Goal: Task Accomplishment & Management: Manage account settings

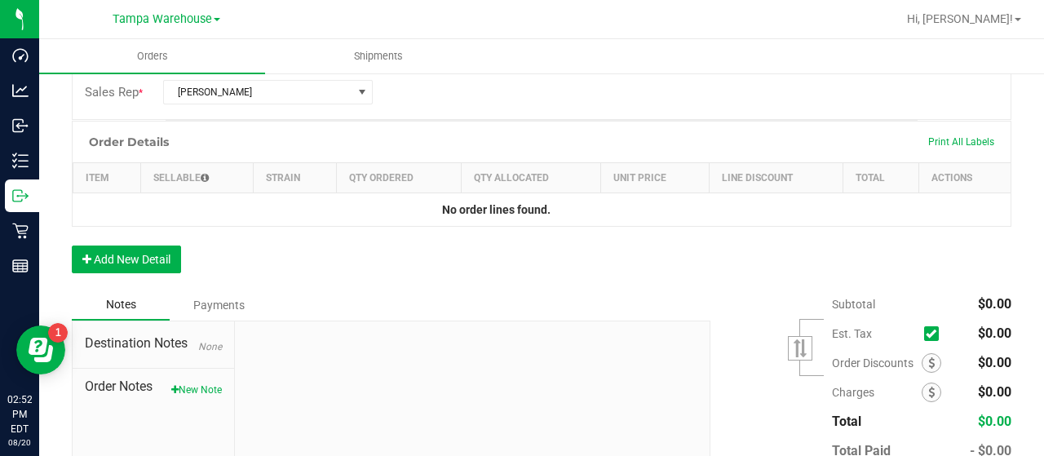
scroll to position [489, 0]
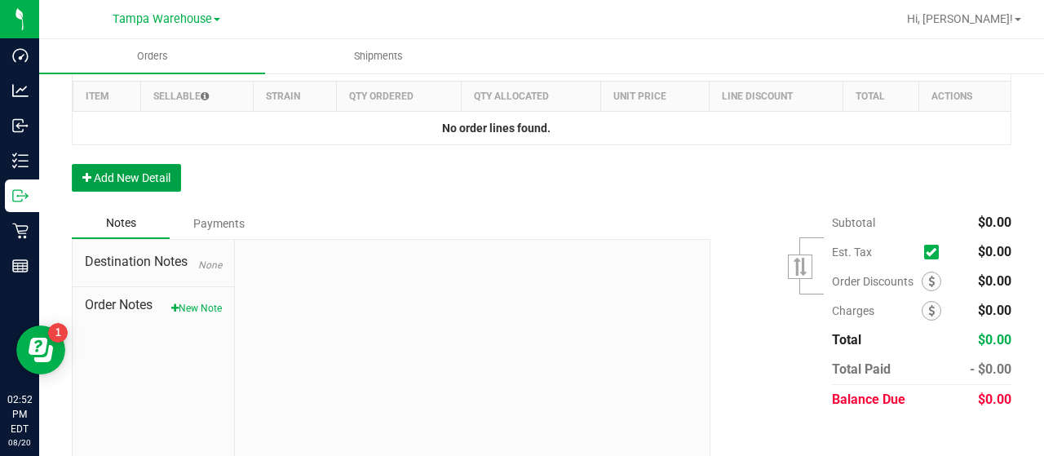
click at [143, 175] on button "Add New Detail" at bounding box center [126, 178] width 109 height 28
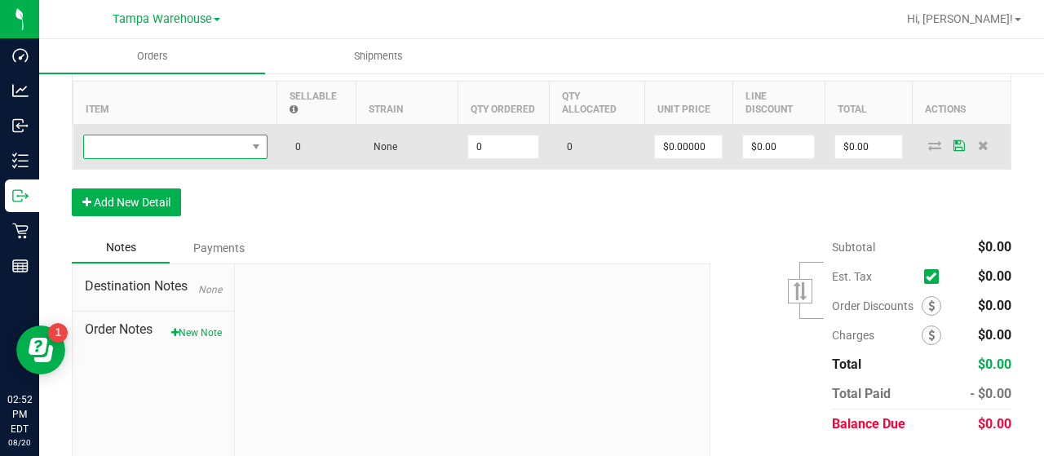
click at [204, 143] on span "NO DATA FOUND" at bounding box center [165, 146] width 162 height 23
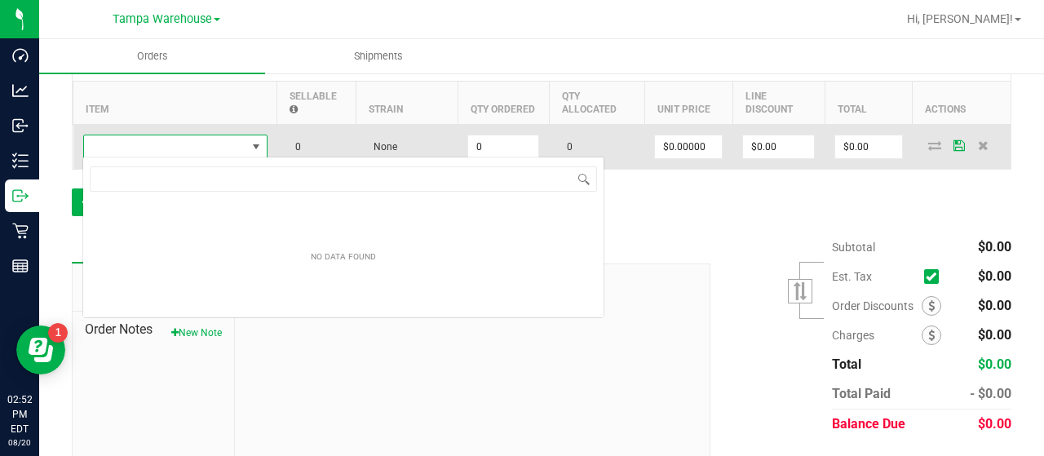
scroll to position [24, 184]
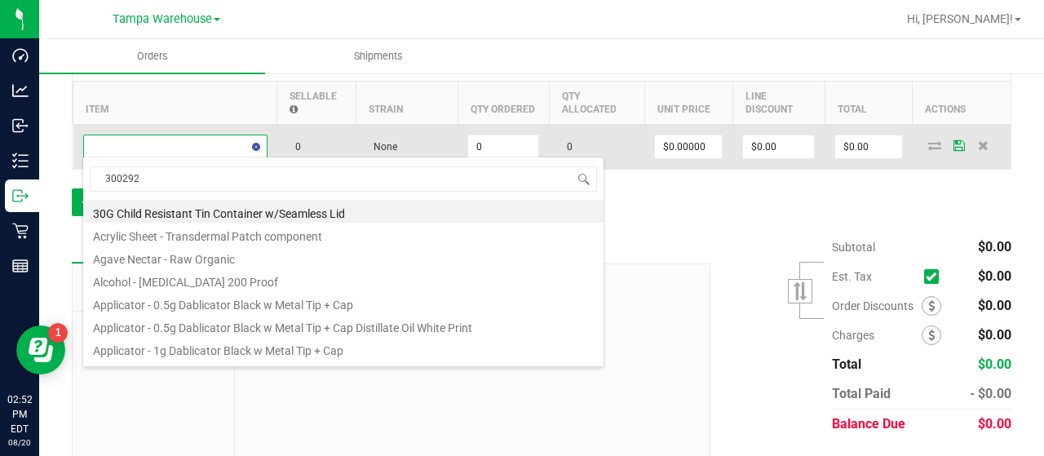
type input "3002929"
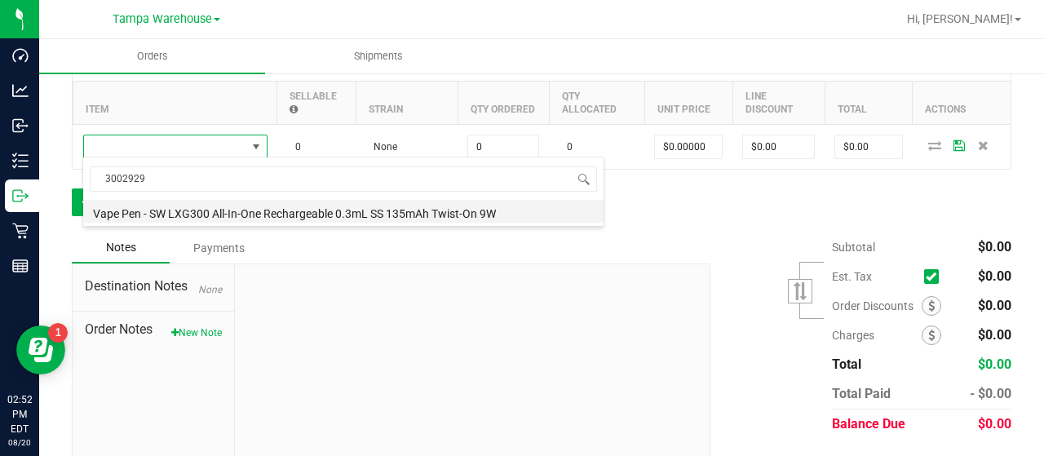
click at [264, 210] on li "Vape Pen - SW LXG300 All-In-One Rechargeable 0.3mL SS 135mAh Twist-On 9W" at bounding box center [343, 211] width 520 height 23
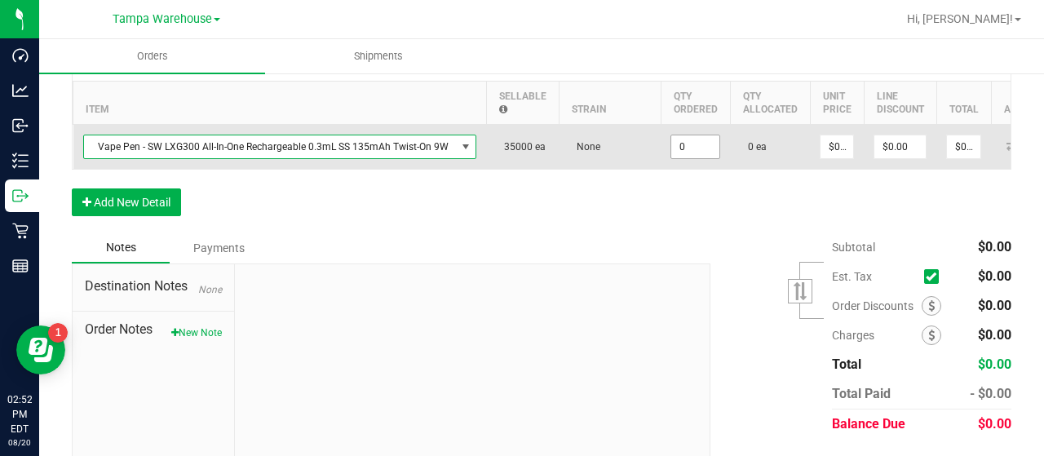
click at [688, 146] on input "0" at bounding box center [695, 146] width 48 height 23
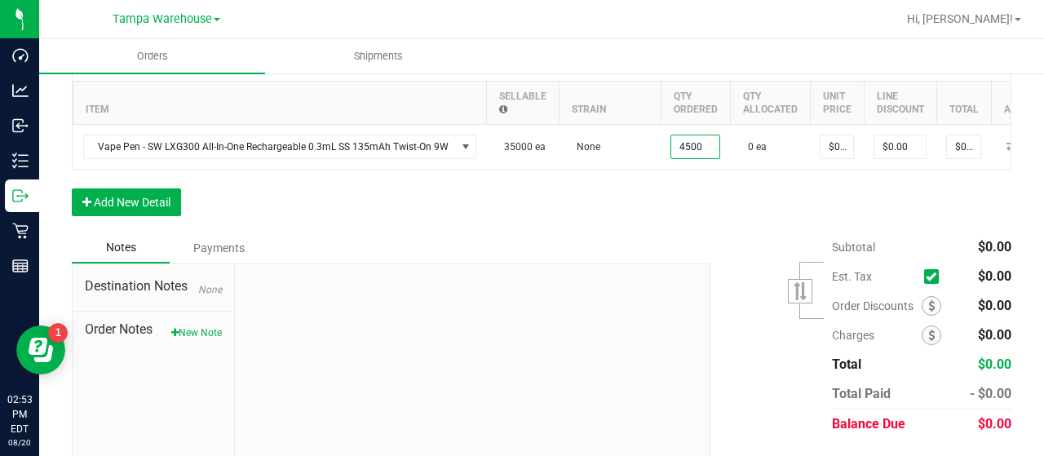
type input "4500 ea"
click at [659, 220] on div "Order Details Print All Labels Item Sellable Strain Qty Ordered Qty Allocated U…" at bounding box center [542, 135] width 940 height 193
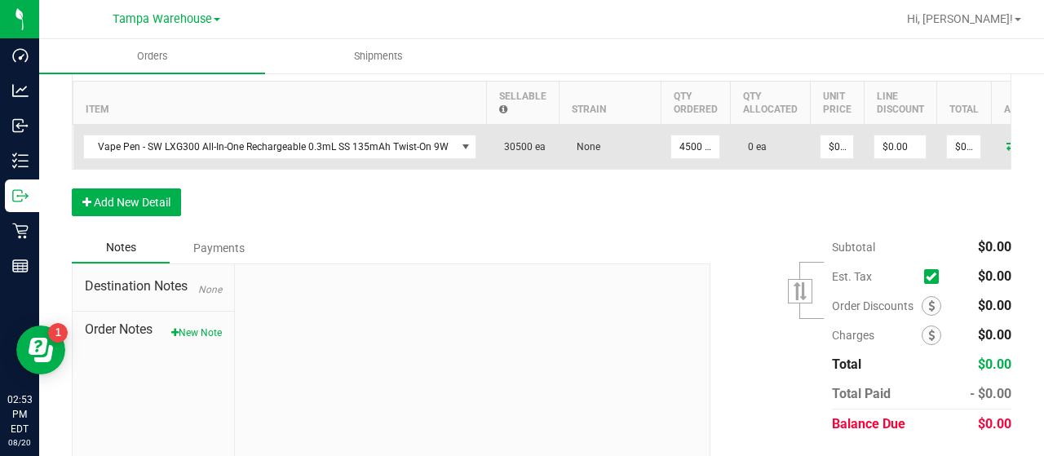
scroll to position [0, 80]
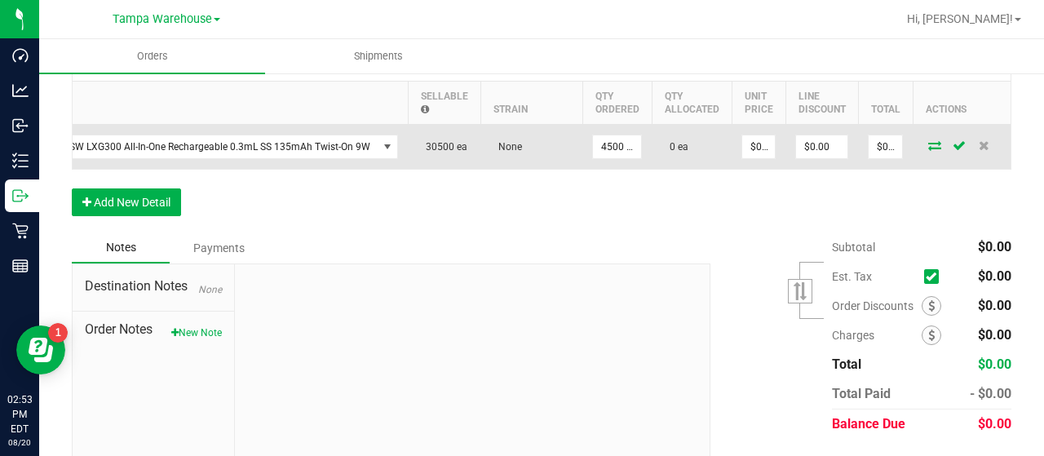
click at [928, 142] on icon at bounding box center [934, 145] width 13 height 10
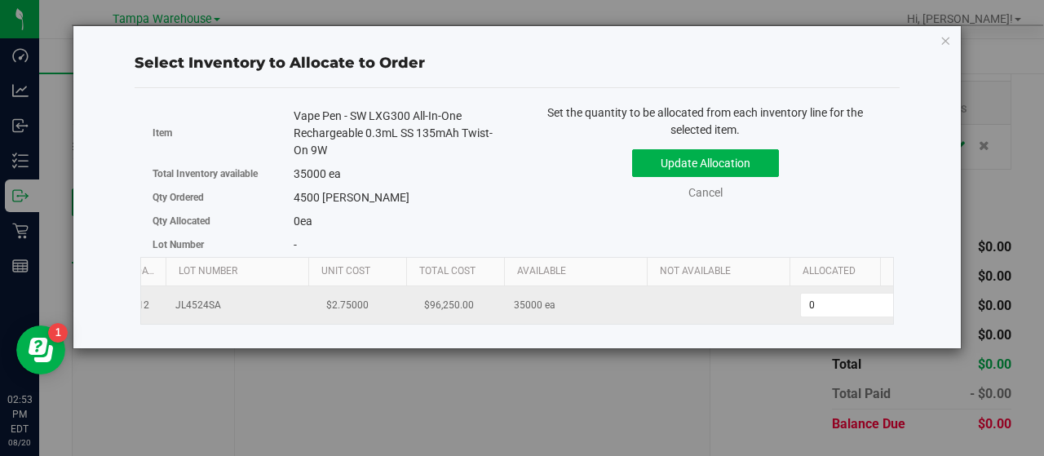
scroll to position [0, 0]
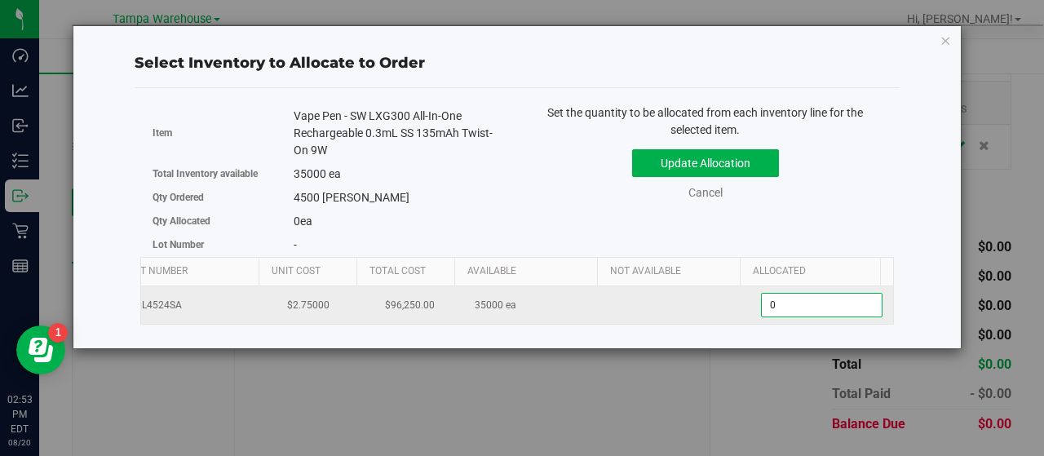
click at [768, 307] on span "0 0" at bounding box center [822, 305] width 122 height 24
type input "04500"
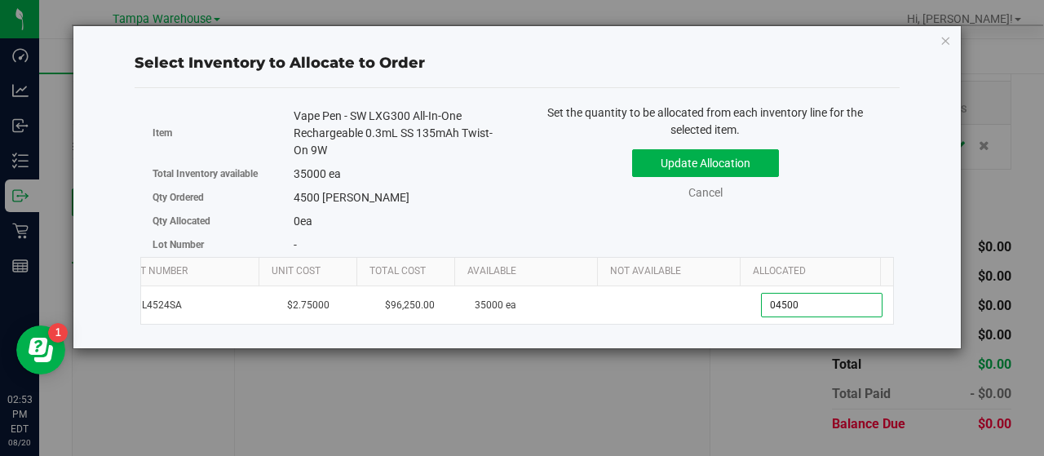
type input "4,500"
click at [884, 190] on div "Set the quantity to be allocated from each inventory line for the selected item…" at bounding box center [705, 160] width 377 height 113
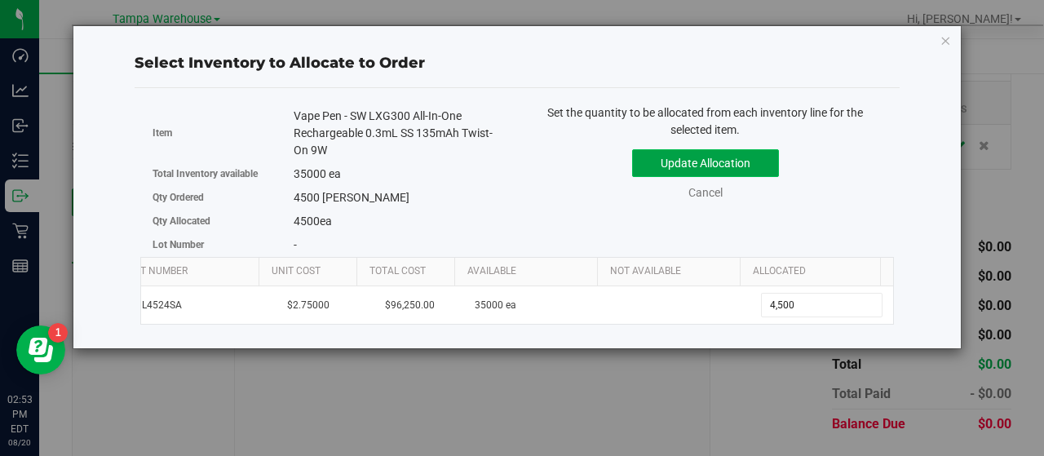
click at [761, 160] on button "Update Allocation" at bounding box center [705, 163] width 147 height 28
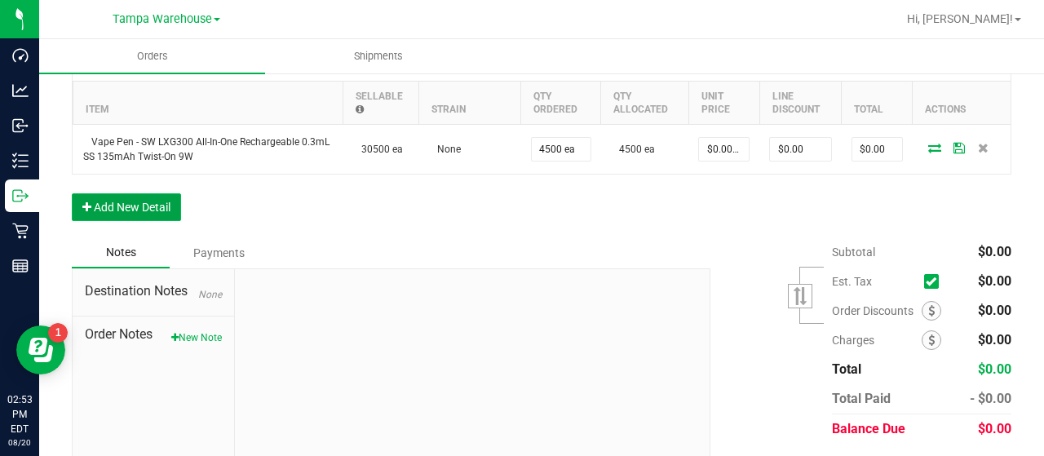
click at [146, 203] on button "Add New Detail" at bounding box center [126, 207] width 109 height 28
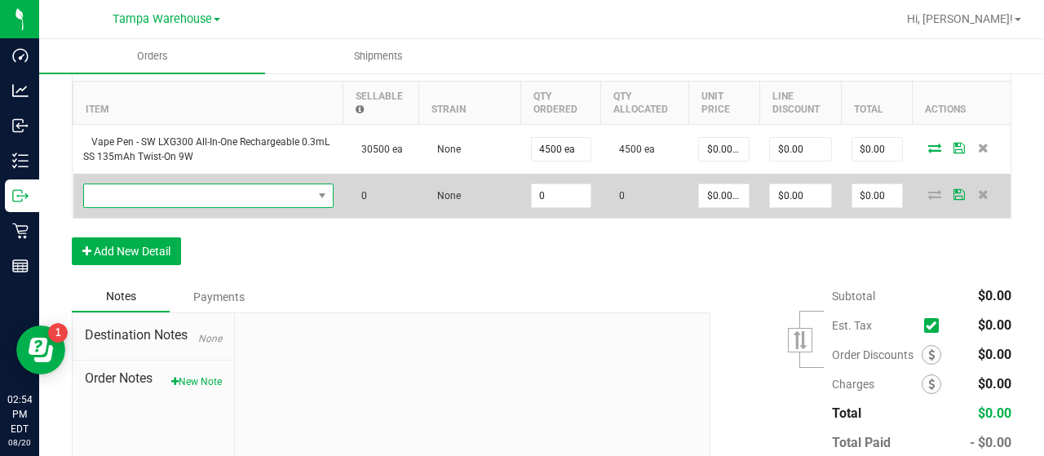
click at [279, 191] on span "NO DATA FOUND" at bounding box center [198, 195] width 228 height 23
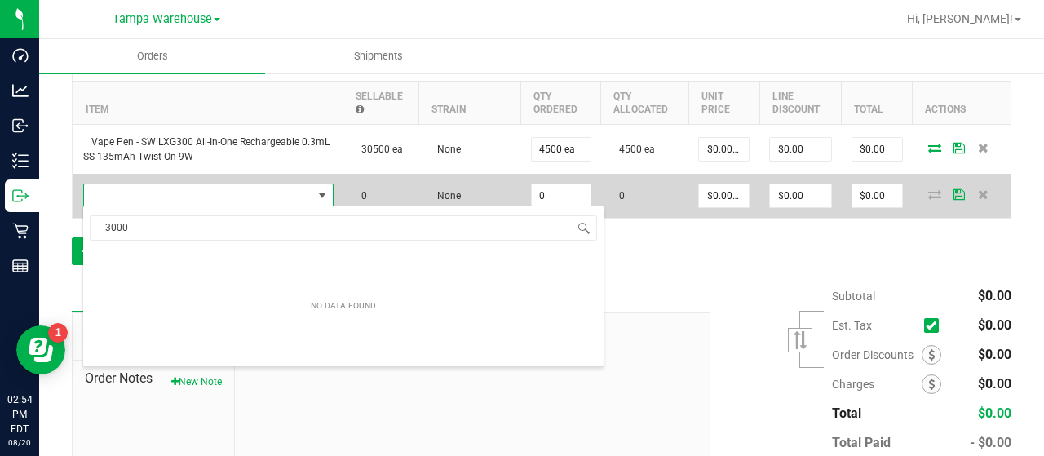
scroll to position [24, 240]
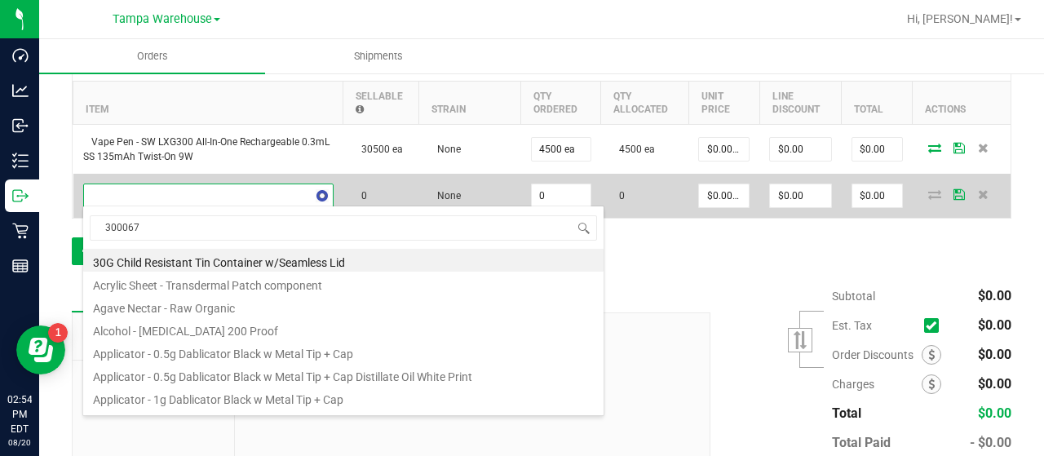
type input "3000673"
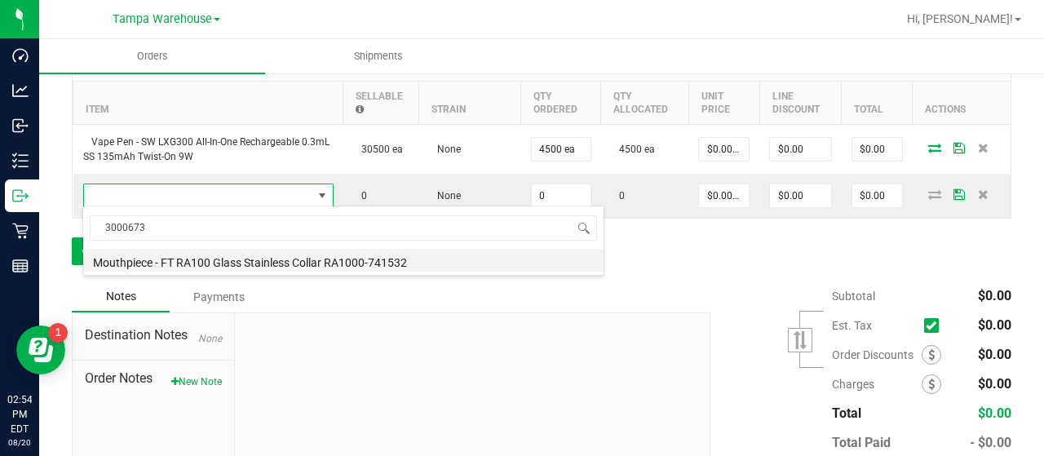
click at [349, 259] on li "Mouthpiece - FT RA100 Glass Stainless Collar RA1000-741532" at bounding box center [343, 260] width 520 height 23
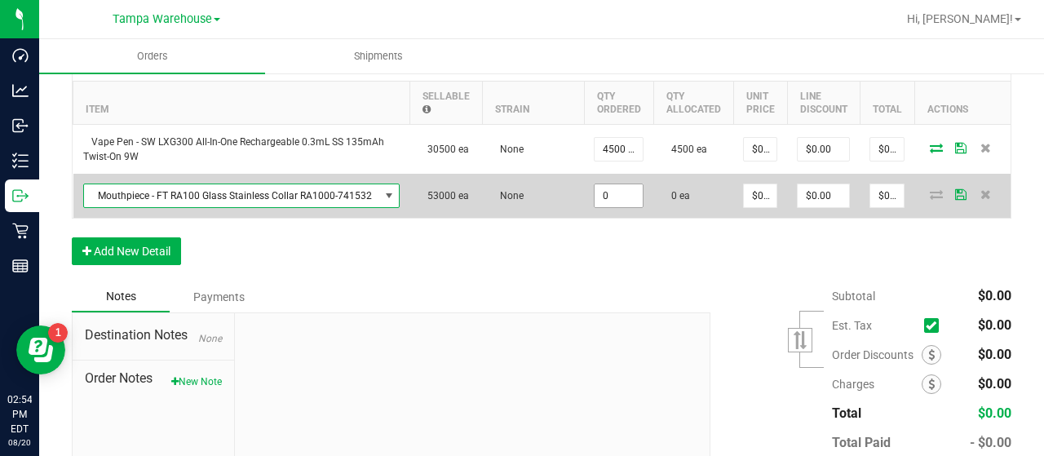
click at [617, 194] on input "0" at bounding box center [619, 195] width 48 height 23
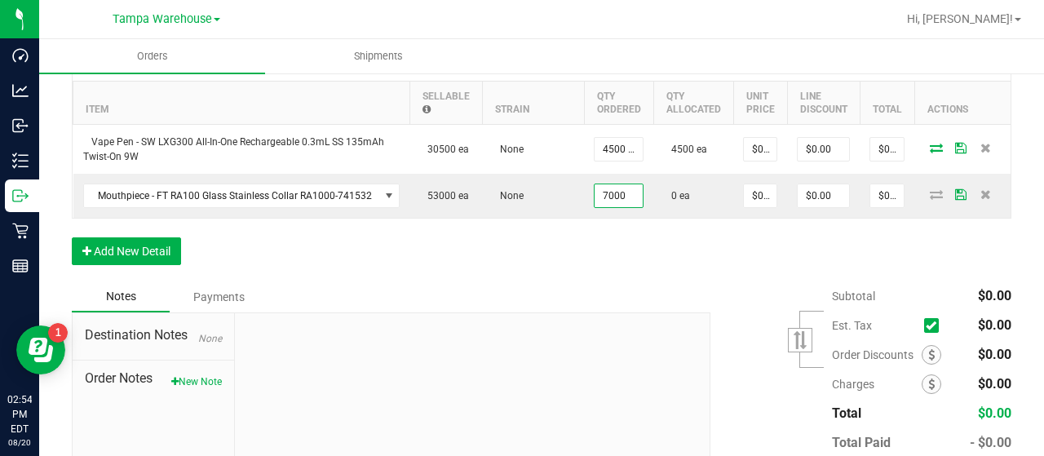
type input "7000 ea"
click at [624, 262] on div "Order Details Print All Labels Item Sellable Strain Qty Ordered Qty Allocated U…" at bounding box center [542, 160] width 940 height 242
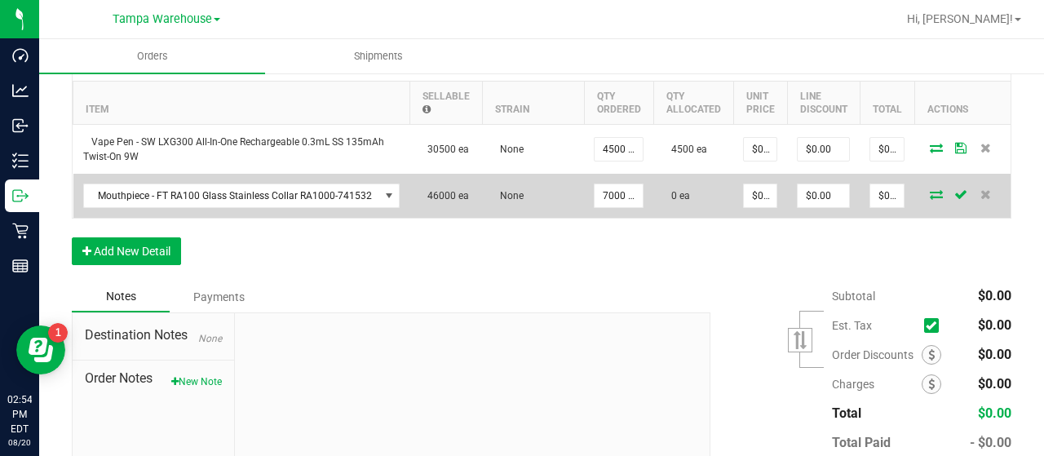
click at [930, 193] on icon at bounding box center [936, 194] width 13 height 10
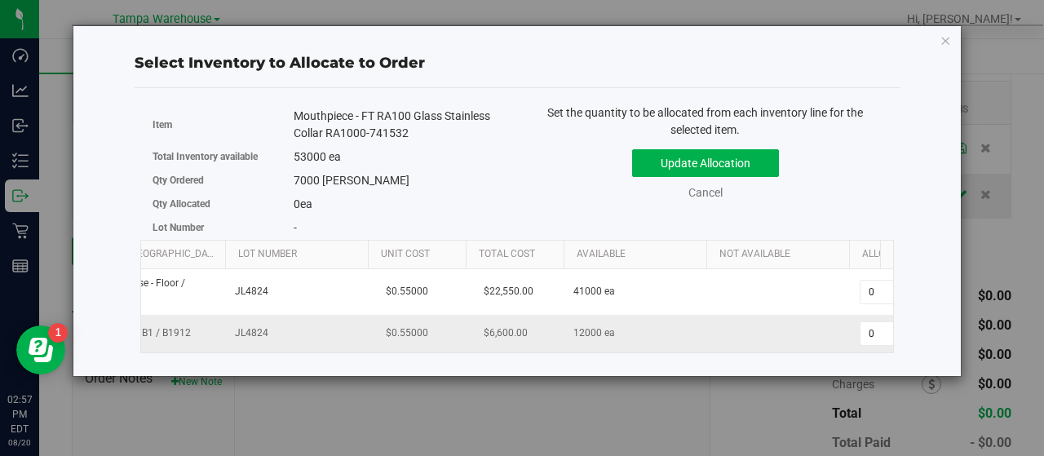
scroll to position [0, 168]
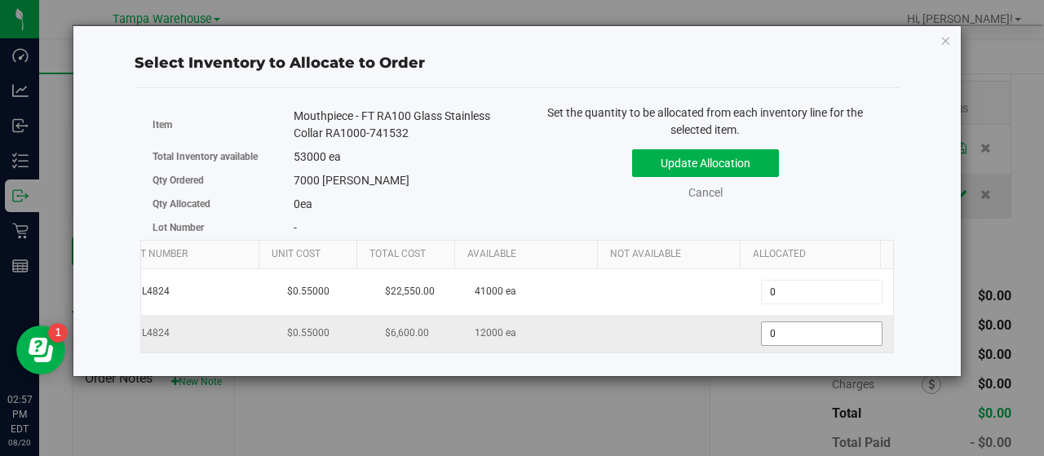
click at [777, 334] on span "0 0" at bounding box center [822, 333] width 122 height 24
type input "07000"
type input "7,000"
click at [863, 176] on div "Update Allocation Cancel" at bounding box center [705, 172] width 352 height 60
click at [755, 157] on button "Update Allocation" at bounding box center [705, 163] width 147 height 28
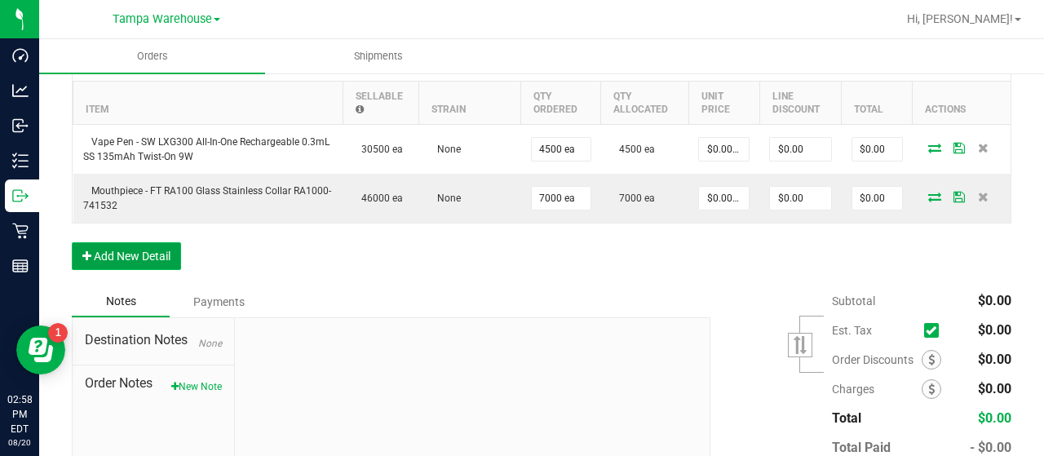
click at [148, 259] on button "Add New Detail" at bounding box center [126, 256] width 109 height 28
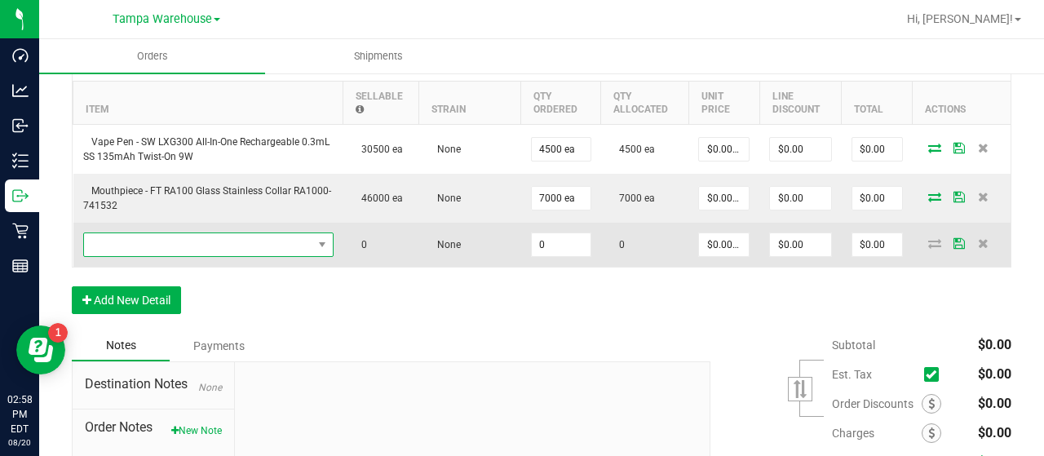
click at [202, 242] on span "NO DATA FOUND" at bounding box center [198, 244] width 228 height 23
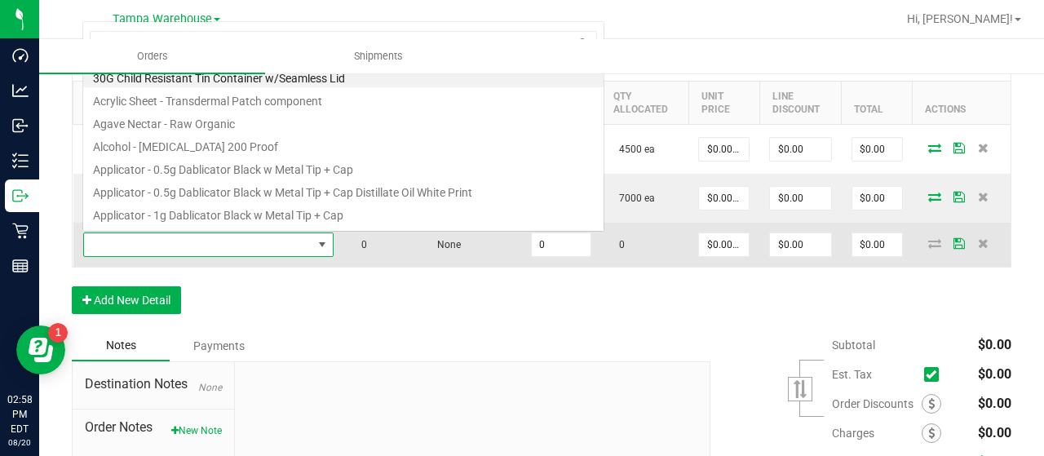
scroll to position [24, 240]
click at [240, 244] on span at bounding box center [198, 244] width 228 height 23
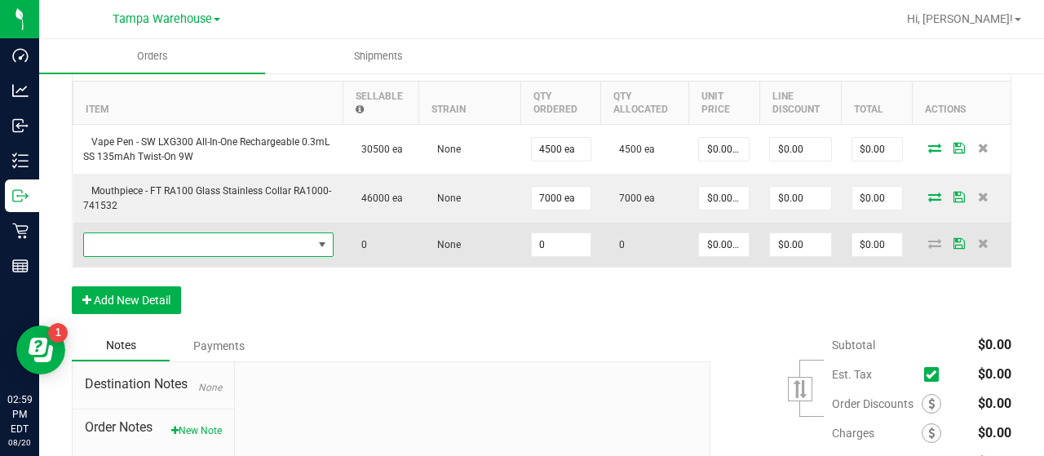
click at [240, 244] on span "NO DATA FOUND" at bounding box center [198, 244] width 228 height 23
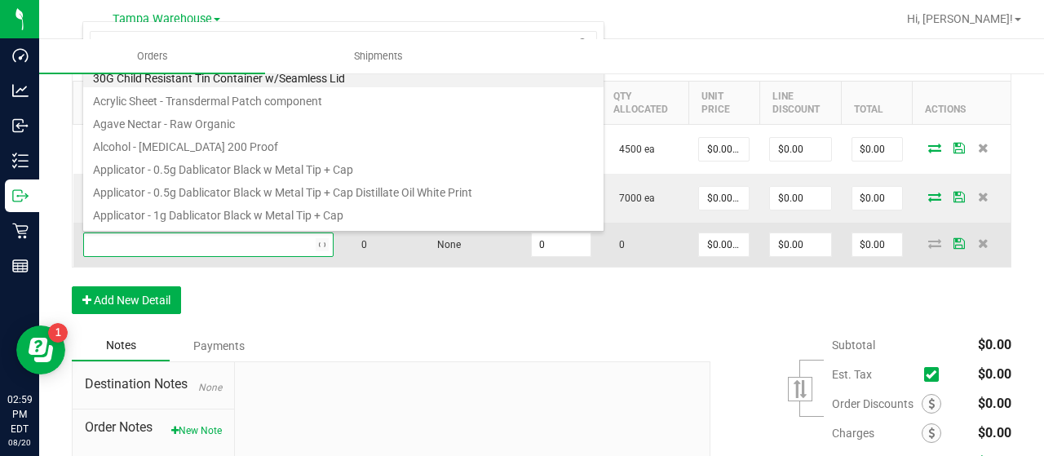
type input "3004265"
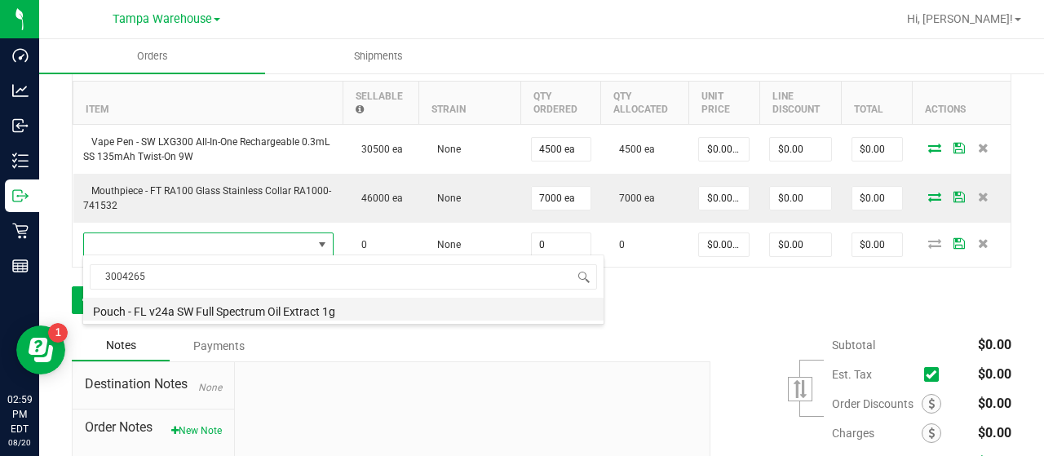
click at [322, 313] on li "Pouch - FL v24a SW Full Spectrum Oil Extract 1g" at bounding box center [343, 309] width 520 height 23
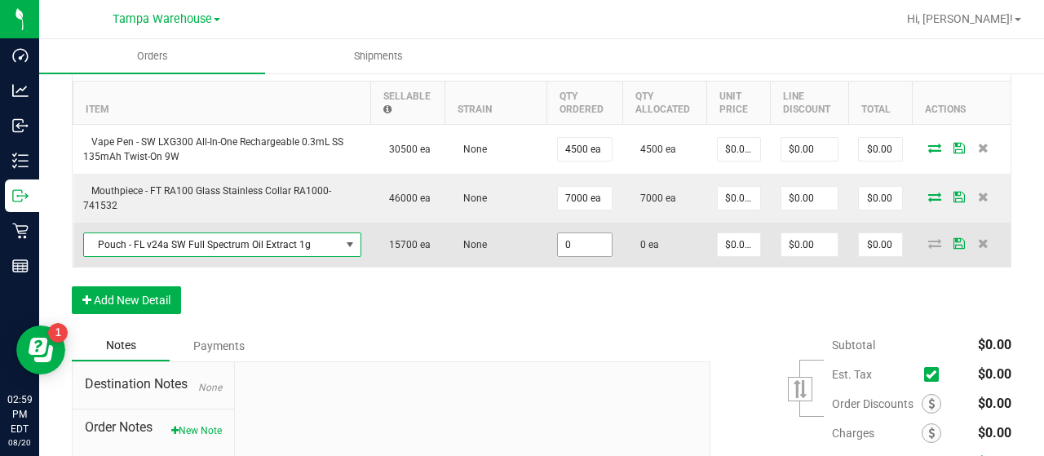
click at [586, 244] on input "0" at bounding box center [585, 244] width 55 height 23
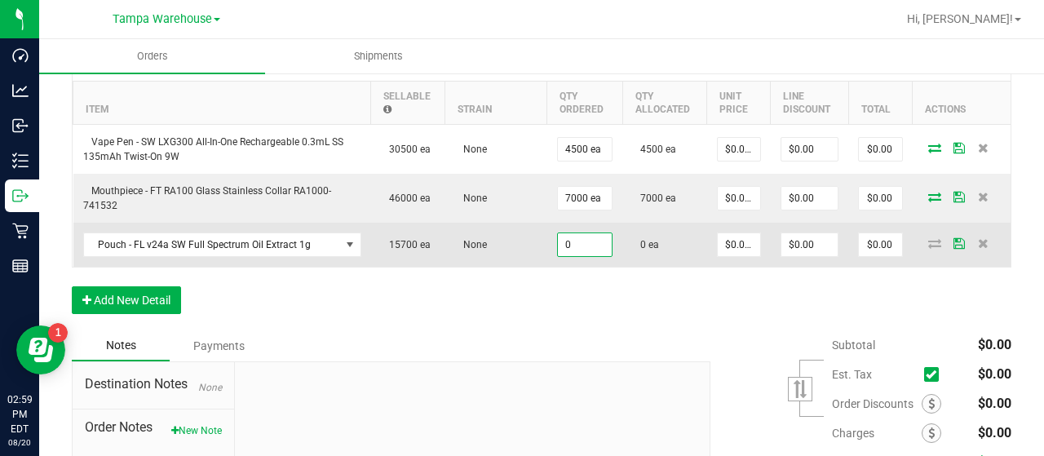
type input "4"
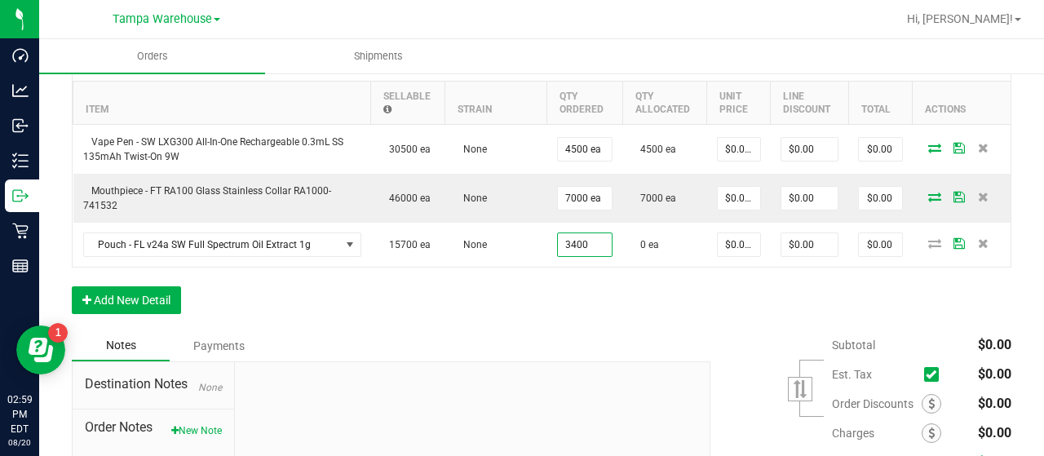
type input "3400 ea"
click at [581, 277] on div "Order Details Print All Labels Item Sellable Strain Qty Ordered Qty Allocated U…" at bounding box center [542, 184] width 940 height 291
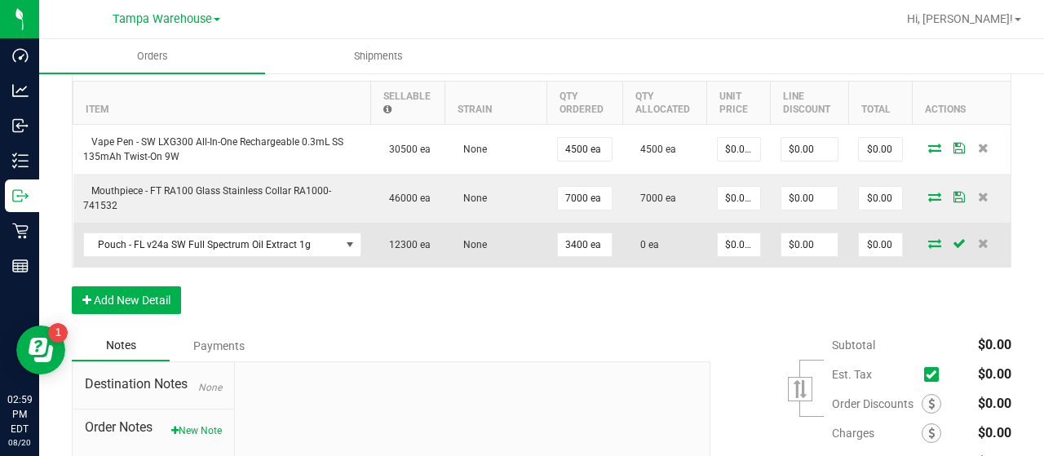
click at [928, 241] on icon at bounding box center [934, 243] width 13 height 10
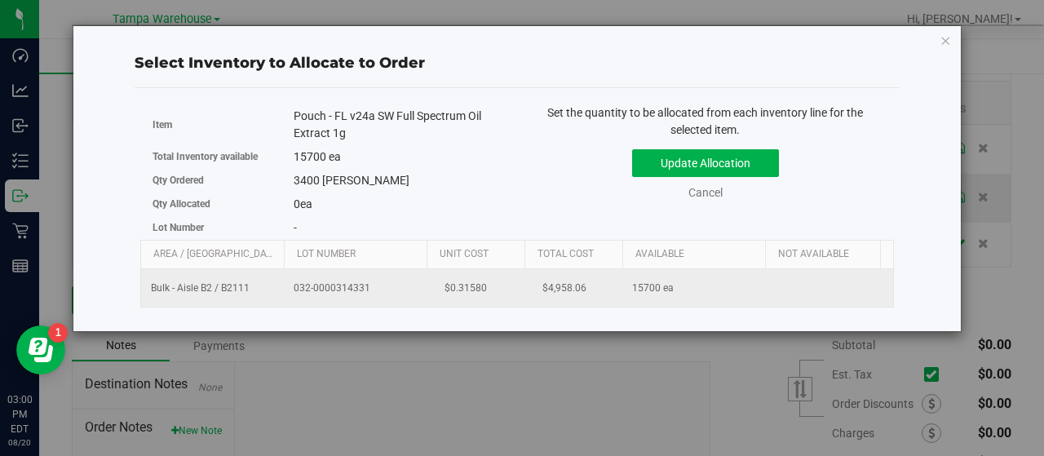
scroll to position [0, 168]
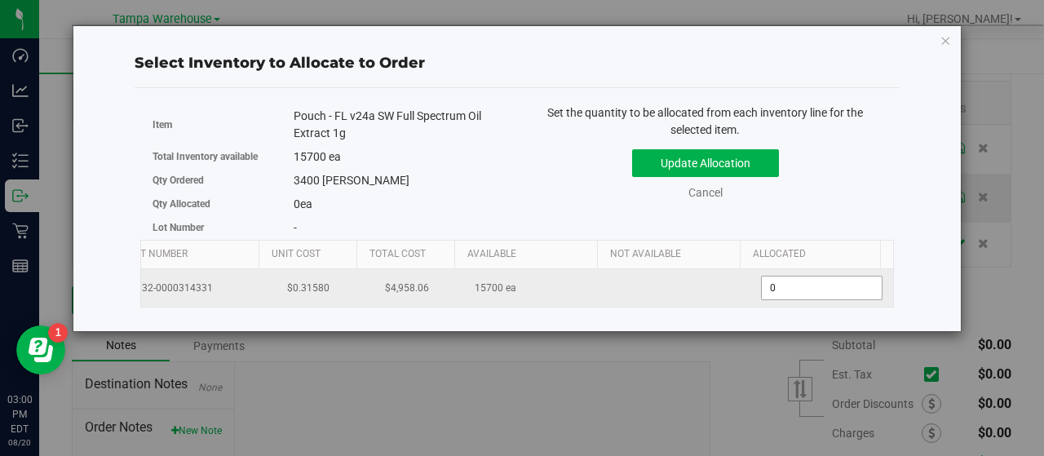
click at [796, 281] on span "0 0" at bounding box center [822, 288] width 122 height 24
type input "03400"
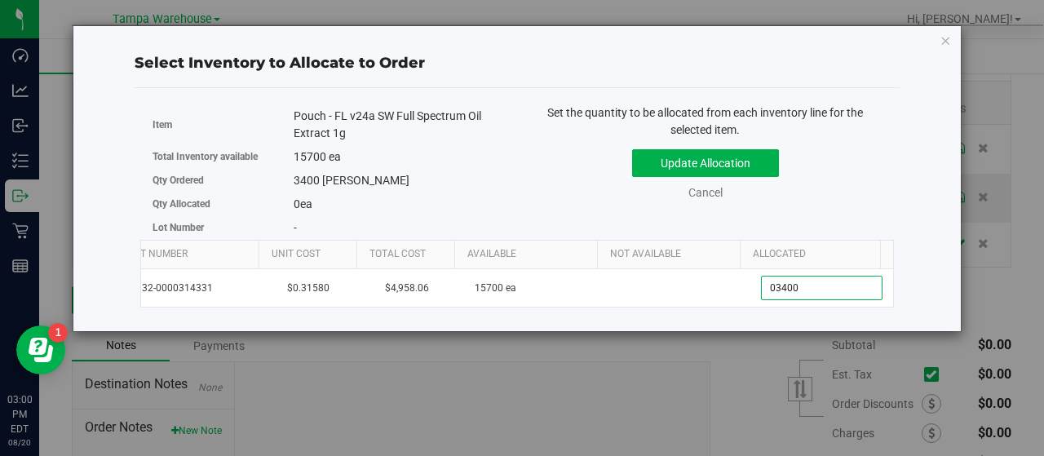
type input "3,400"
click at [827, 192] on div "Update Allocation Cancel" at bounding box center [705, 172] width 352 height 60
click at [747, 160] on button "Update Allocation" at bounding box center [705, 163] width 147 height 28
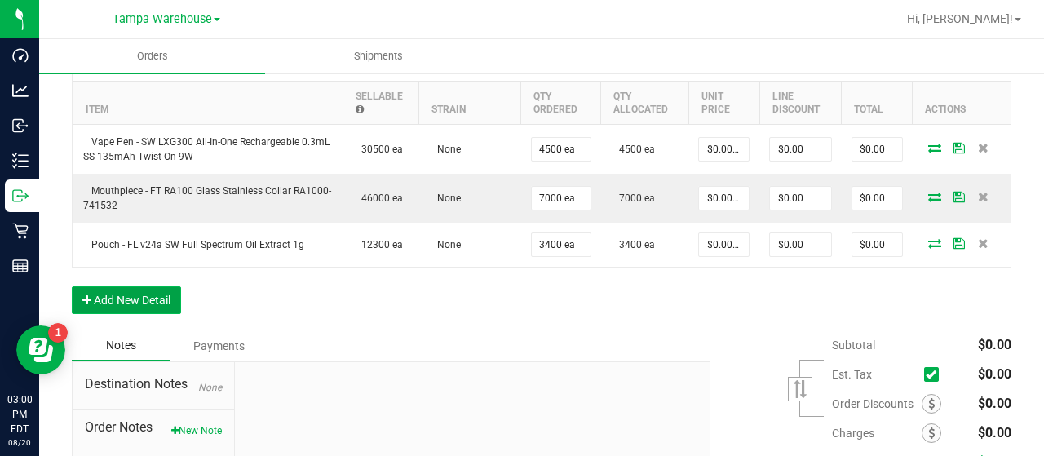
click at [157, 293] on button "Add New Detail" at bounding box center [126, 300] width 109 height 28
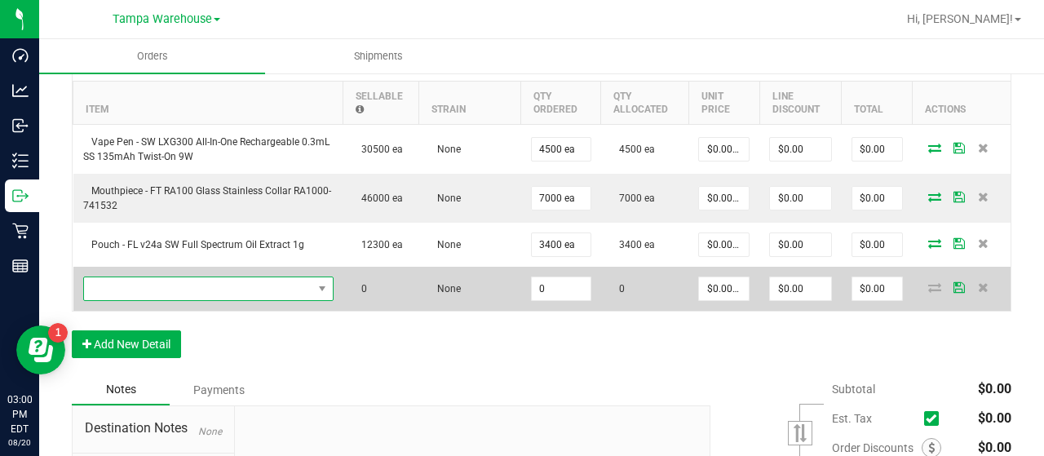
click at [173, 286] on span "NO DATA FOUND" at bounding box center [198, 288] width 228 height 23
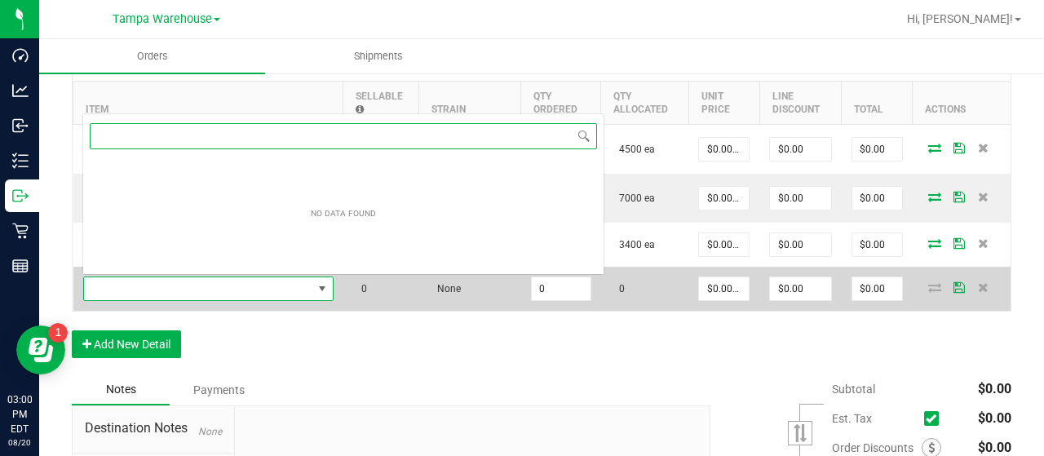
scroll to position [24, 240]
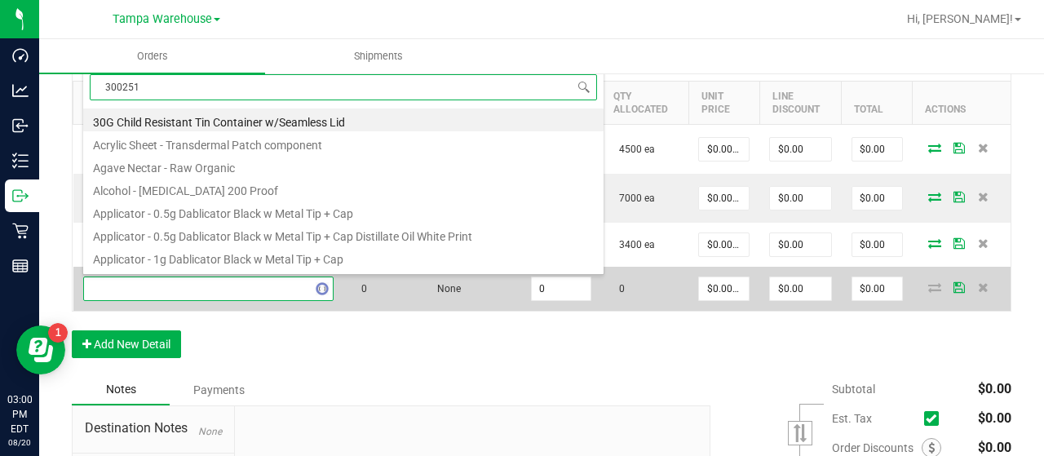
type input "3002513"
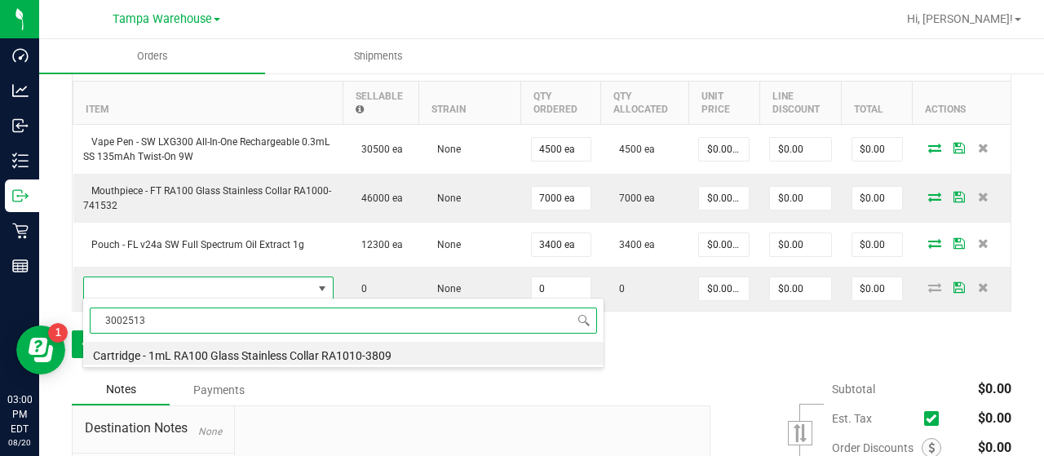
click at [312, 352] on li "Cartridge - 1mL RA100 Glass Stainless Collar RA1010-3809" at bounding box center [343, 353] width 520 height 23
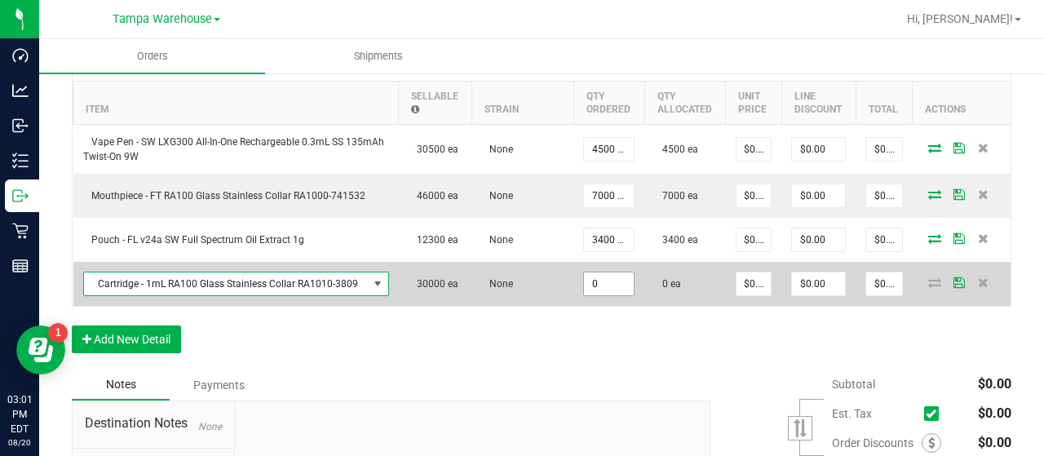
click at [607, 286] on input "0" at bounding box center [609, 283] width 50 height 23
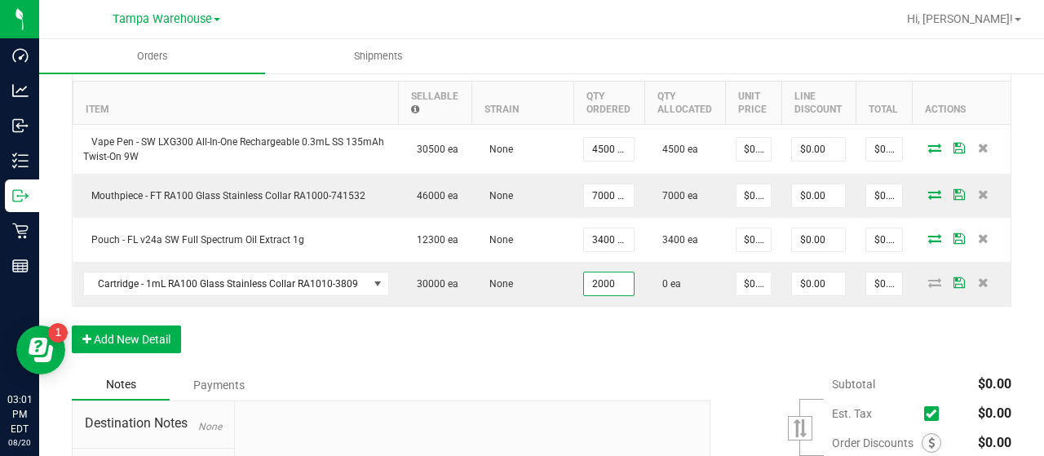
type input "2000 ea"
click at [564, 352] on div "Order Details Print All Labels Item Sellable Strain Qty Ordered Qty Allocated U…" at bounding box center [542, 204] width 940 height 330
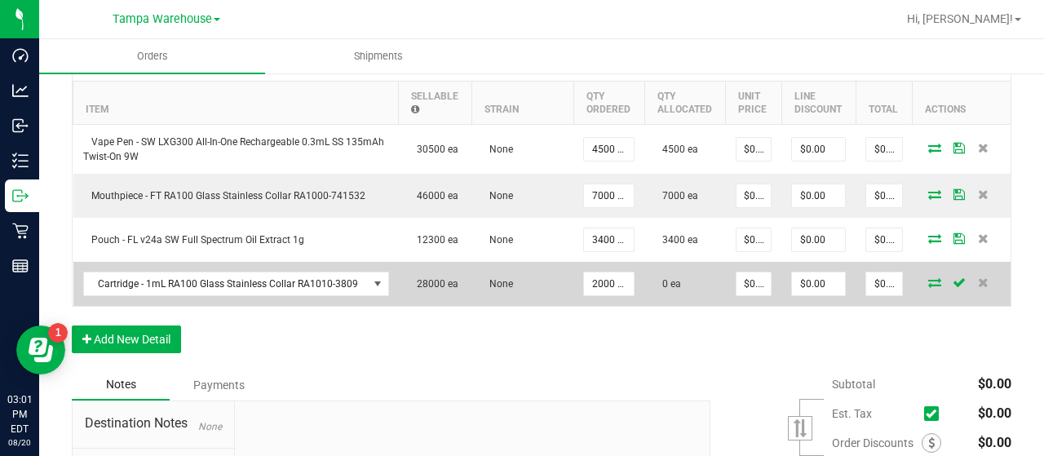
click at [928, 280] on icon at bounding box center [934, 282] width 13 height 10
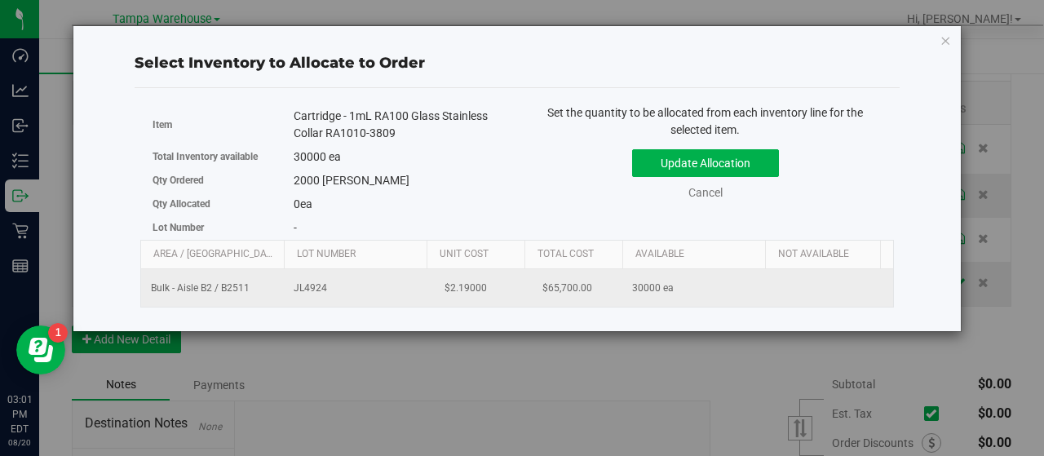
scroll to position [0, 168]
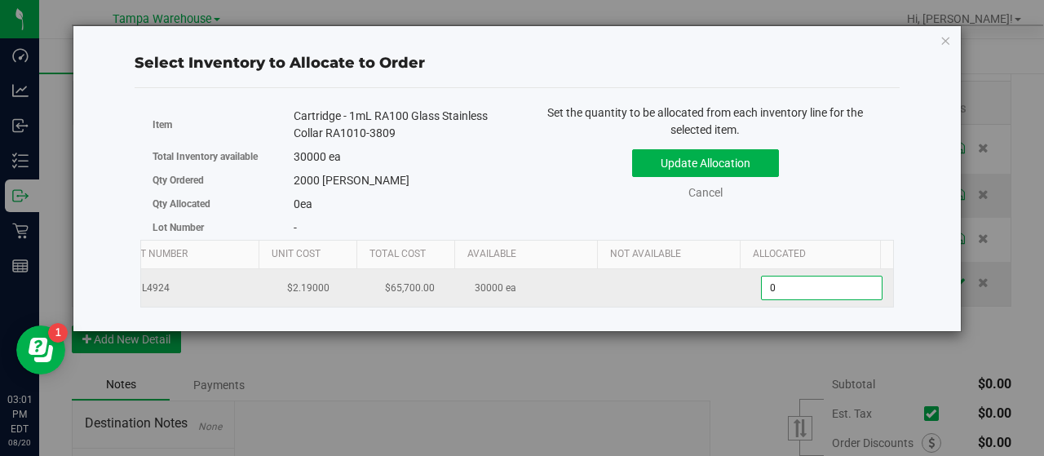
click at [780, 285] on span "0 0" at bounding box center [822, 288] width 122 height 24
type input "02000"
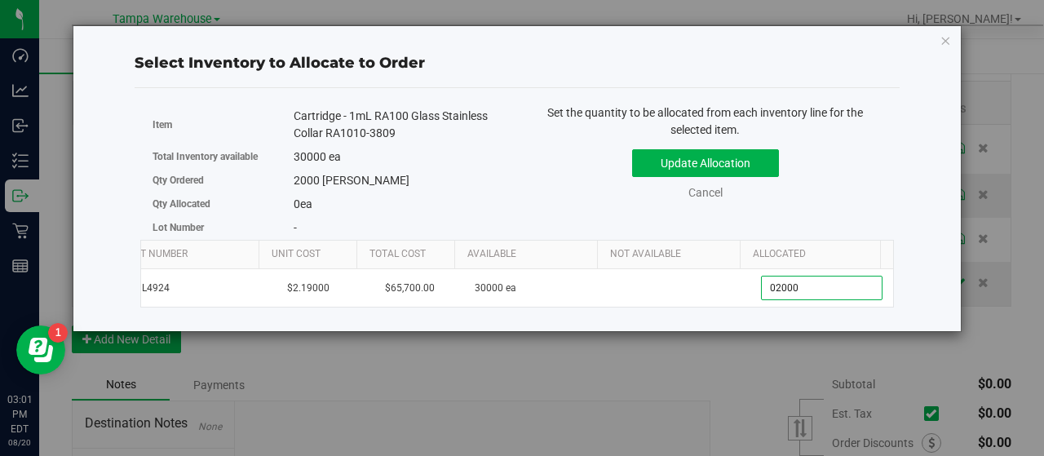
type input "2,000"
click at [843, 179] on div "Update Allocation Cancel" at bounding box center [705, 172] width 352 height 60
click at [736, 159] on button "Update Allocation" at bounding box center [705, 163] width 147 height 28
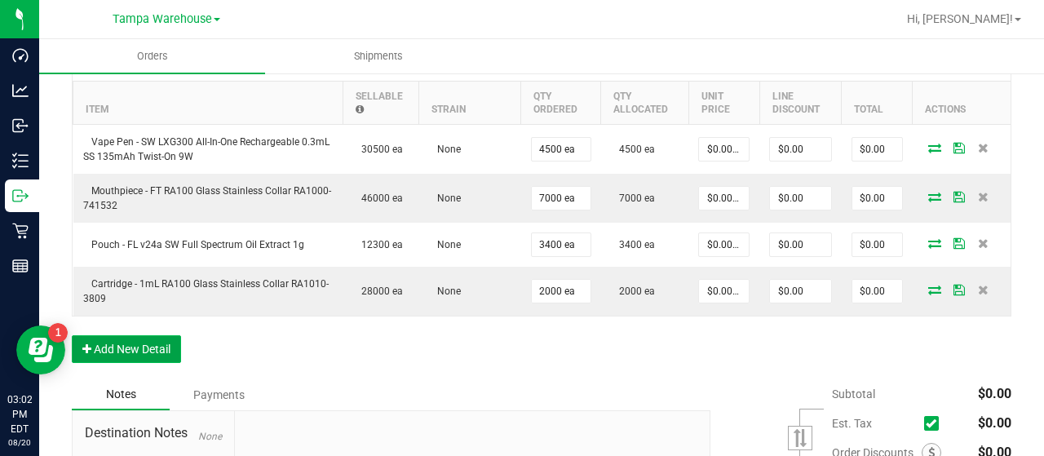
click at [170, 339] on button "Add New Detail" at bounding box center [126, 349] width 109 height 28
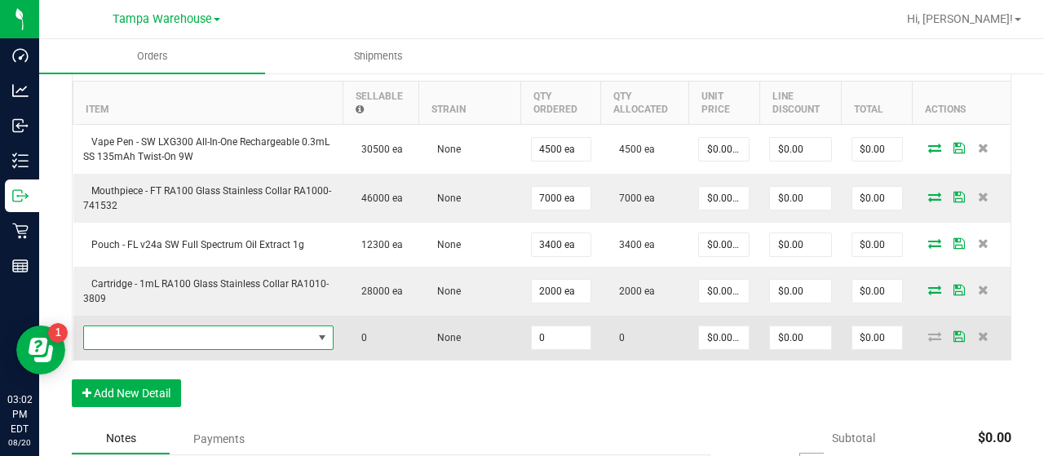
click at [259, 333] on span "NO DATA FOUND" at bounding box center [198, 337] width 228 height 23
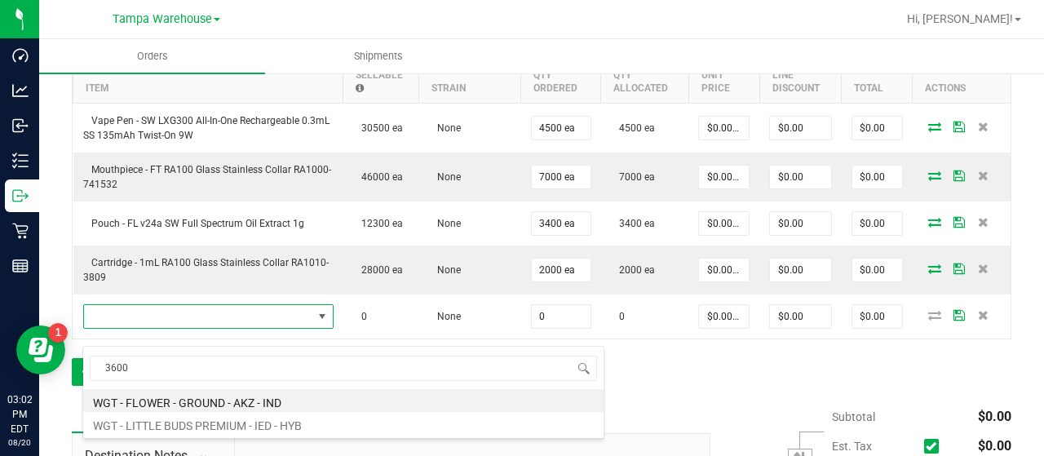
scroll to position [571, 0]
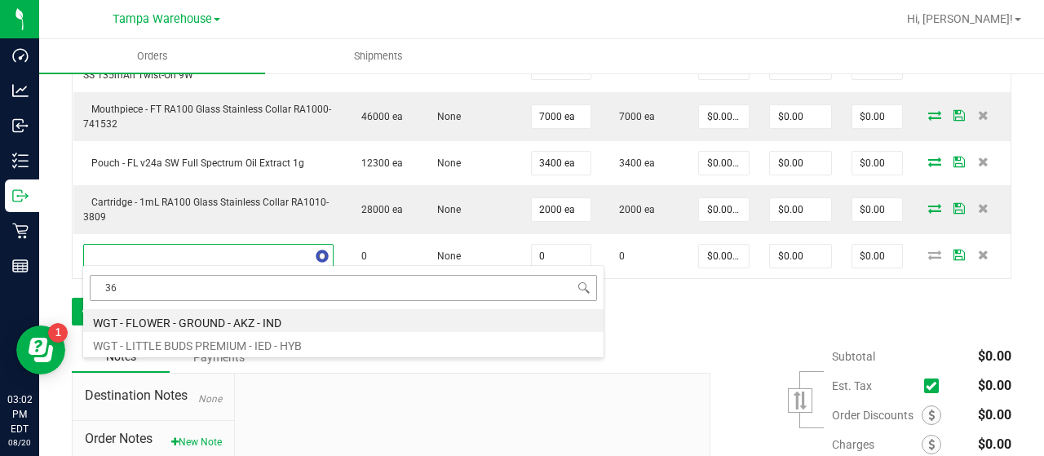
type input "3"
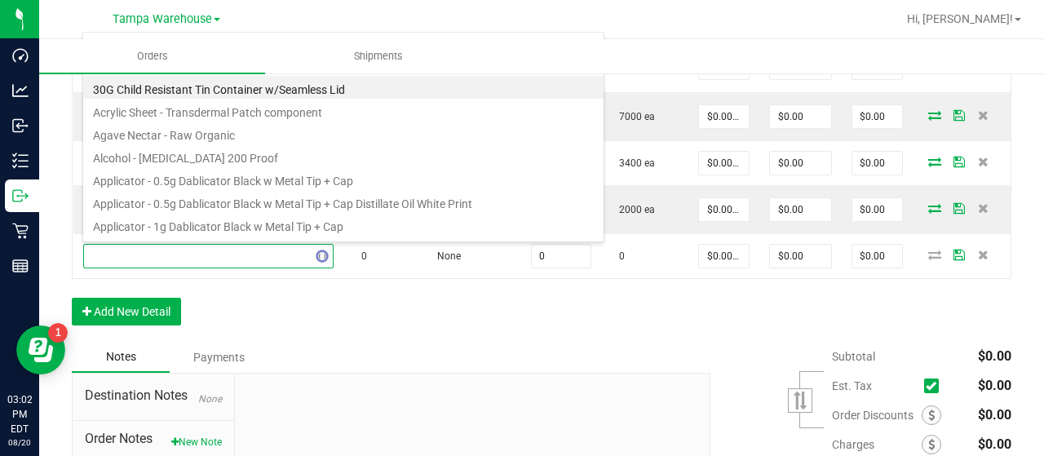
type input "3004295"
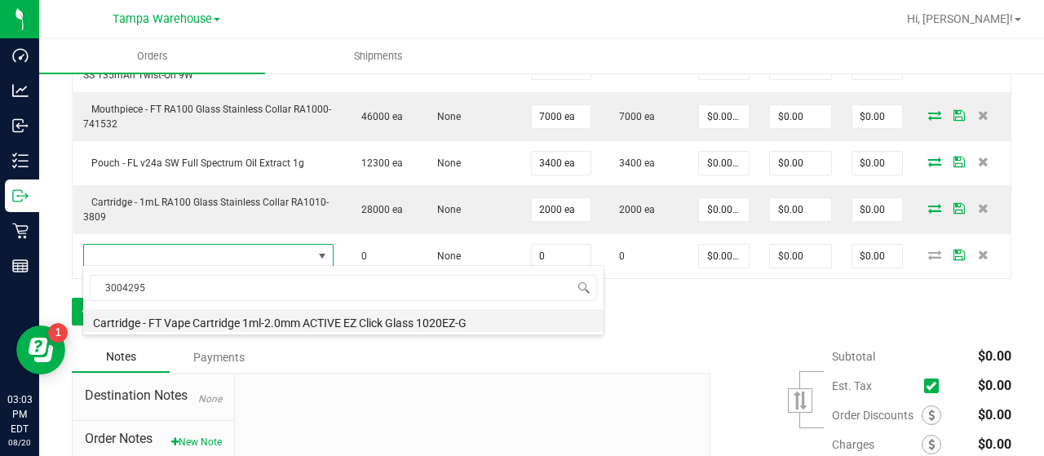
click at [378, 319] on li "Cartridge - FT Vape Cartridge 1ml-2.0mm ACTIVE EZ Click Glass 1020EZ-G" at bounding box center [343, 320] width 520 height 23
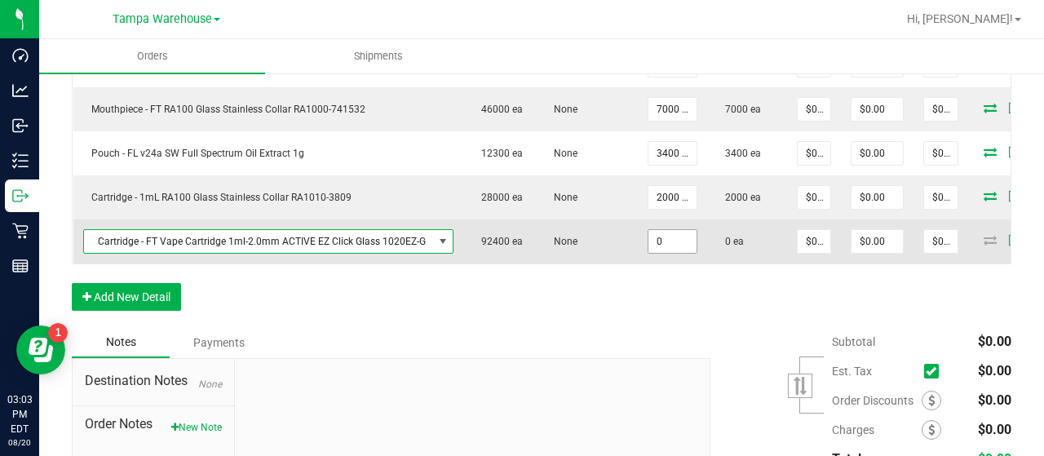
click at [675, 237] on input "0" at bounding box center [672, 241] width 48 height 23
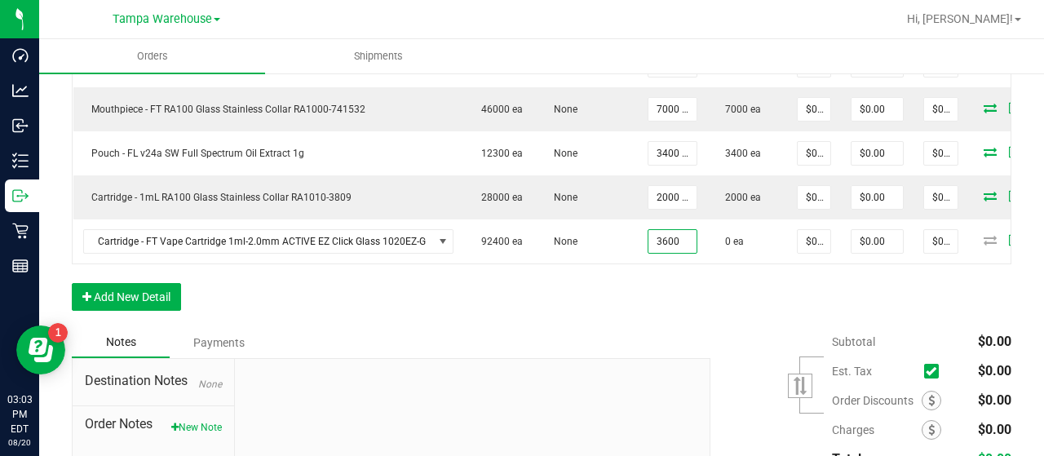
type input "3600 ea"
click at [707, 304] on div "Order Details Print All Labels Item Sellable Strain Qty Ordered Qty Allocated U…" at bounding box center [542, 142] width 940 height 369
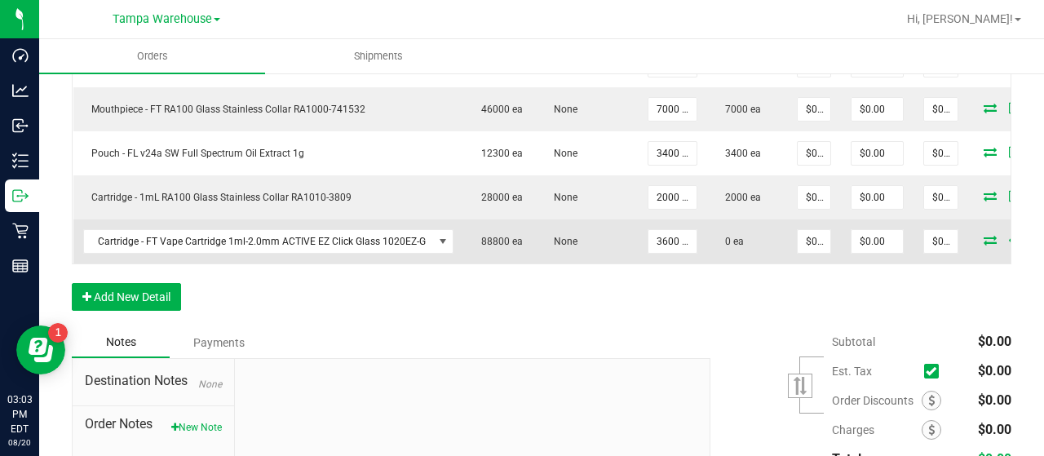
click at [984, 235] on icon at bounding box center [990, 240] width 13 height 10
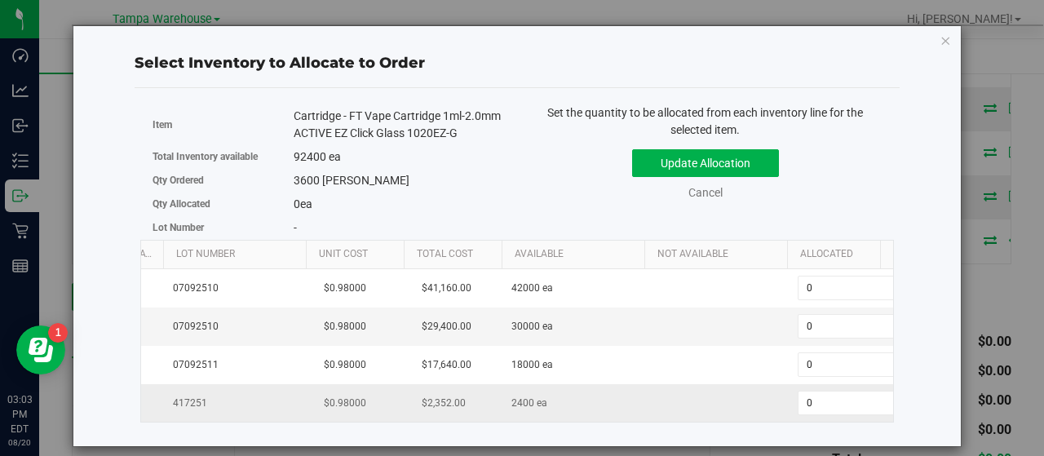
scroll to position [0, 168]
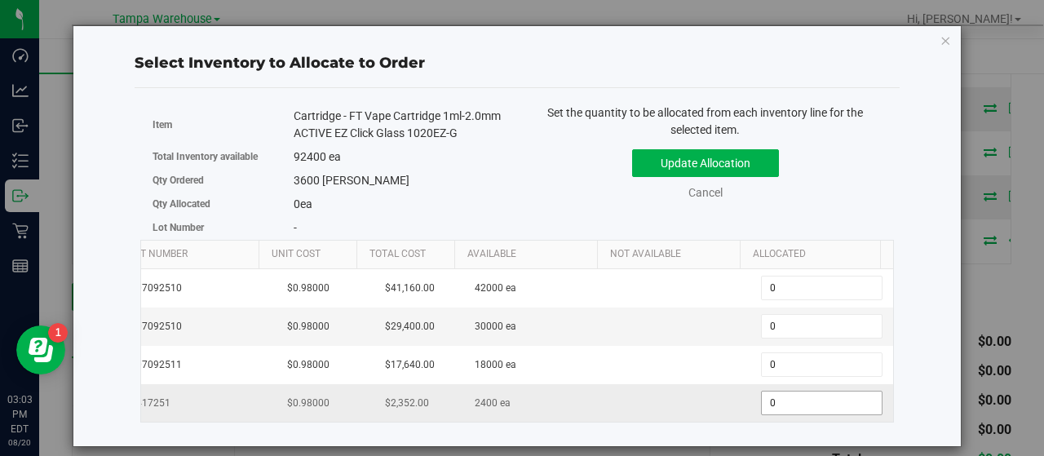
click at [790, 400] on span "0 0" at bounding box center [822, 403] width 122 height 24
type input "02400"
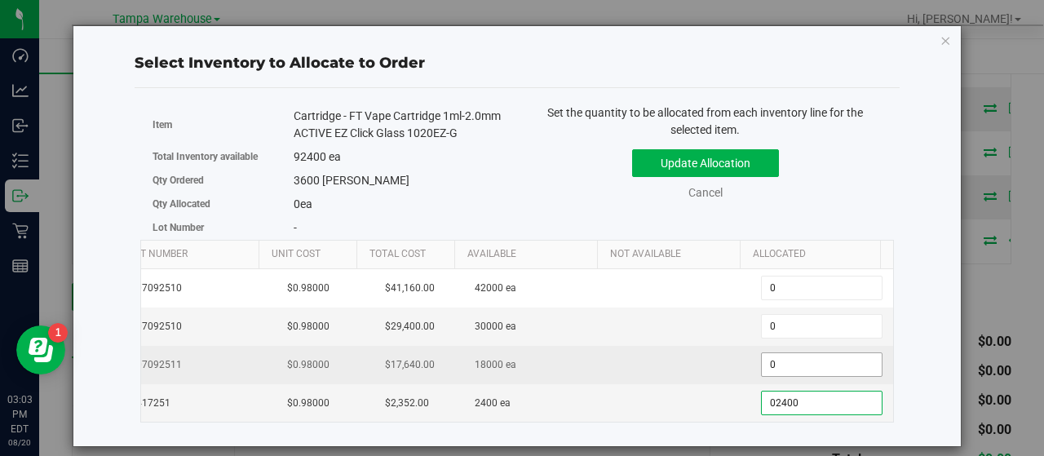
type input "2,400"
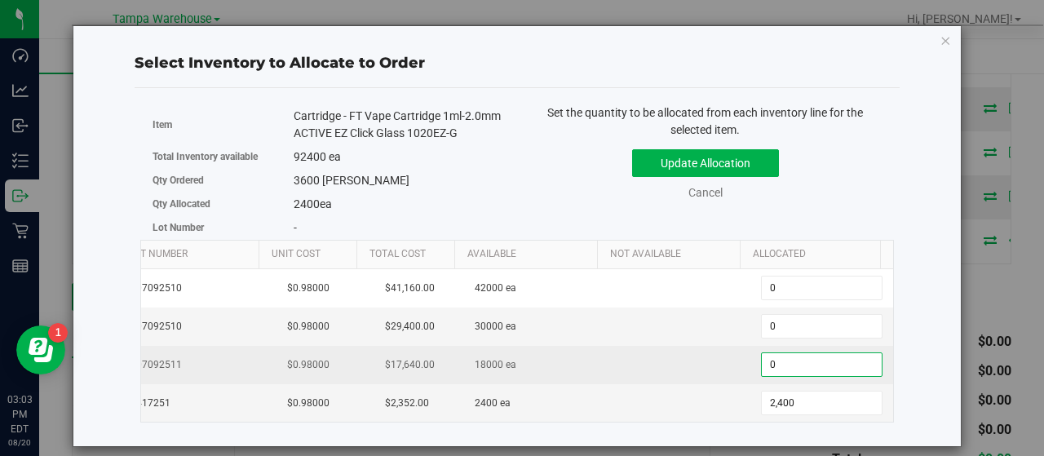
click at [778, 365] on span "0 0" at bounding box center [822, 364] width 122 height 24
type input "01200"
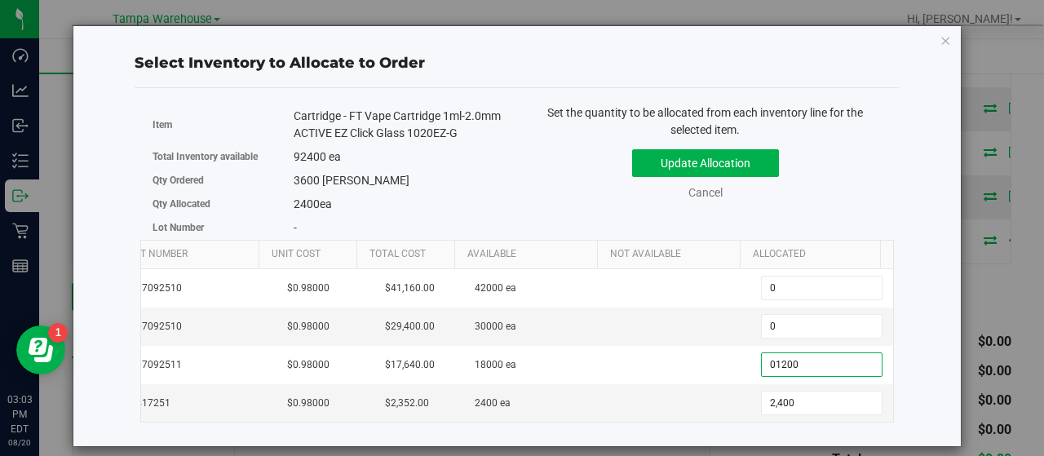
type input "1,200"
click at [840, 192] on div "Update Allocation Cancel" at bounding box center [705, 172] width 352 height 60
click at [736, 159] on button "Update Allocation" at bounding box center [705, 163] width 147 height 28
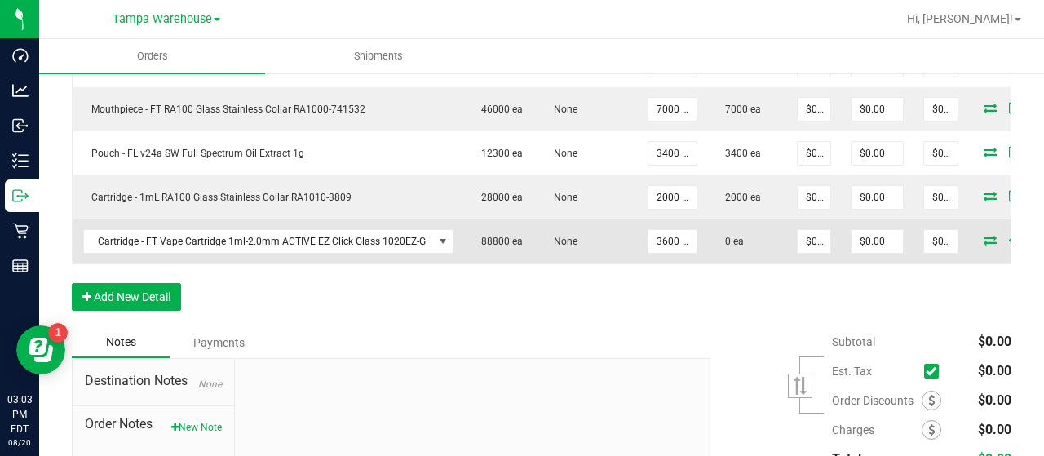
click at [984, 235] on icon at bounding box center [990, 240] width 13 height 10
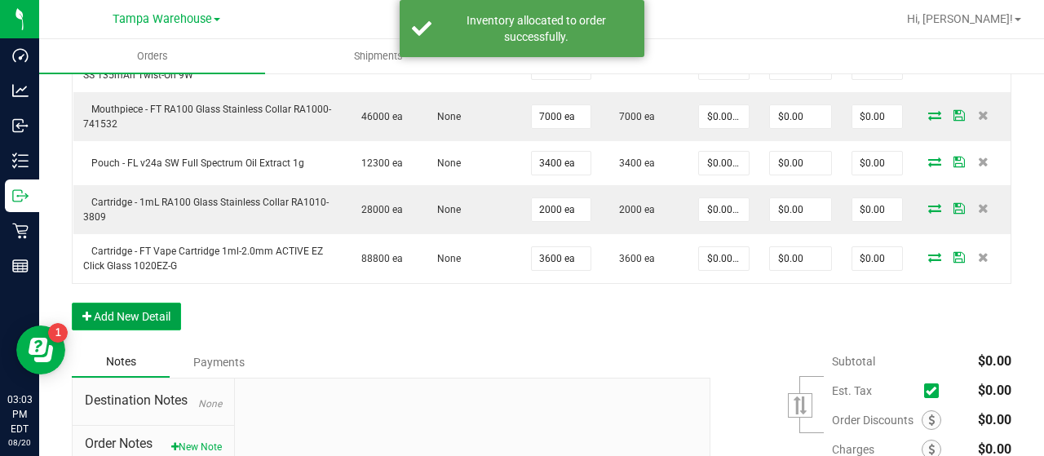
click at [139, 309] on button "Add New Detail" at bounding box center [126, 317] width 109 height 28
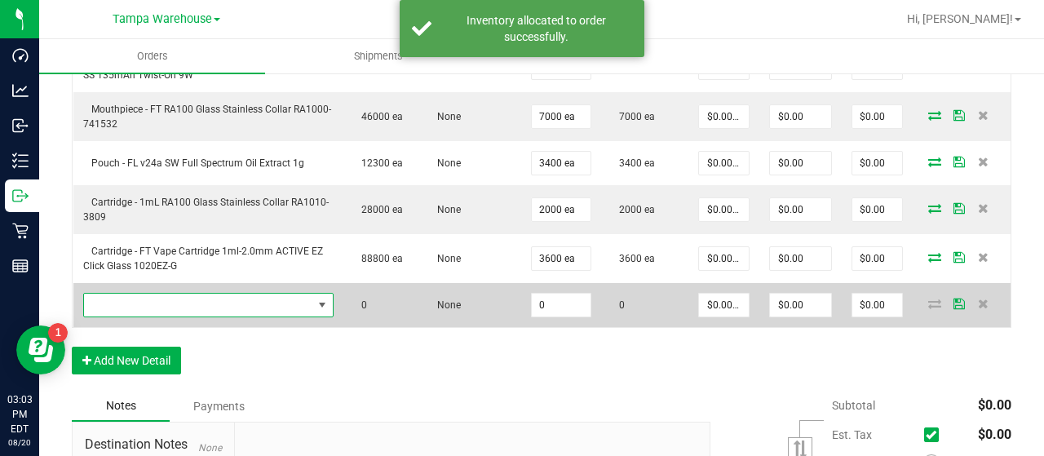
click at [162, 299] on span "NO DATA FOUND" at bounding box center [198, 305] width 228 height 23
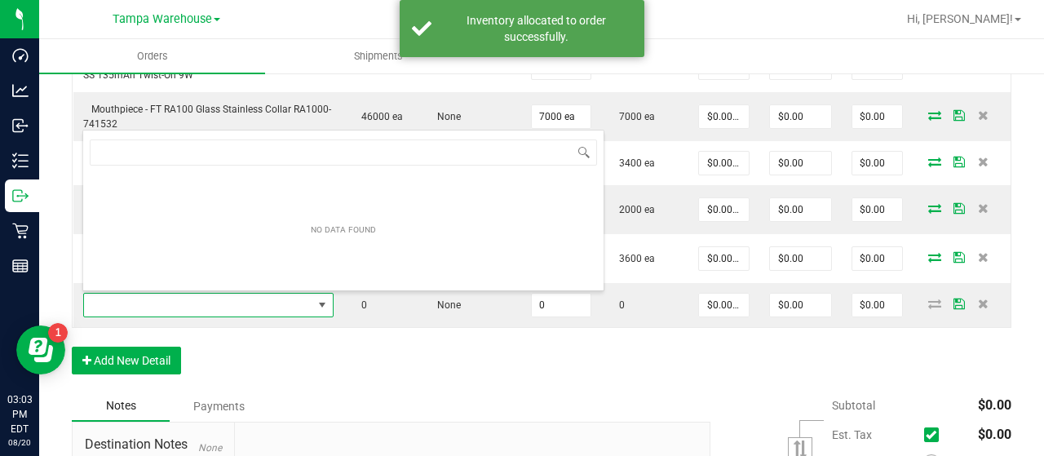
scroll to position [24, 240]
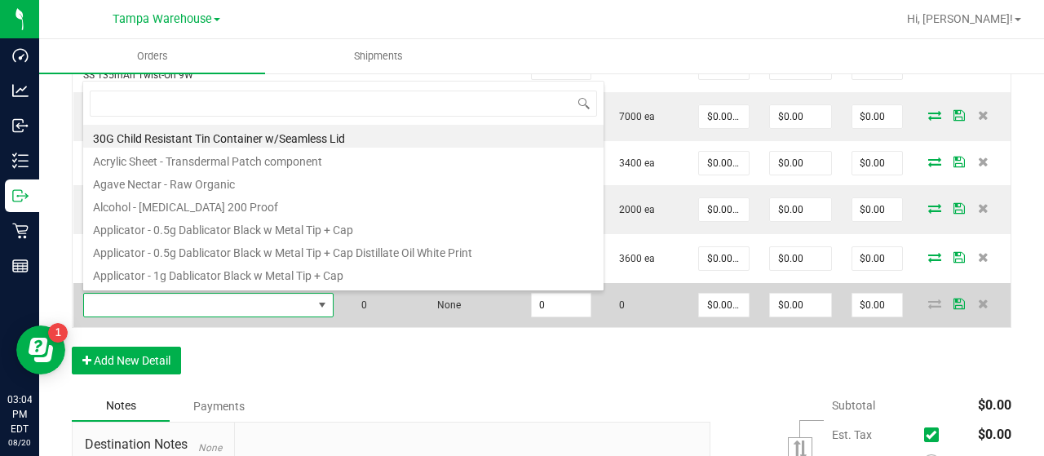
click at [200, 302] on span at bounding box center [198, 305] width 228 height 23
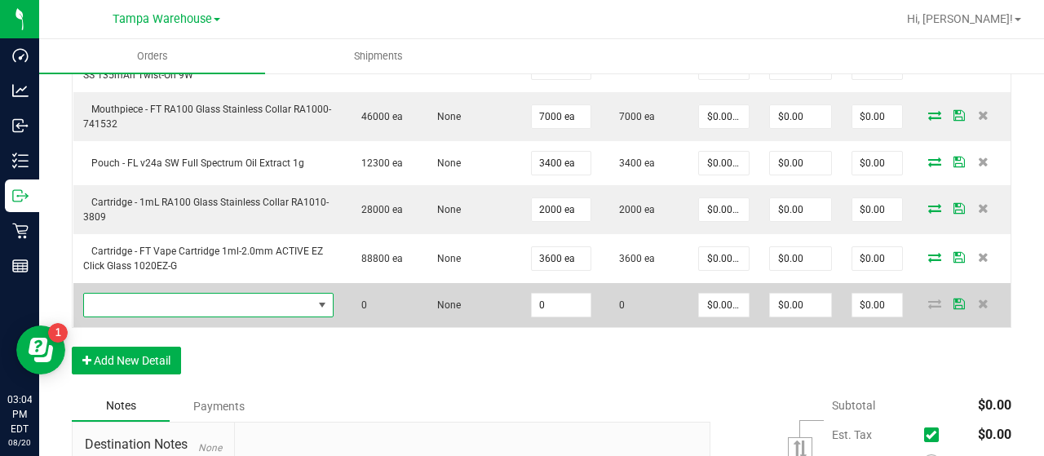
click at [225, 299] on span "NO DATA FOUND" at bounding box center [198, 305] width 228 height 23
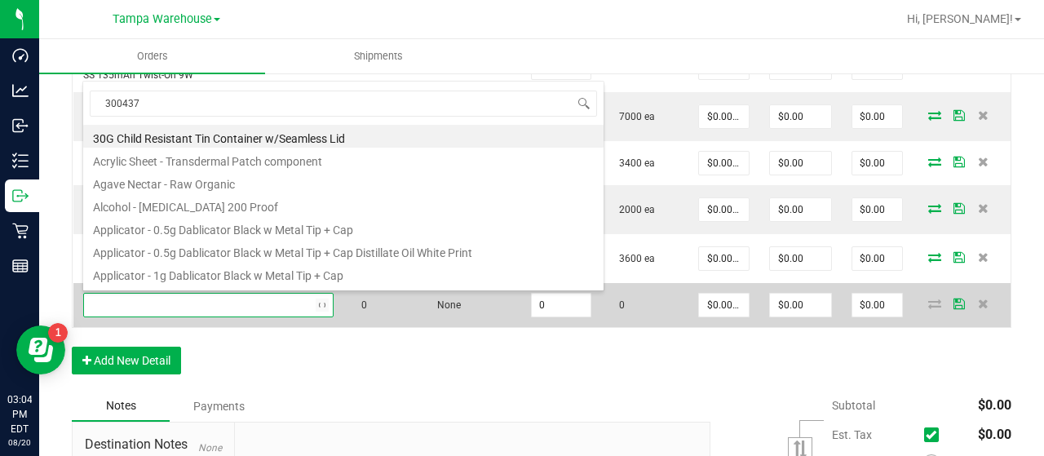
type input "3004373"
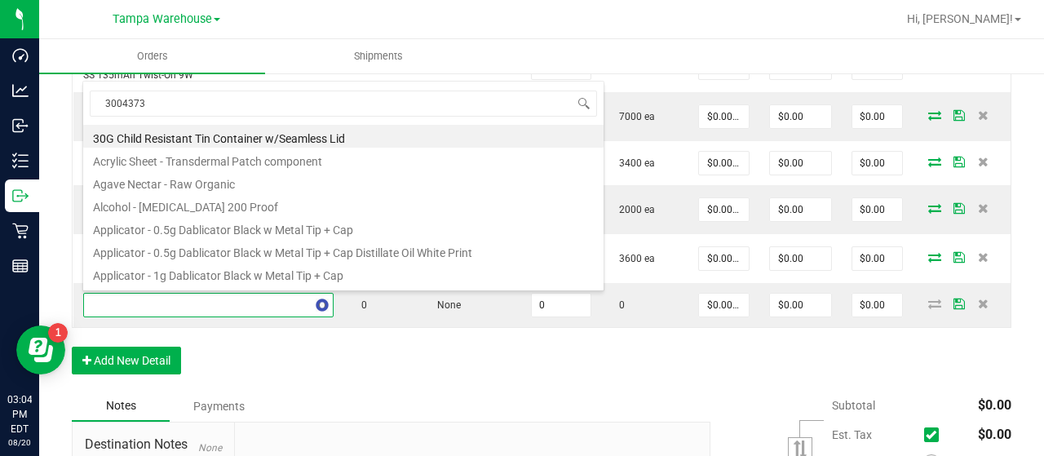
scroll to position [0, 0]
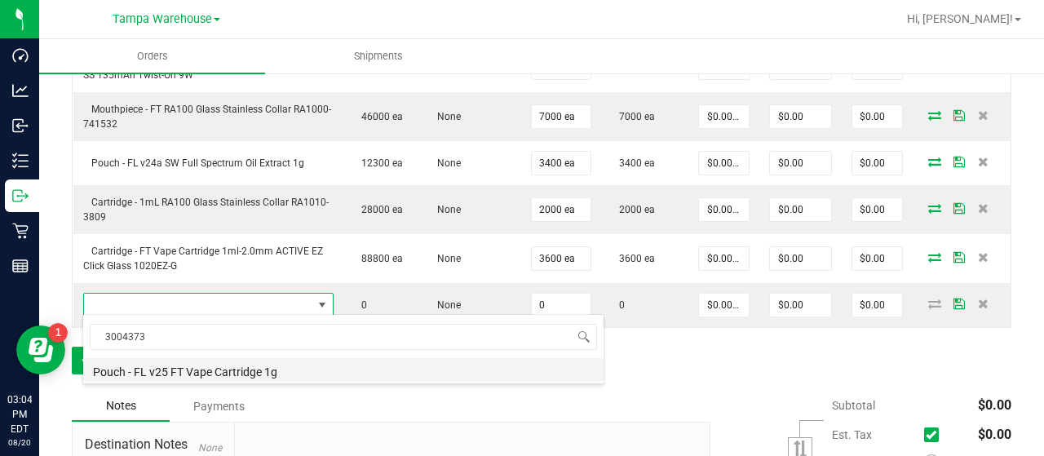
click at [278, 364] on li "Pouch - FL v25 FT Vape Cartridge 1g" at bounding box center [343, 369] width 520 height 23
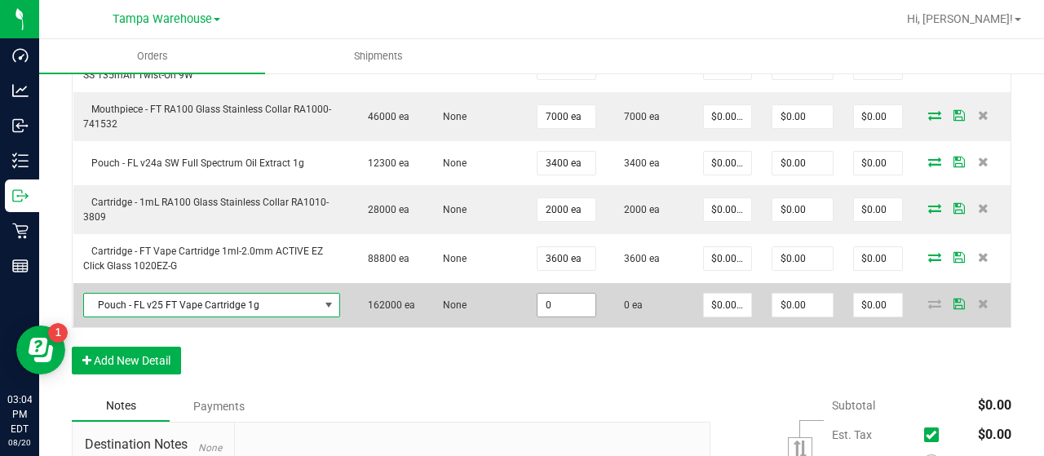
click at [564, 301] on input "0" at bounding box center [567, 305] width 58 height 23
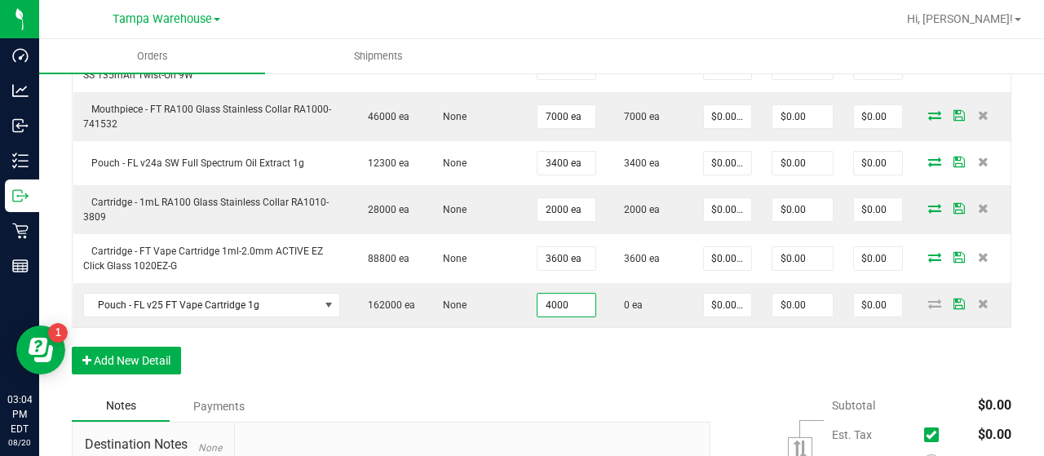
type input "4000 ea"
drag, startPoint x: 605, startPoint y: 356, endPoint x: 622, endPoint y: 350, distance: 17.6
click at [606, 356] on div "Order Details Print All Labels Item Sellable Strain Qty Ordered Qty Allocated U…" at bounding box center [542, 174] width 940 height 433
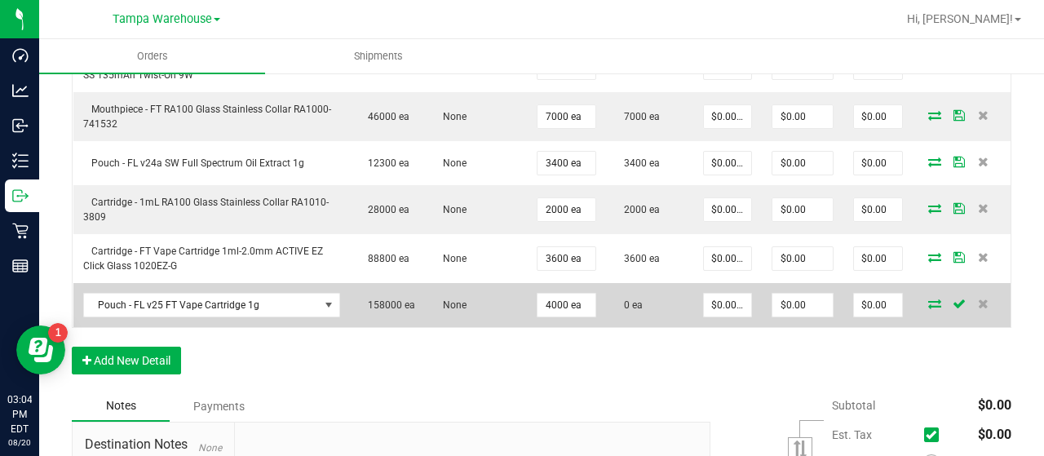
click at [928, 299] on icon at bounding box center [934, 304] width 13 height 10
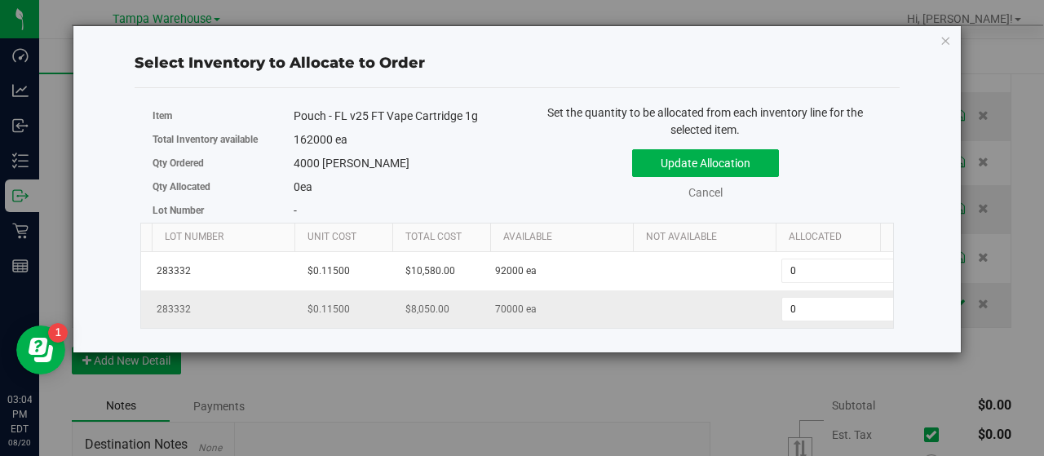
scroll to position [0, 168]
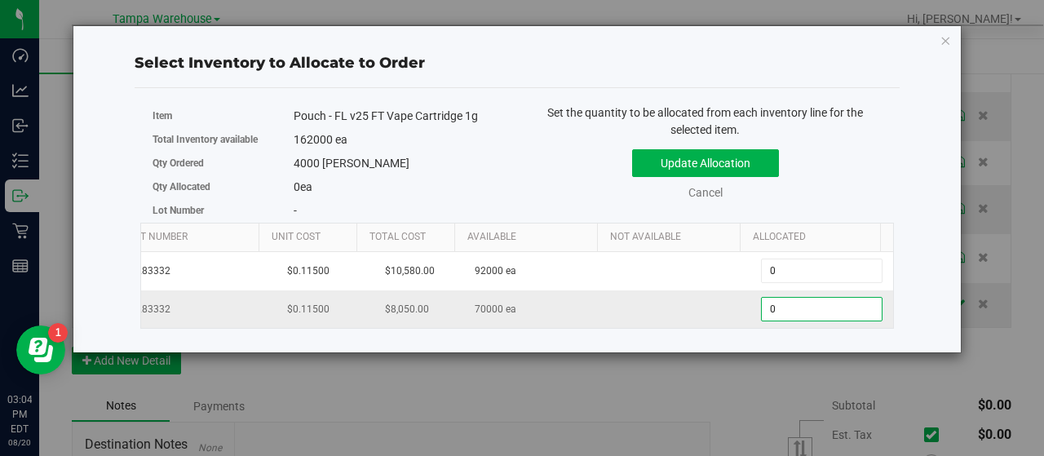
click at [769, 309] on span "0 0" at bounding box center [822, 309] width 122 height 24
type input "04000"
type input "4,000"
click at [882, 174] on div "Set the quantity to be allocated from each inventory line for the selected item…" at bounding box center [705, 160] width 377 height 113
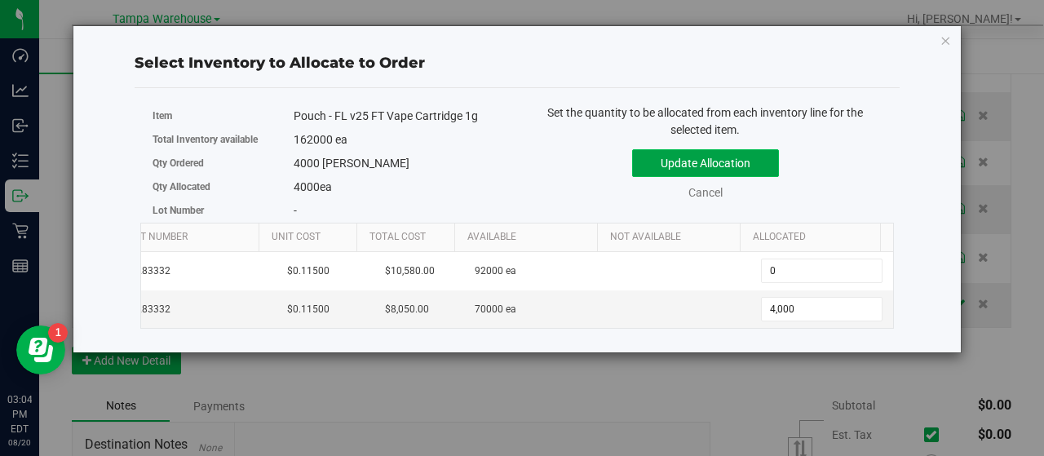
click at [767, 164] on button "Update Allocation" at bounding box center [705, 163] width 147 height 28
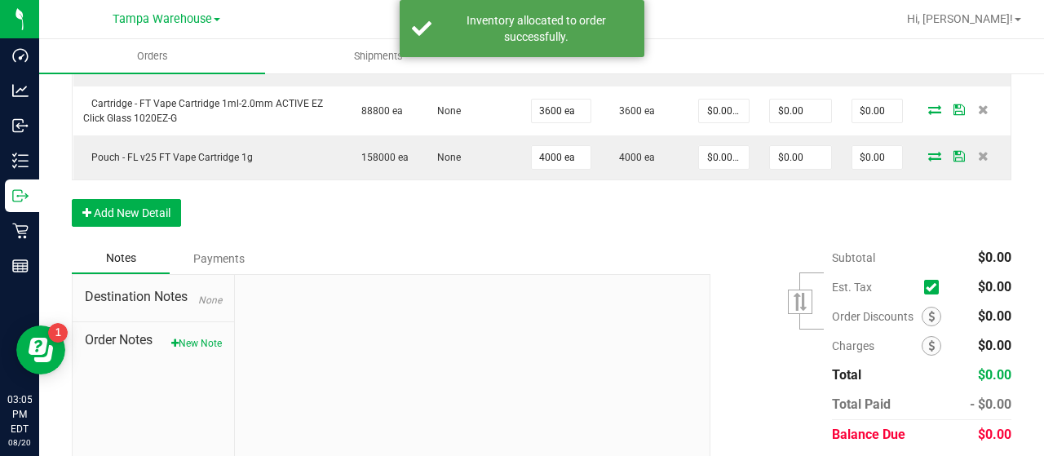
scroll to position [734, 0]
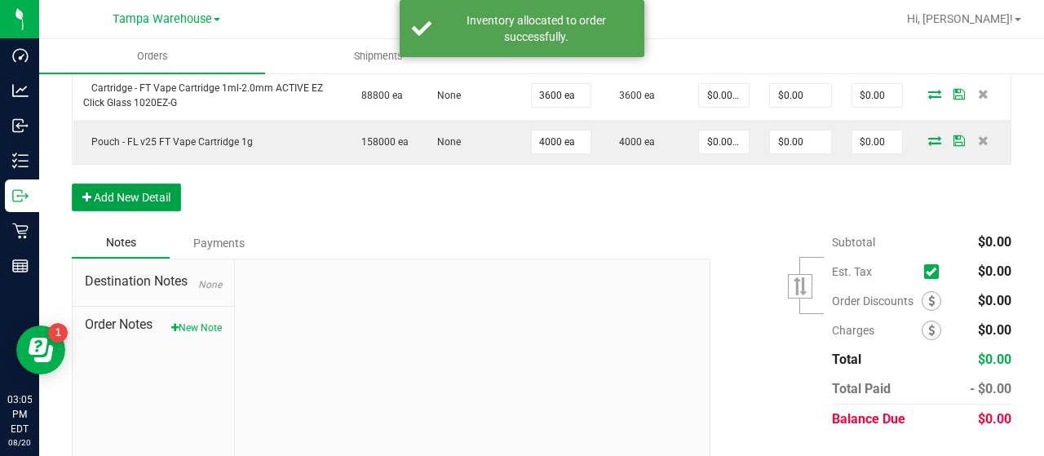
click at [161, 192] on button "Add New Detail" at bounding box center [126, 198] width 109 height 28
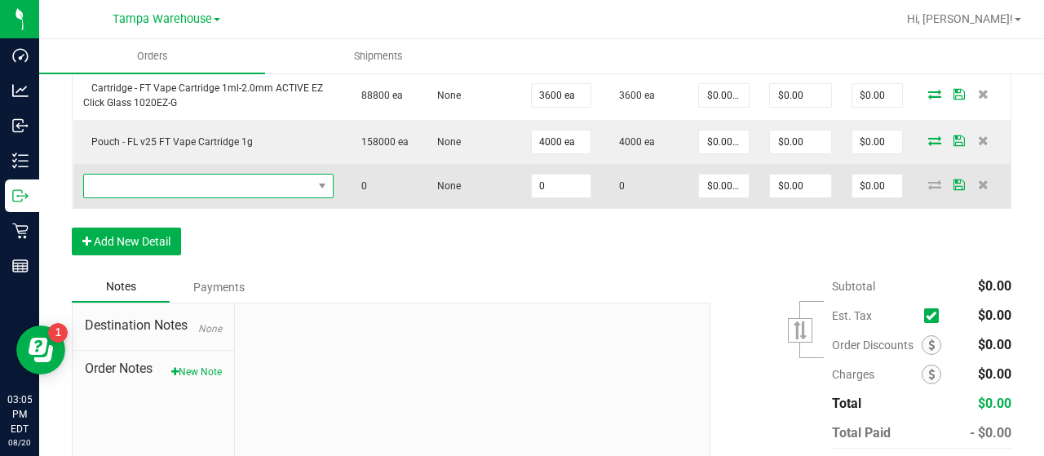
click at [154, 183] on span "NO DATA FOUND" at bounding box center [198, 186] width 228 height 23
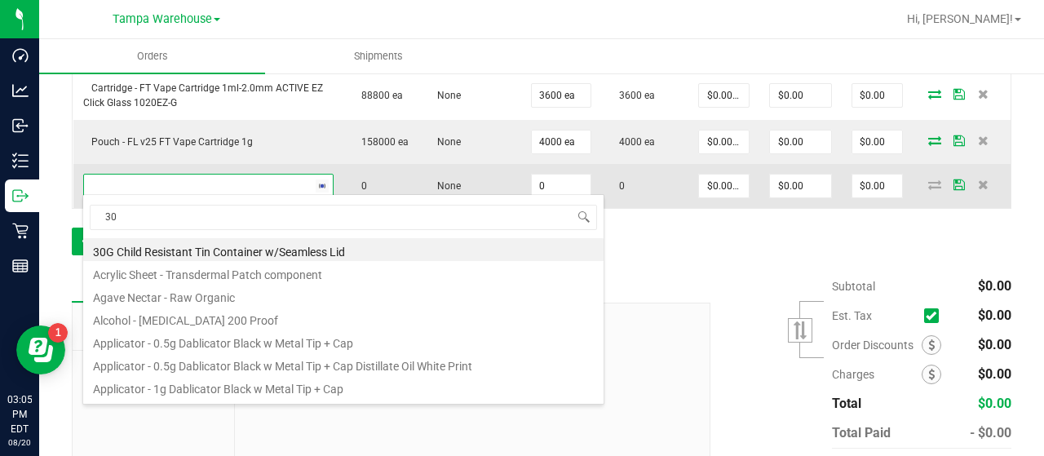
scroll to position [24, 240]
type input "3004401"
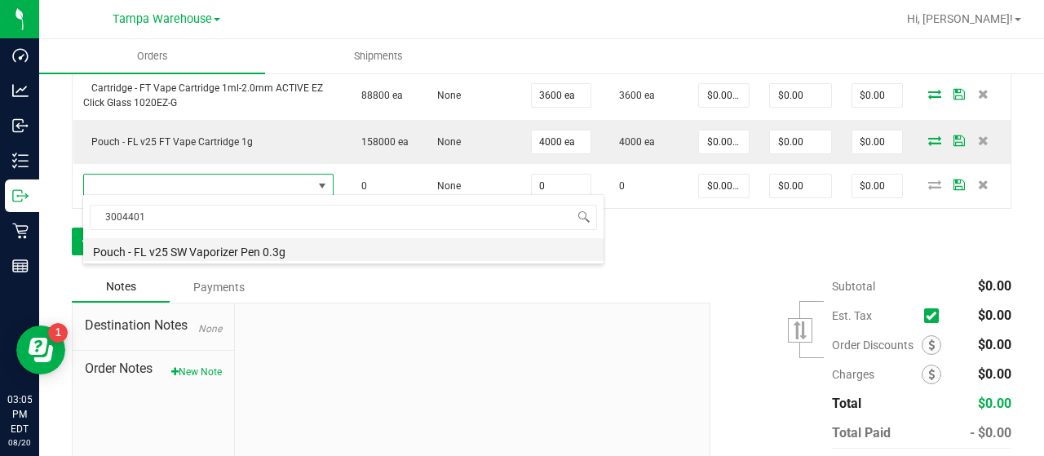
click at [256, 251] on li "Pouch - FL v25 SW Vaporizer Pen 0.3g" at bounding box center [343, 249] width 520 height 23
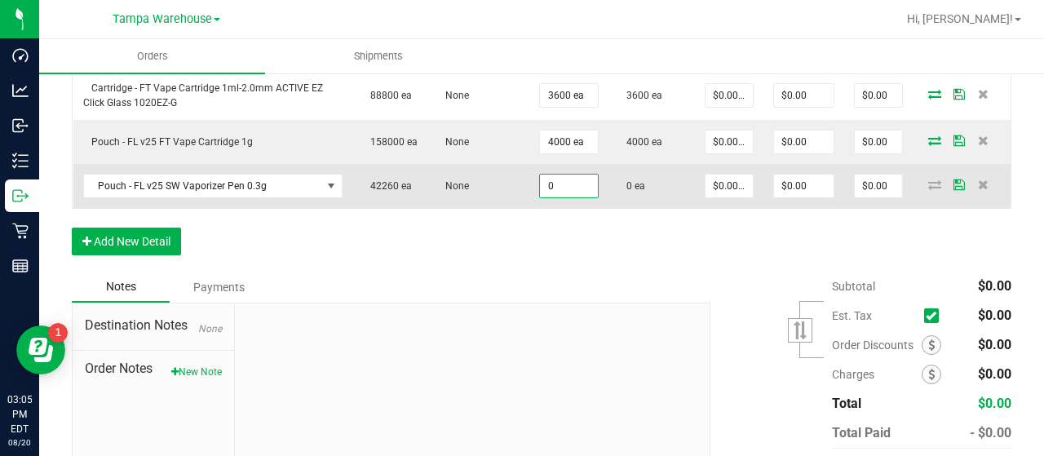
click at [571, 178] on input "0" at bounding box center [568, 186] width 57 height 23
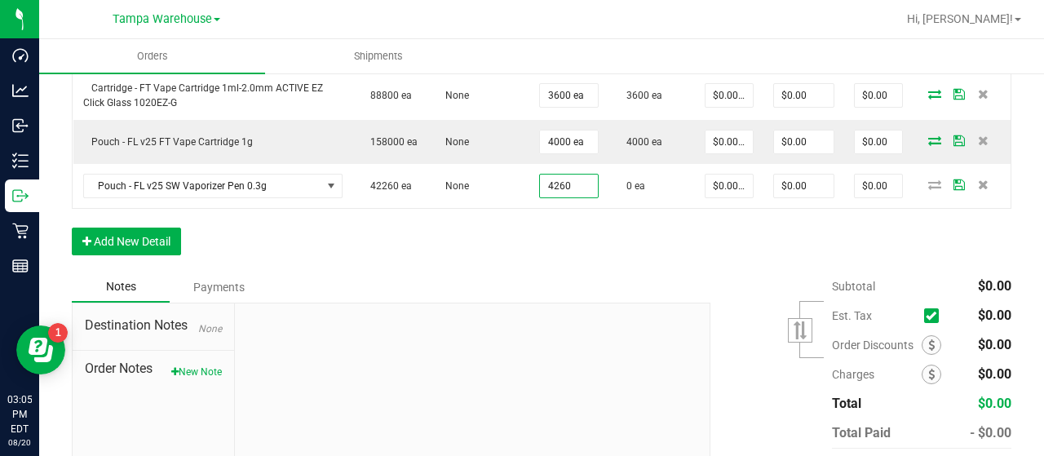
type input "4260 ea"
click at [646, 257] on div "Order Details Print All Labels Item Sellable Strain Qty Ordered Qty Allocated U…" at bounding box center [542, 32] width 940 height 477
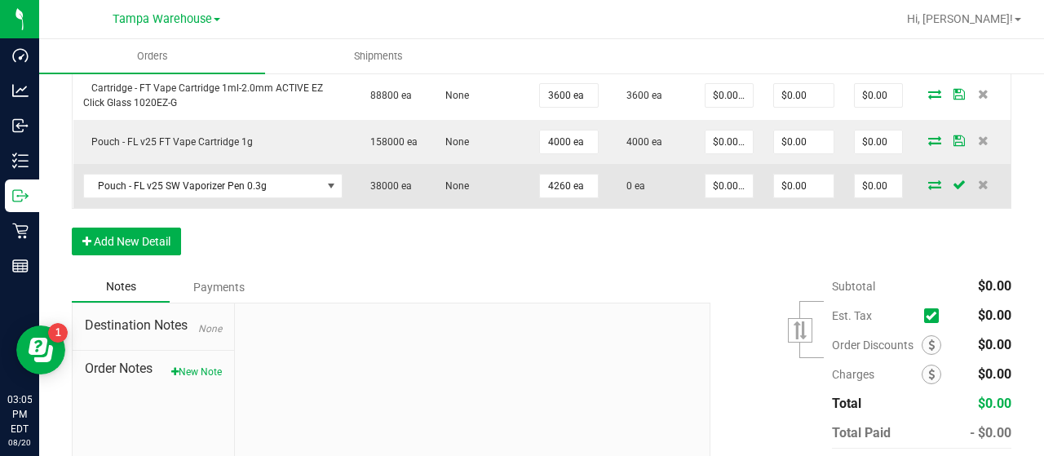
click at [928, 179] on icon at bounding box center [934, 184] width 13 height 10
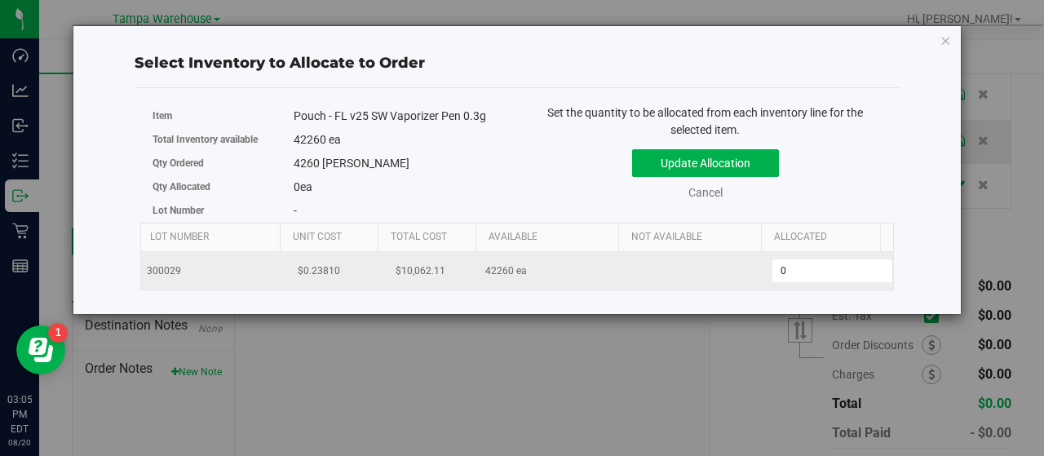
scroll to position [0, 168]
click at [764, 267] on span "0 0" at bounding box center [822, 271] width 122 height 24
type input "04260"
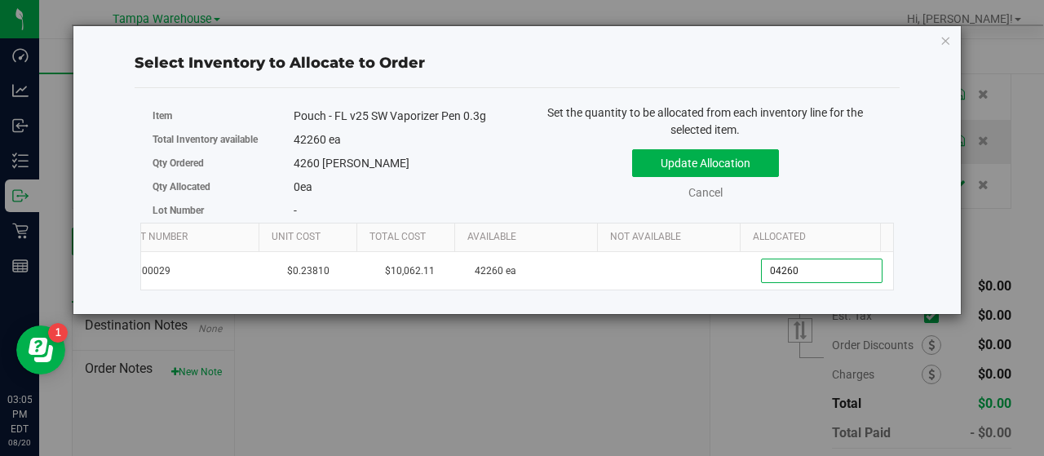
type input "4,260"
click at [823, 181] on div "Update Allocation Cancel" at bounding box center [705, 172] width 352 height 60
click at [763, 166] on button "Update Allocation" at bounding box center [705, 163] width 147 height 28
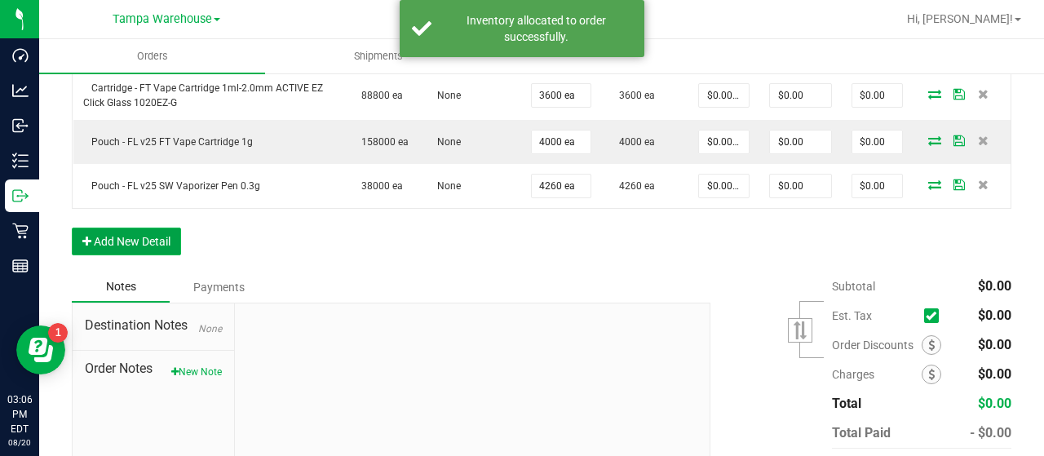
click at [166, 232] on button "Add New Detail" at bounding box center [126, 242] width 109 height 28
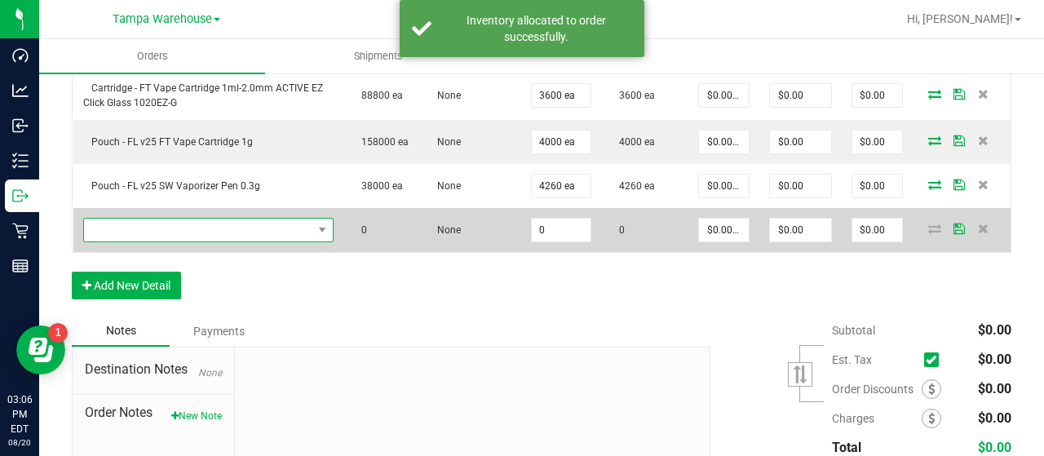
click at [171, 232] on span "NO DATA FOUND" at bounding box center [198, 230] width 228 height 23
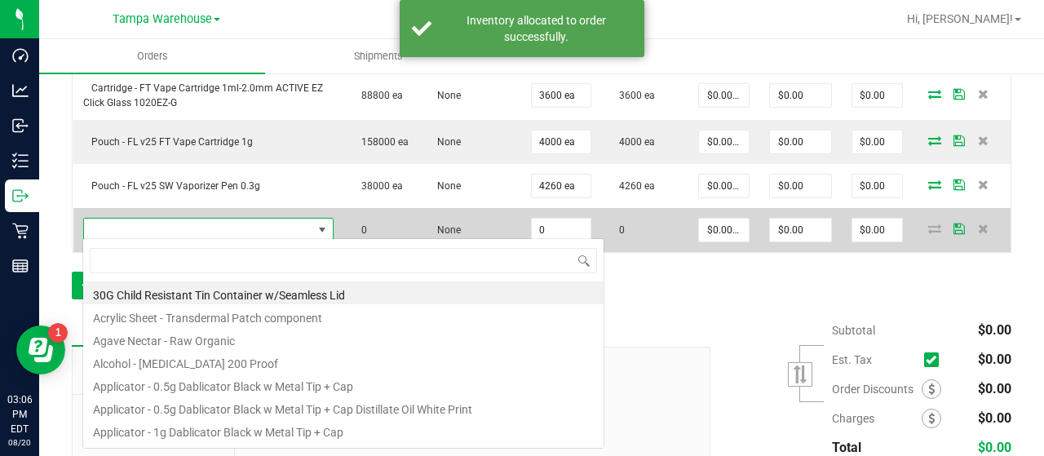
scroll to position [24, 240]
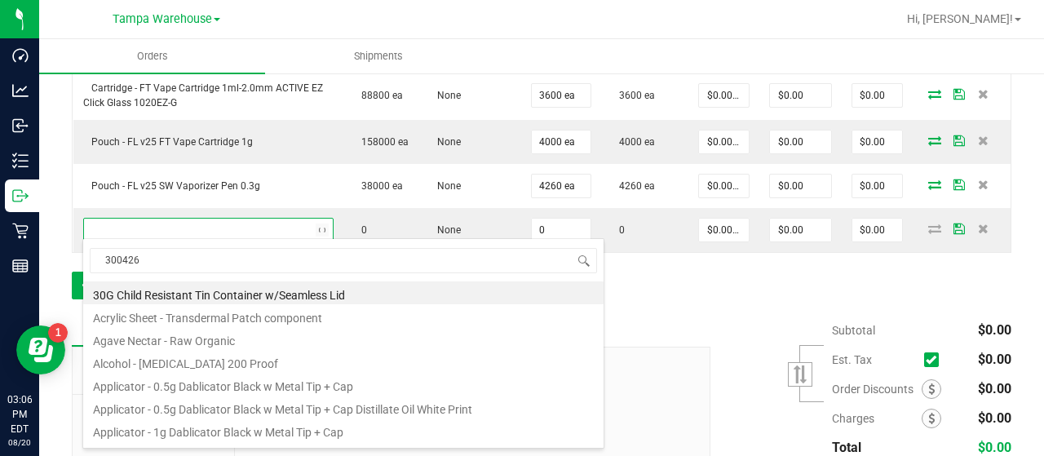
type input "3004269"
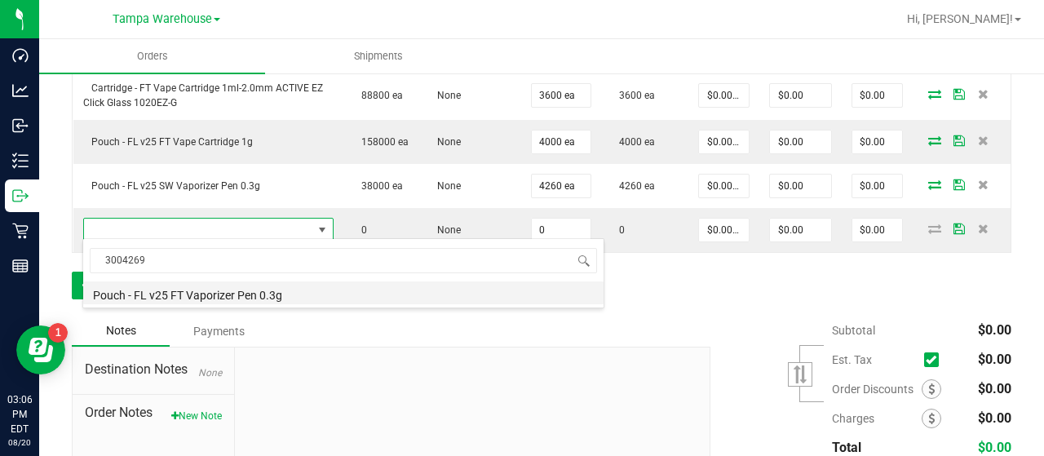
click at [217, 290] on li "Pouch - FL v25 FT Vaporizer Pen 0.3g" at bounding box center [343, 292] width 520 height 23
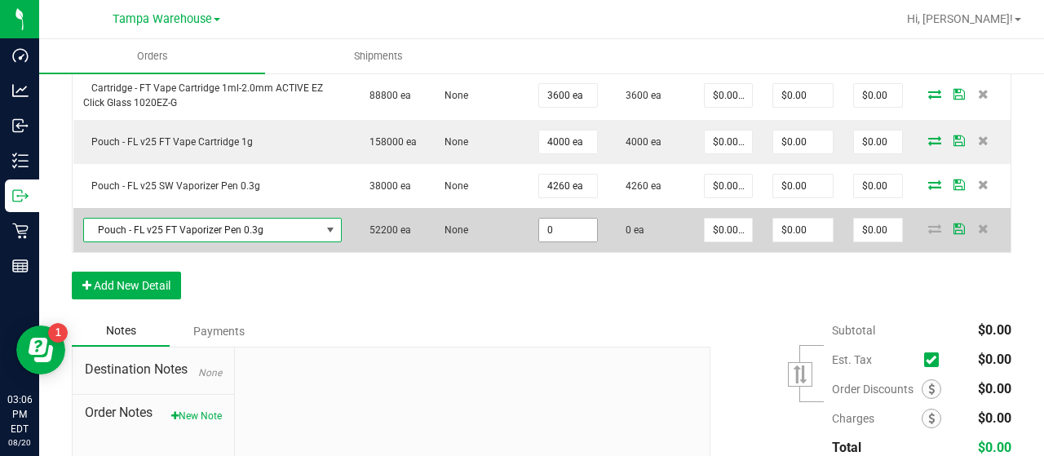
click at [574, 225] on input "0" at bounding box center [568, 230] width 58 height 23
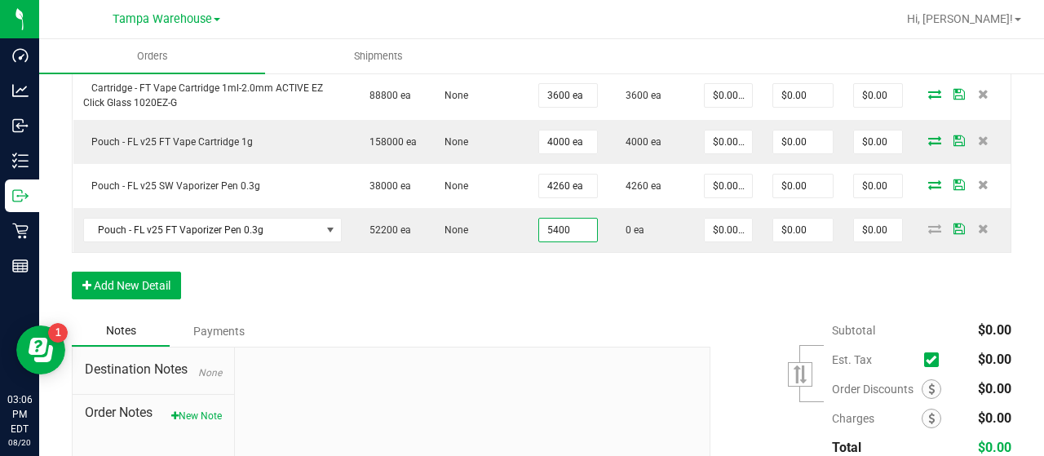
type input "5400 ea"
click at [579, 285] on div "Order Details Print All Labels Item Sellable Strain Qty Ordered Qty Allocated U…" at bounding box center [542, 54] width 940 height 521
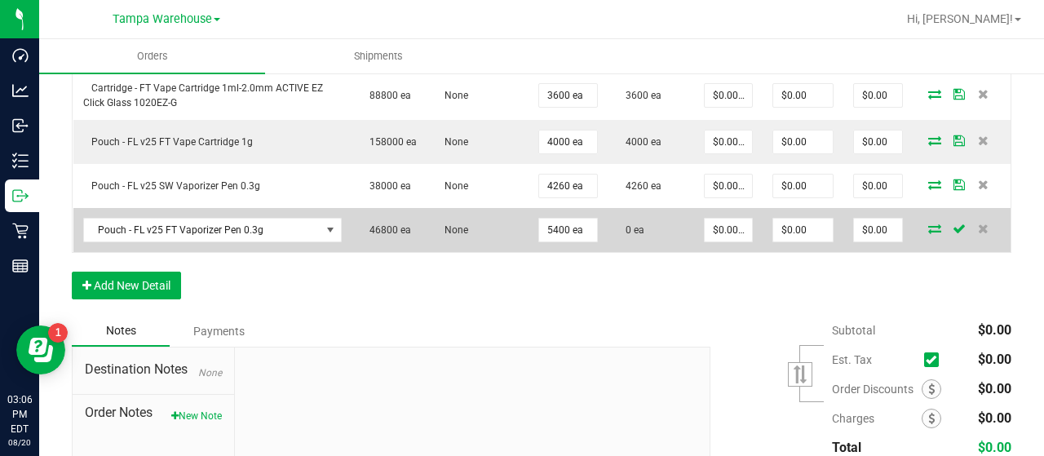
click at [928, 223] on icon at bounding box center [934, 228] width 13 height 10
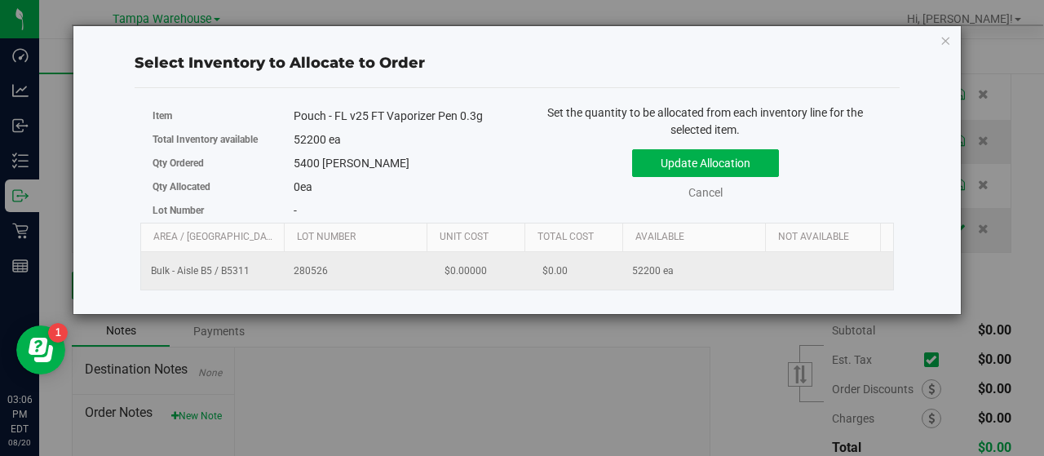
scroll to position [0, 168]
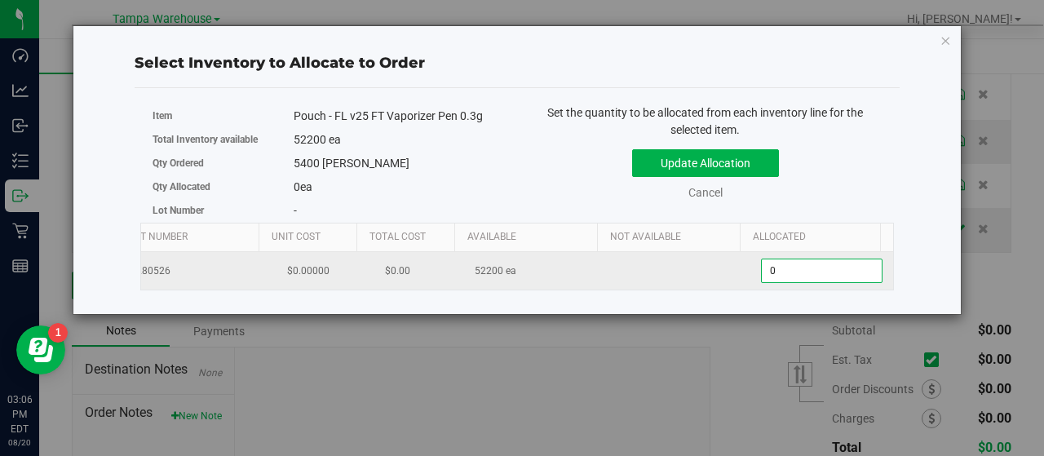
click at [809, 269] on span "0 0" at bounding box center [822, 271] width 122 height 24
type input "05400"
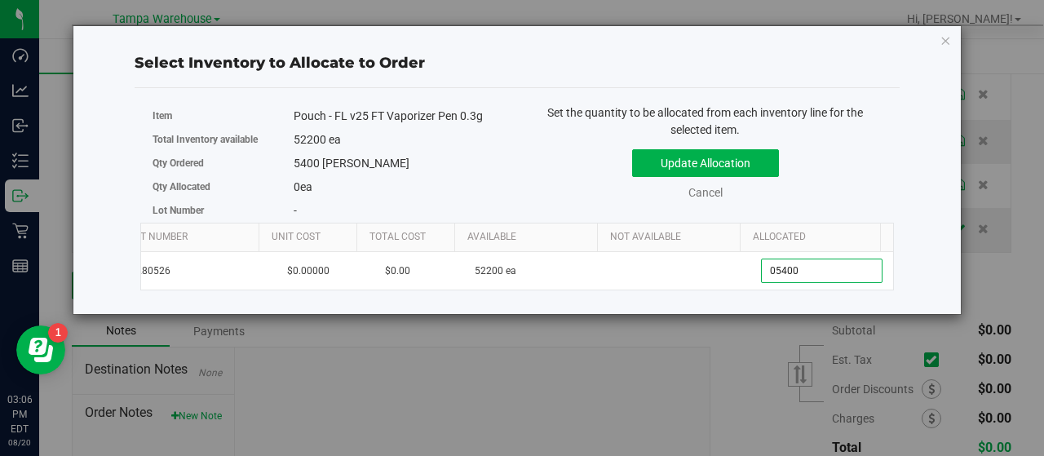
type input "5,400"
click at [842, 182] on div "Update Allocation Cancel" at bounding box center [705, 172] width 352 height 60
click at [869, 184] on div "Update Allocation Cancel" at bounding box center [705, 172] width 352 height 60
click at [767, 166] on button "Update Allocation" at bounding box center [705, 163] width 147 height 28
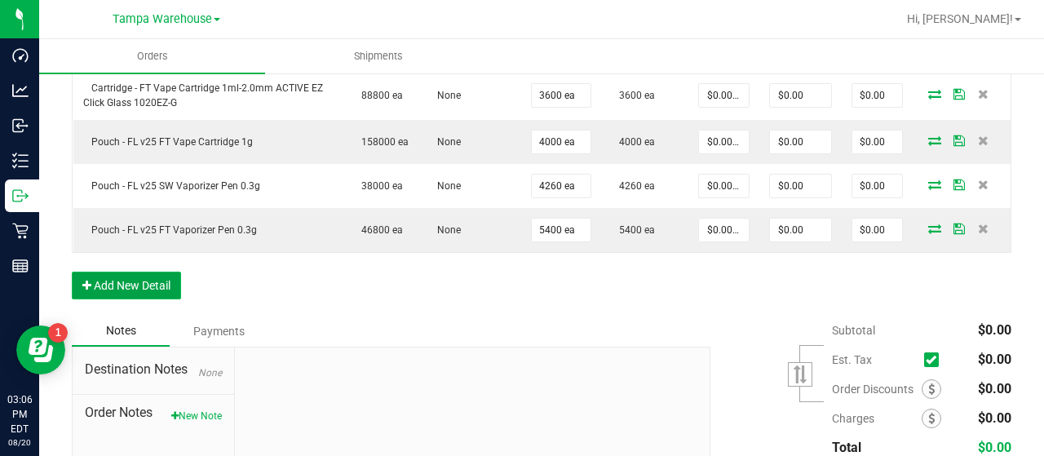
click at [175, 276] on button "Add New Detail" at bounding box center [126, 286] width 109 height 28
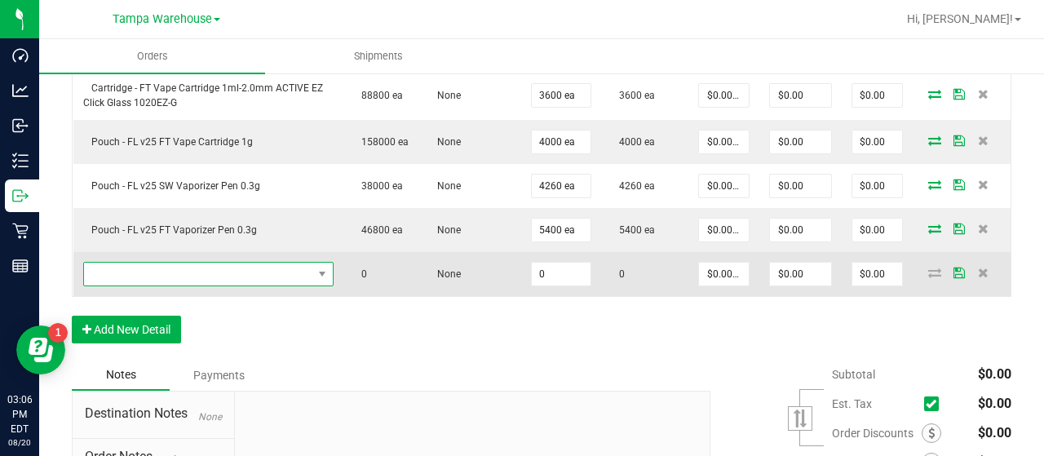
click at [171, 268] on span "NO DATA FOUND" at bounding box center [198, 274] width 228 height 23
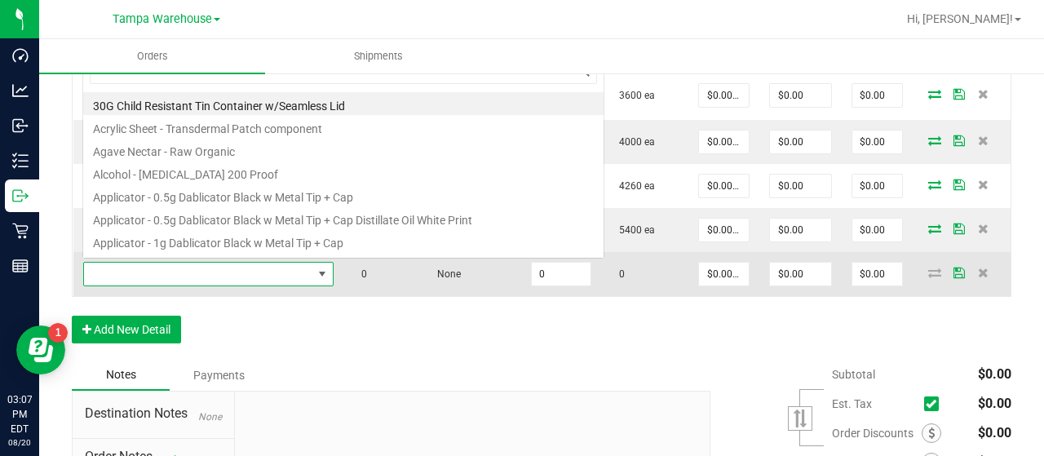
scroll to position [24, 240]
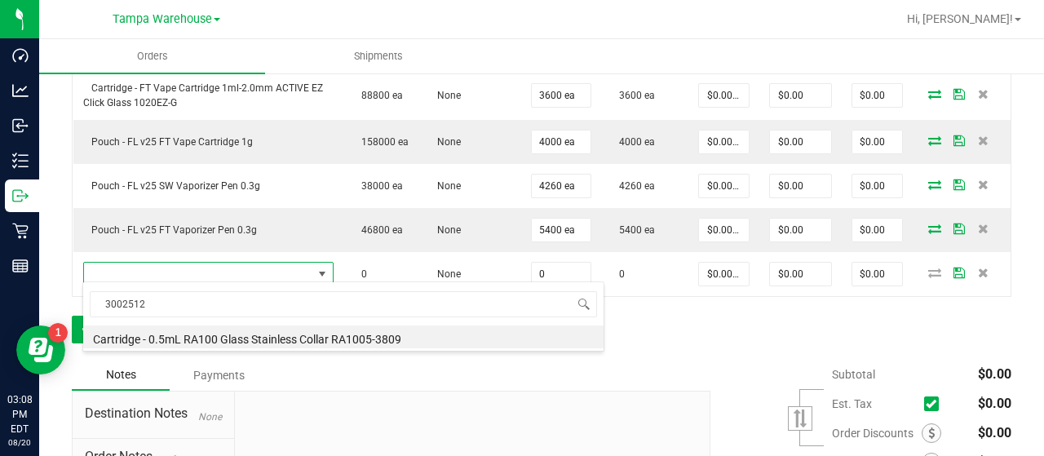
type input "3002512"
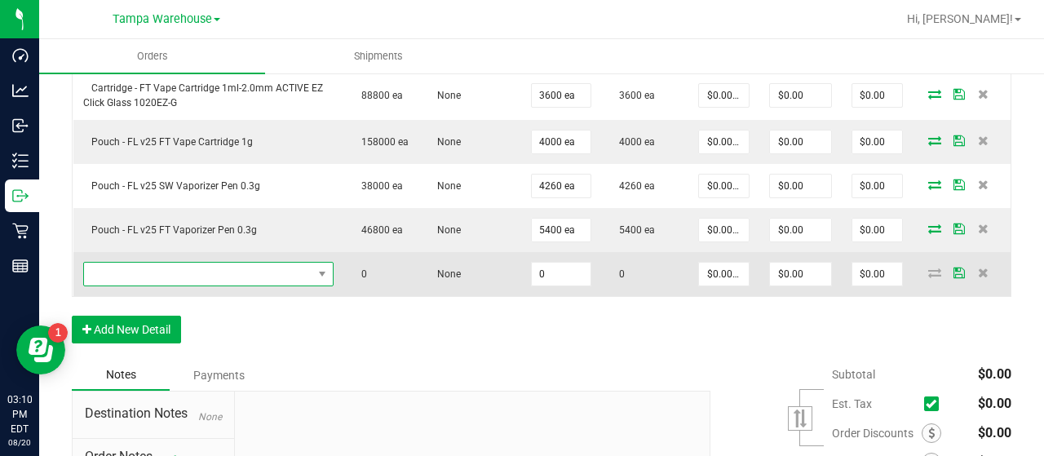
click at [201, 270] on span "NO DATA FOUND" at bounding box center [198, 274] width 228 height 23
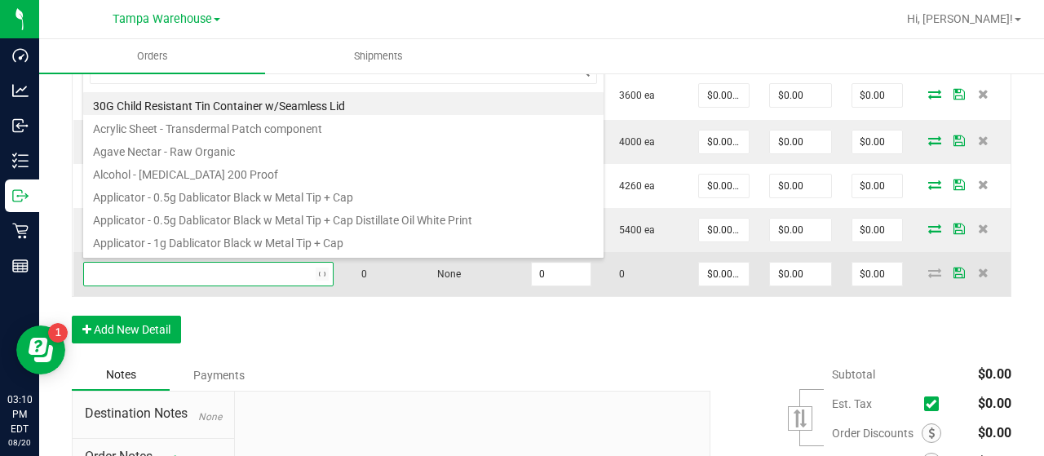
type input "3002512"
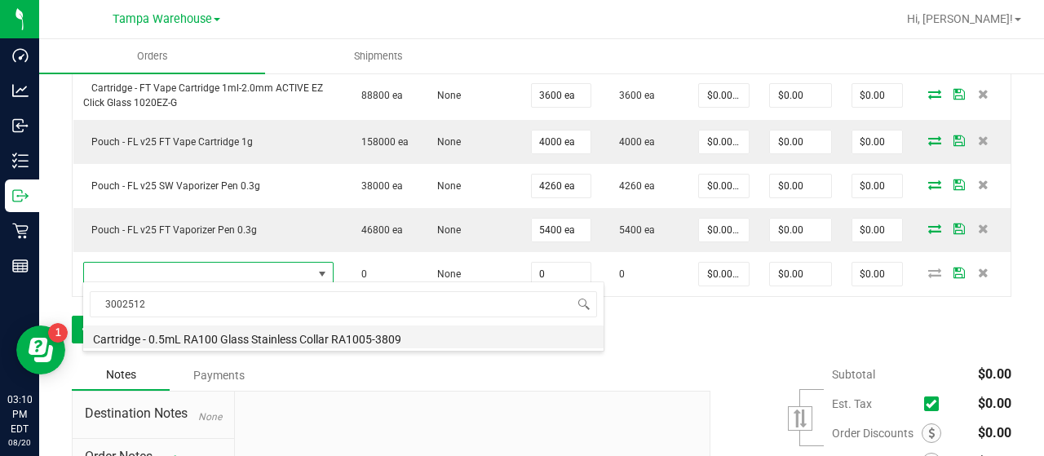
click at [286, 338] on li "Cartridge - 0.5mL RA100 Glass Stainless Collar RA1005-3809" at bounding box center [343, 336] width 520 height 23
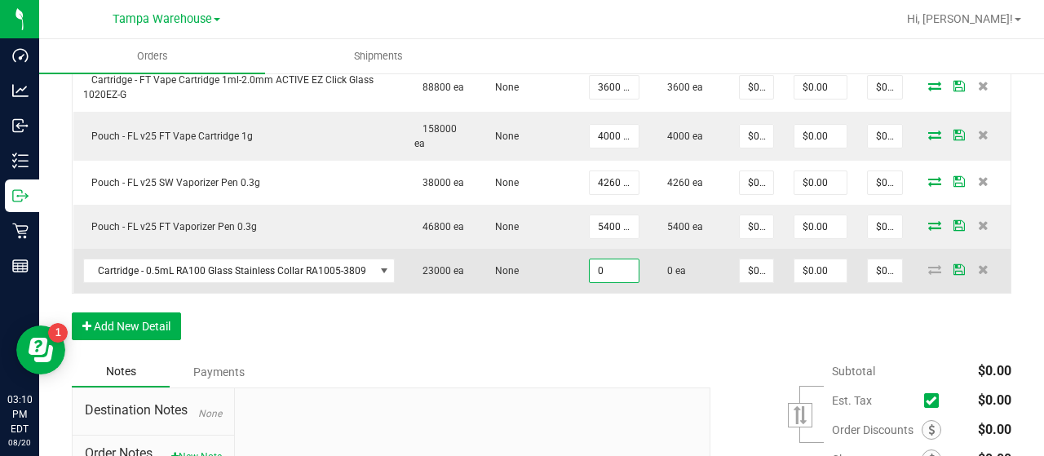
click at [615, 266] on input "0" at bounding box center [614, 270] width 49 height 23
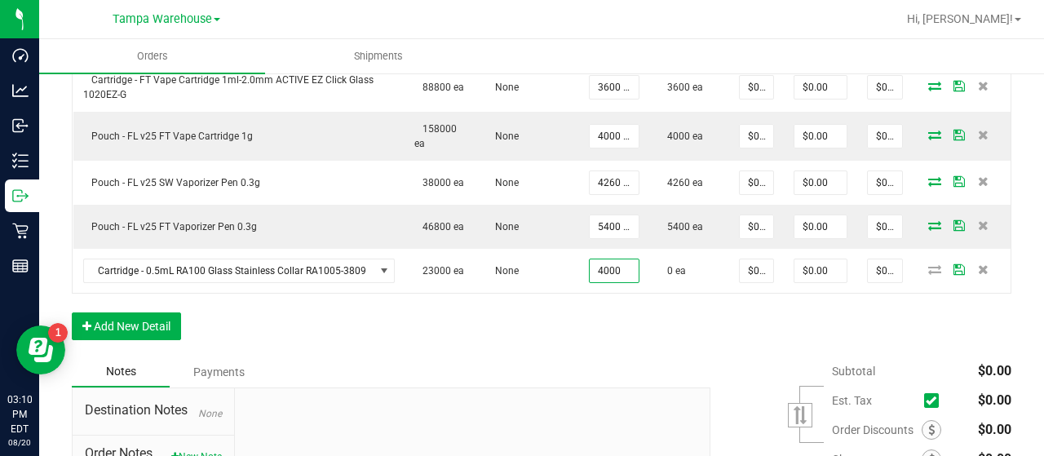
type input "4000 ea"
click at [571, 341] on div "Order Details Print All Labels Item Sellable Strain Qty Ordered Qty Allocated U…" at bounding box center [542, 76] width 940 height 560
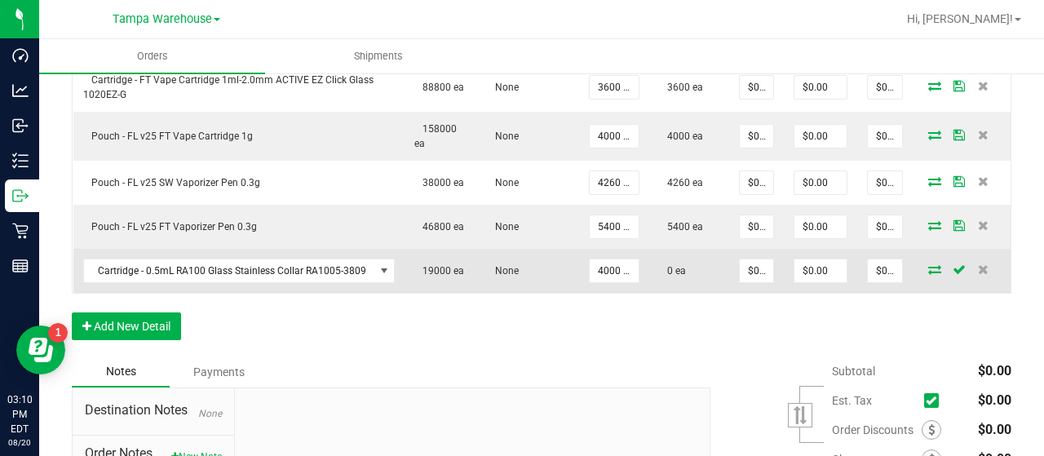
click at [928, 267] on icon at bounding box center [934, 269] width 13 height 10
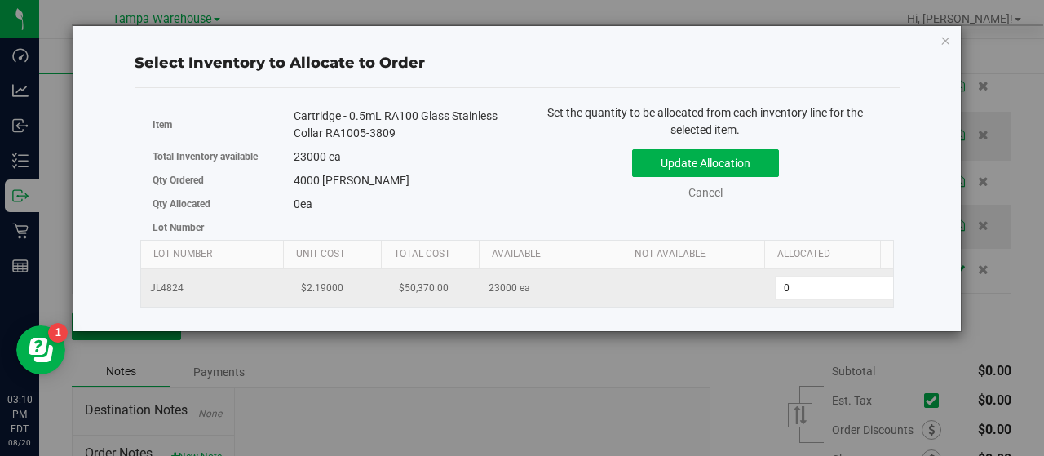
scroll to position [0, 168]
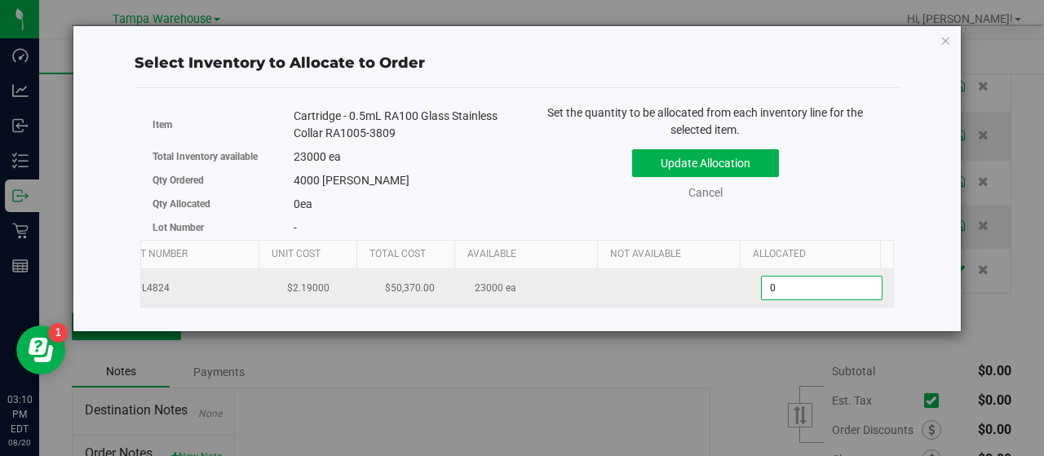
click at [772, 286] on span "0 0" at bounding box center [822, 288] width 122 height 24
type input "04000"
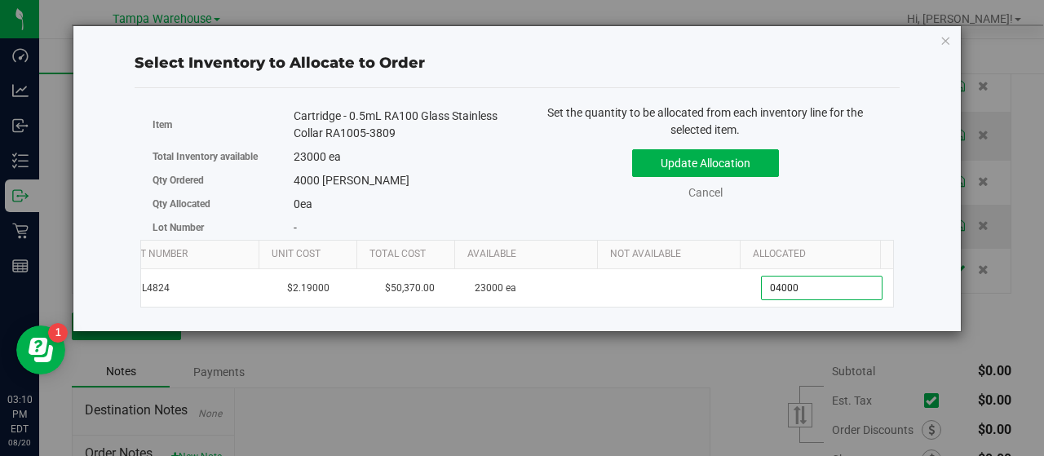
type input "4,000"
click at [858, 183] on div "Update Allocation Cancel" at bounding box center [705, 172] width 352 height 60
click at [747, 161] on button "Update Allocation" at bounding box center [705, 163] width 147 height 28
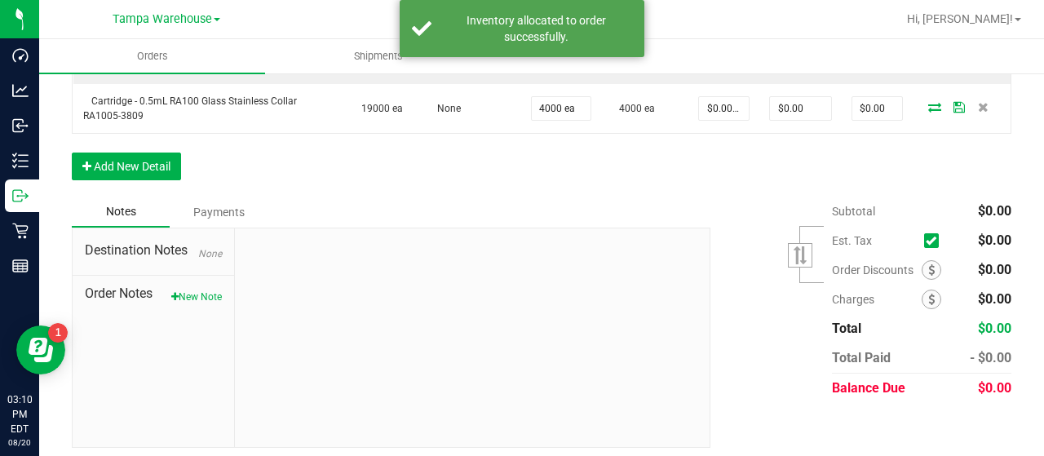
scroll to position [905, 0]
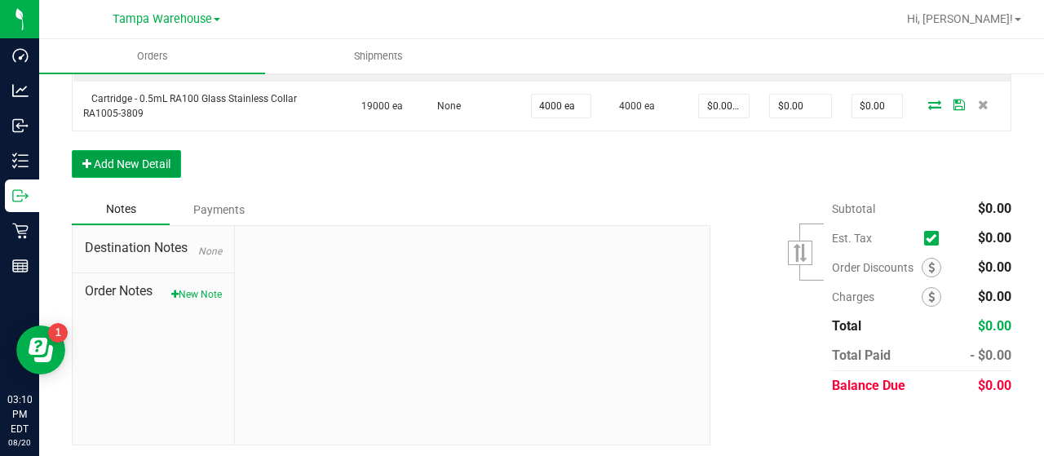
click at [97, 153] on button "Add New Detail" at bounding box center [126, 164] width 109 height 28
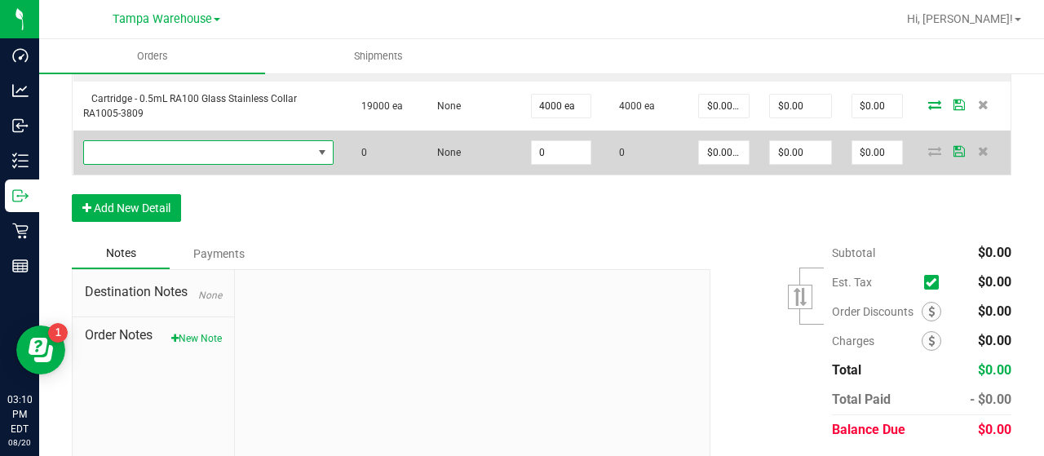
click at [133, 151] on span "NO DATA FOUND" at bounding box center [198, 152] width 228 height 23
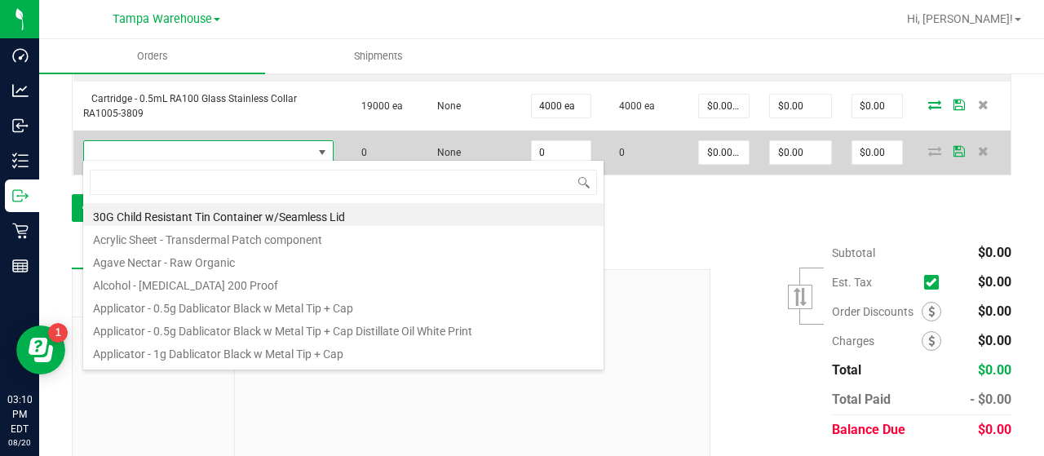
scroll to position [24, 240]
type input "3003672"
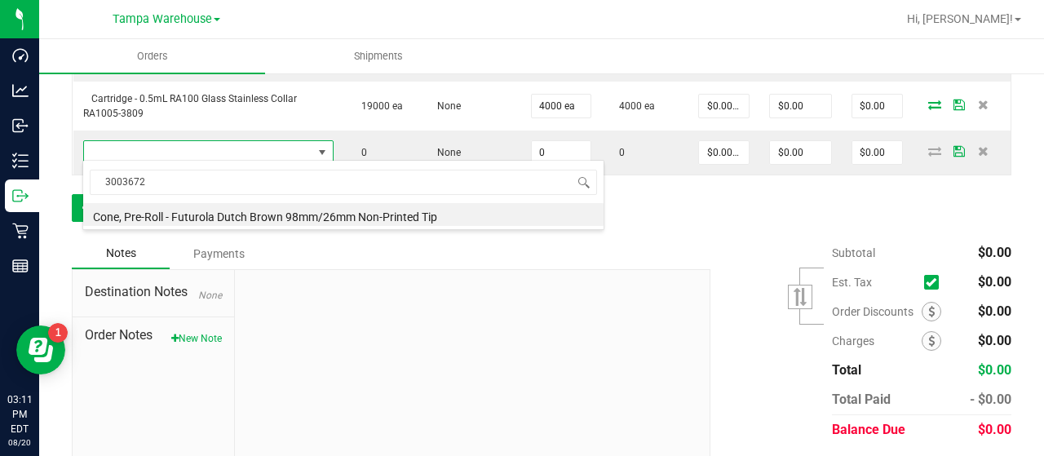
click at [323, 213] on li "Cone, Pre-Roll - Futurola Dutch Brown 98mm/26mm Non-Printed Tip" at bounding box center [343, 214] width 520 height 23
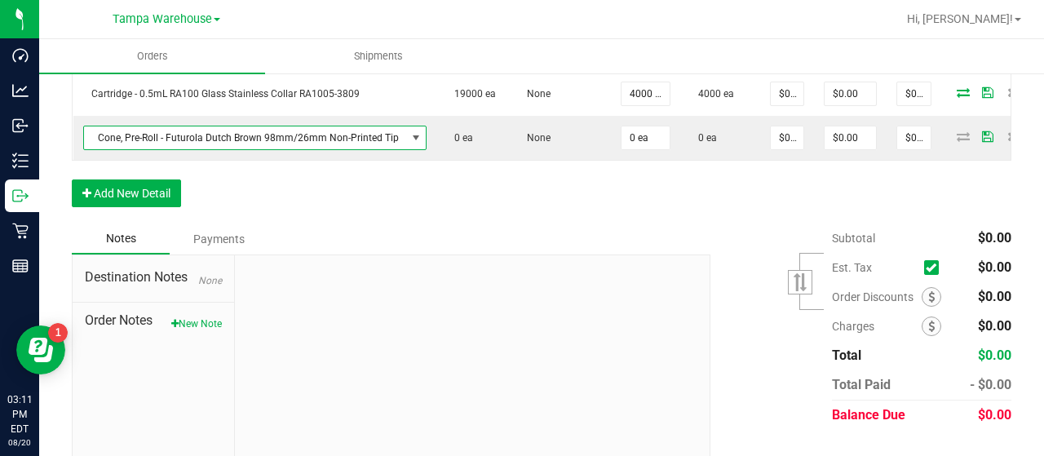
scroll to position [894, 0]
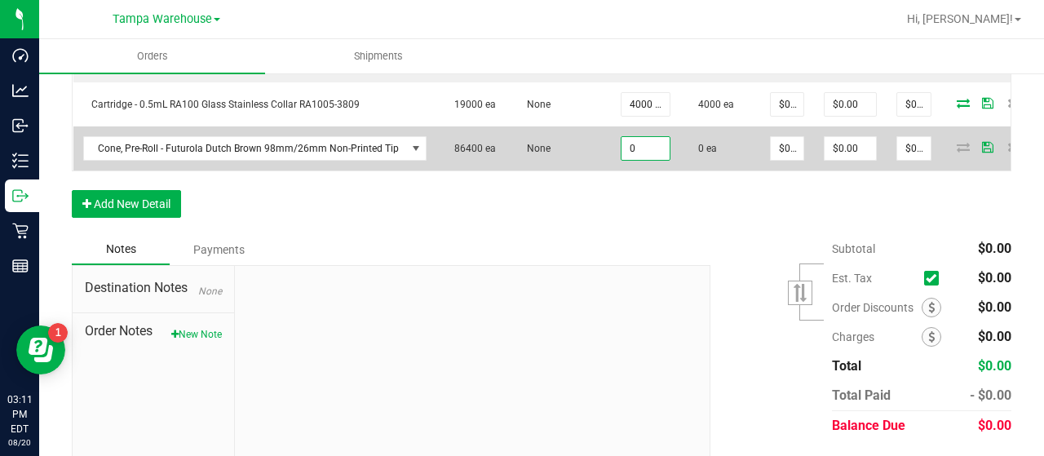
click at [648, 146] on input "0" at bounding box center [646, 148] width 48 height 23
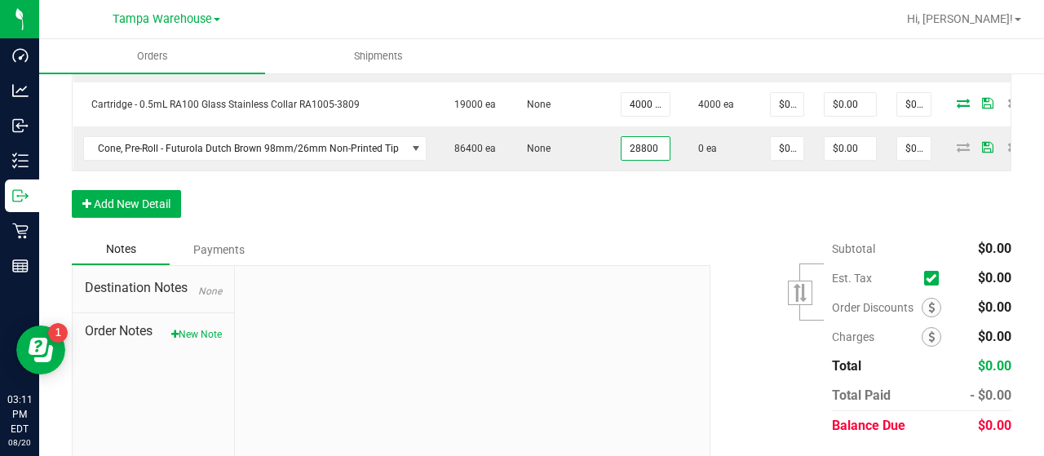
type input "28800 ea"
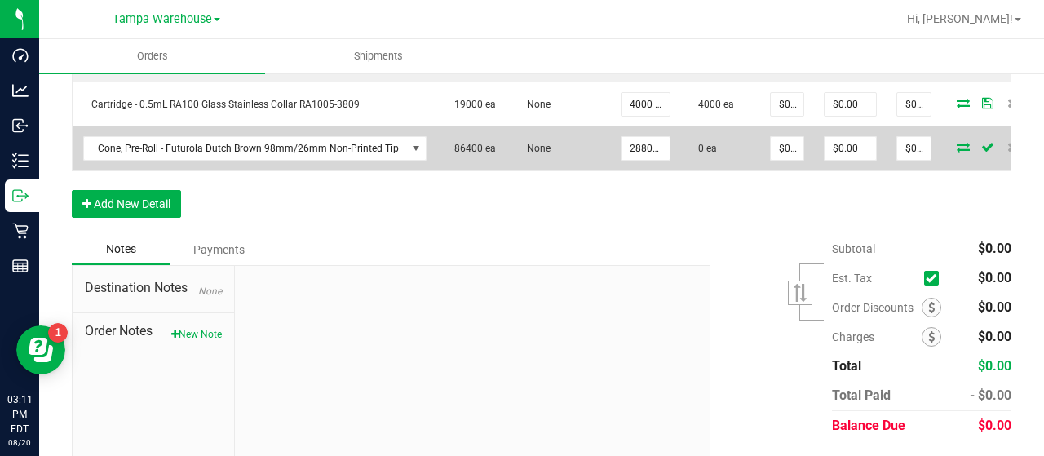
click at [957, 142] on icon at bounding box center [963, 147] width 13 height 10
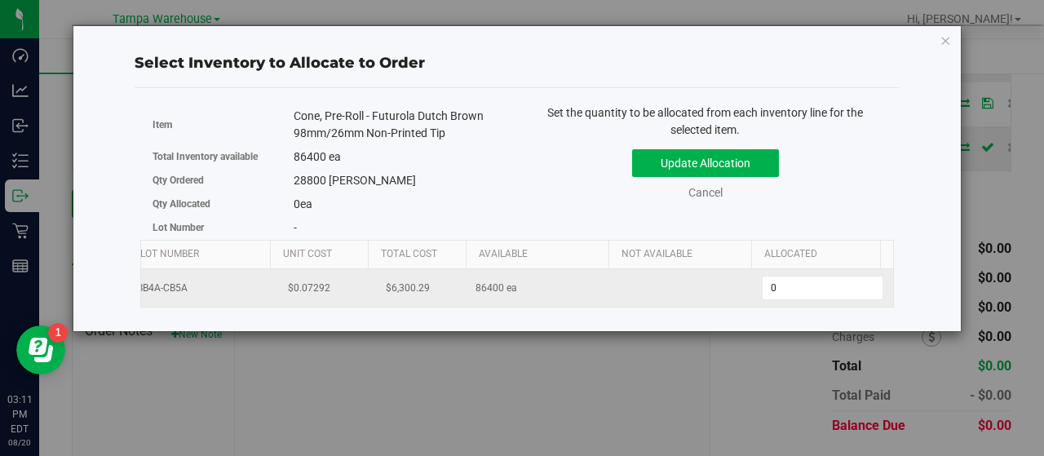
scroll to position [0, 168]
click at [780, 282] on span "0 0" at bounding box center [822, 288] width 122 height 24
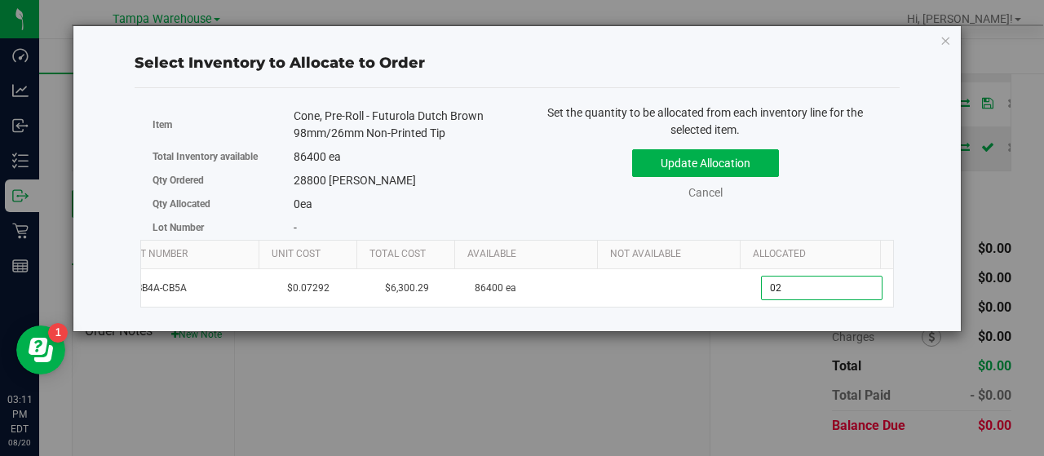
type input "0"
type input "28800"
type input "28,800"
click at [848, 166] on div "Update Allocation Cancel" at bounding box center [705, 172] width 352 height 60
click at [737, 161] on button "Update Allocation" at bounding box center [705, 163] width 147 height 28
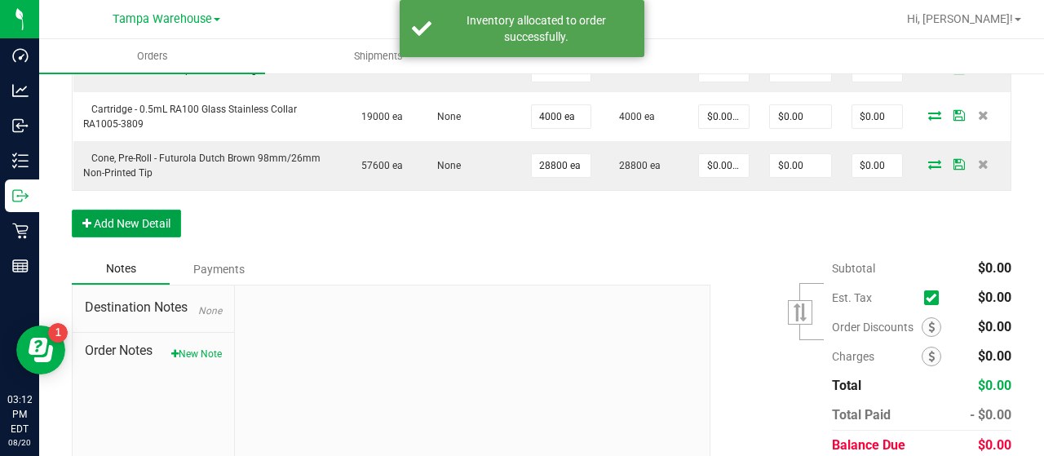
click at [140, 215] on button "Add New Detail" at bounding box center [126, 224] width 109 height 28
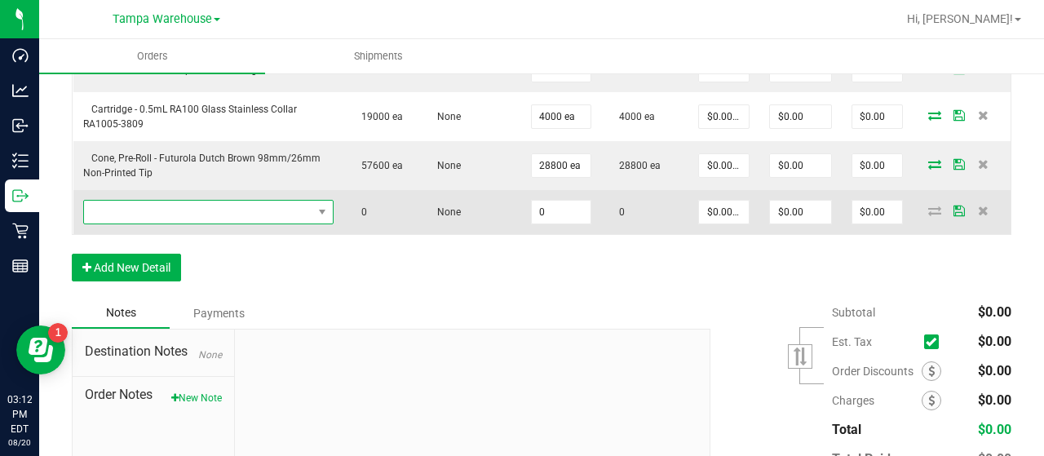
click at [275, 203] on span "NO DATA FOUND" at bounding box center [198, 212] width 228 height 23
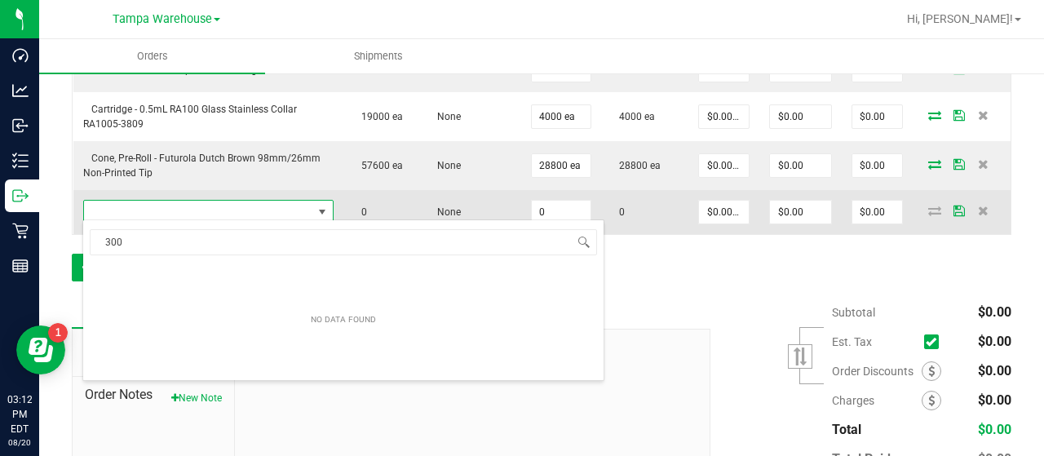
scroll to position [24, 240]
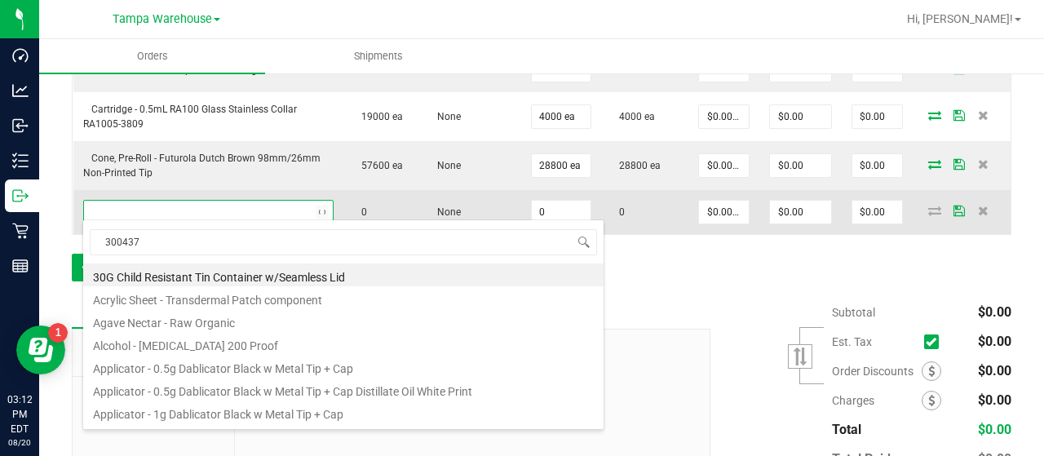
type input "3004378"
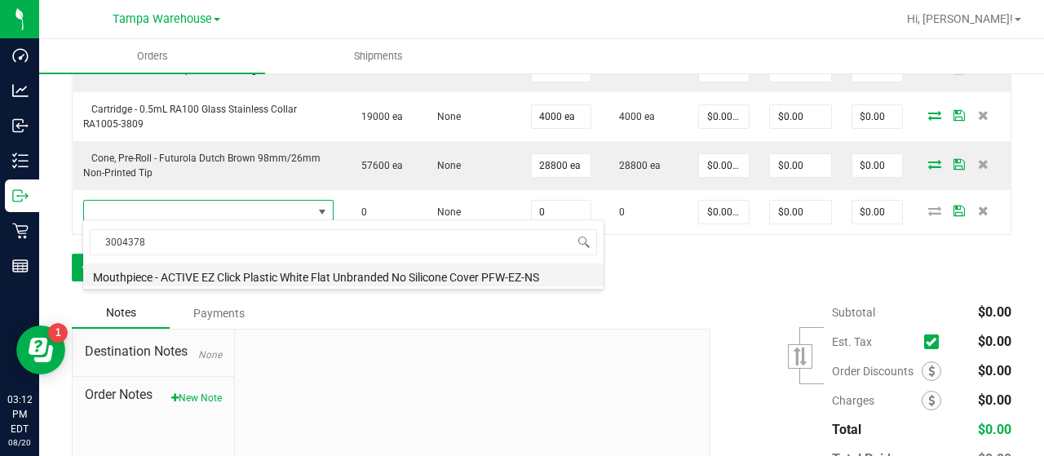
click at [316, 272] on li "Mouthpiece - ACTIVE EZ Click Plastic White Flat Unbranded No Silicone Cover PFW…" at bounding box center [343, 274] width 520 height 23
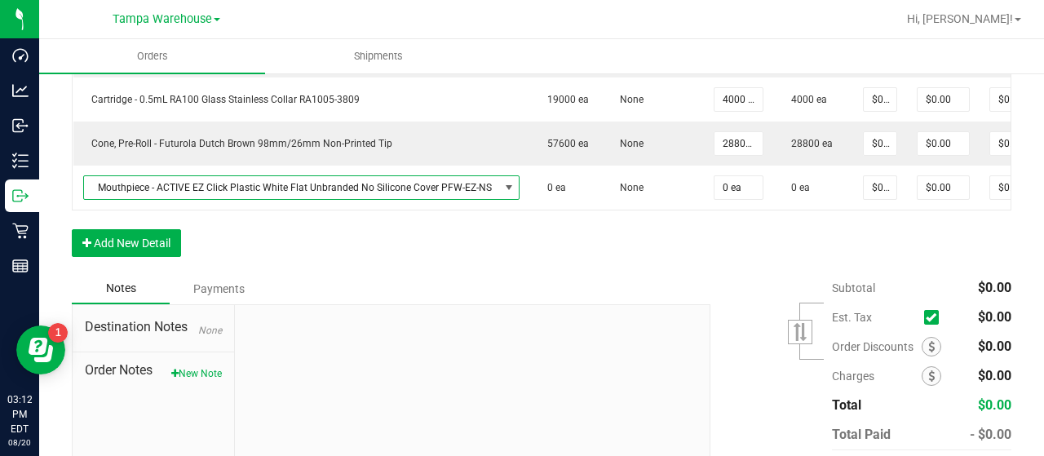
scroll to position [878, 0]
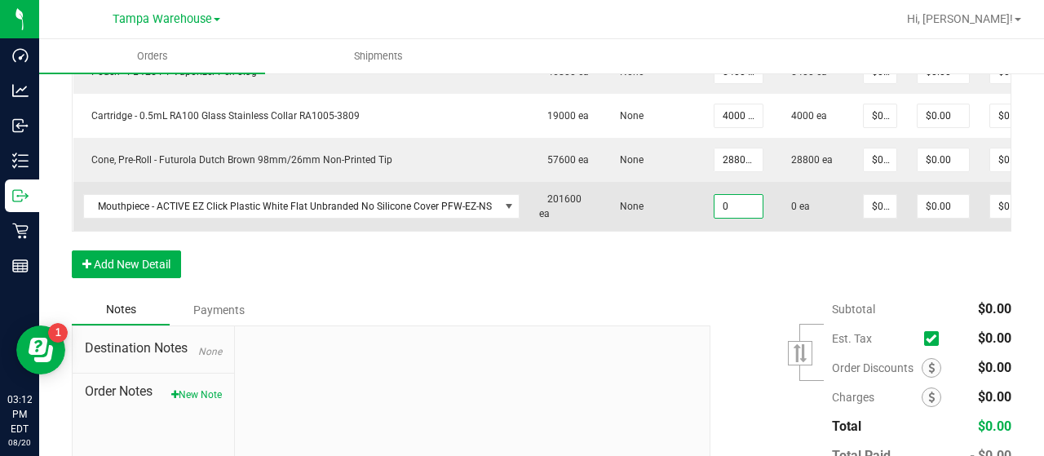
click at [728, 200] on input "0" at bounding box center [739, 206] width 48 height 23
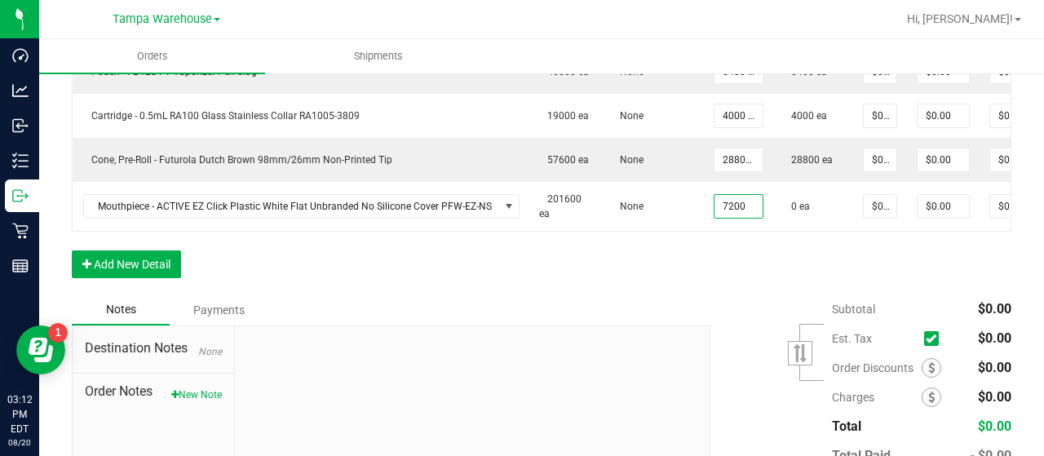
type input "7200 ea"
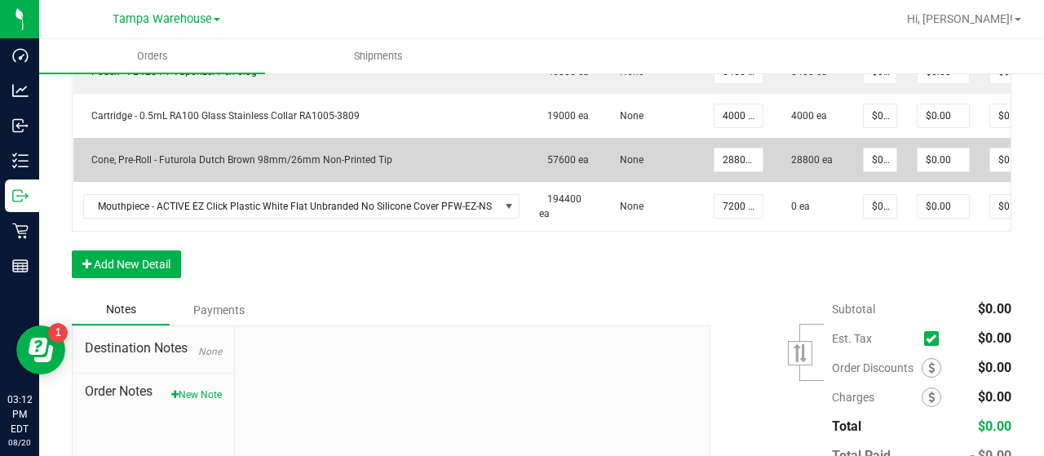
scroll to position [0, 122]
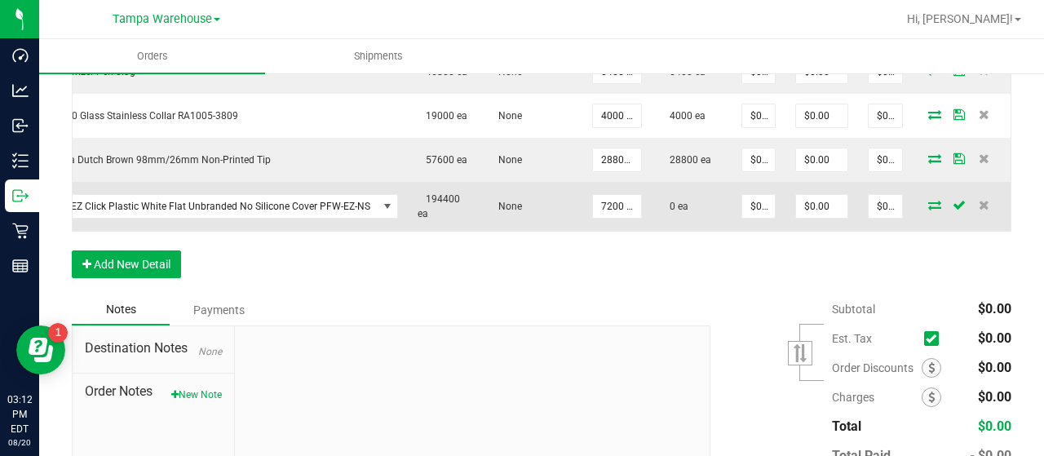
click at [928, 200] on icon at bounding box center [934, 205] width 13 height 10
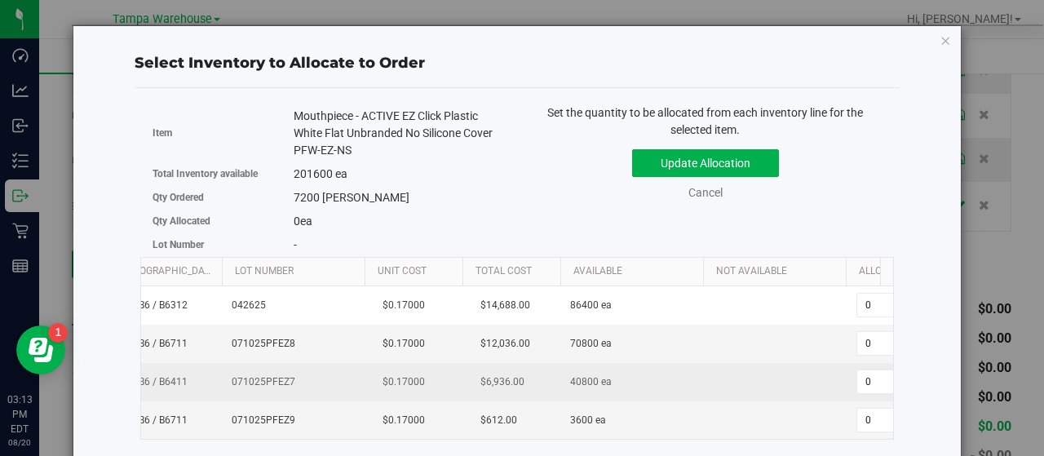
scroll to position [0, 179]
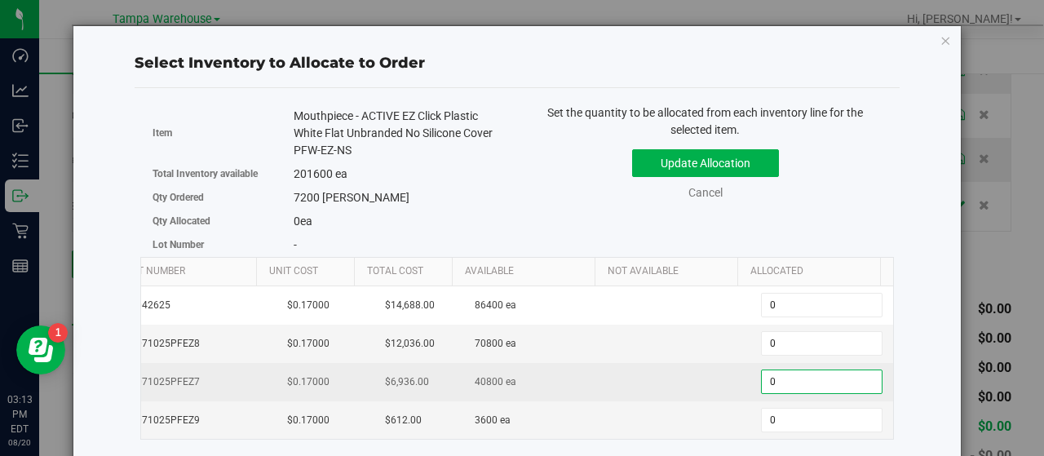
click at [763, 374] on span "0 0" at bounding box center [822, 381] width 122 height 24
type input "07200"
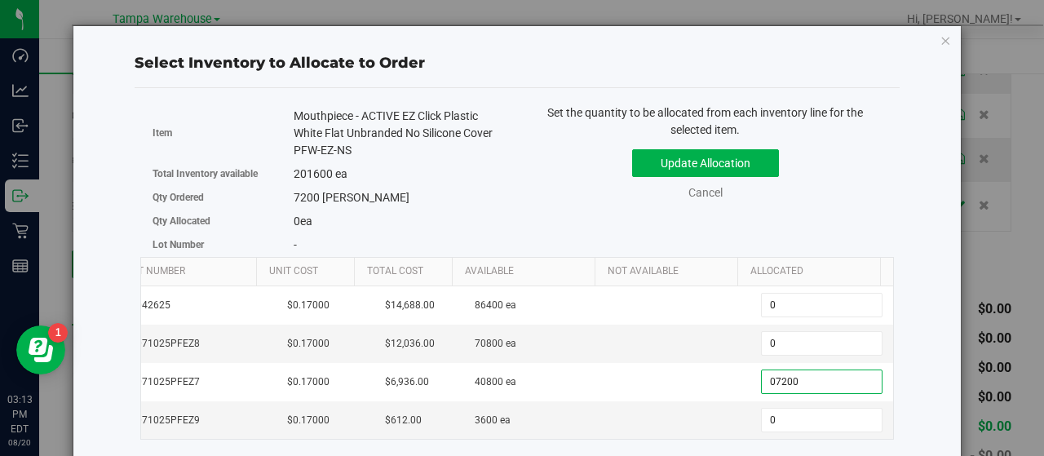
type input "7,200"
click at [817, 193] on div "Update Allocation Cancel" at bounding box center [705, 172] width 352 height 60
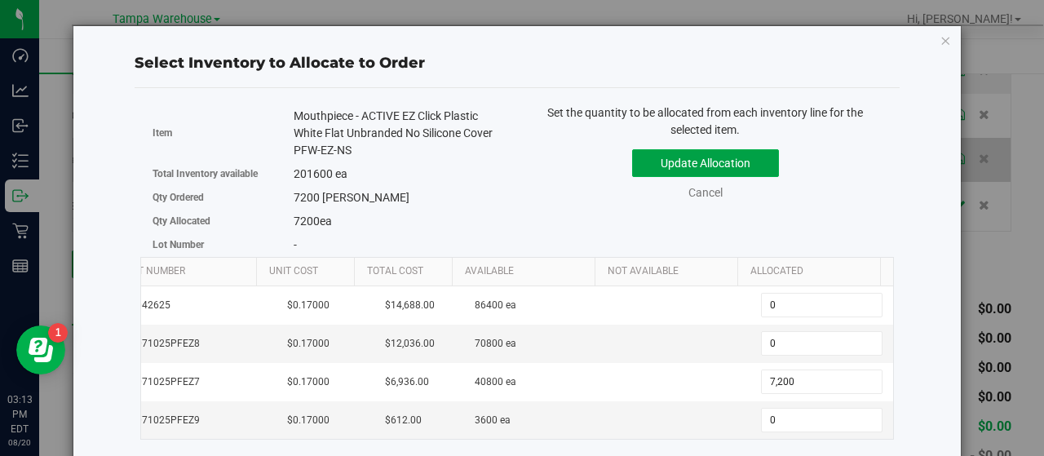
click at [762, 162] on button "Update Allocation" at bounding box center [705, 163] width 147 height 28
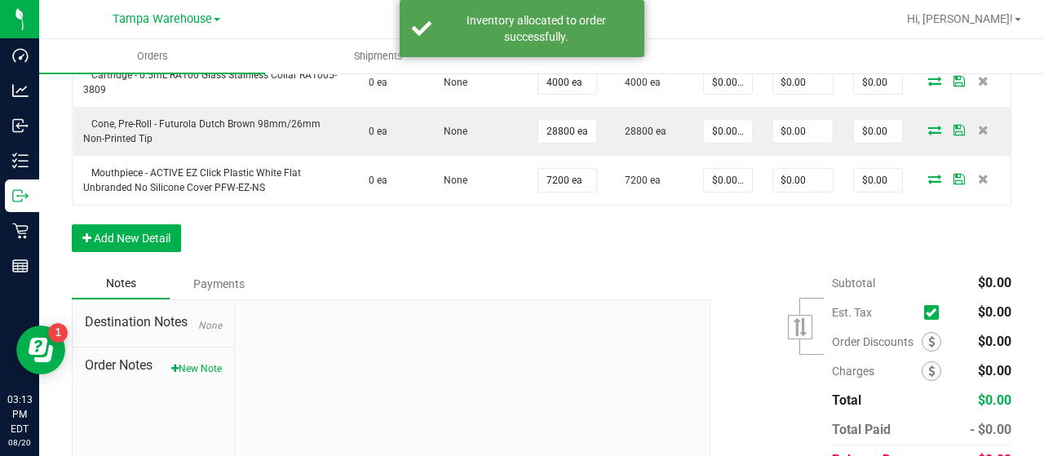
scroll to position [906, 0]
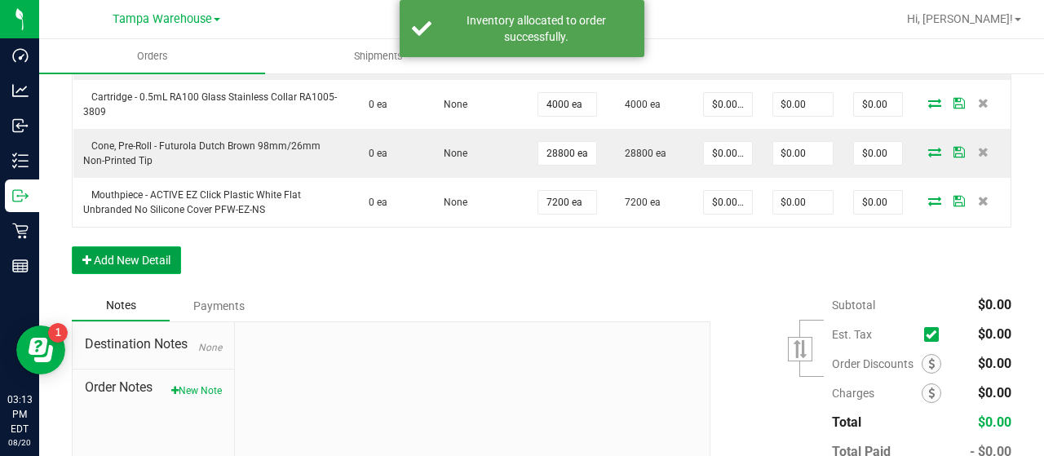
click at [155, 247] on button "Add New Detail" at bounding box center [126, 260] width 109 height 28
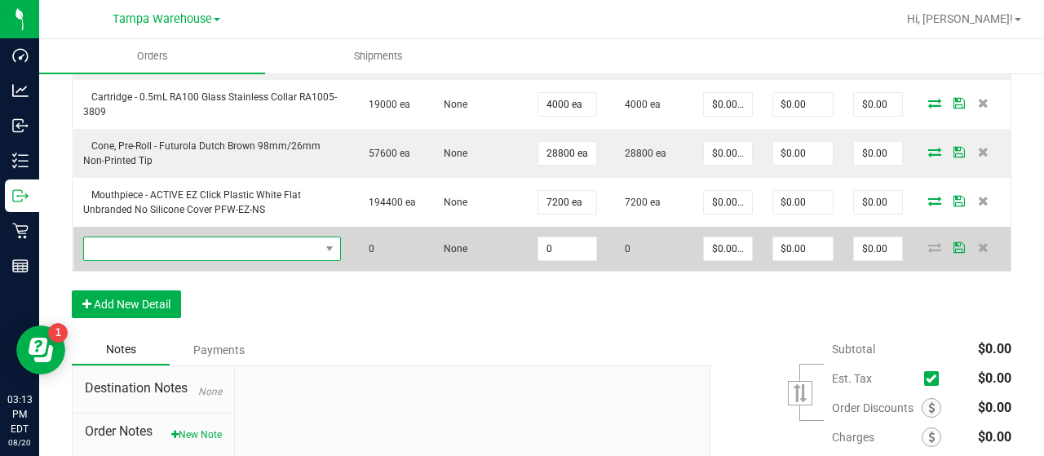
click at [178, 247] on span "NO DATA FOUND" at bounding box center [202, 248] width 236 height 23
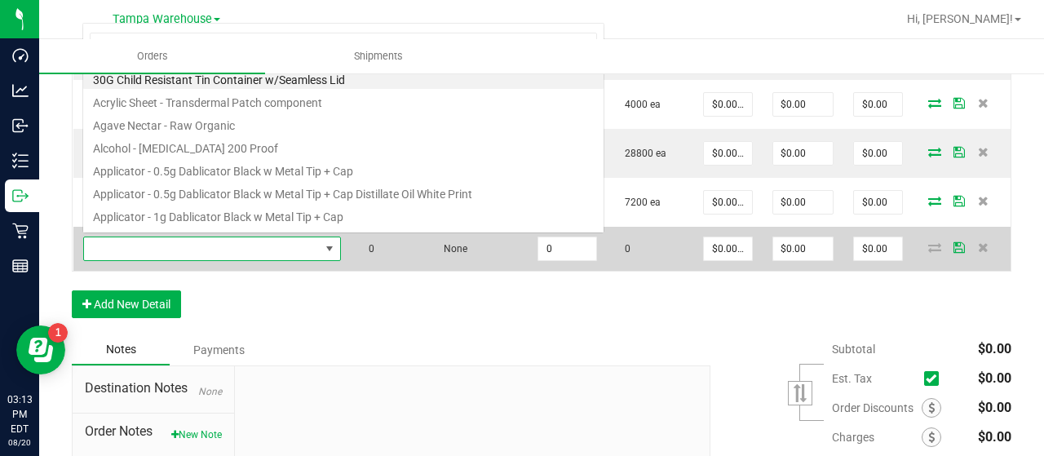
scroll to position [24, 245]
type input "3004266"
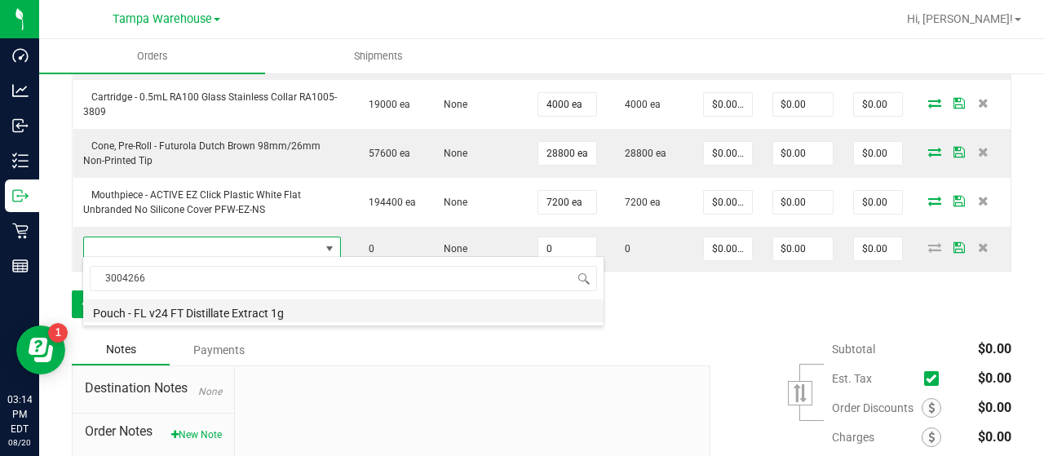
click at [240, 311] on li "Pouch - FL v24 FT Distillate Extract 1g" at bounding box center [343, 310] width 520 height 23
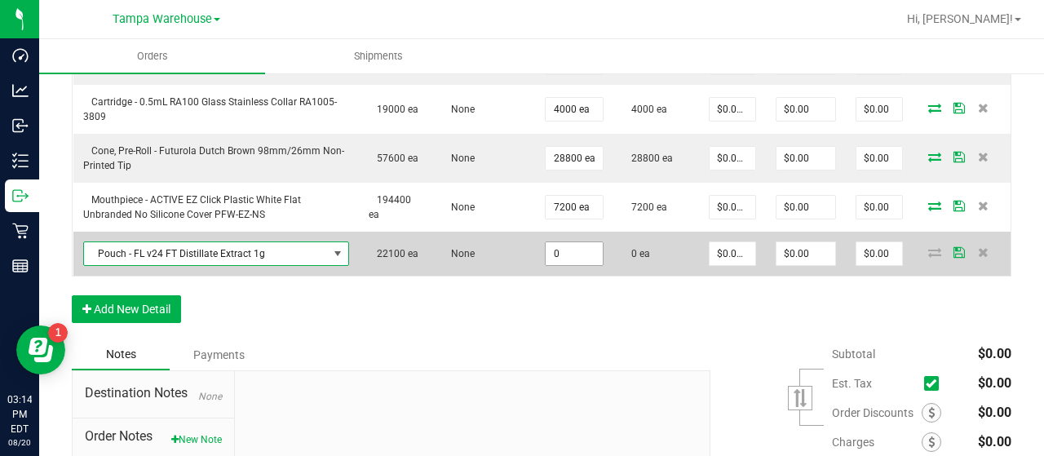
click at [566, 244] on input "0" at bounding box center [574, 253] width 56 height 23
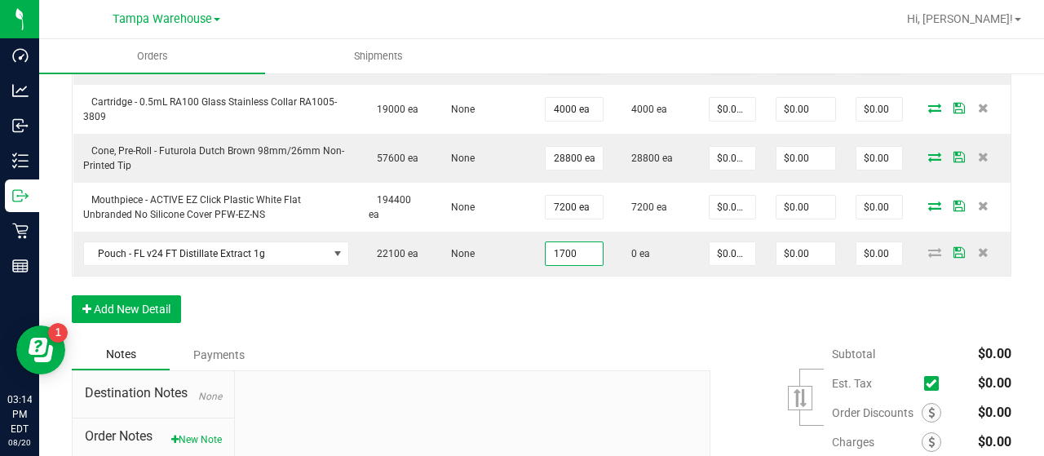
type input "1700 ea"
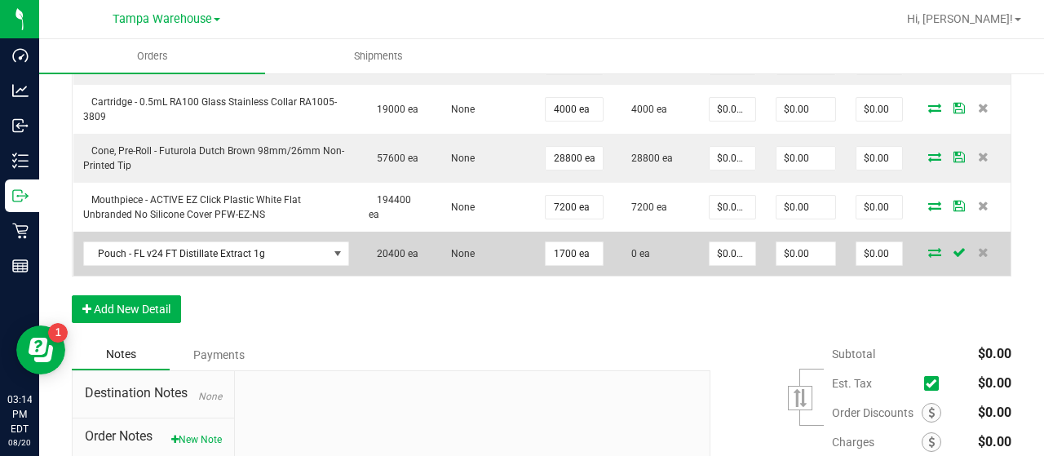
click at [928, 247] on icon at bounding box center [934, 252] width 13 height 10
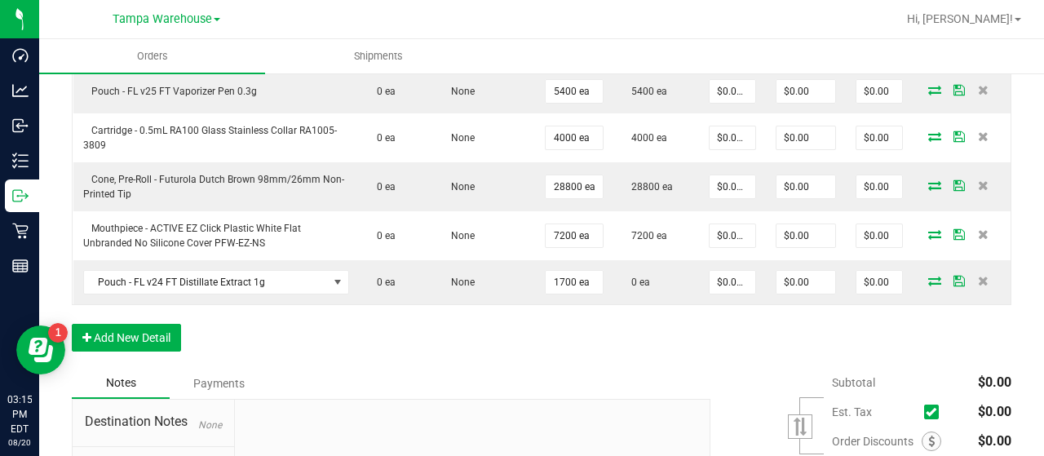
scroll to position [897, 0]
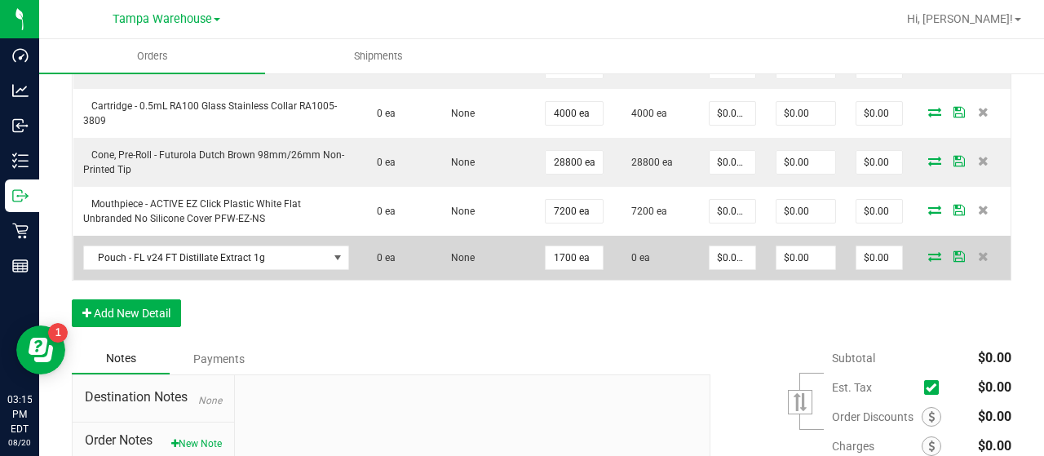
click at [928, 253] on icon at bounding box center [934, 256] width 13 height 10
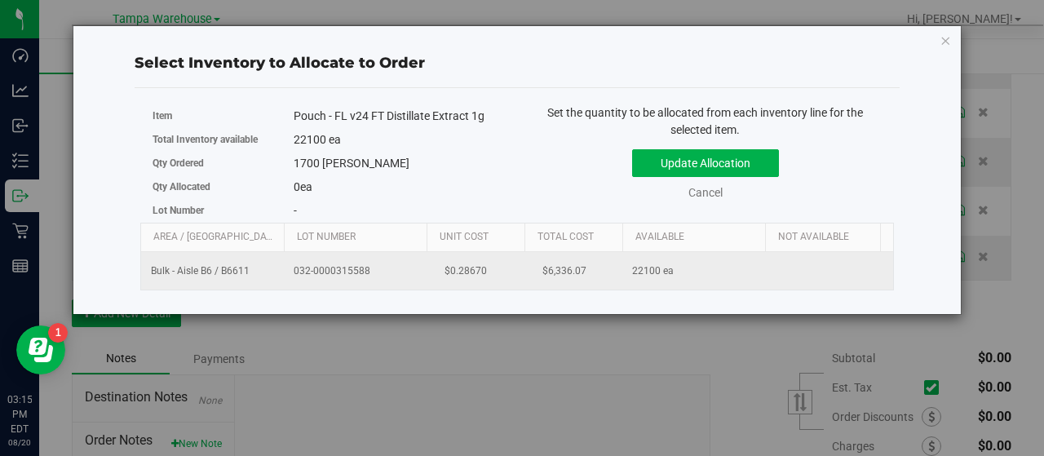
click at [723, 267] on td "22100 ea" at bounding box center [693, 271] width 143 height 38
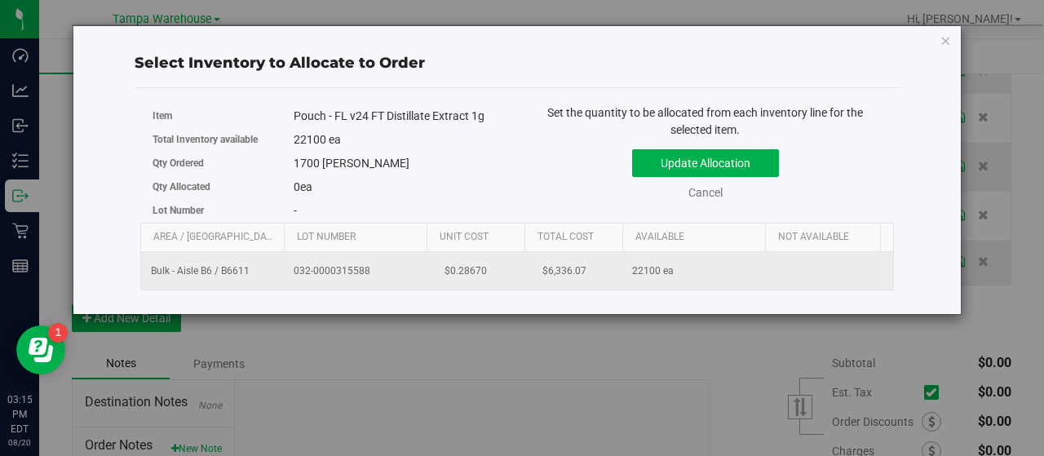
scroll to position [0, 168]
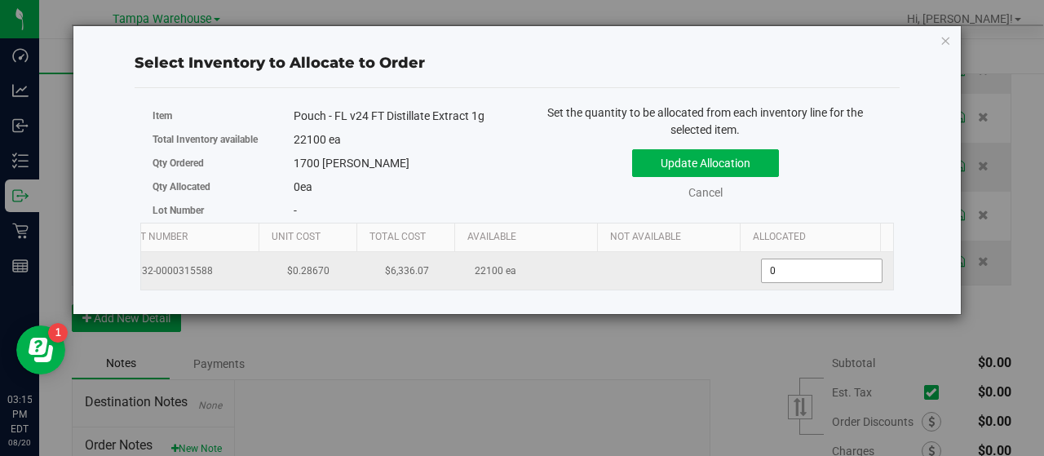
click at [786, 270] on span "0 0" at bounding box center [822, 271] width 122 height 24
type input "01700"
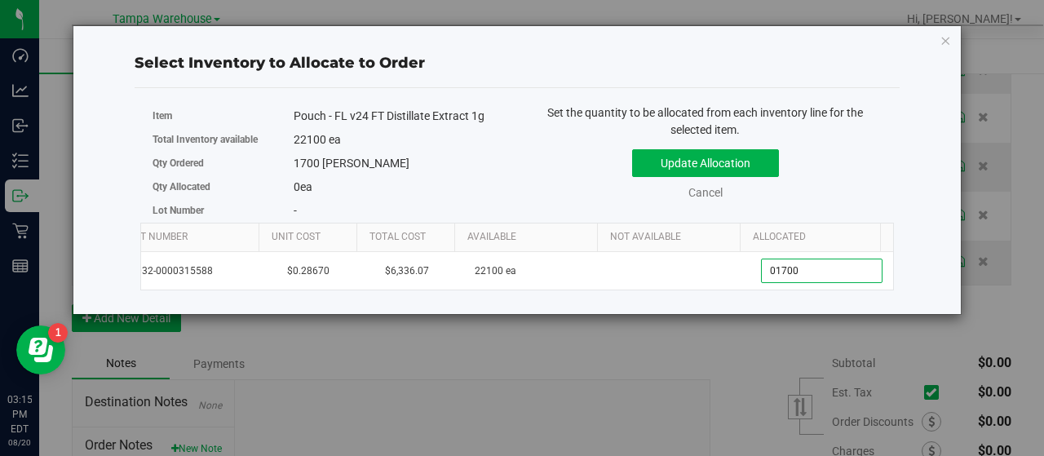
type input "1,700"
click at [836, 188] on div "Update Allocation Cancel" at bounding box center [705, 172] width 352 height 60
click at [761, 164] on button "Update Allocation" at bounding box center [705, 163] width 147 height 28
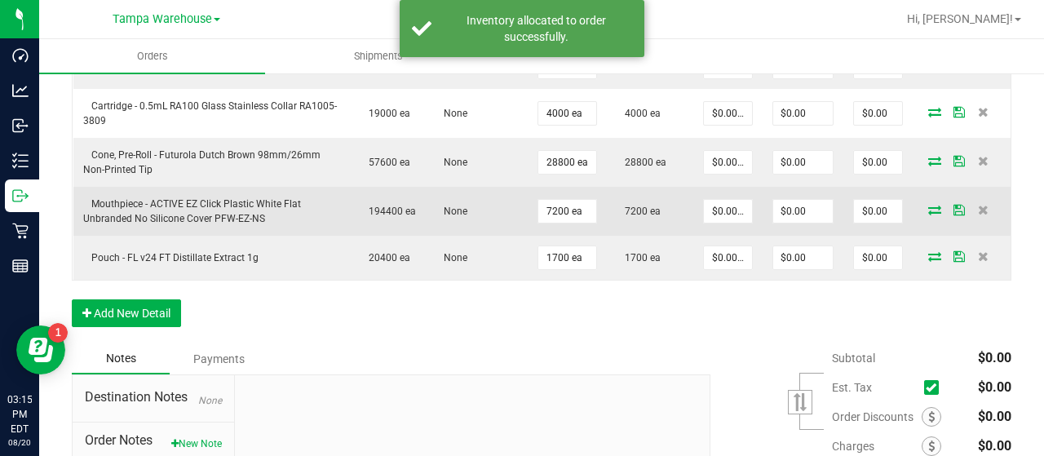
scroll to position [979, 0]
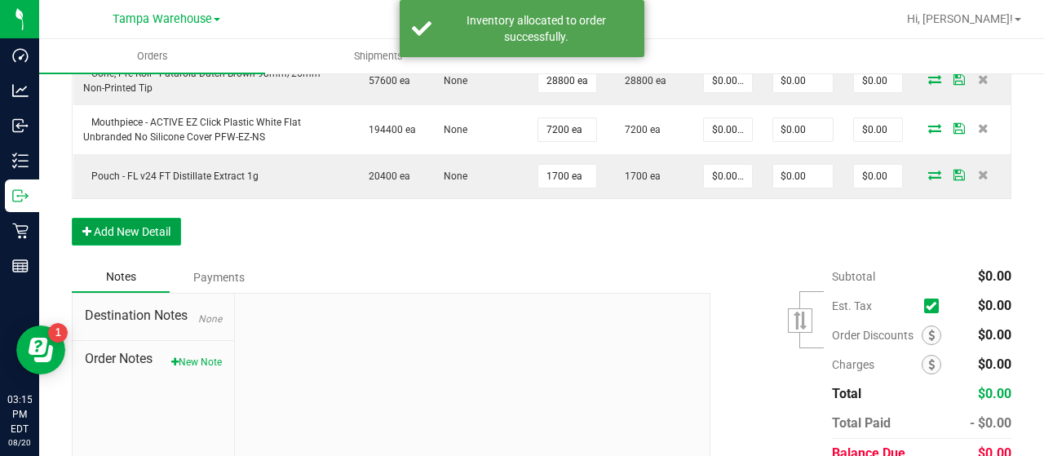
click at [152, 219] on button "Add New Detail" at bounding box center [126, 232] width 109 height 28
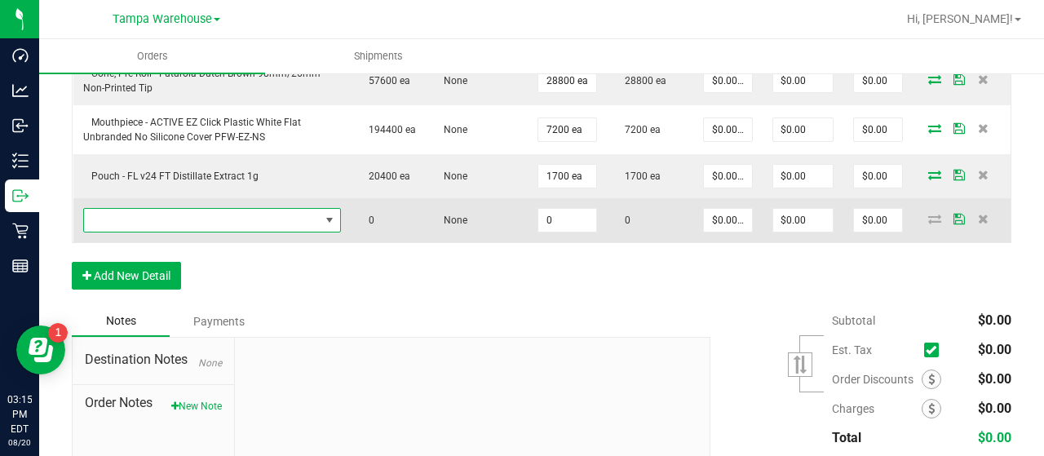
click at [165, 218] on span "NO DATA FOUND" at bounding box center [202, 220] width 236 height 23
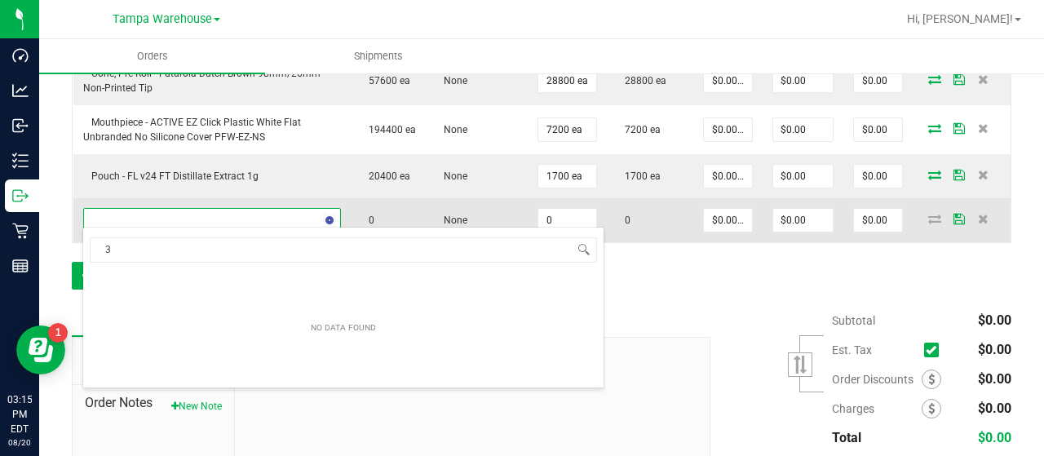
scroll to position [24, 245]
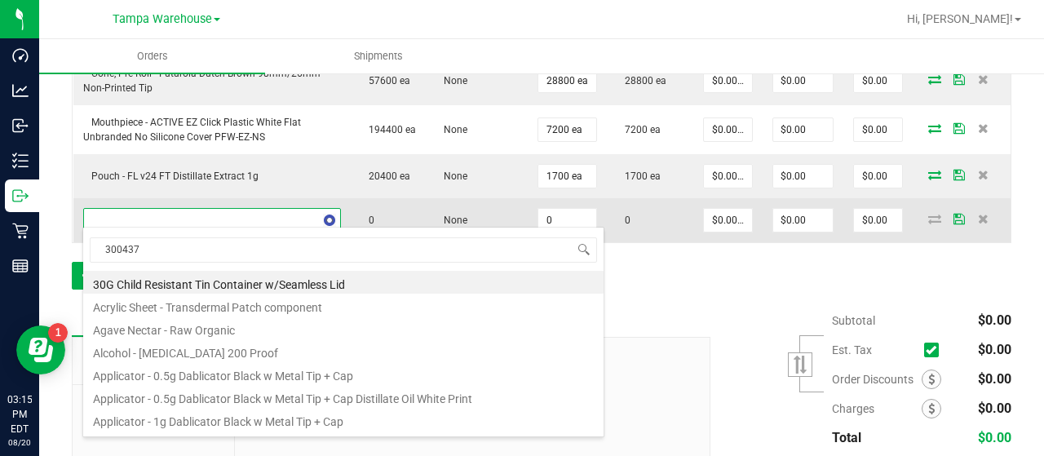
type input "3004372"
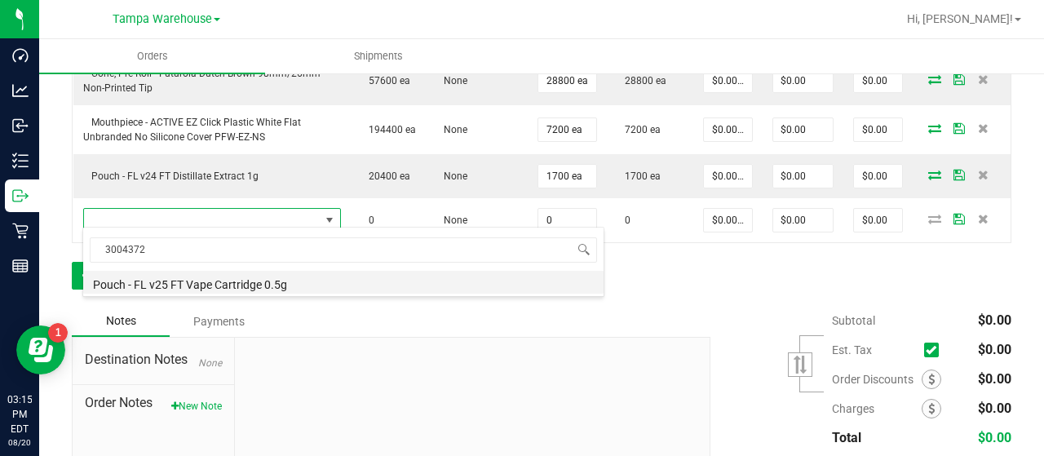
click at [273, 281] on li "Pouch - FL v25 FT Vape Cartridge 0.5g" at bounding box center [343, 282] width 520 height 23
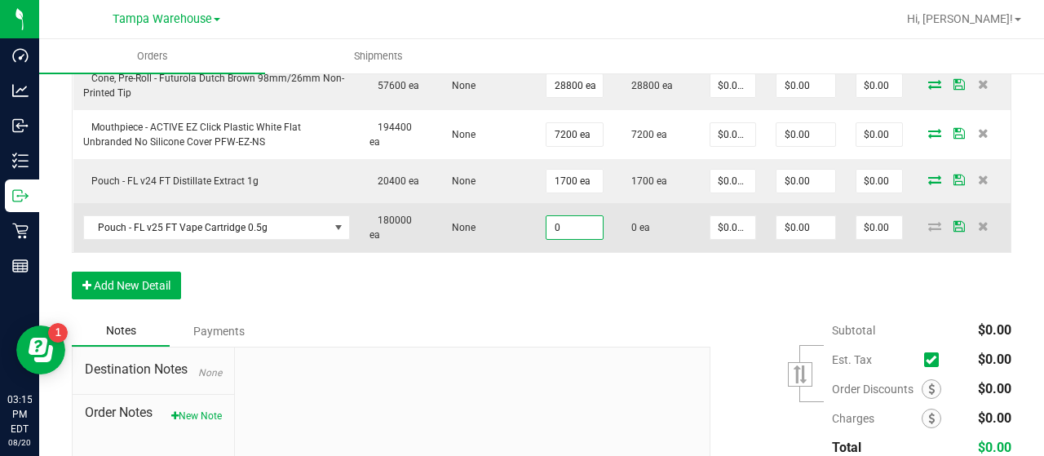
click at [560, 216] on input "0" at bounding box center [574, 227] width 56 height 23
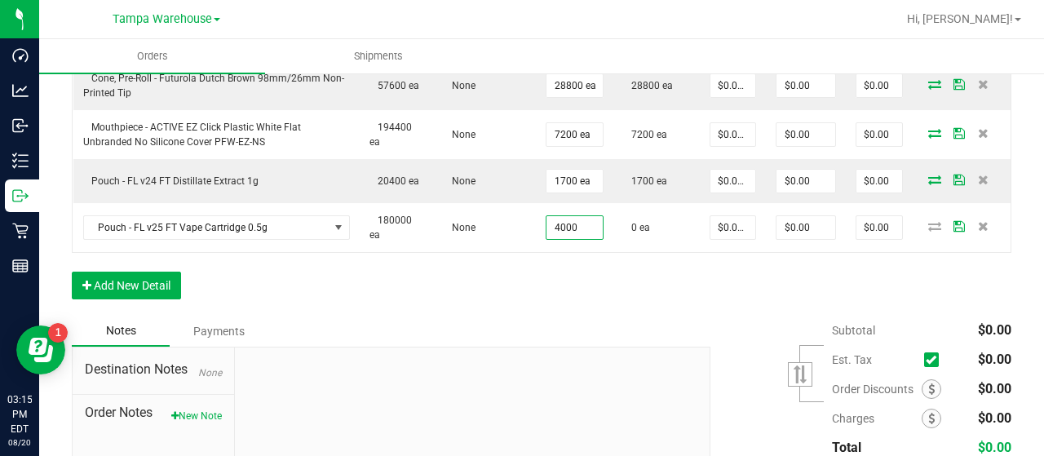
type input "4000 ea"
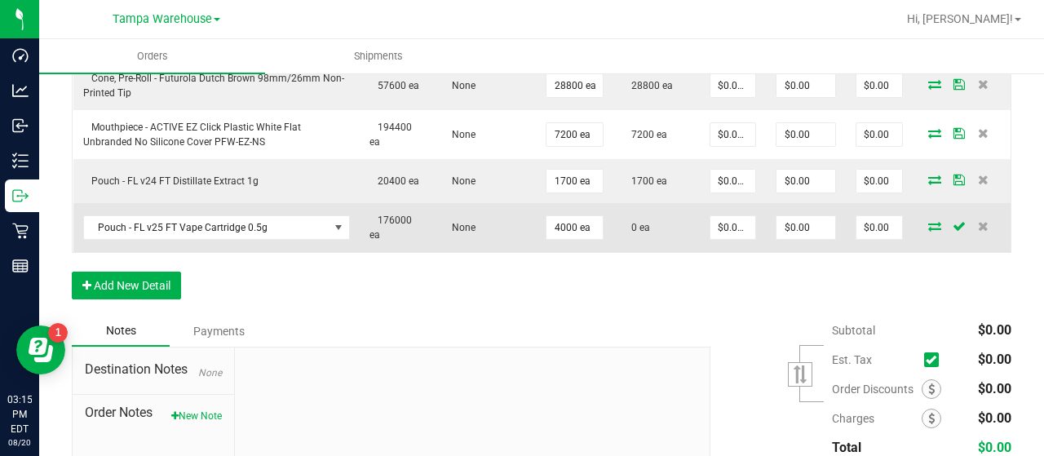
click at [928, 221] on icon at bounding box center [934, 226] width 13 height 10
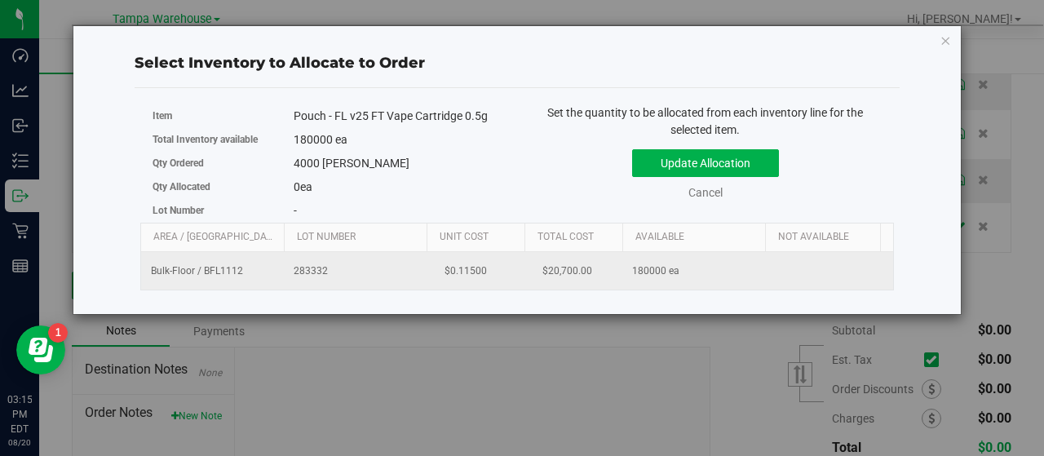
scroll to position [0, 168]
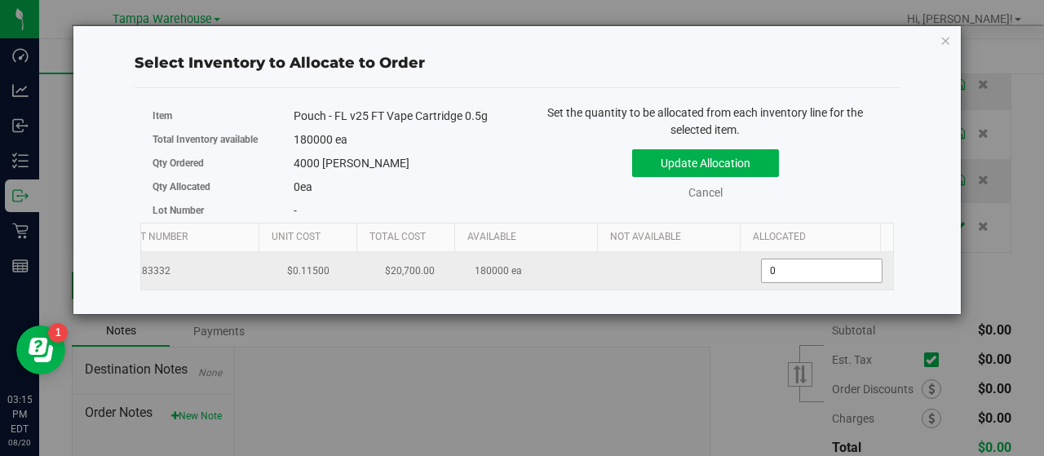
click at [775, 263] on span "0 0" at bounding box center [822, 271] width 122 height 24
type input "04000"
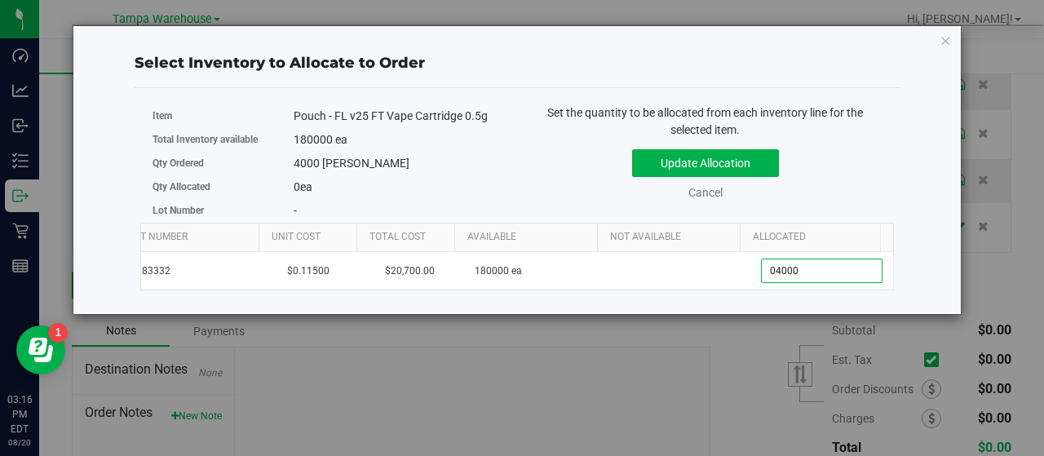
type input "4,000"
click at [839, 179] on div "Update Allocation Cancel" at bounding box center [705, 172] width 352 height 60
click at [755, 162] on button "Update Allocation" at bounding box center [705, 163] width 147 height 28
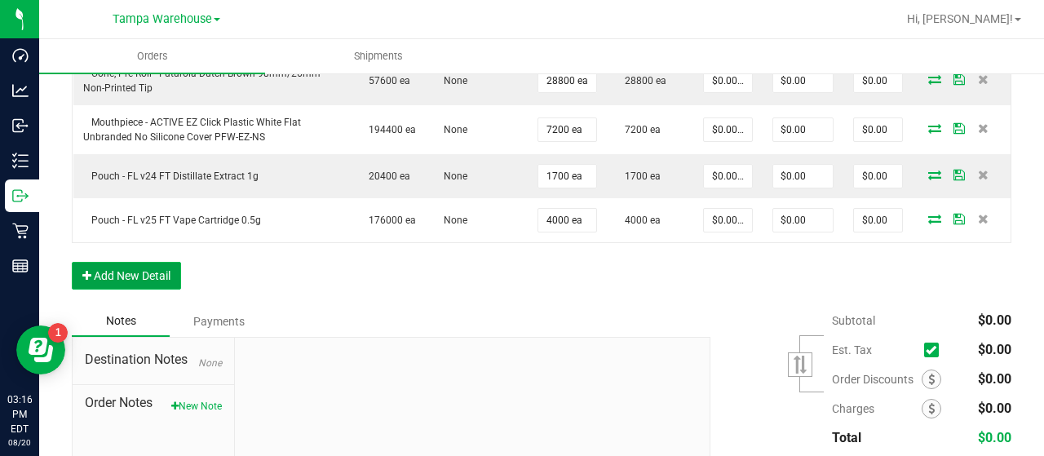
click at [151, 265] on button "Add New Detail" at bounding box center [126, 276] width 109 height 28
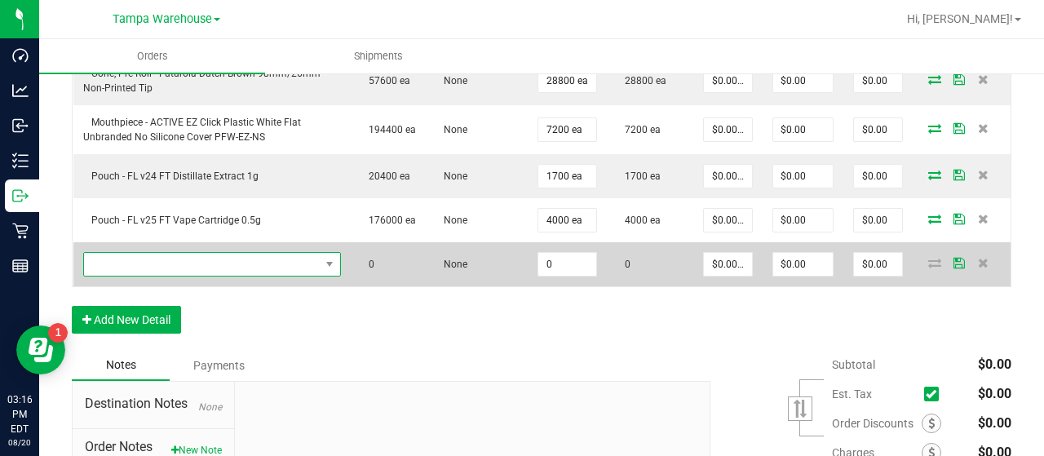
click at [154, 254] on span "NO DATA FOUND" at bounding box center [202, 264] width 236 height 23
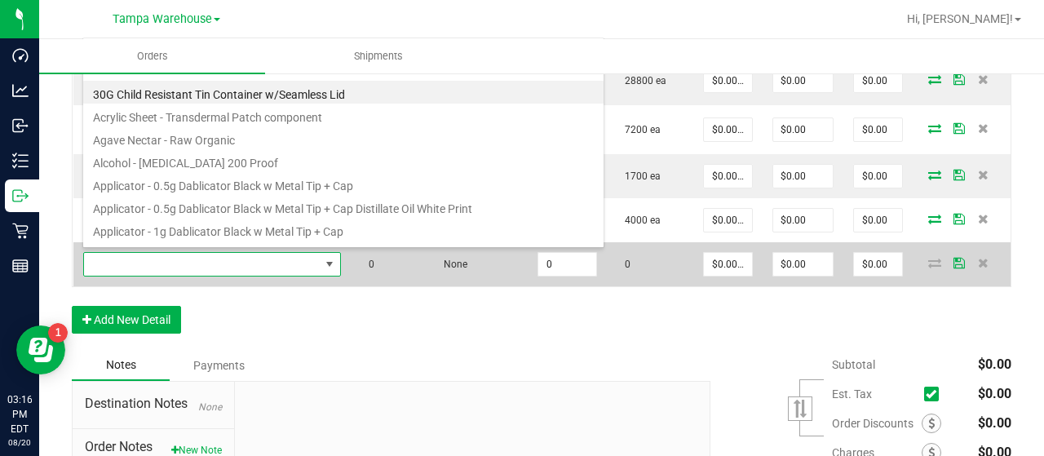
scroll to position [24, 245]
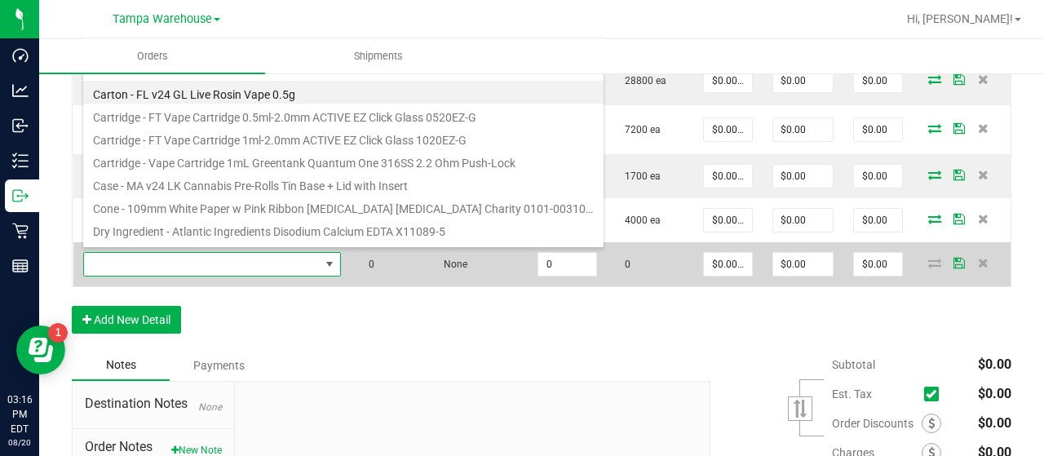
type input "3004294"
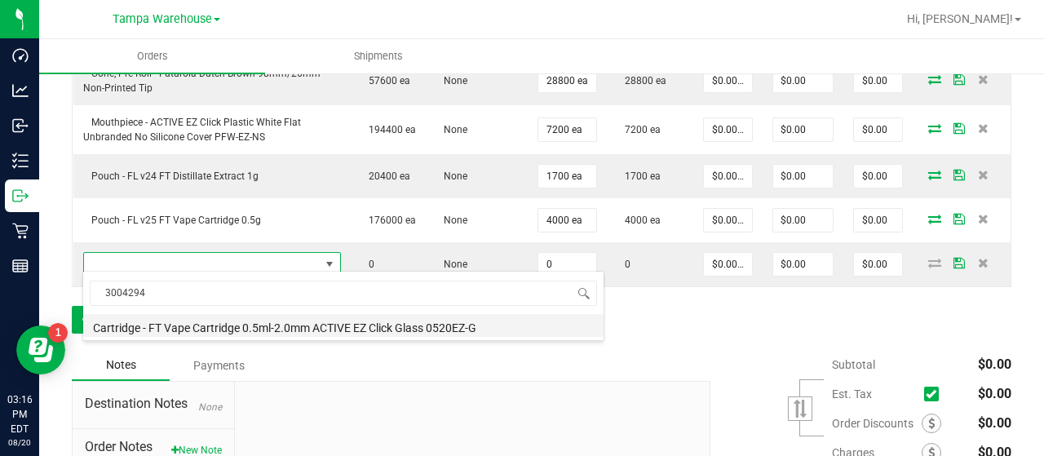
click at [364, 323] on li "Cartridge - FT Vape Cartridge 0.5ml-2.0mm ACTIVE EZ Click Glass 0520EZ-G" at bounding box center [343, 325] width 520 height 23
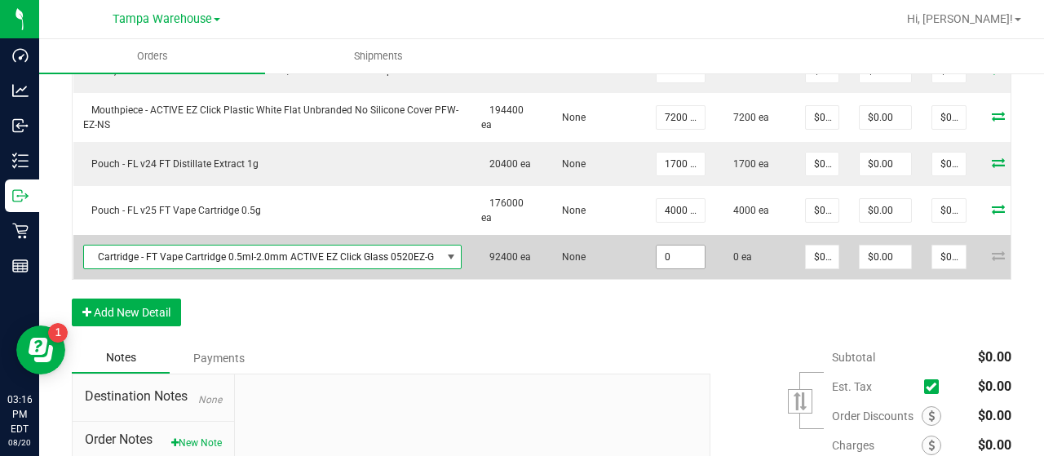
click at [684, 250] on input "0" at bounding box center [681, 257] width 48 height 23
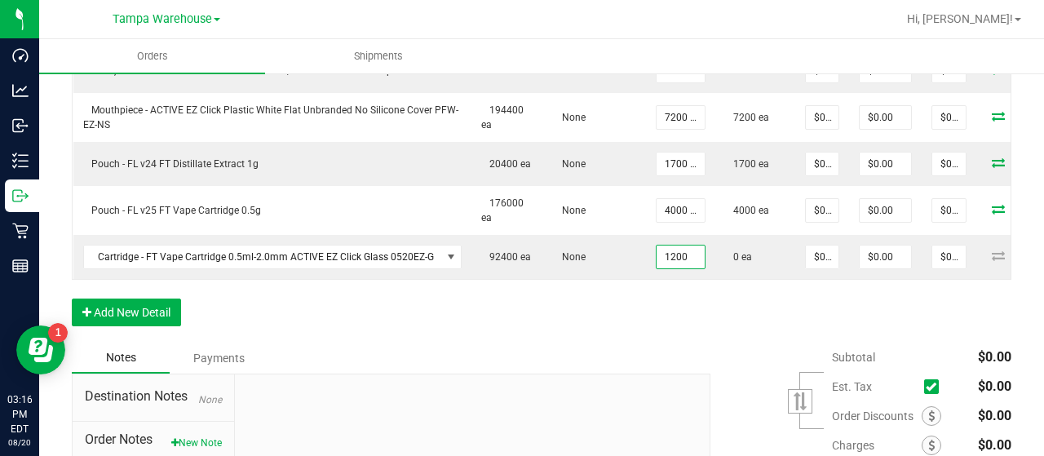
type input "1200 ea"
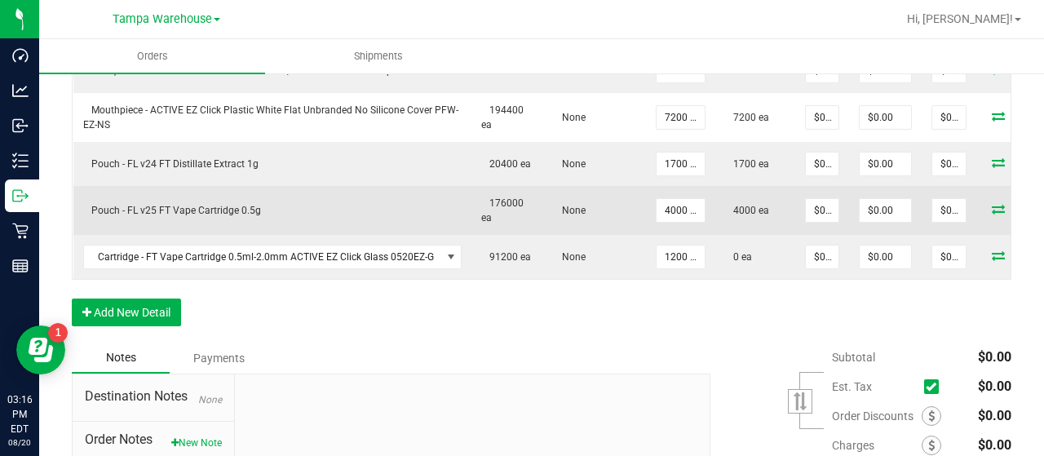
scroll to position [0, 65]
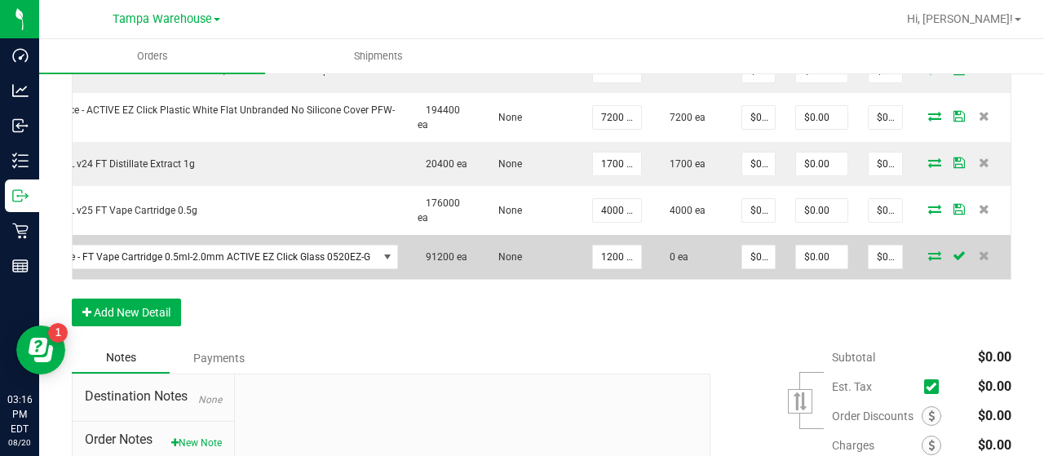
click at [928, 250] on icon at bounding box center [934, 255] width 13 height 10
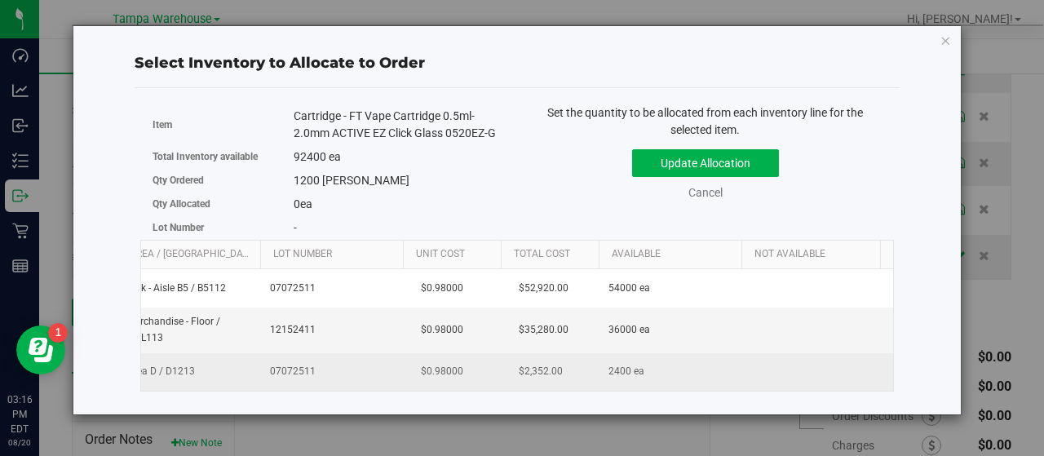
scroll to position [0, 168]
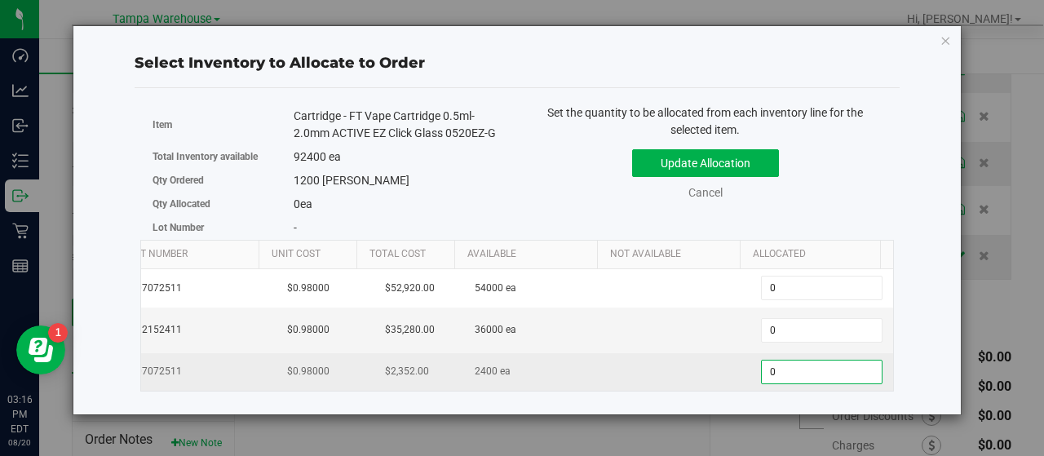
click at [794, 373] on span "0 0" at bounding box center [822, 372] width 122 height 24
type input "01200"
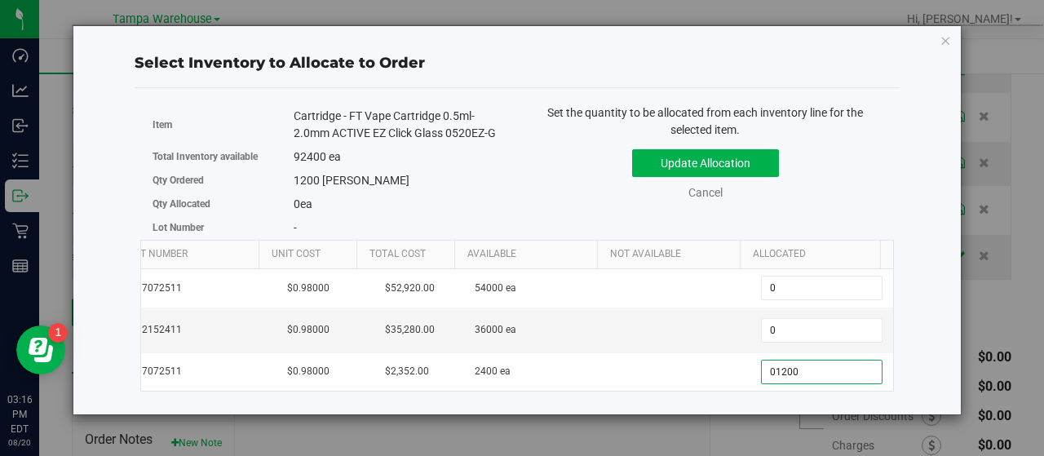
type input "1,200"
click at [844, 168] on div "Update Allocation Cancel" at bounding box center [705, 172] width 352 height 60
click at [765, 162] on button "Update Allocation" at bounding box center [705, 163] width 147 height 28
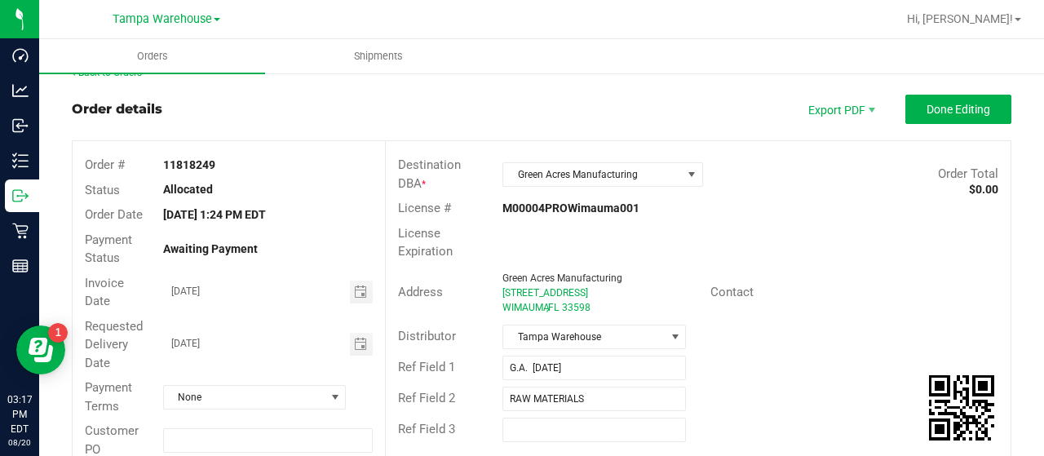
scroll to position [0, 0]
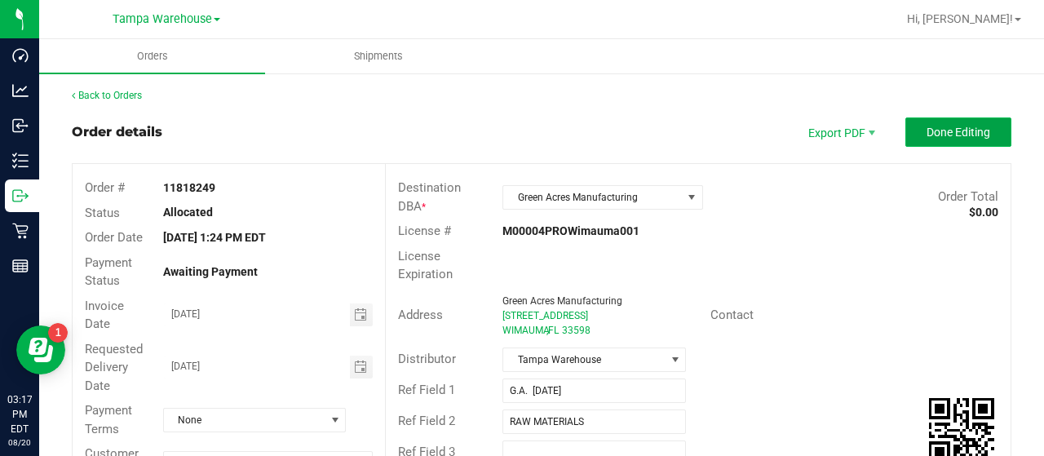
click at [907, 132] on button "Done Editing" at bounding box center [958, 131] width 106 height 29
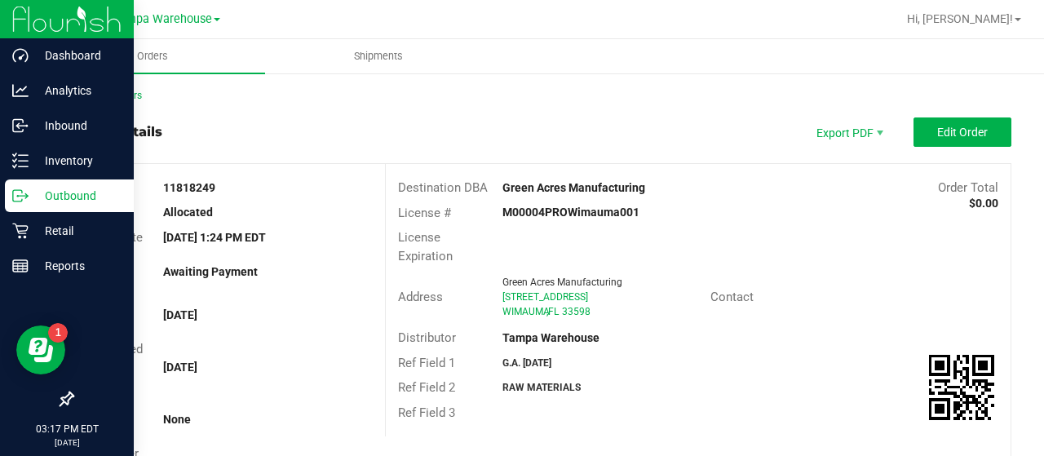
click at [68, 194] on p "Outbound" at bounding box center [78, 196] width 98 height 20
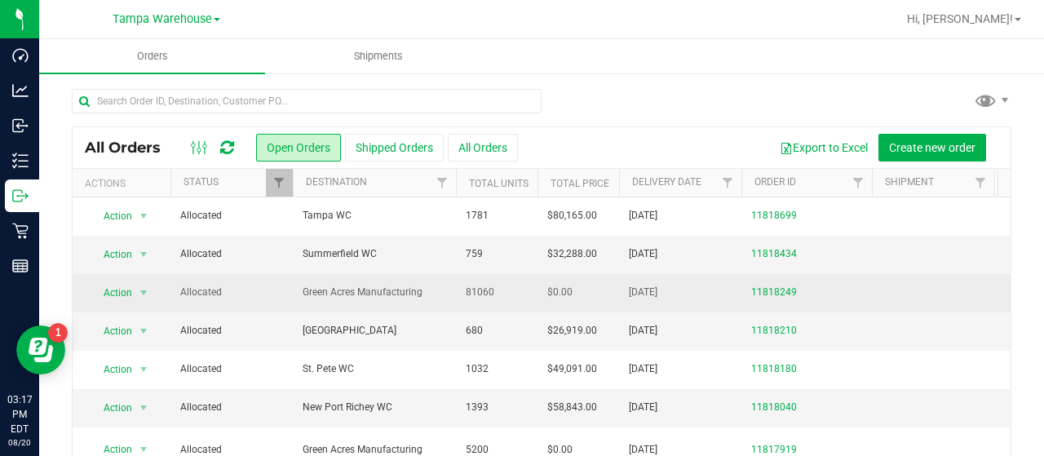
click at [259, 289] on span "Allocated" at bounding box center [231, 292] width 103 height 15
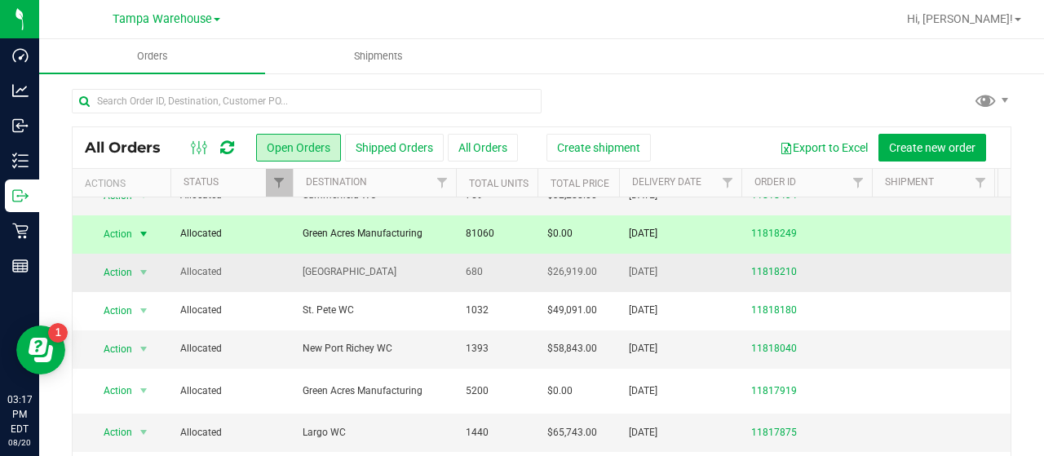
scroll to position [82, 0]
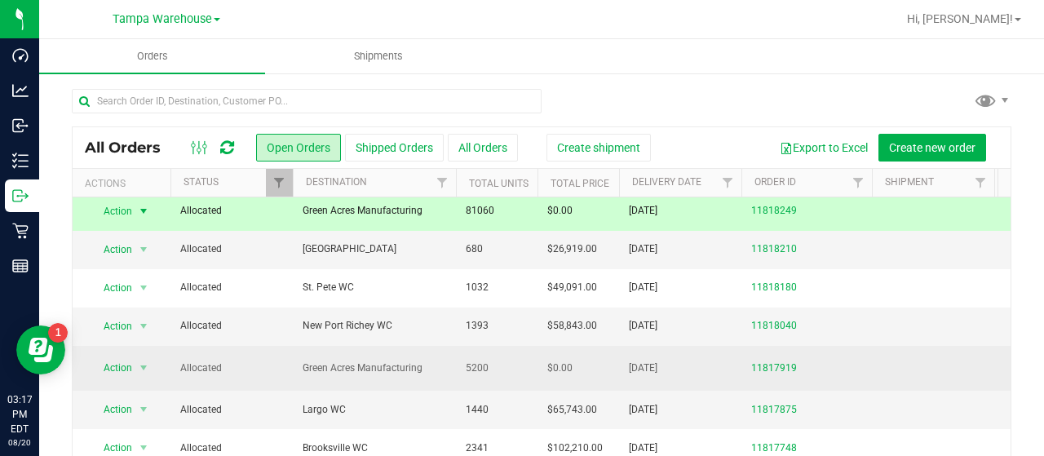
click at [253, 361] on span "Allocated" at bounding box center [231, 368] width 103 height 15
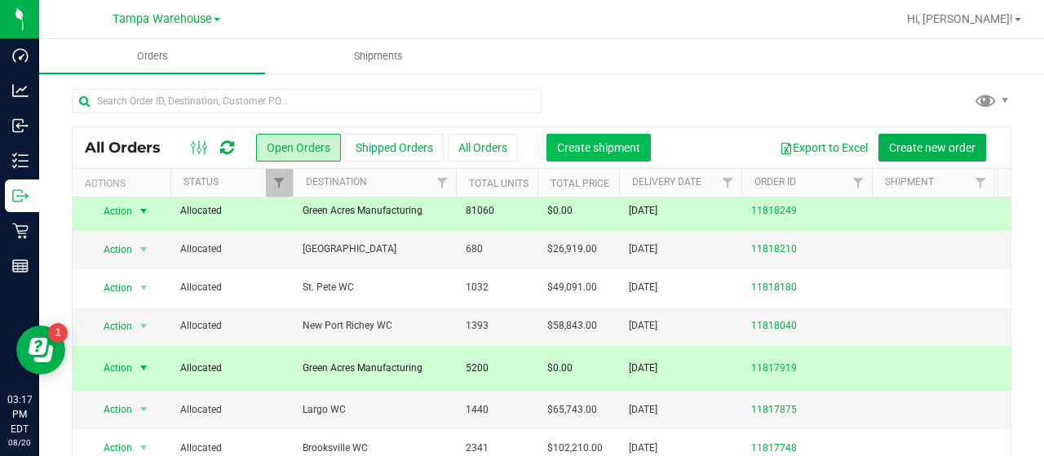
click at [602, 146] on span "Create shipment" at bounding box center [598, 147] width 83 height 13
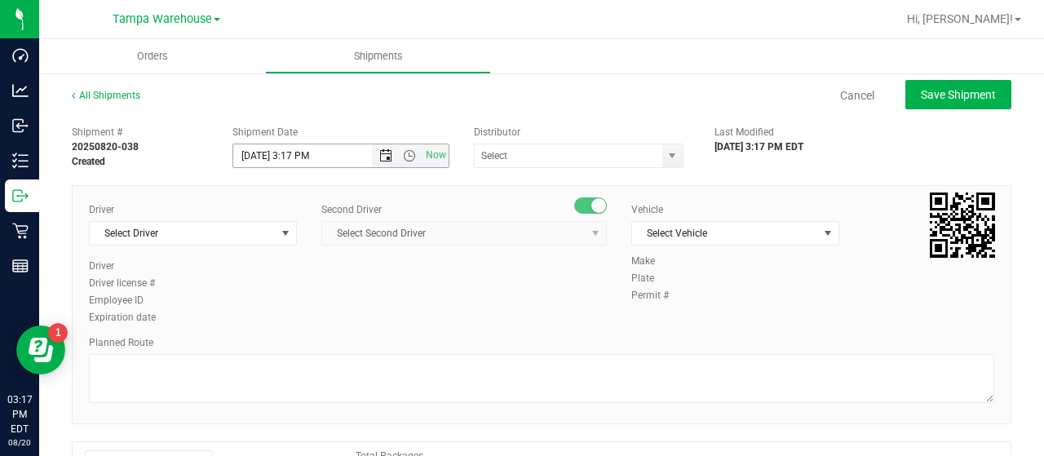
click at [383, 152] on span "Open the date view" at bounding box center [385, 155] width 13 height 13
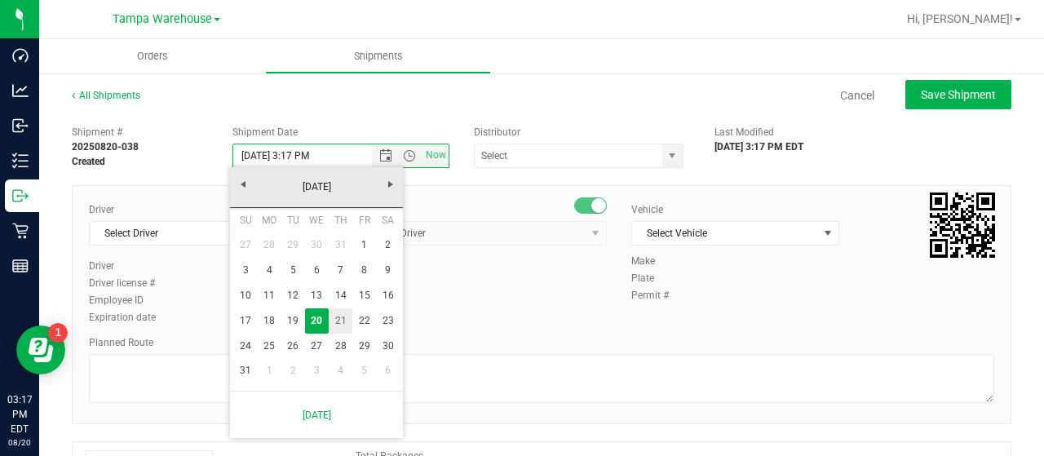
click at [345, 317] on link "21" at bounding box center [341, 320] width 24 height 25
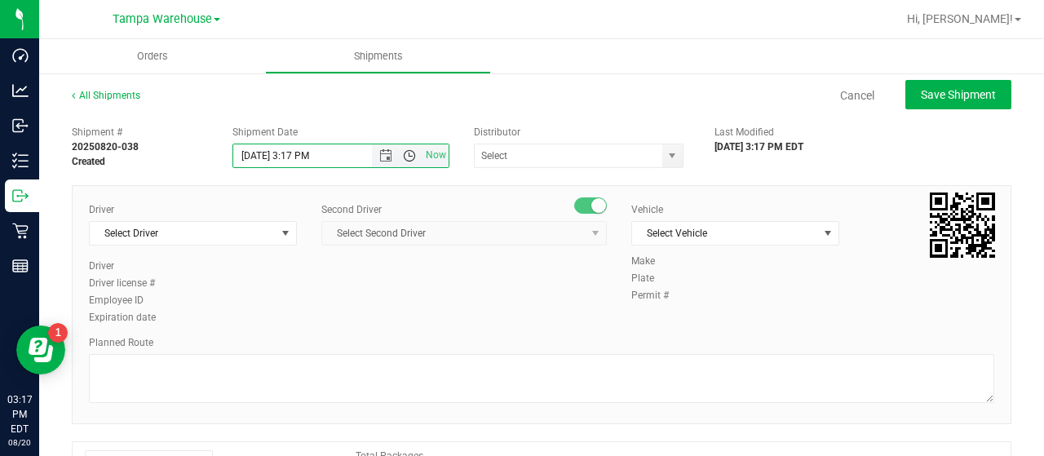
click at [405, 157] on span "Open the time view" at bounding box center [409, 155] width 13 height 13
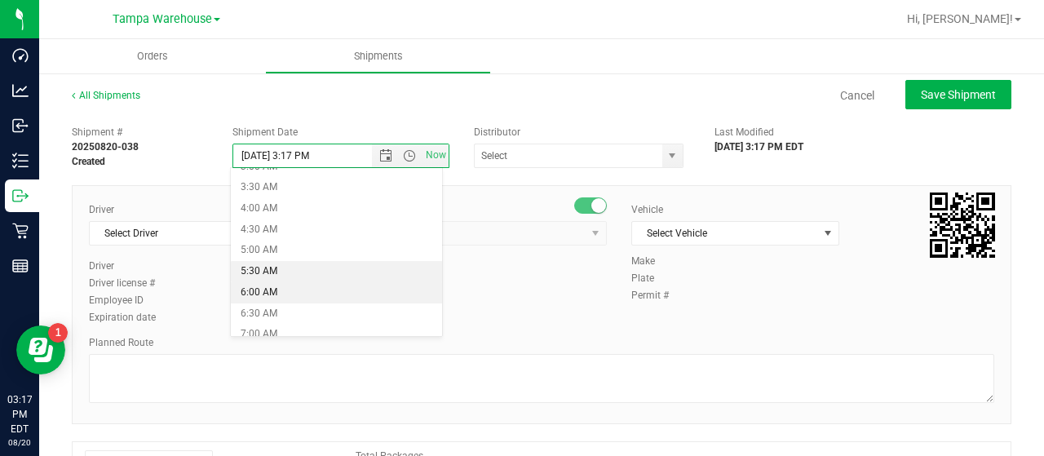
scroll to position [163, 0]
click at [307, 285] on li "6:30 AM" at bounding box center [336, 291] width 210 height 21
type input "8/21/2025 6:30 AM"
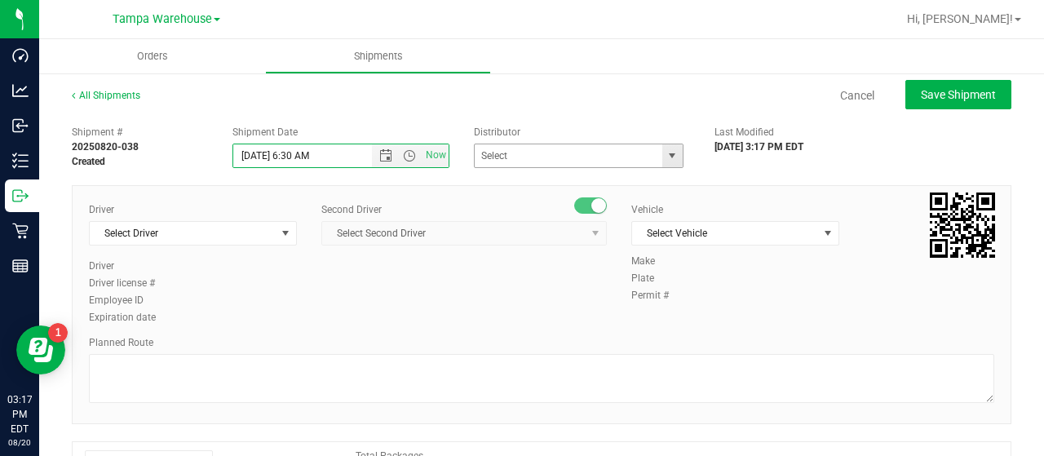
click at [666, 155] on span "select" at bounding box center [672, 155] width 13 height 13
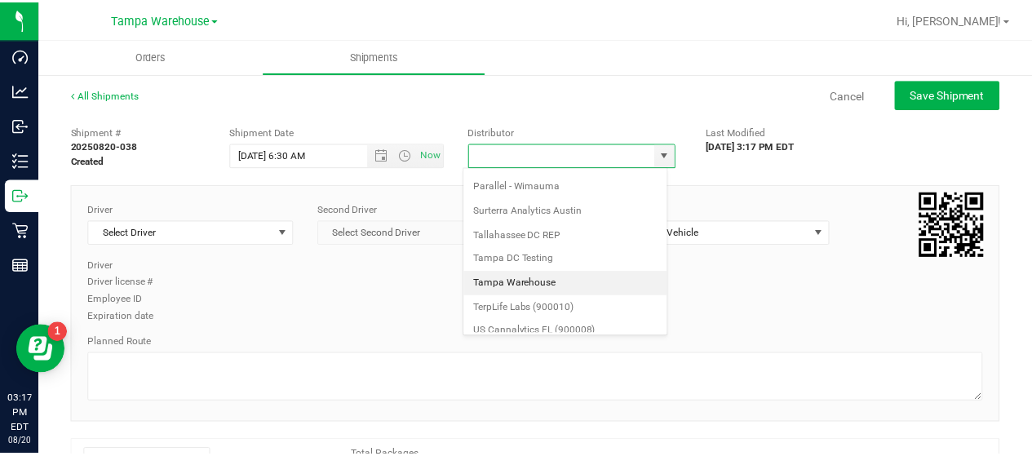
scroll to position [639, 0]
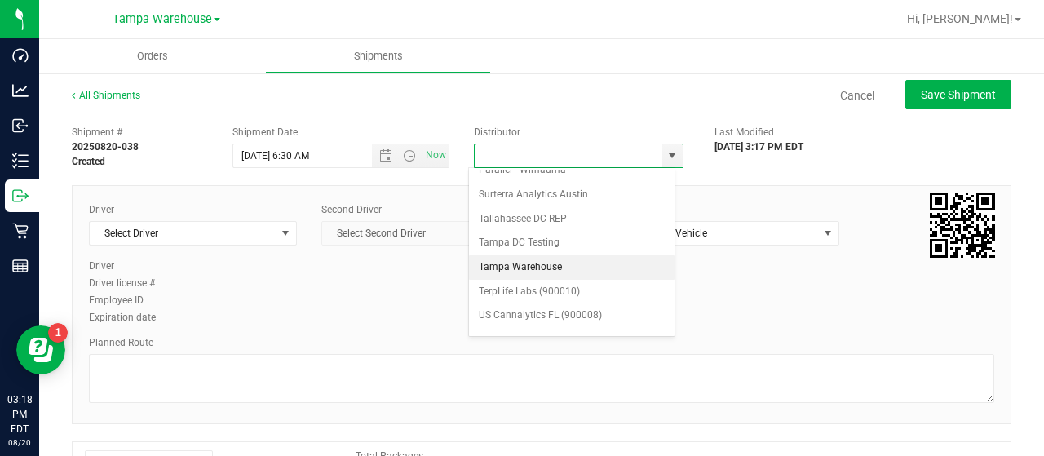
click at [529, 255] on li "Tampa Warehouse" at bounding box center [572, 267] width 206 height 24
type input "Tampa Warehouse"
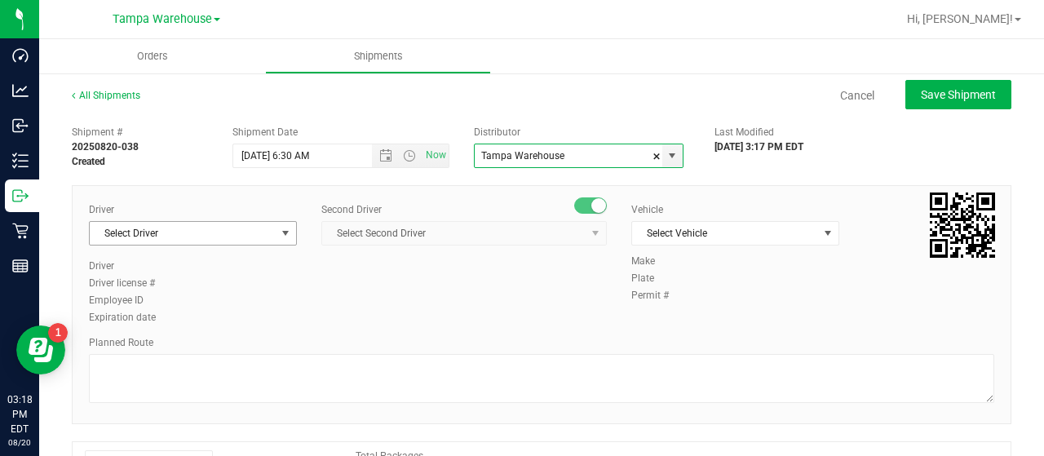
click at [235, 234] on span "Select Driver" at bounding box center [183, 233] width 186 height 23
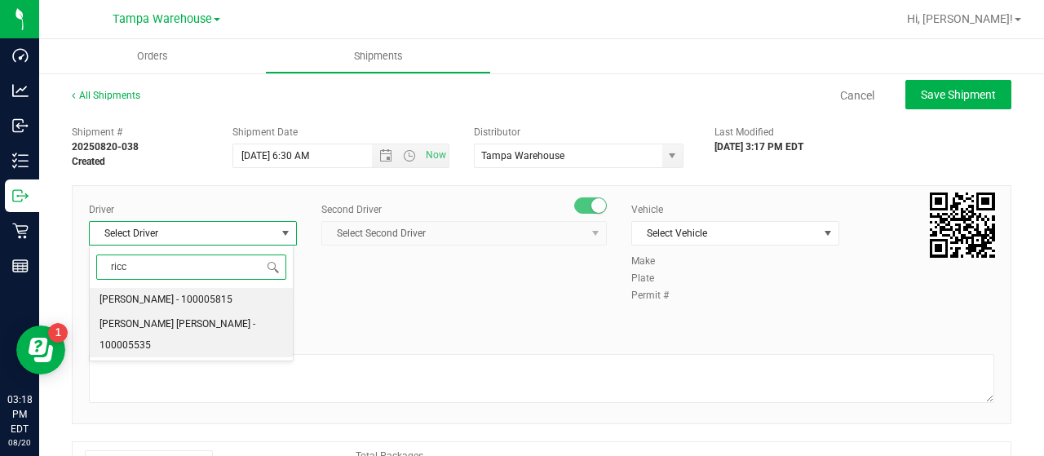
click at [184, 318] on span "Riccardo Young Reyes - 100005535" at bounding box center [192, 335] width 184 height 42
type input "ricc"
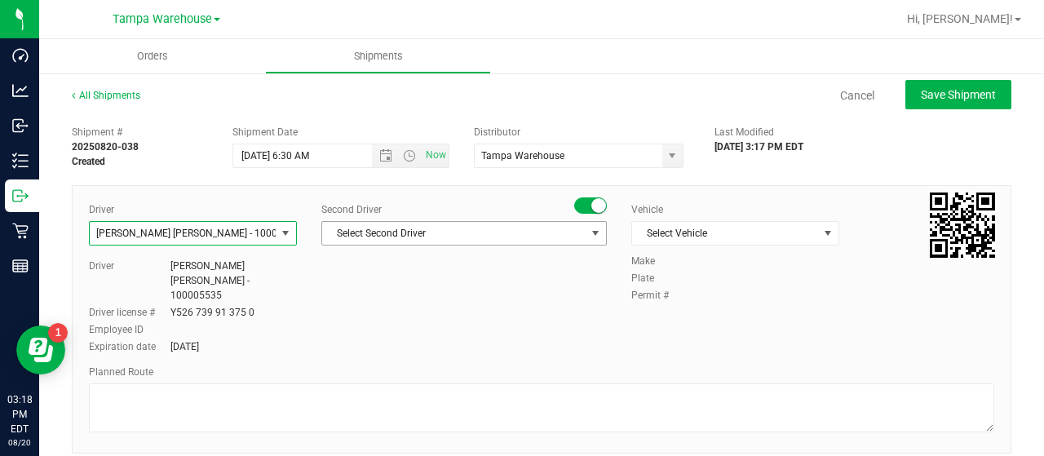
click at [471, 236] on span "Select Second Driver" at bounding box center [453, 233] width 263 height 23
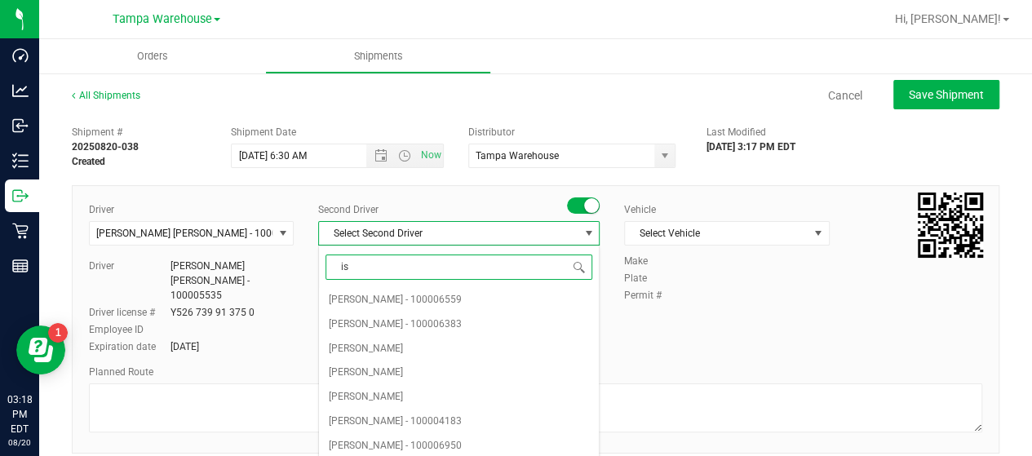
type input "isa"
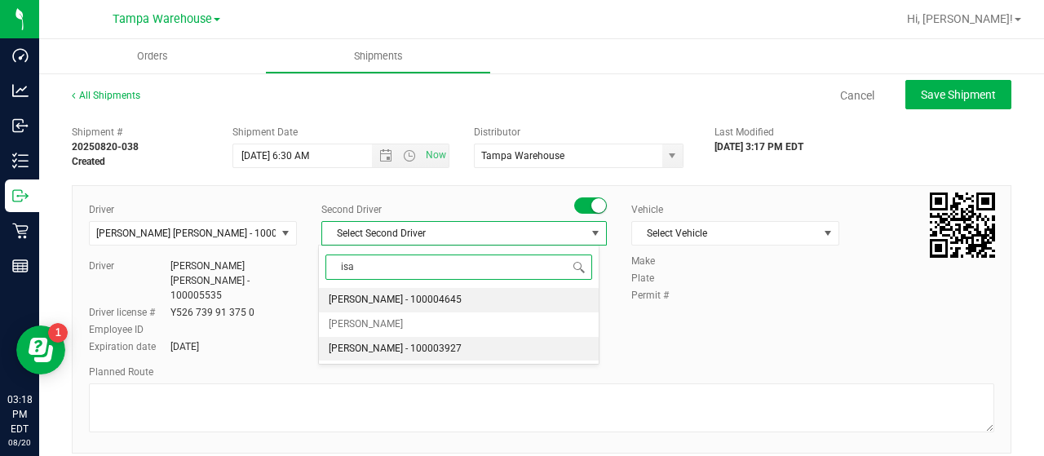
click at [429, 343] on span "Isaac Nunez Collado - 100003927" at bounding box center [395, 348] width 133 height 21
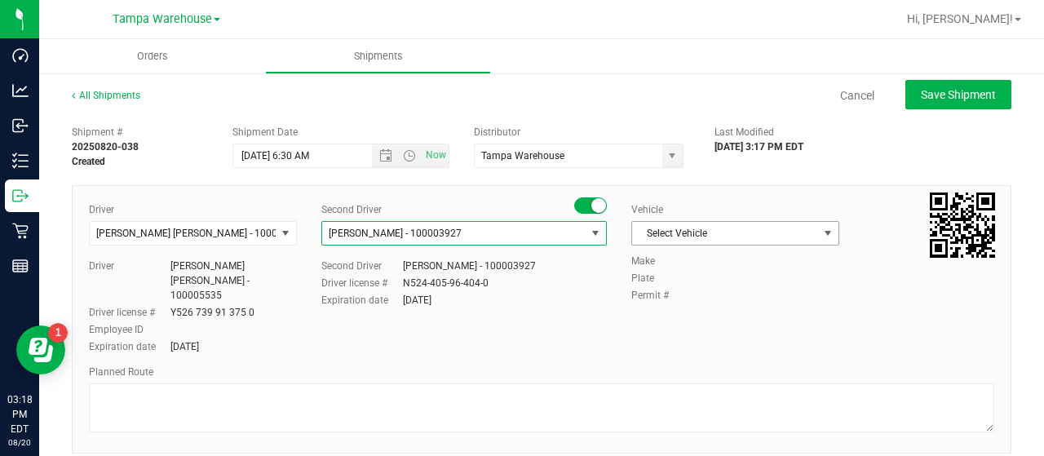
click at [821, 231] on span "select" at bounding box center [827, 233] width 13 height 13
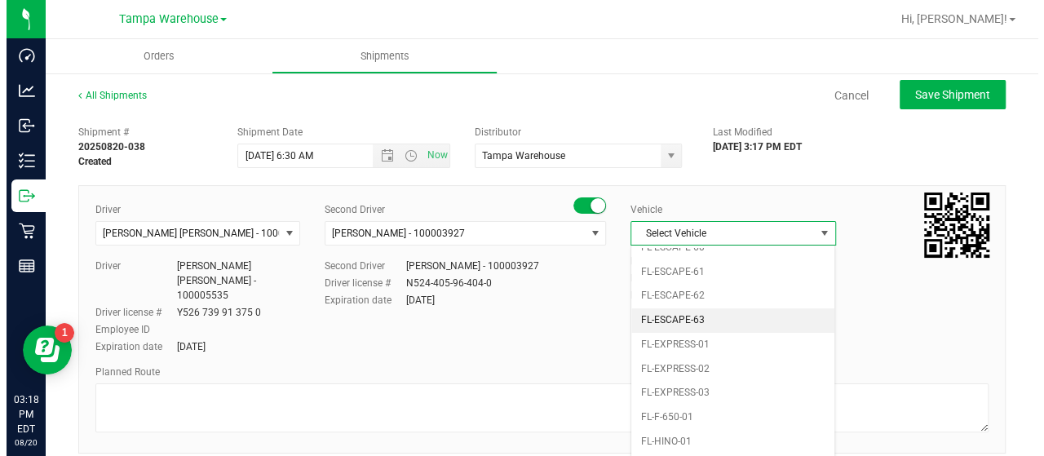
scroll to position [377, 0]
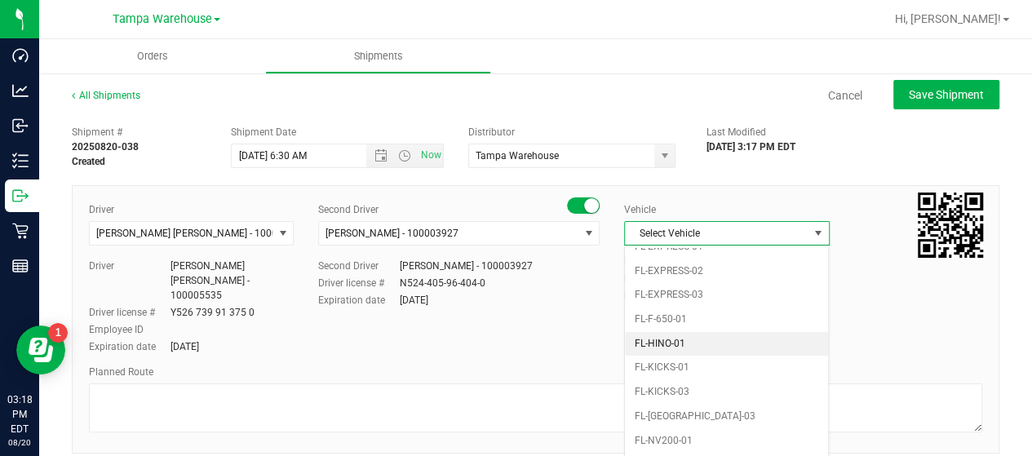
click at [707, 332] on li "FL-HINO-01" at bounding box center [726, 344] width 203 height 24
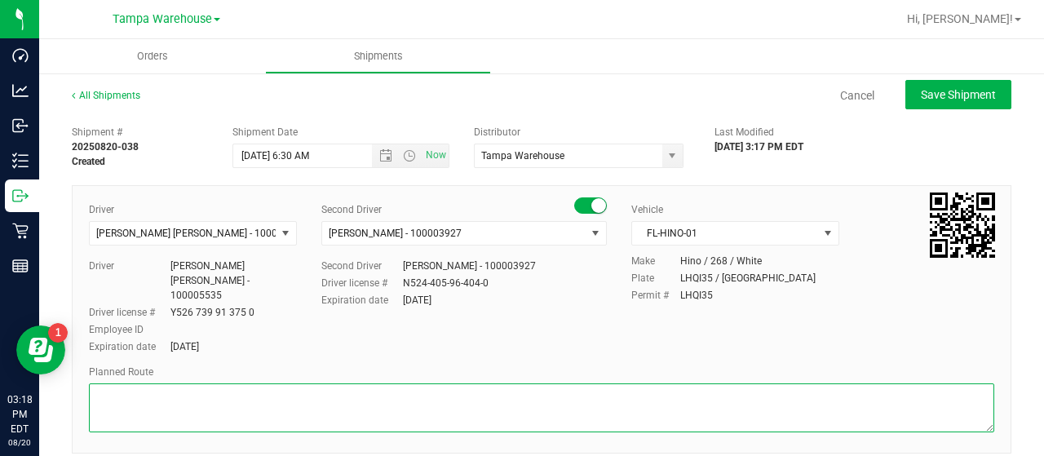
click at [206, 383] on textarea at bounding box center [541, 407] width 905 height 49
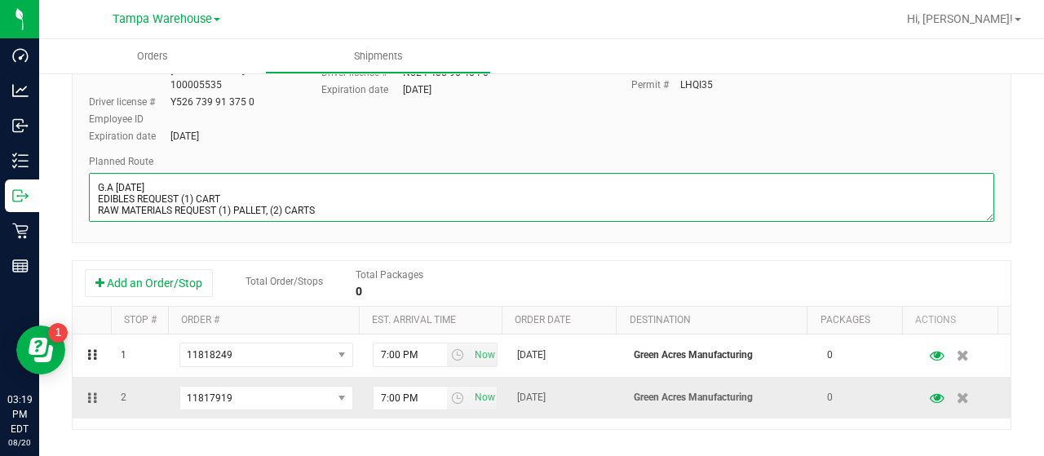
scroll to position [245, 0]
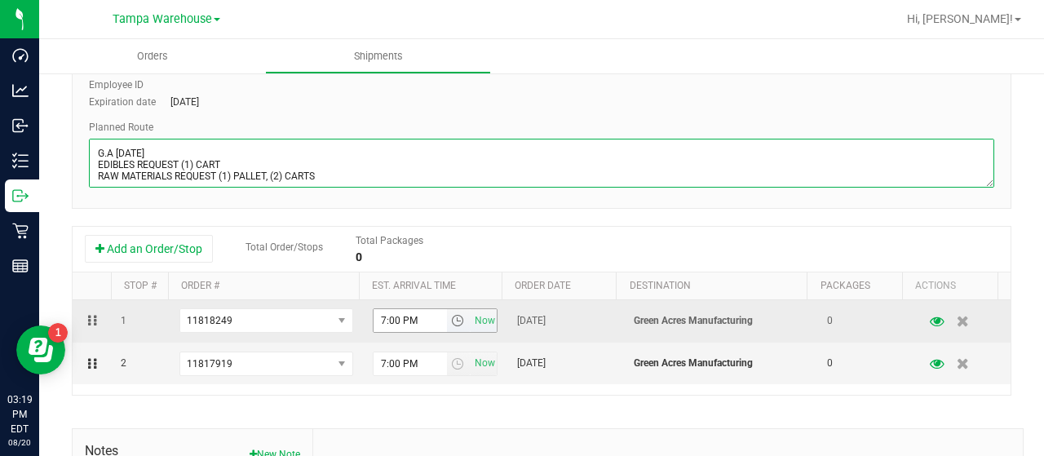
click at [451, 314] on span "select" at bounding box center [457, 320] width 13 height 13
type textarea "G.A 08/21/25 EDIBLES REQUEST (1) CART RAW MATERIALS REQUEST (1) PALLET, (2) CAR…"
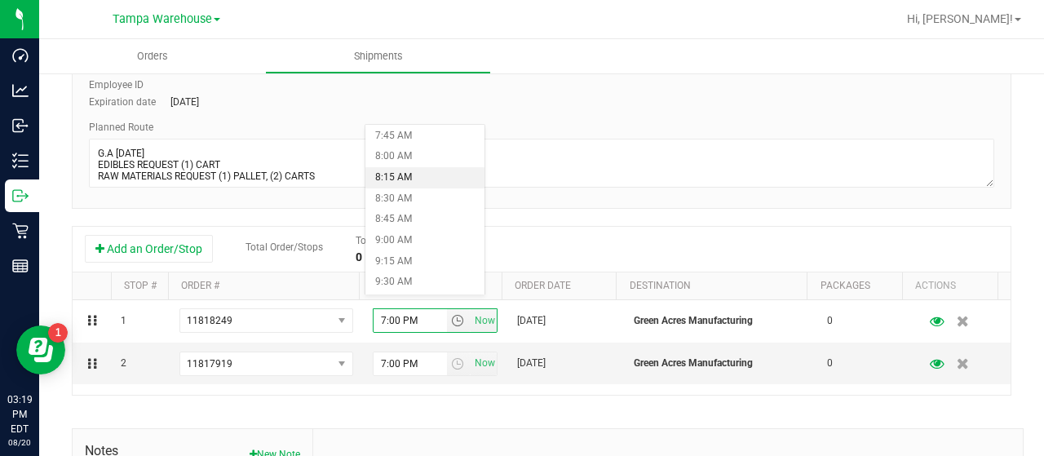
scroll to position [571, 0]
click at [422, 148] on li "7:00 AM" at bounding box center [424, 154] width 119 height 21
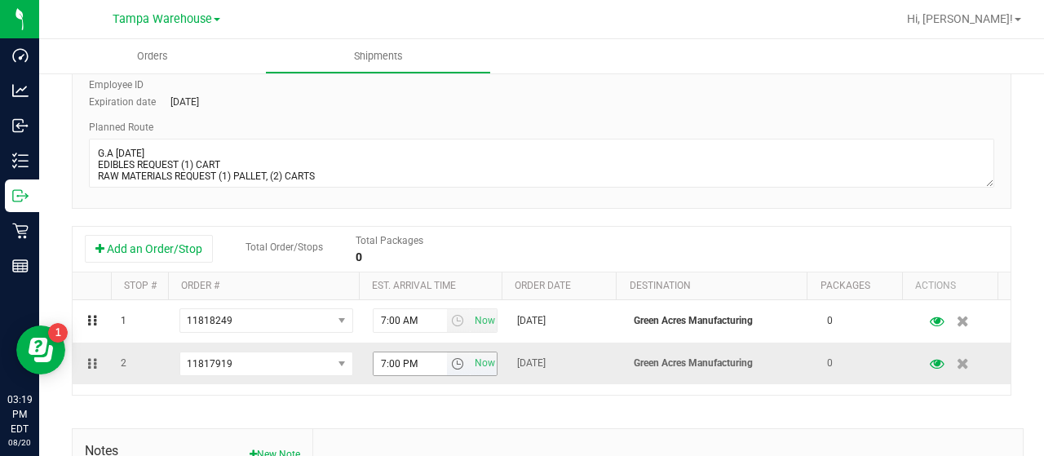
click at [451, 357] on span "select" at bounding box center [457, 363] width 13 height 13
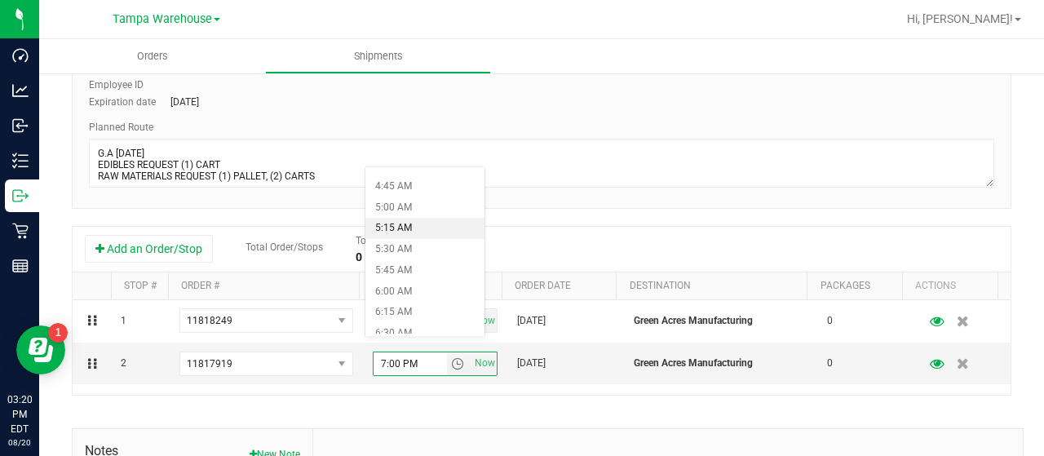
scroll to position [489, 0]
click at [423, 277] on li "7:00 AM" at bounding box center [424, 278] width 119 height 21
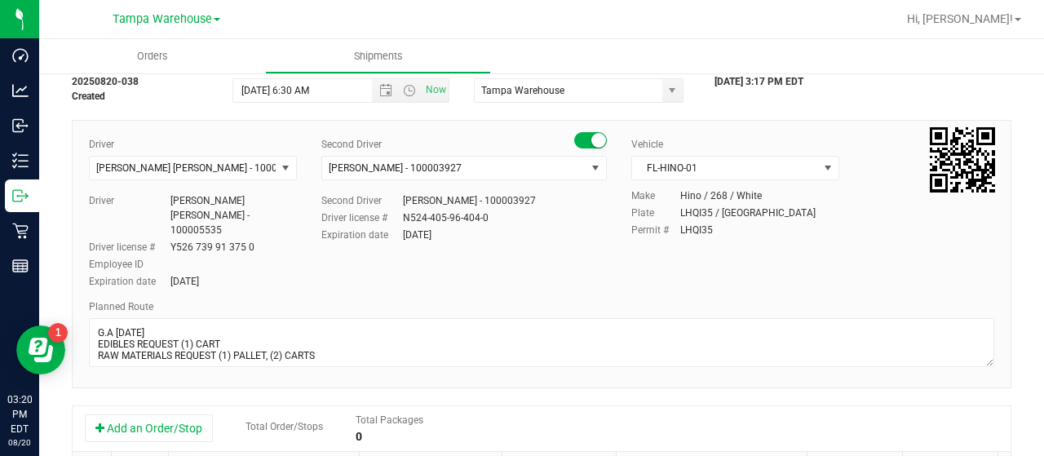
scroll to position [0, 0]
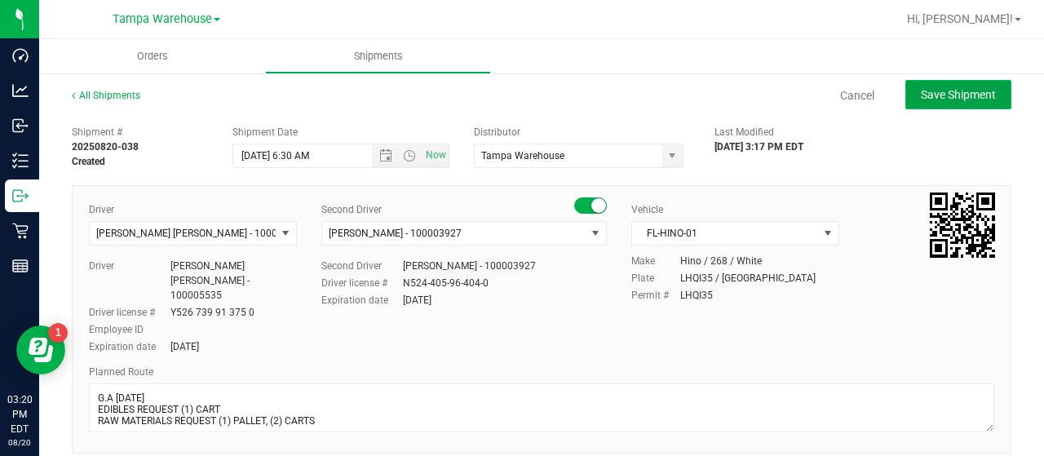
click at [931, 99] on span "Save Shipment" at bounding box center [958, 94] width 75 height 13
type input "8/21/2025 10:30 AM"
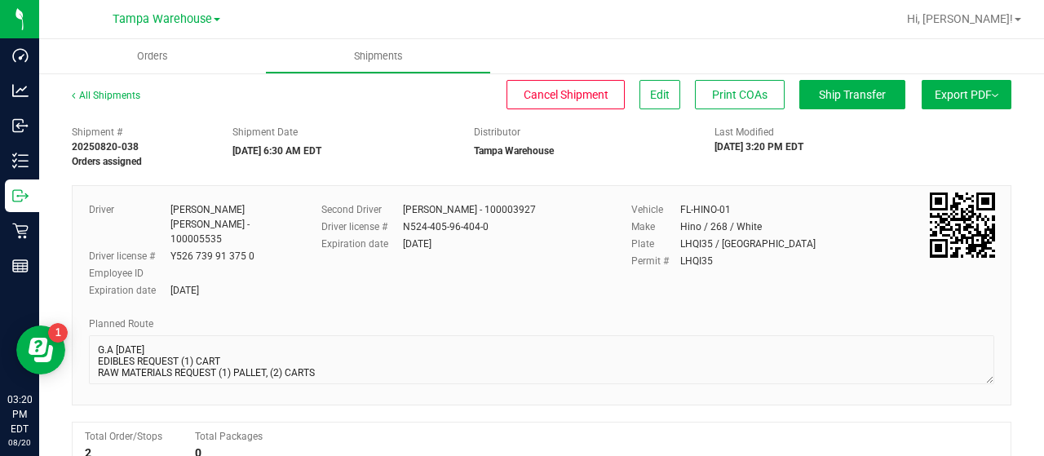
click at [940, 92] on button "Export PDF" at bounding box center [967, 94] width 90 height 29
click at [927, 148] on li "Manifest by Lot" at bounding box center [961, 155] width 165 height 24
click at [847, 98] on span "Ship Transfer" at bounding box center [852, 94] width 67 height 13
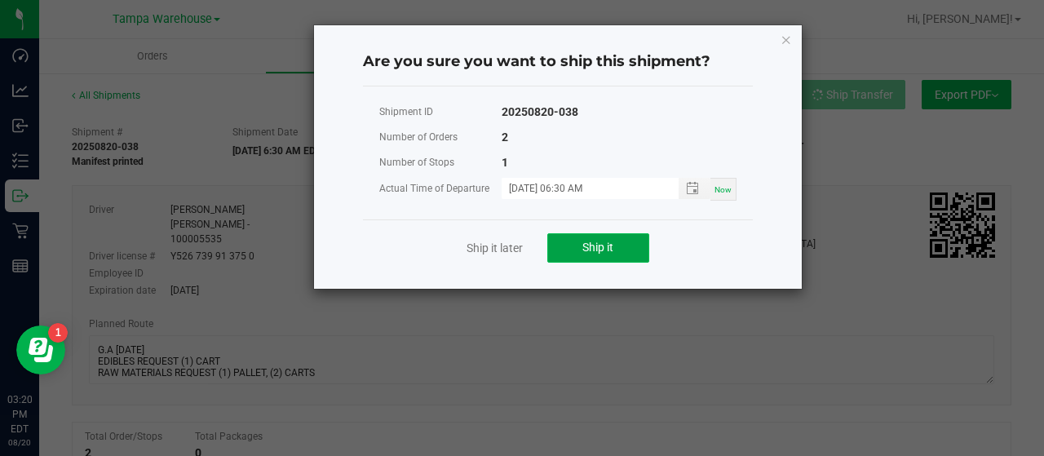
click at [630, 247] on button "Ship it" at bounding box center [598, 247] width 102 height 29
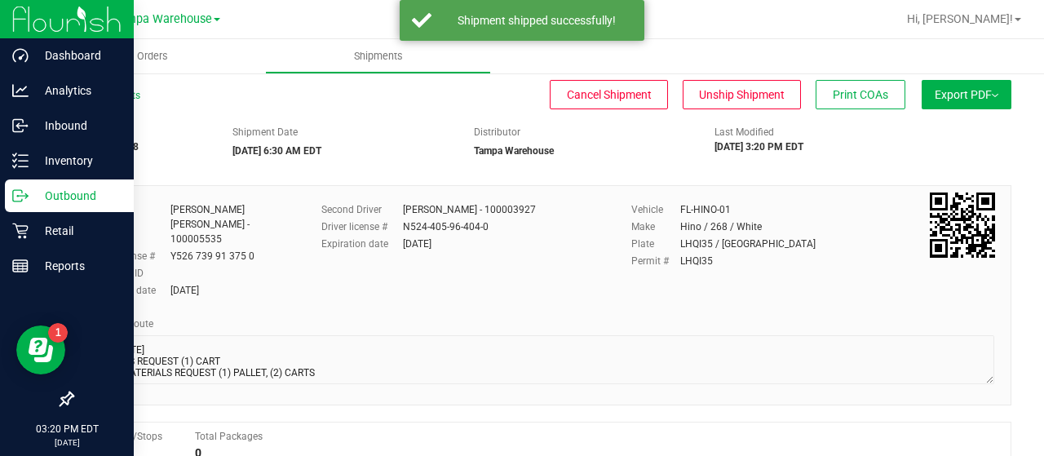
click at [67, 195] on p "Outbound" at bounding box center [78, 196] width 98 height 20
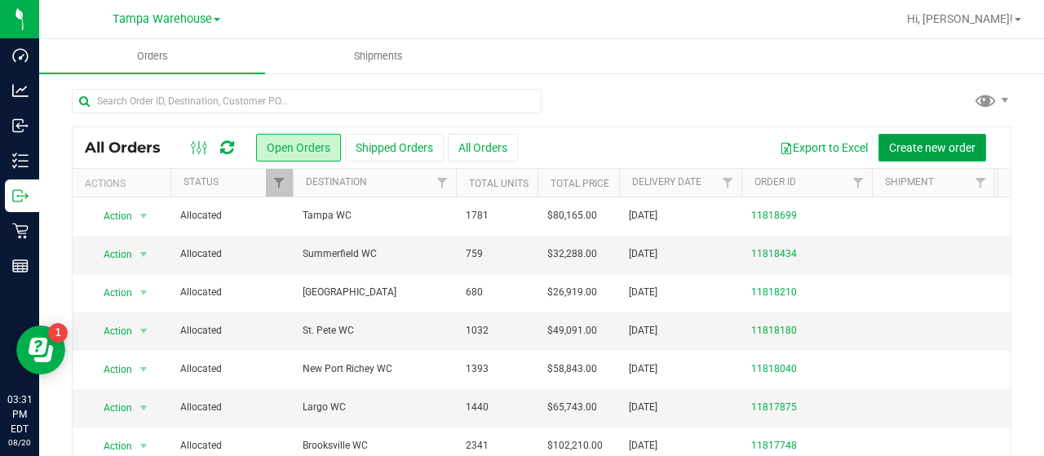
click at [915, 148] on span "Create new order" at bounding box center [932, 147] width 86 height 13
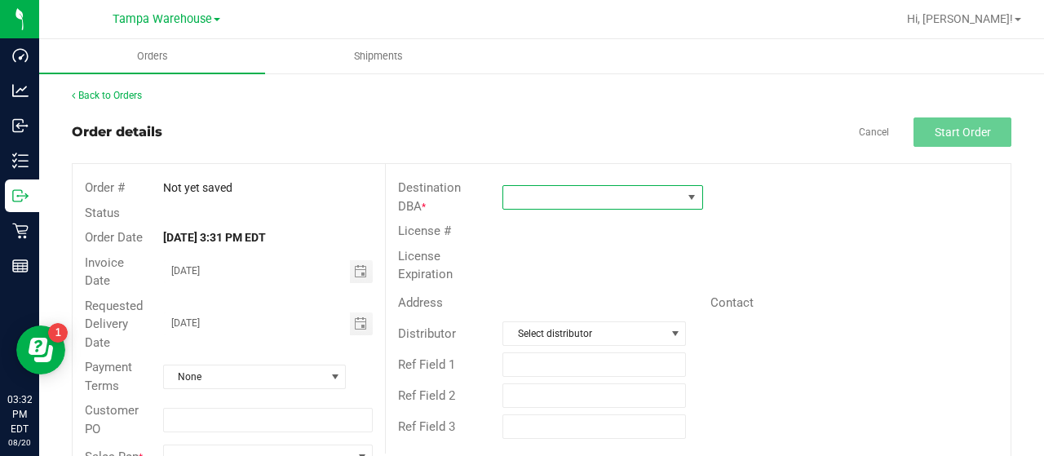
click at [635, 194] on span at bounding box center [592, 197] width 179 height 23
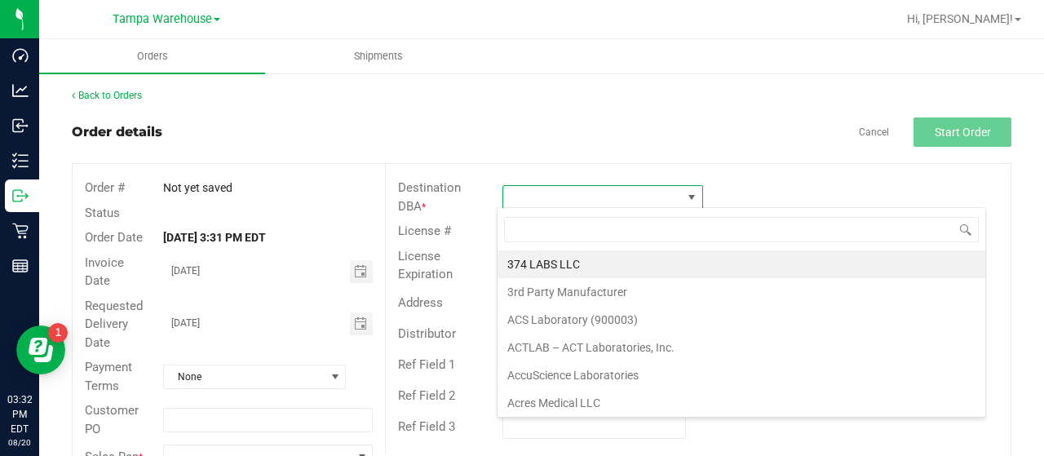
scroll to position [24, 197]
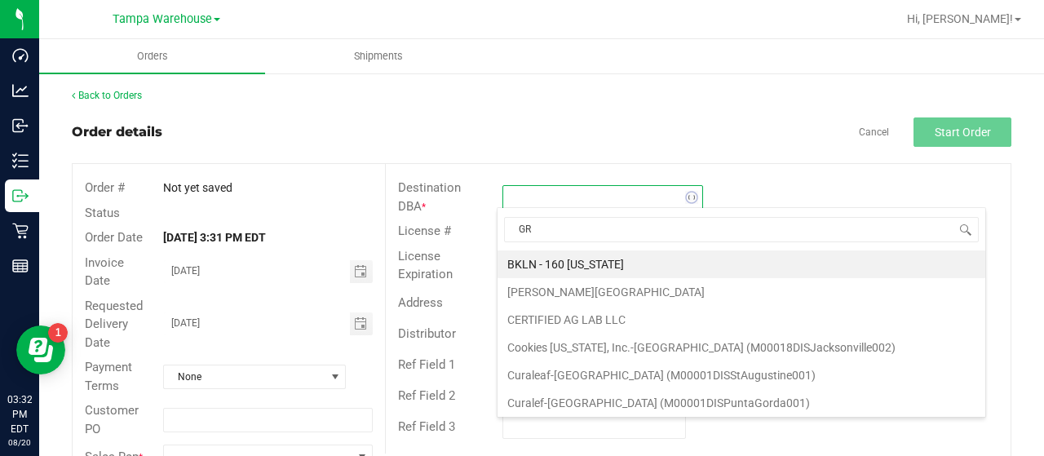
type input "GRE"
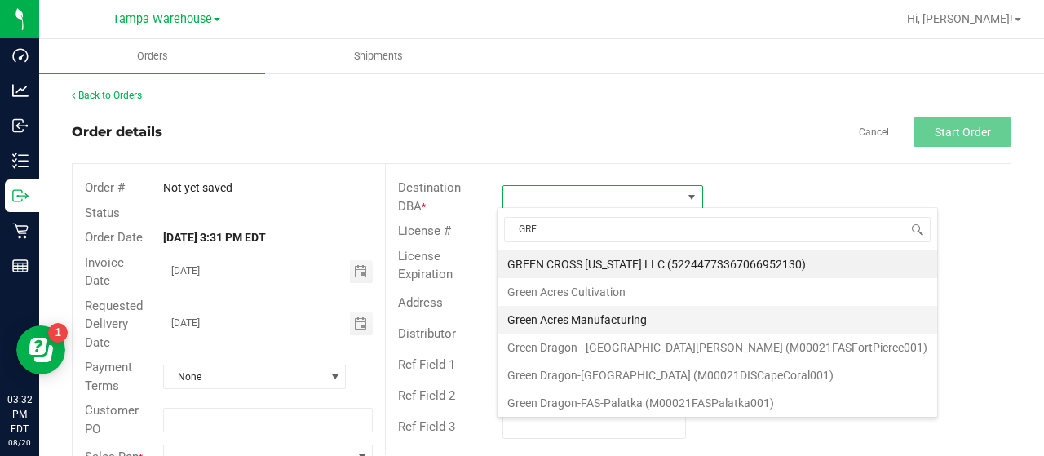
click at [597, 317] on li "Green Acres Manufacturing" at bounding box center [718, 320] width 440 height 28
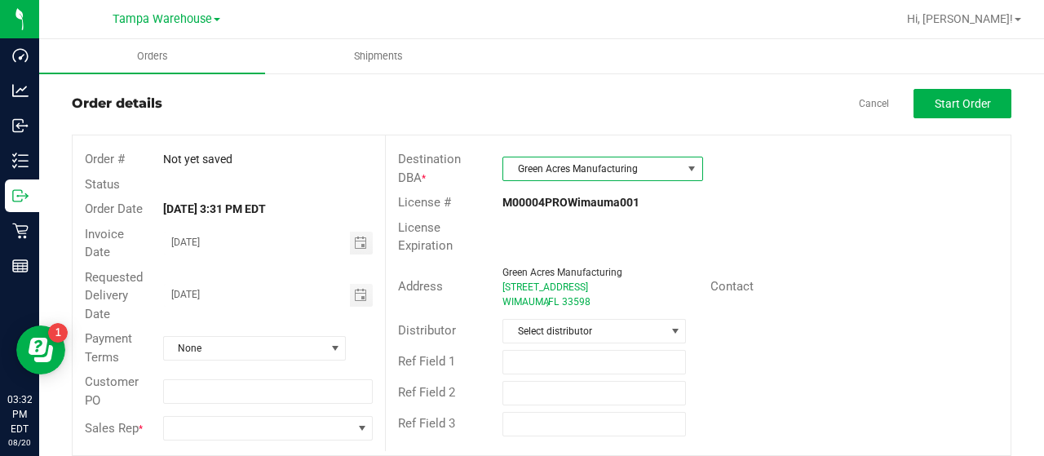
scroll to position [44, 0]
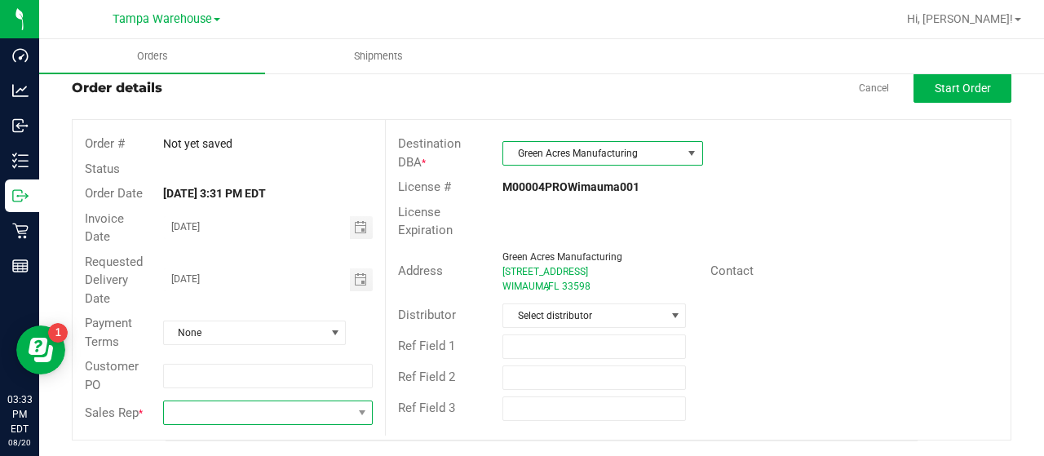
click at [224, 412] on span at bounding box center [258, 412] width 188 height 23
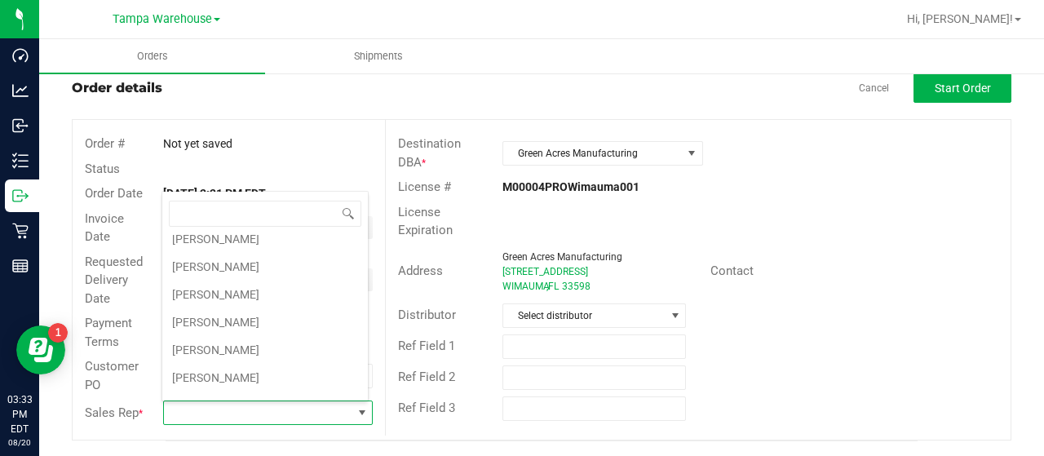
scroll to position [245, 0]
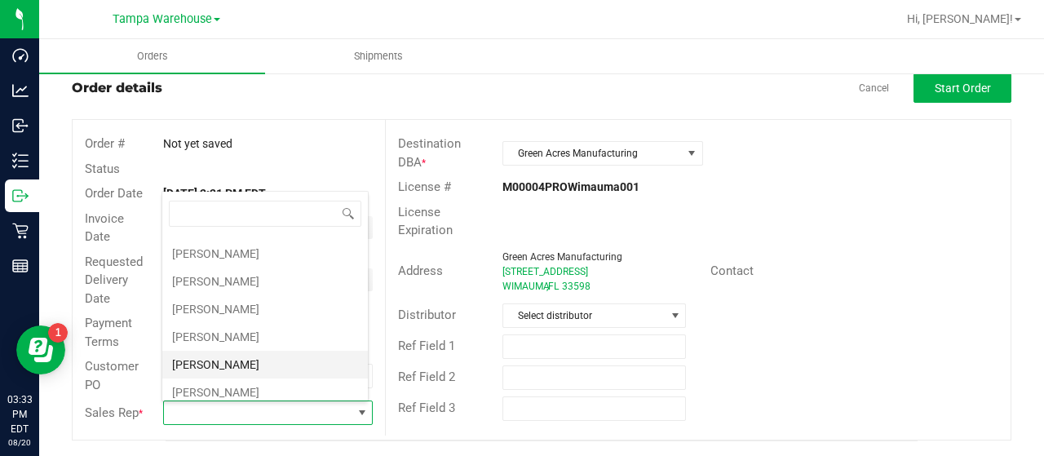
click at [235, 352] on li "[PERSON_NAME]" at bounding box center [265, 365] width 206 height 28
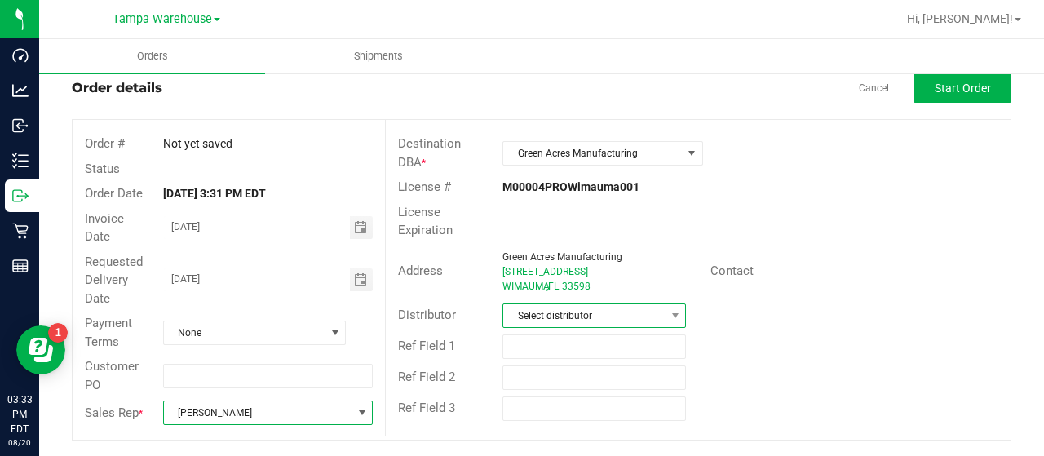
click at [618, 310] on span "Select distributor" at bounding box center [583, 315] width 161 height 23
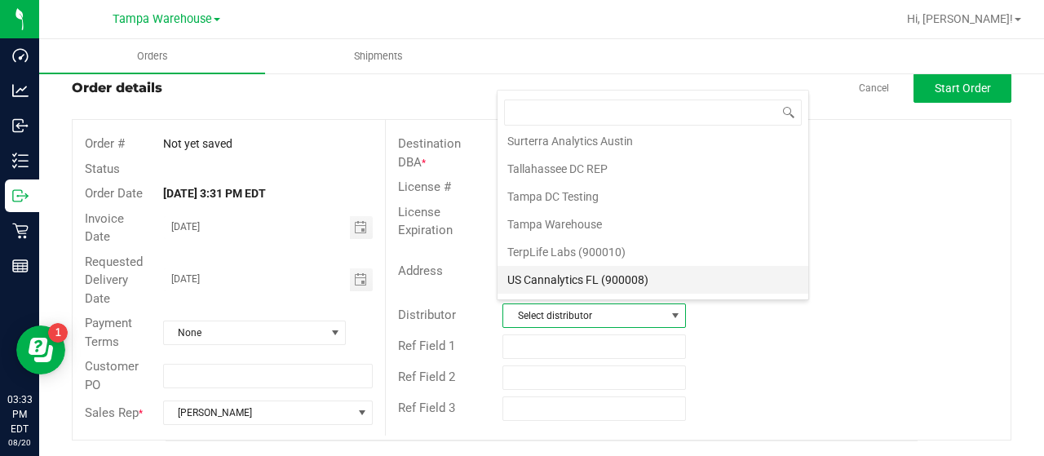
scroll to position [761, 0]
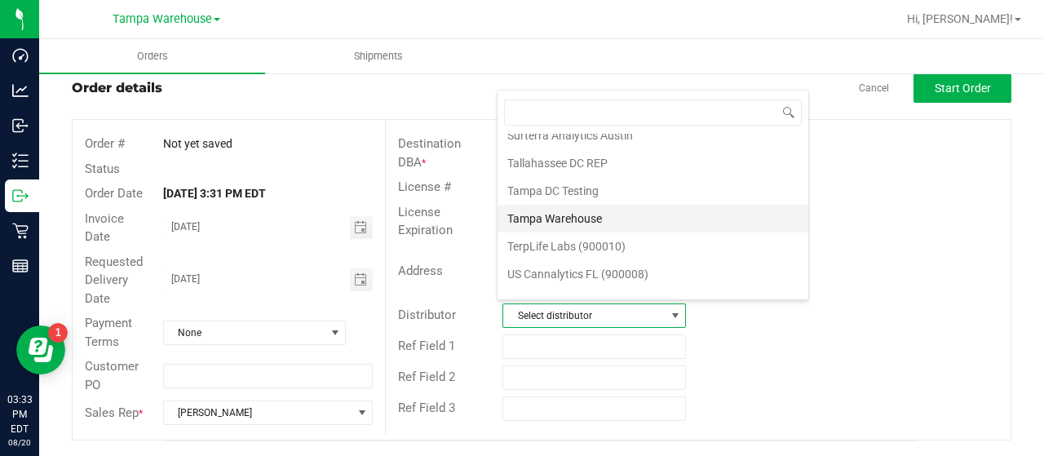
click at [586, 205] on li "Tampa Warehouse" at bounding box center [653, 219] width 311 height 28
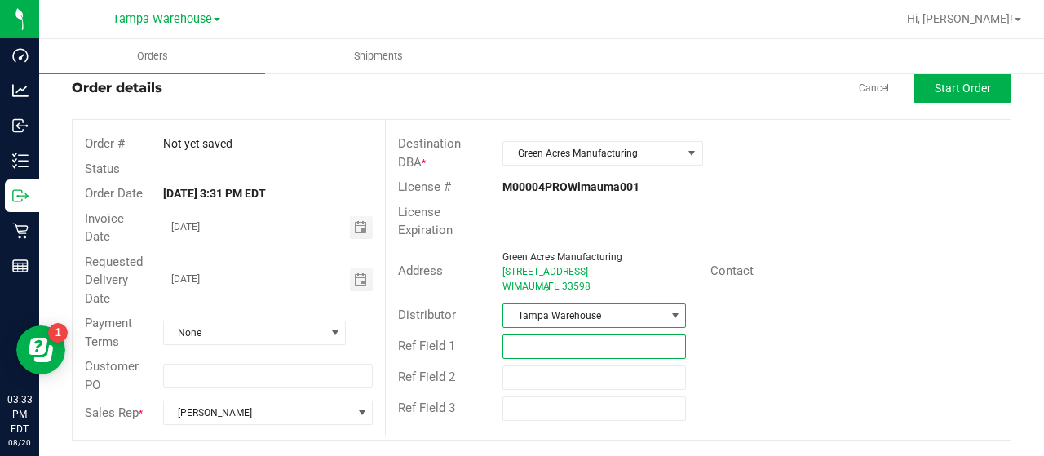
click at [546, 336] on input "text" at bounding box center [594, 346] width 184 height 24
type input "G.A. 08/21/25"
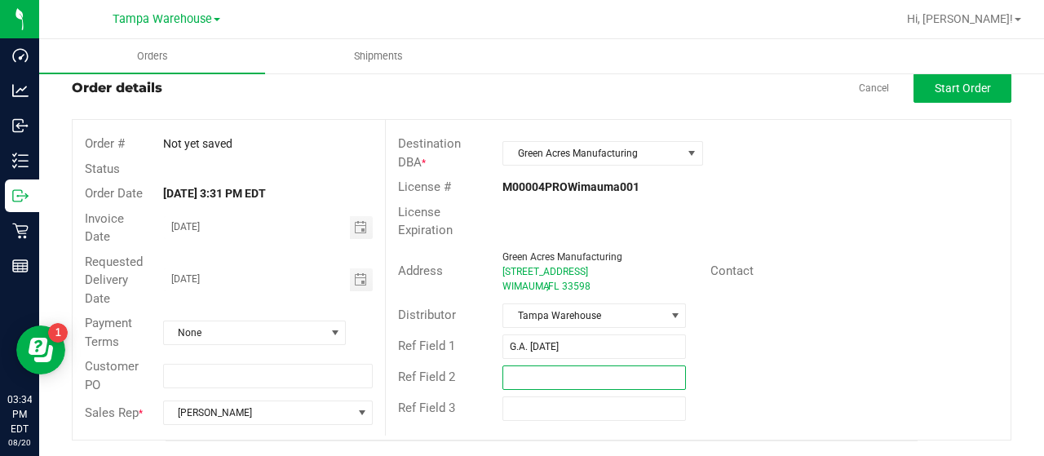
click at [554, 372] on input "text" at bounding box center [594, 377] width 184 height 24
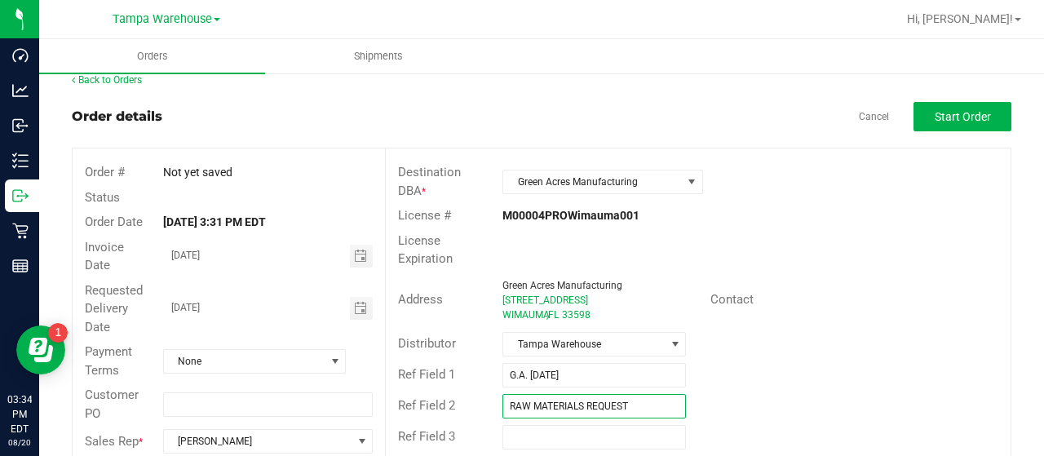
scroll to position [44, 0]
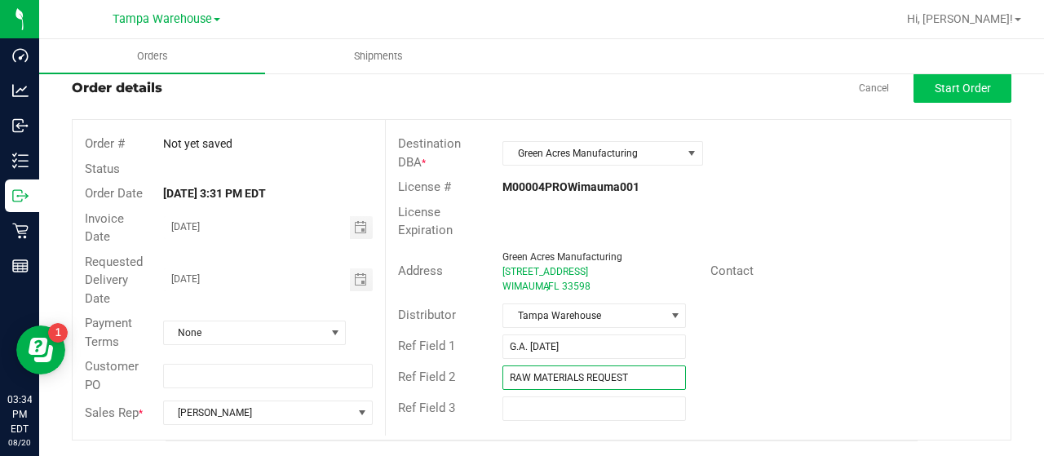
type input "RAW MATERIALS REQUEST"
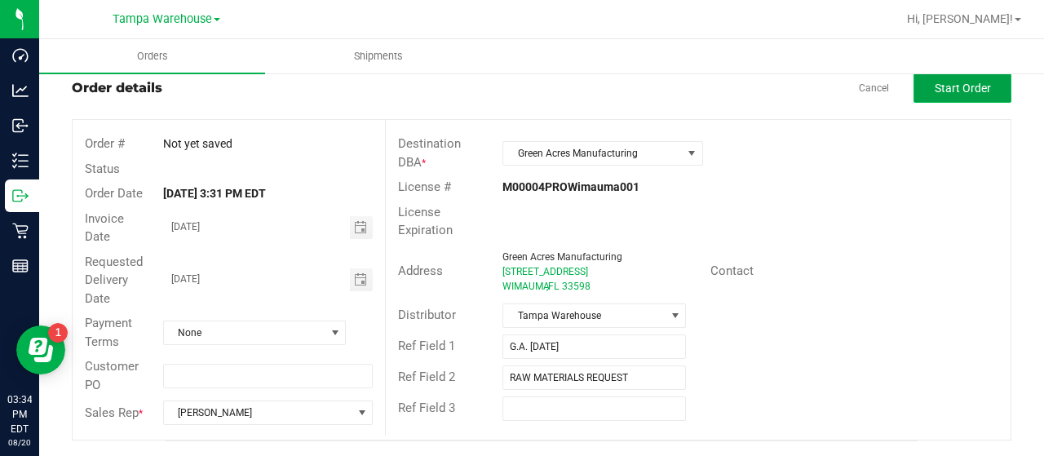
click at [940, 82] on span "Start Order" at bounding box center [963, 88] width 56 height 13
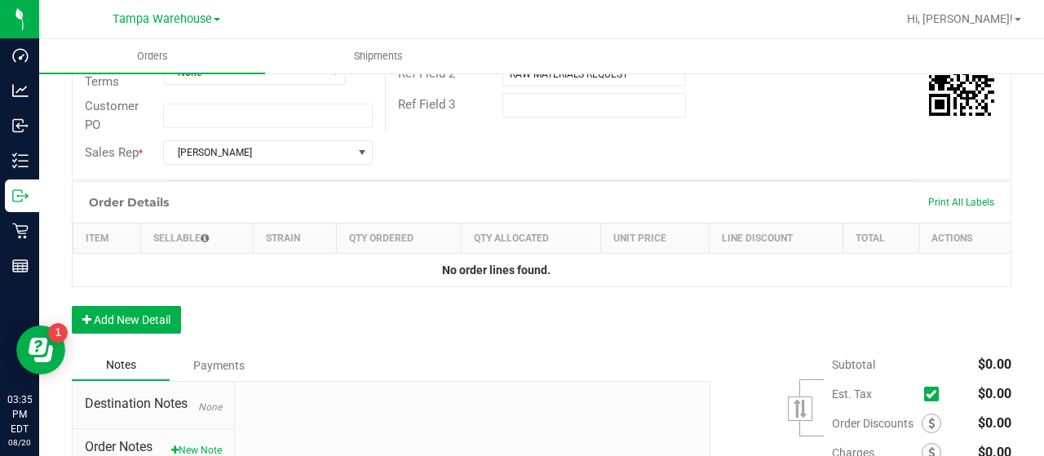
scroll to position [370, 0]
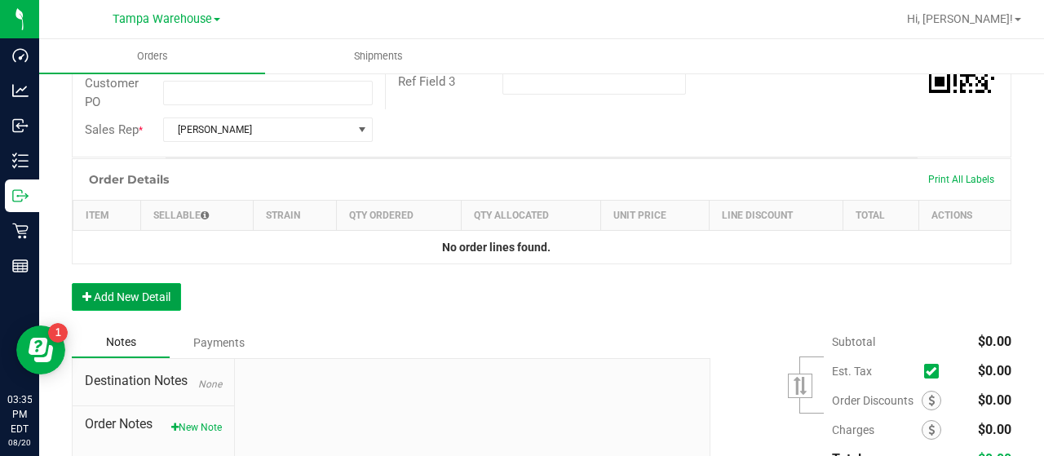
click at [153, 290] on button "Add New Detail" at bounding box center [126, 297] width 109 height 28
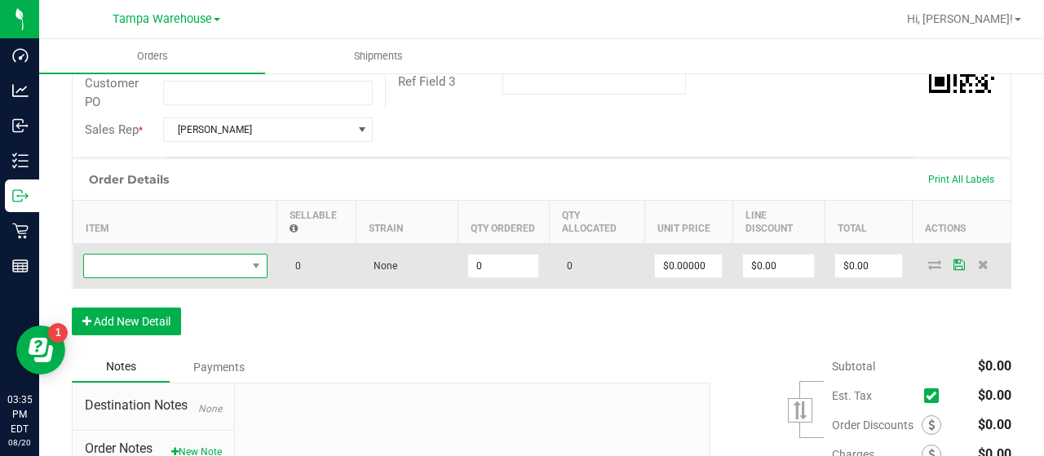
click at [181, 263] on span "NO DATA FOUND" at bounding box center [165, 265] width 162 height 23
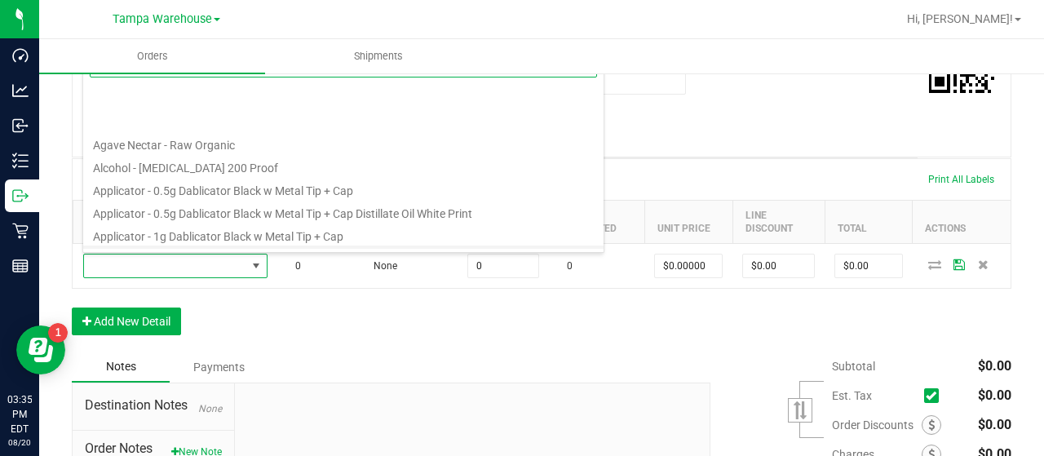
scroll to position [0, 0]
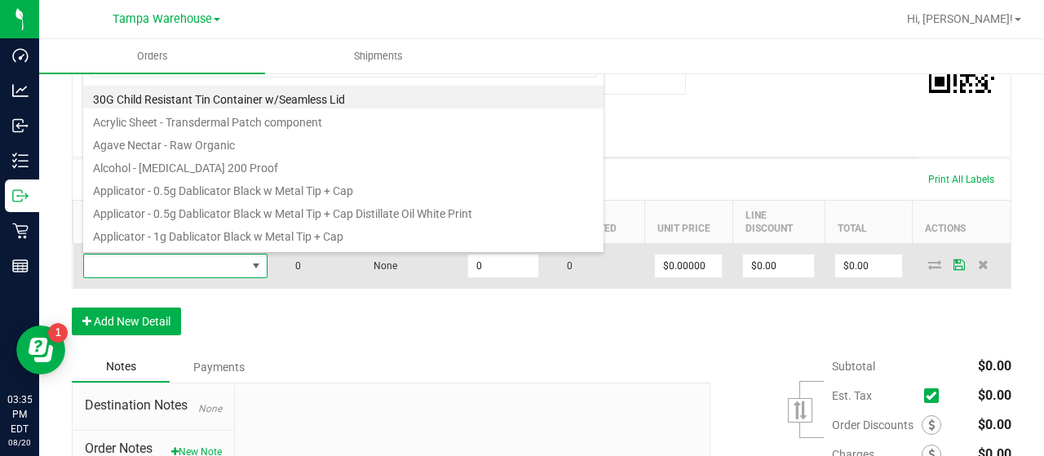
click at [174, 267] on span at bounding box center [165, 265] width 162 height 23
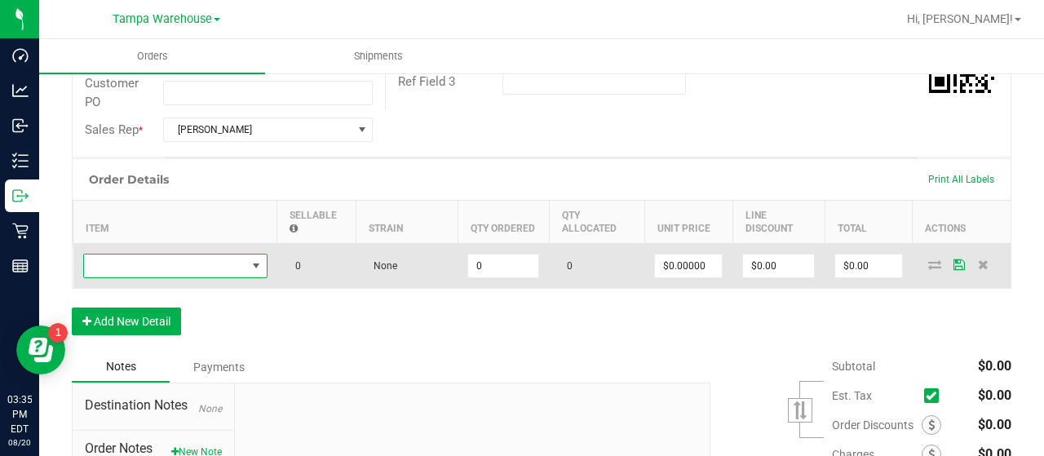
click at [170, 265] on span "NO DATA FOUND" at bounding box center [165, 265] width 162 height 23
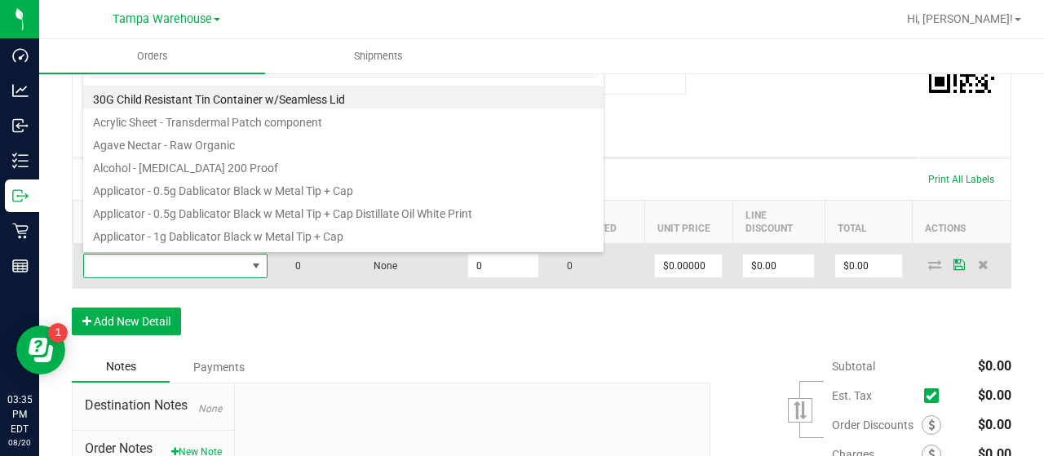
scroll to position [24, 184]
type input "3004210"
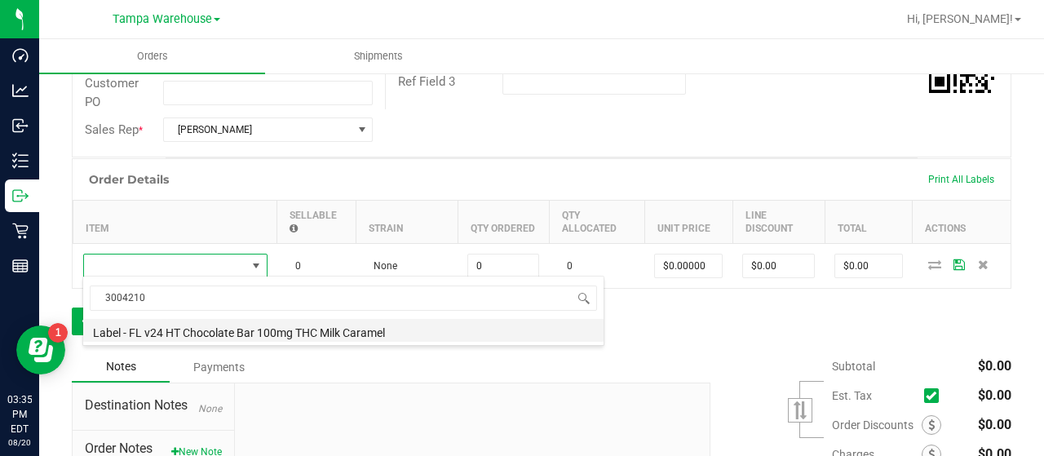
click at [300, 327] on li "Label - FL v24 HT Chocolate Bar 100mg THC Milk Caramel" at bounding box center [343, 330] width 520 height 23
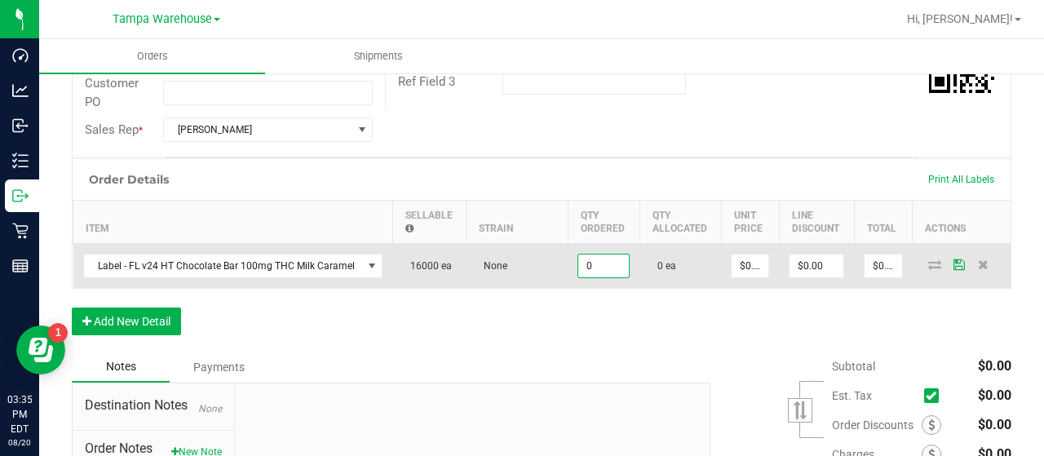
click at [598, 263] on input "0" at bounding box center [603, 265] width 51 height 23
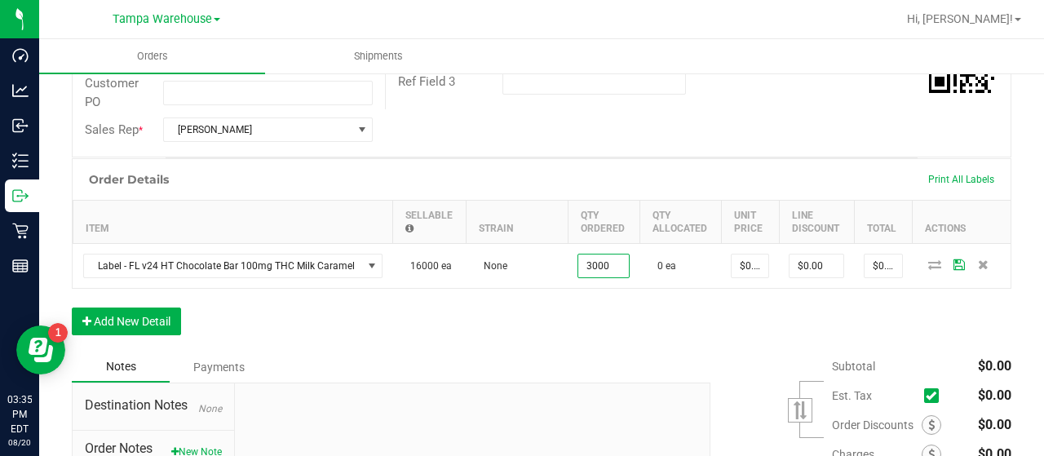
type input "3000 ea"
click at [564, 304] on div "Order Details Print All Labels Item Sellable Strain Qty Ordered Qty Allocated U…" at bounding box center [542, 254] width 940 height 193
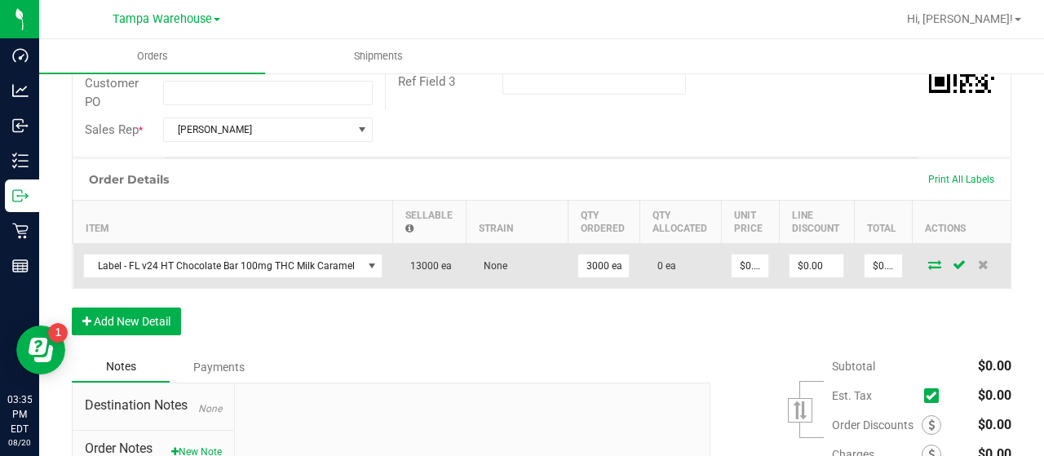
click at [928, 260] on icon at bounding box center [934, 264] width 13 height 10
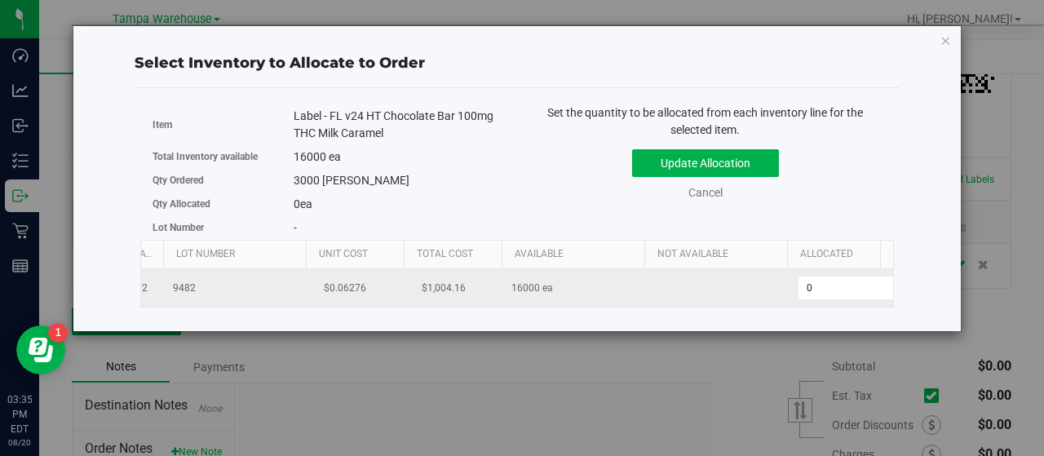
scroll to position [0, 168]
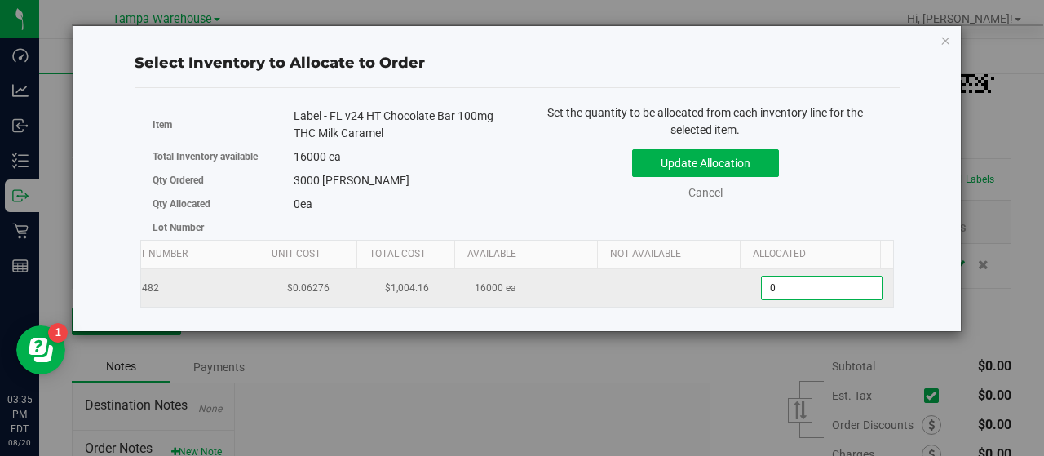
click at [781, 281] on span "0 0" at bounding box center [822, 288] width 122 height 24
type input "03000"
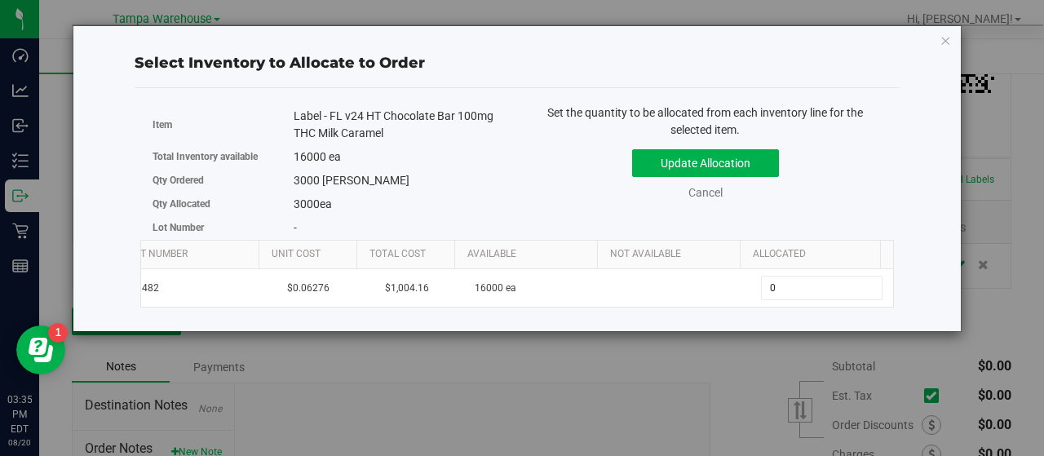
type input "3,000"
drag, startPoint x: 896, startPoint y: 179, endPoint x: 886, endPoint y: 192, distance: 16.3
click at [889, 179] on div "Item Label - FL v24 HT Chocolate Bar 100mg THC Milk Caramel Total Inventory ava…" at bounding box center [517, 206] width 765 height 210
click at [760, 164] on button "Update Allocation" at bounding box center [705, 163] width 147 height 28
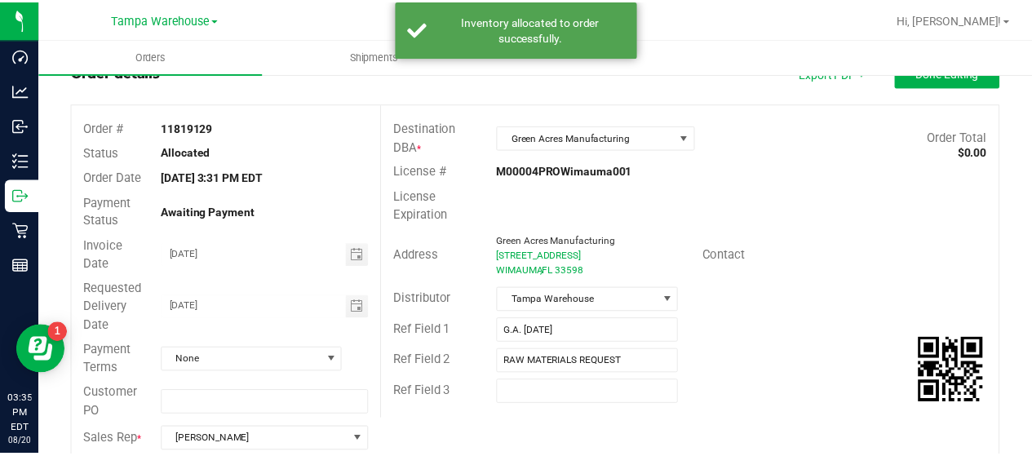
scroll to position [0, 0]
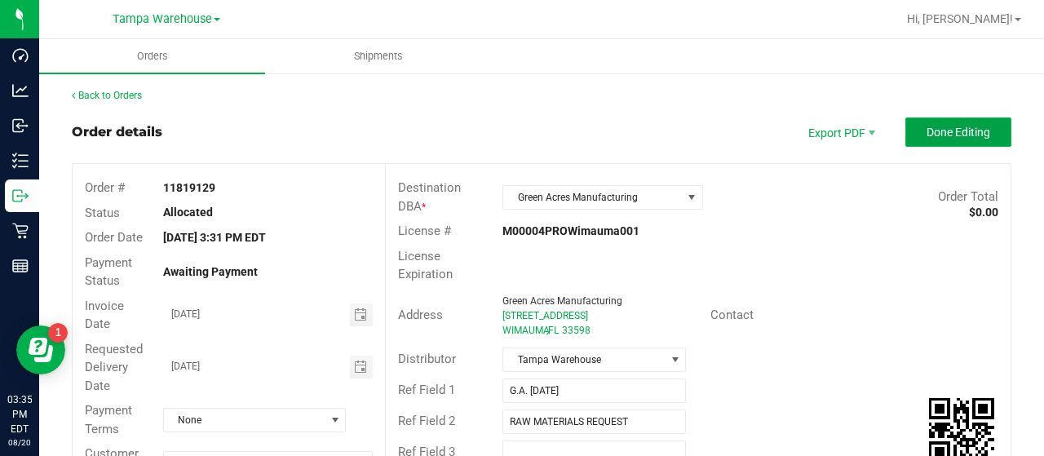
click at [911, 130] on button "Done Editing" at bounding box center [958, 131] width 106 height 29
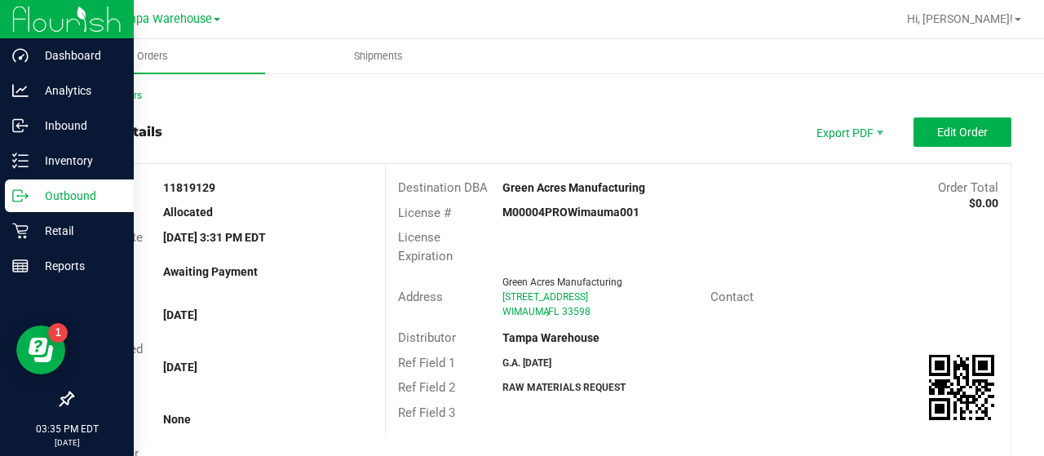
click at [78, 192] on p "Outbound" at bounding box center [78, 196] width 98 height 20
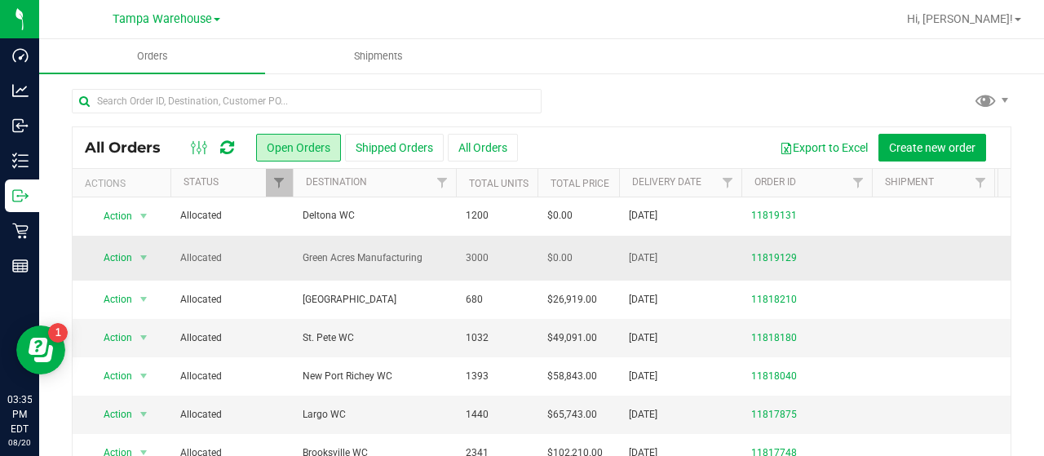
click at [266, 254] on span "Allocated" at bounding box center [231, 257] width 103 height 15
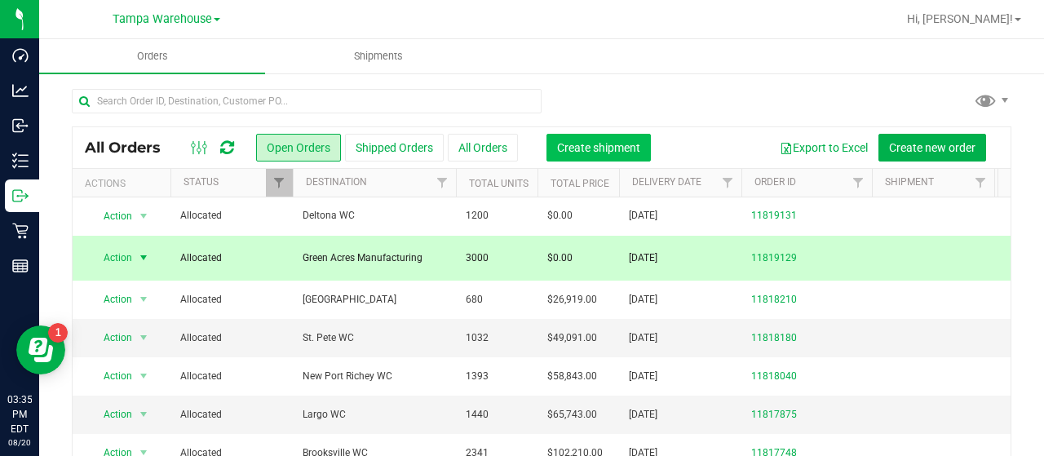
click at [586, 146] on span "Create shipment" at bounding box center [598, 147] width 83 height 13
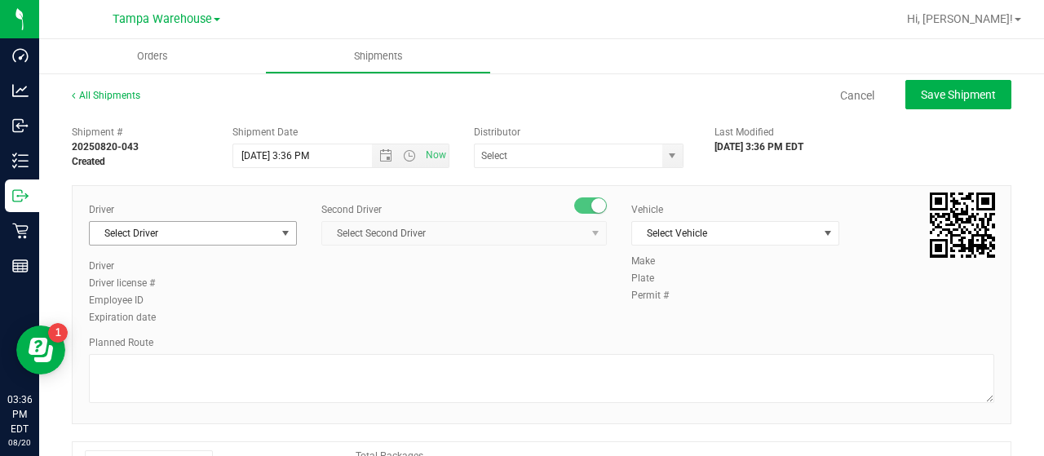
click at [263, 229] on span "Select Driver" at bounding box center [183, 233] width 186 height 23
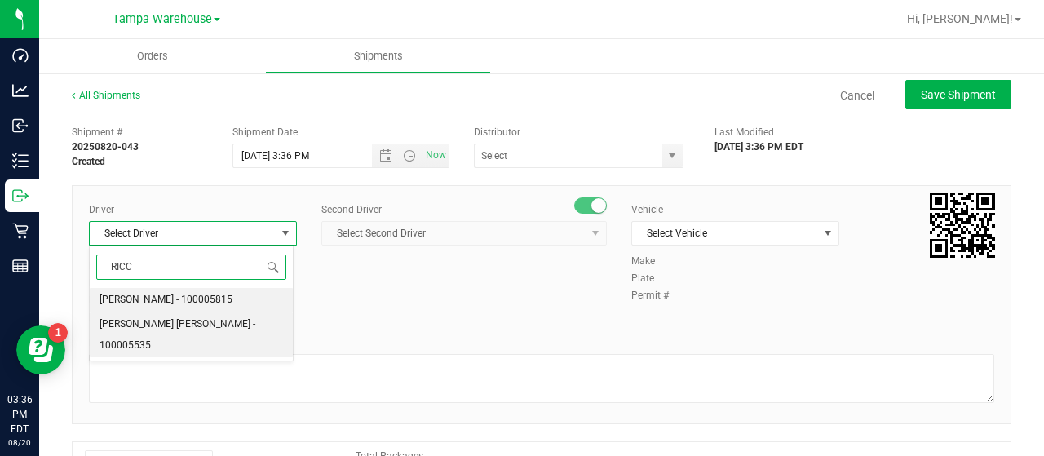
click at [163, 323] on span "Riccardo Young Reyes - 100005535" at bounding box center [192, 335] width 184 height 42
type input "RICC"
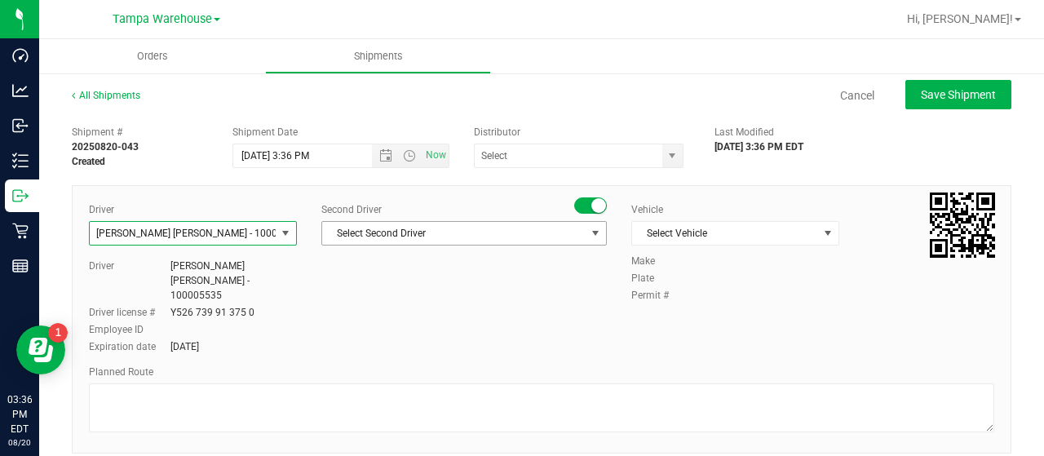
click at [502, 226] on span "Select Second Driver" at bounding box center [453, 233] width 263 height 23
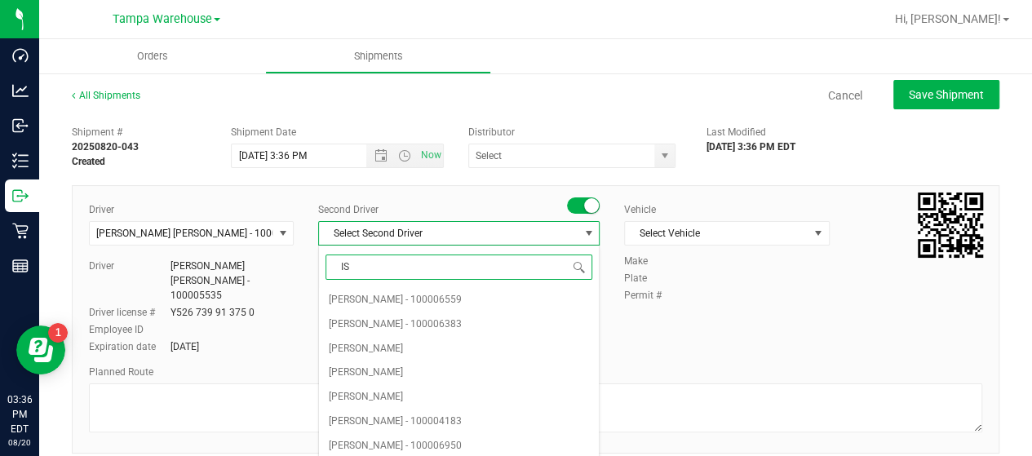
type input "ISA"
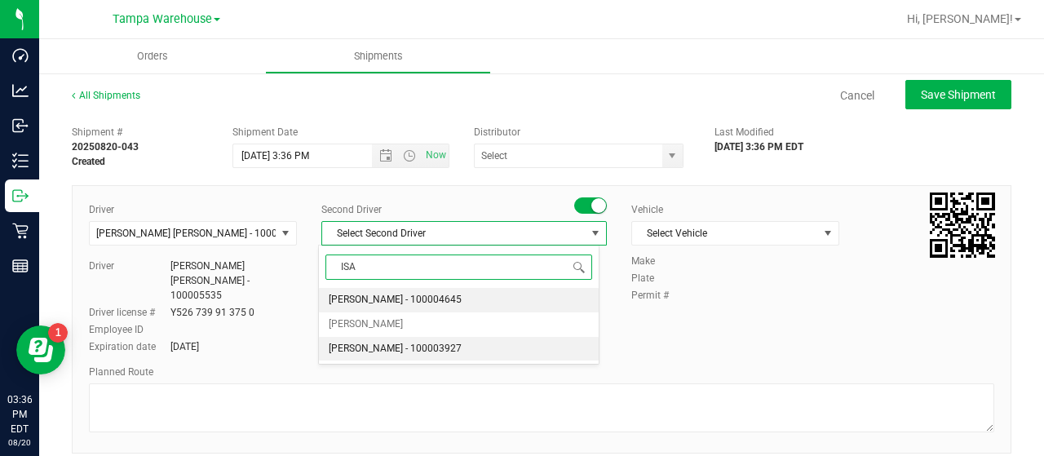
click at [416, 342] on span "Isaac Nunez Collado - 100003927" at bounding box center [395, 348] width 133 height 21
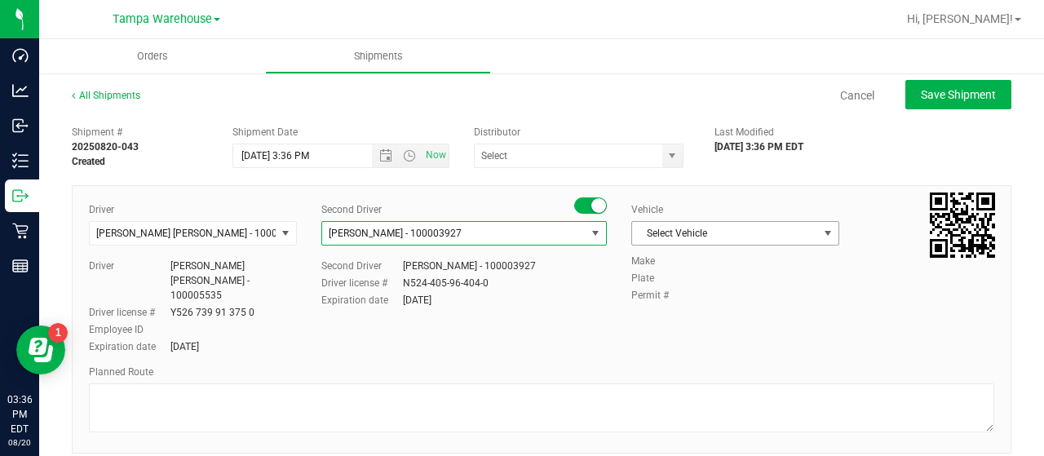
click at [794, 226] on span "Select Vehicle" at bounding box center [725, 233] width 186 height 23
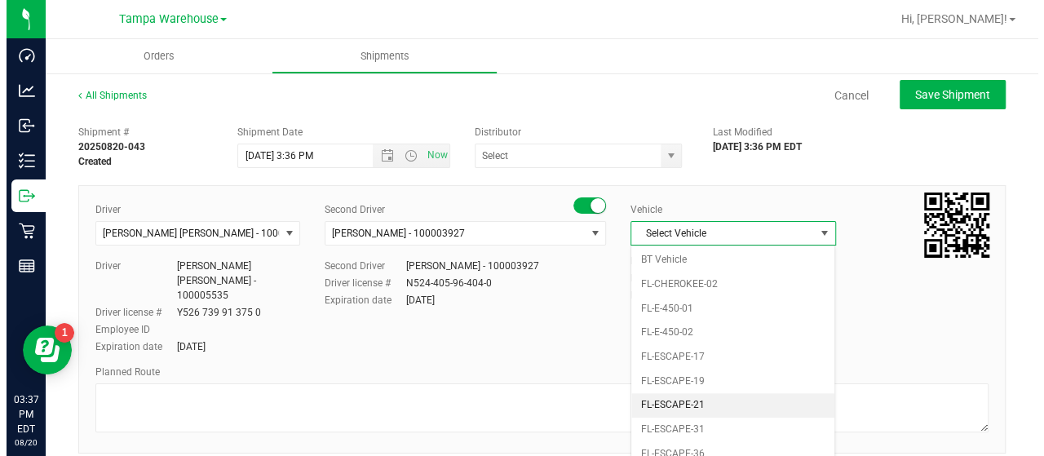
scroll to position [277, 0]
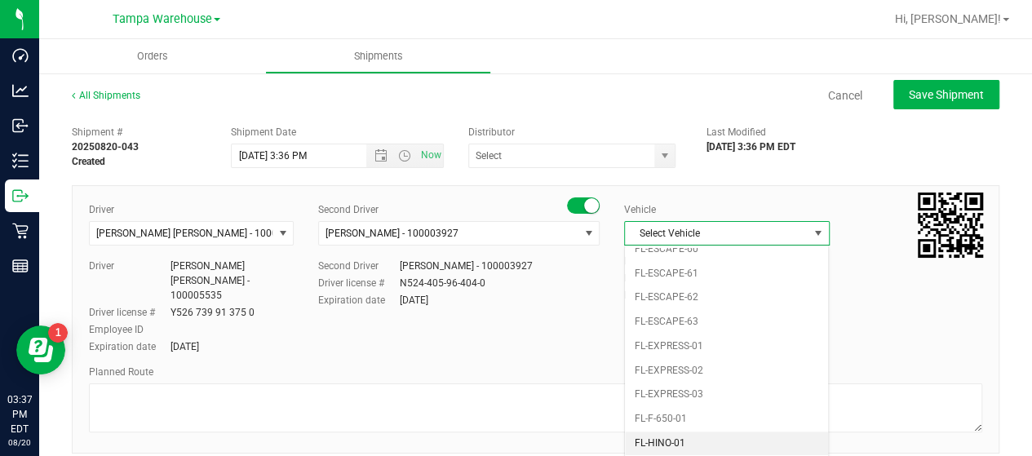
click at [726, 431] on li "FL-HINO-01" at bounding box center [726, 443] width 203 height 24
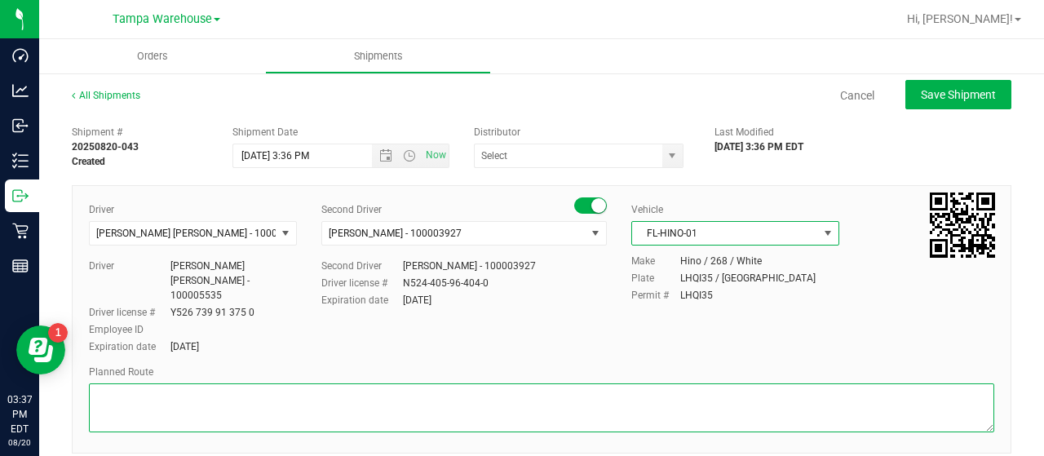
click at [160, 383] on textarea at bounding box center [541, 407] width 905 height 49
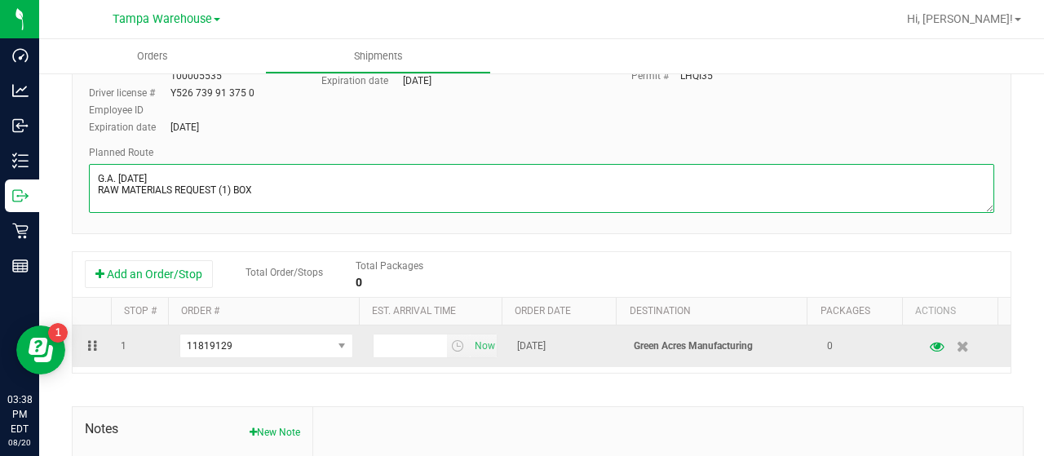
scroll to position [245, 0]
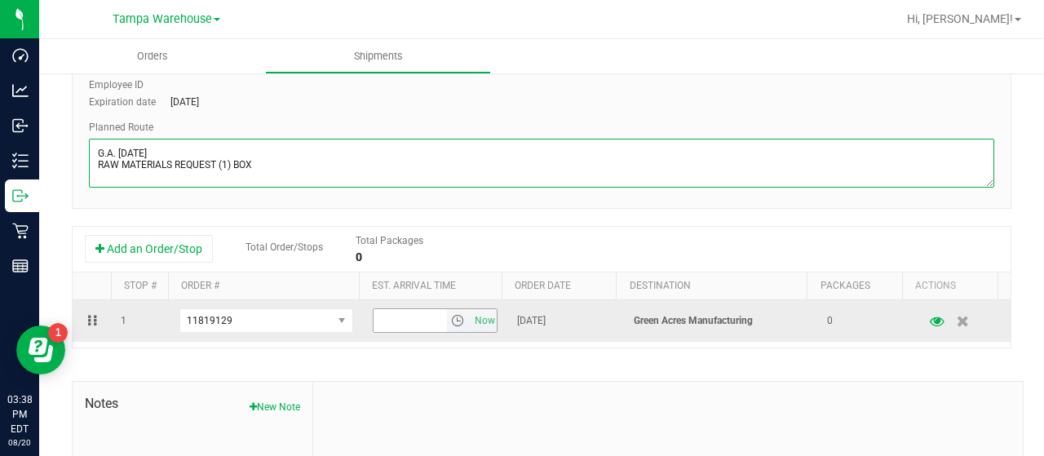
click at [451, 314] on span "select" at bounding box center [457, 320] width 13 height 13
type textarea "G.A. 08/21/25 RAW MATERIALS REQUEST (1) BOX"
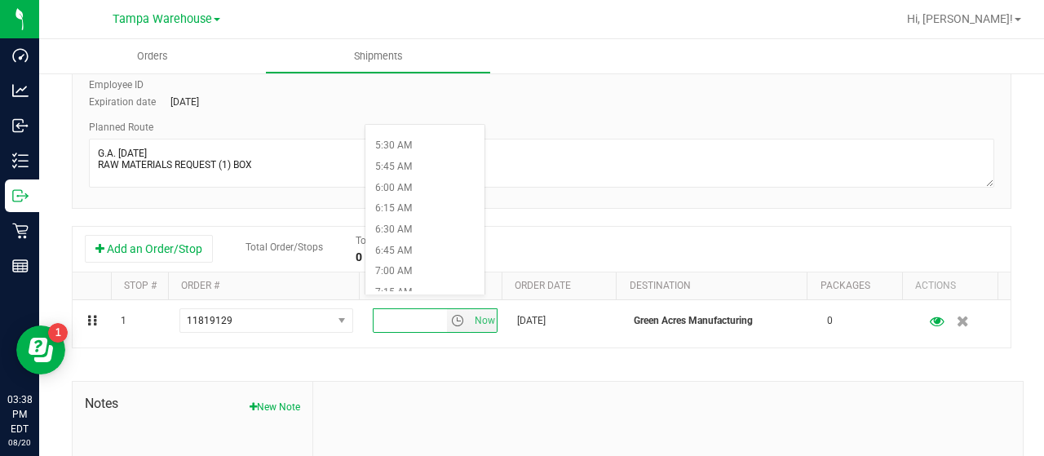
scroll to position [489, 0]
click at [411, 234] on li "7:00 AM" at bounding box center [424, 235] width 119 height 21
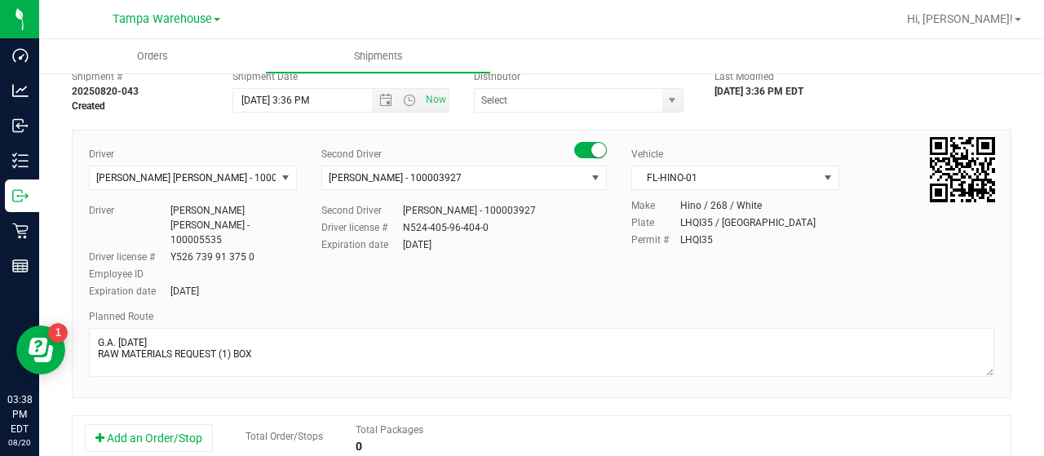
scroll to position [0, 0]
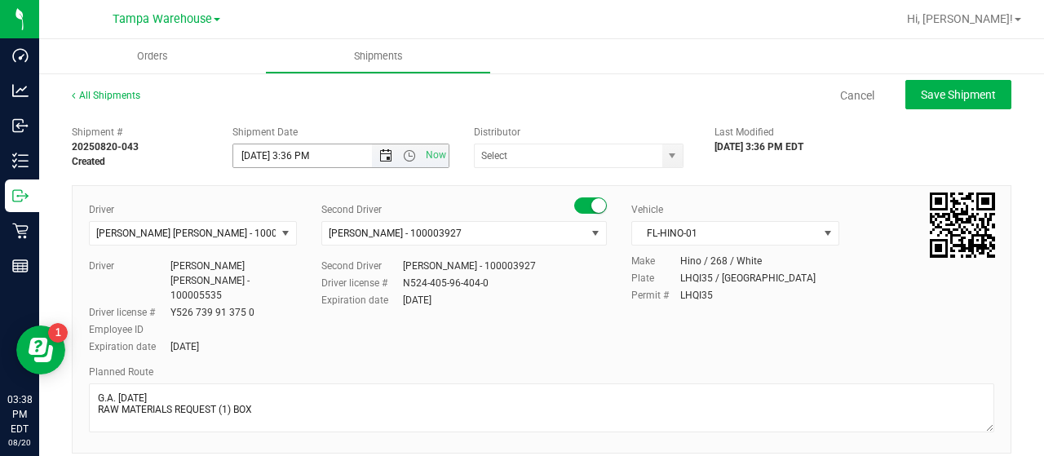
click at [385, 154] on span "Open the date view" at bounding box center [385, 155] width 13 height 13
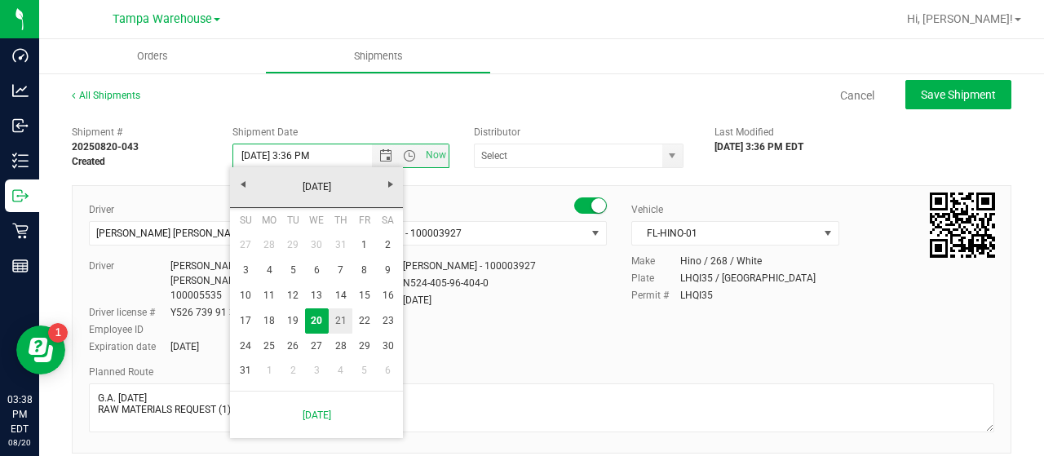
click at [343, 317] on link "21" at bounding box center [341, 320] width 24 height 25
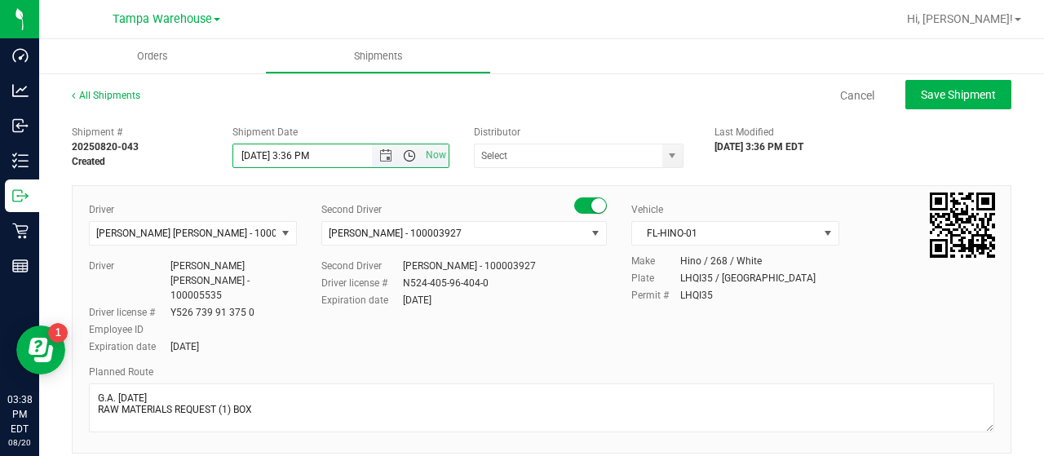
click at [405, 158] on span "Open the time view" at bounding box center [409, 155] width 13 height 13
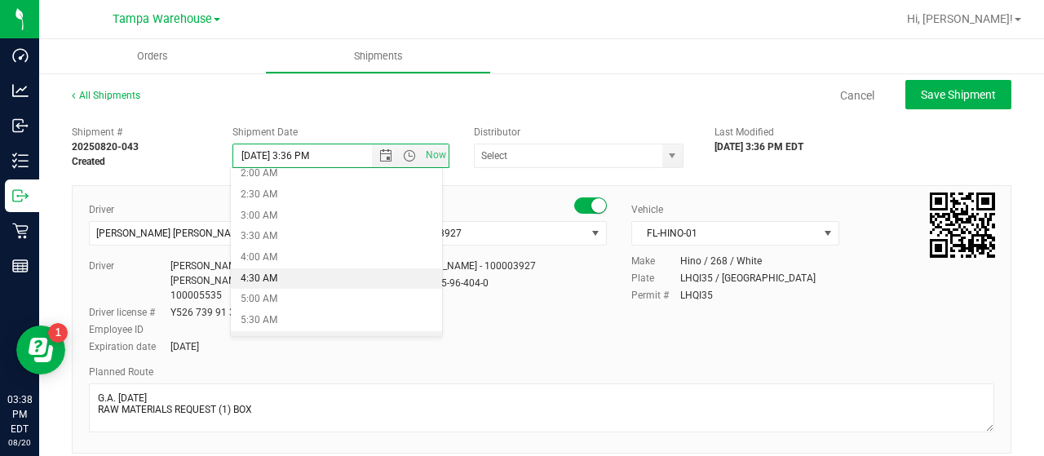
scroll to position [163, 0]
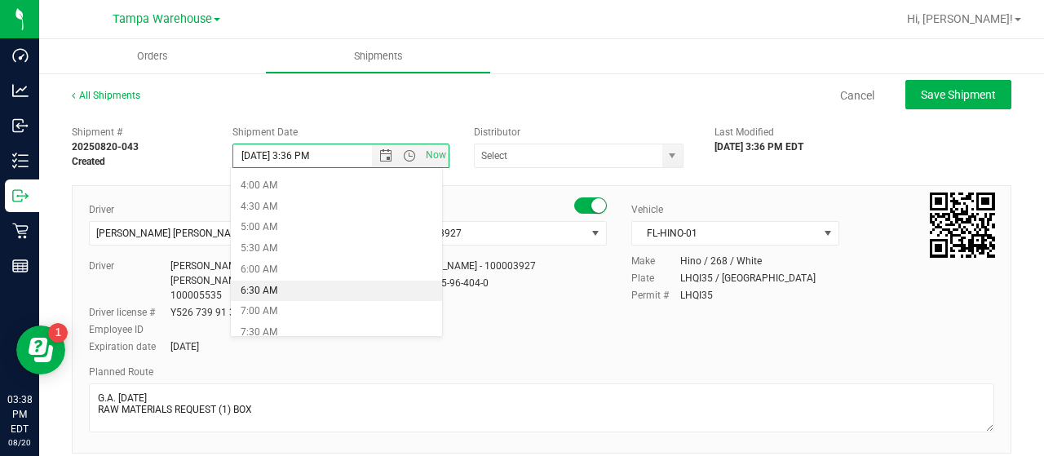
click at [297, 286] on li "6:30 AM" at bounding box center [336, 291] width 210 height 21
type input "8/21/2025 6:30 AM"
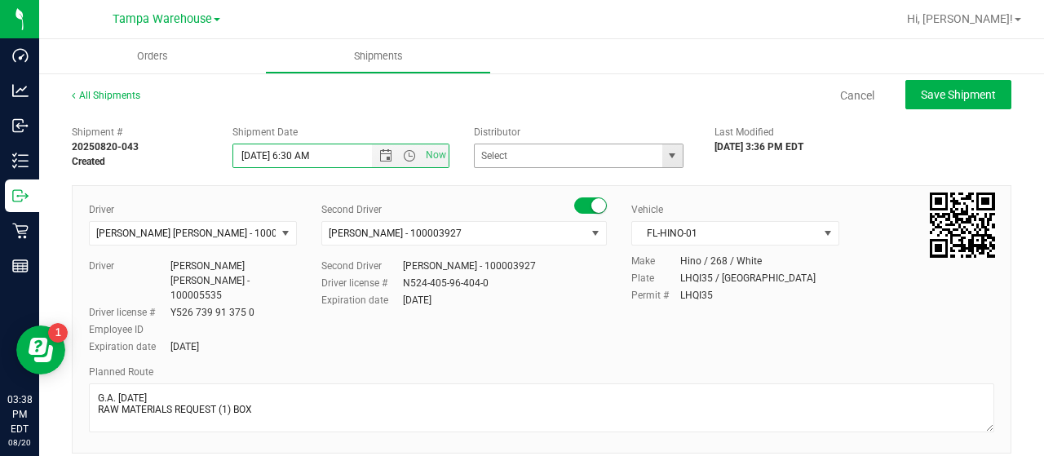
click at [666, 153] on span "select" at bounding box center [672, 155] width 13 height 13
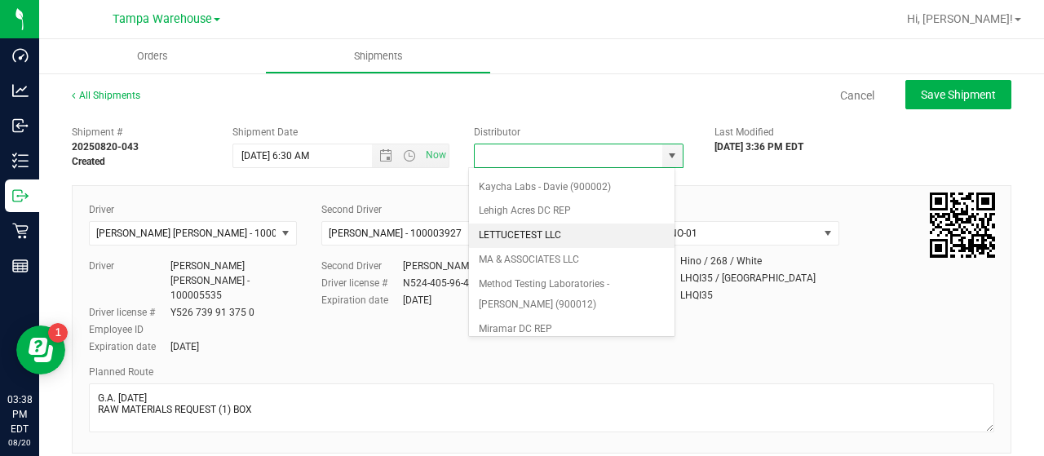
scroll to position [639, 0]
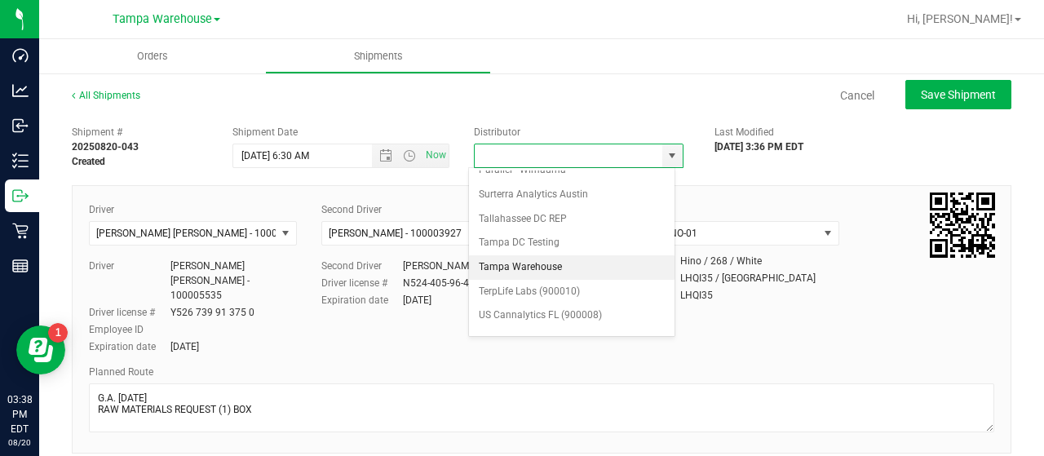
click at [545, 255] on li "Tampa Warehouse" at bounding box center [572, 267] width 206 height 24
type input "Tampa Warehouse"
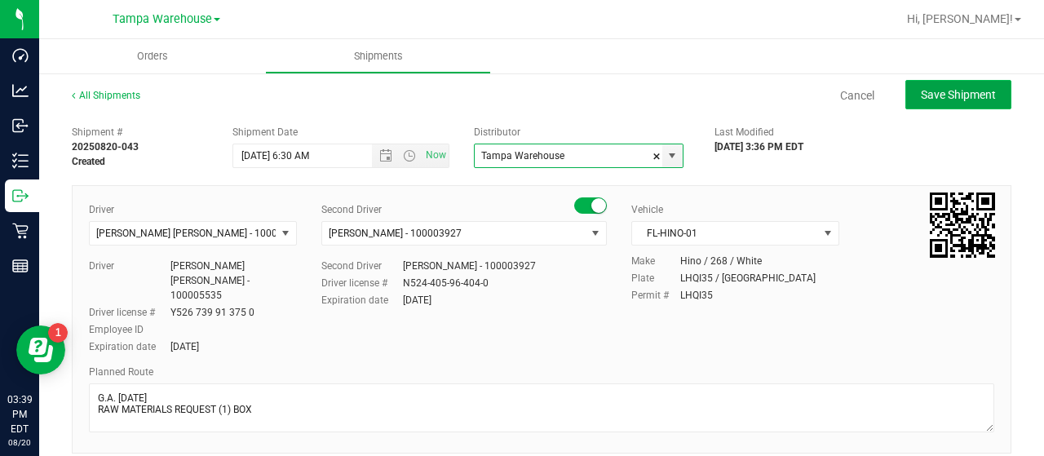
click at [939, 94] on span "Save Shipment" at bounding box center [958, 94] width 75 height 13
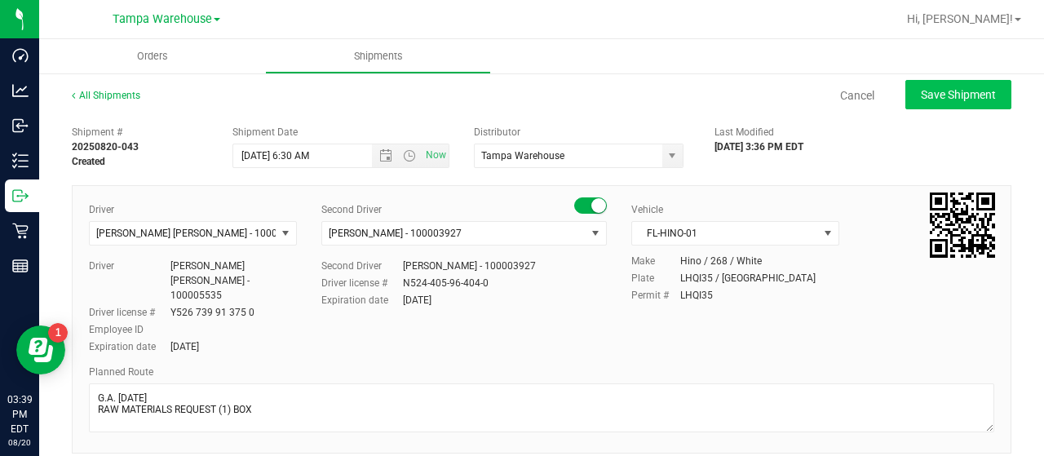
type input "8/21/2025 10:30 AM"
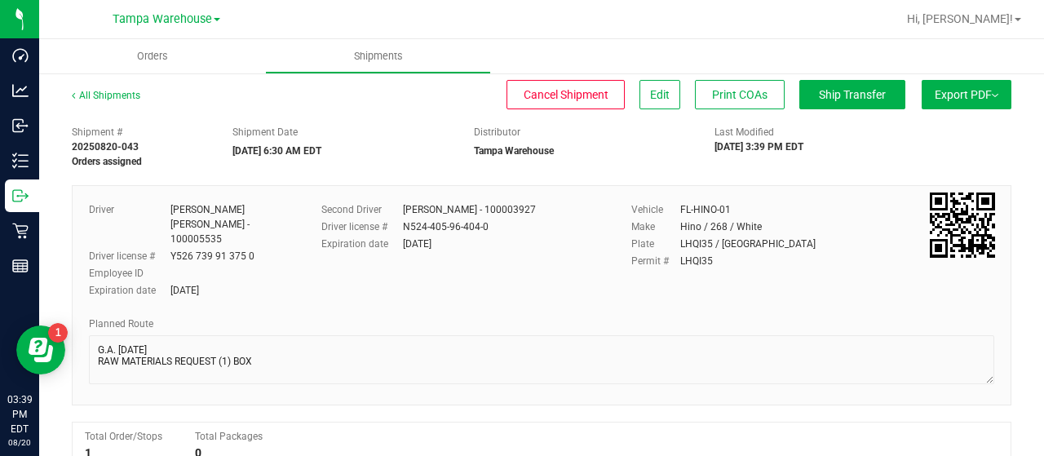
click at [945, 99] on button "Export PDF" at bounding box center [967, 94] width 90 height 29
click at [927, 153] on span "Manifest by Lot" at bounding box center [925, 154] width 68 height 11
click at [852, 95] on span "Ship Transfer" at bounding box center [852, 94] width 67 height 13
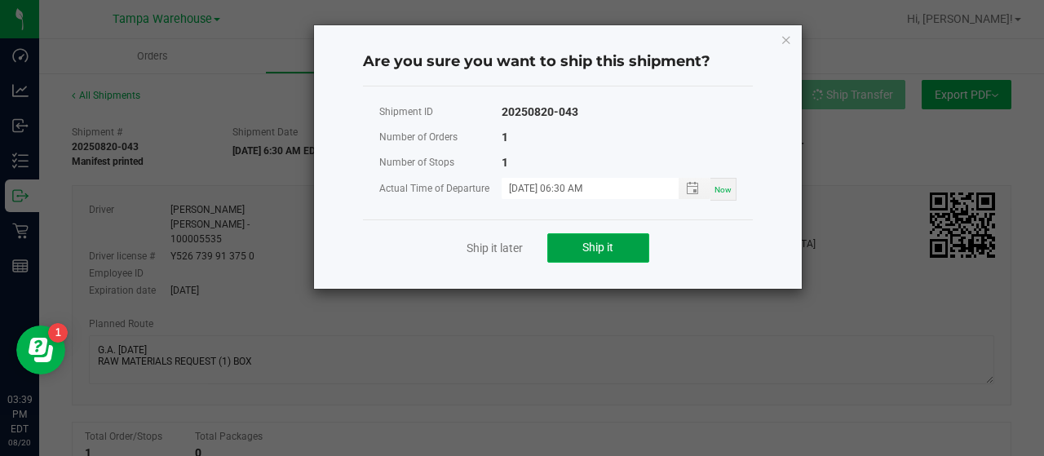
click at [600, 242] on span "Ship it" at bounding box center [597, 247] width 31 height 13
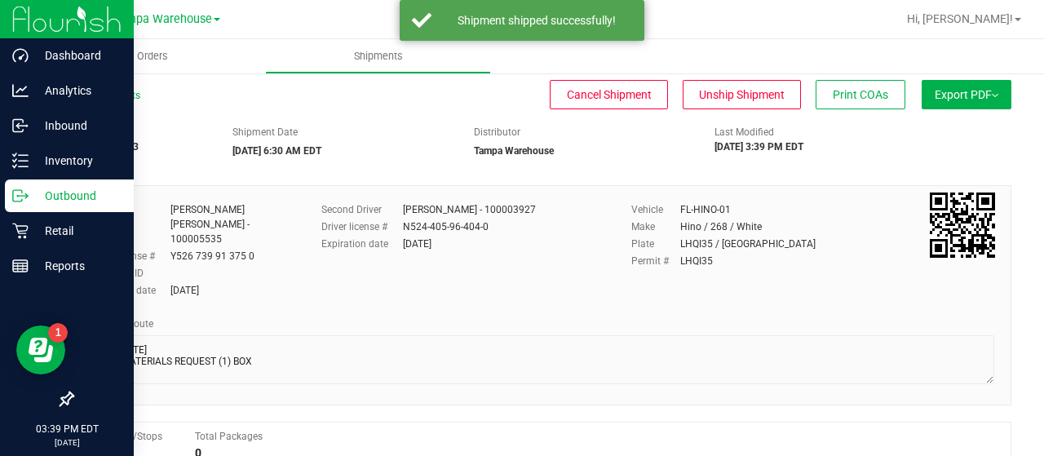
click at [90, 193] on p "Outbound" at bounding box center [78, 196] width 98 height 20
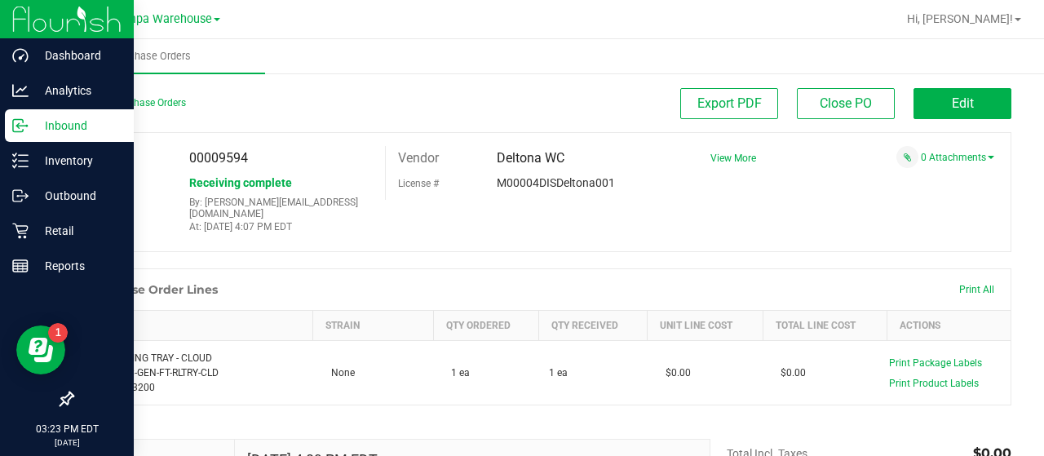
click at [51, 125] on p "Inbound" at bounding box center [78, 126] width 98 height 20
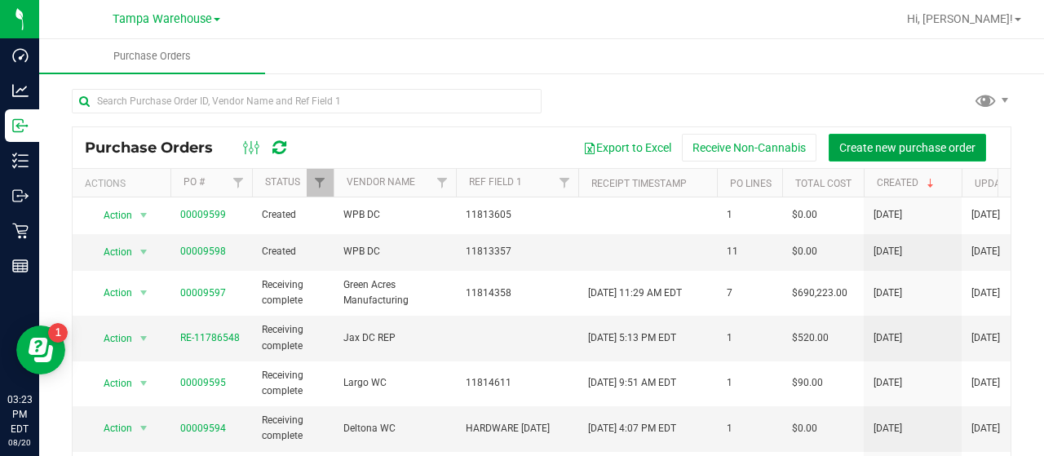
click at [873, 143] on span "Create new purchase order" at bounding box center [907, 147] width 136 height 13
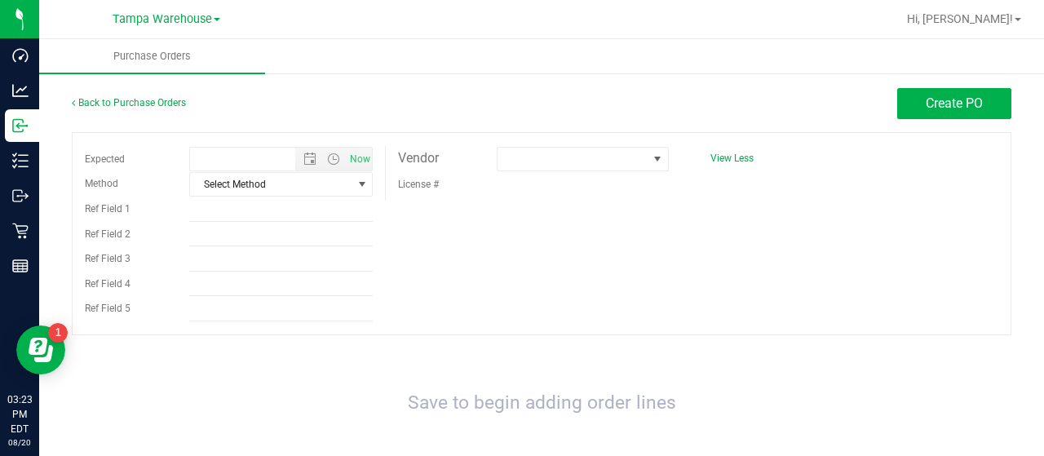
type input "8/20/2025 3:23 PM"
click at [577, 160] on span at bounding box center [573, 159] width 150 height 23
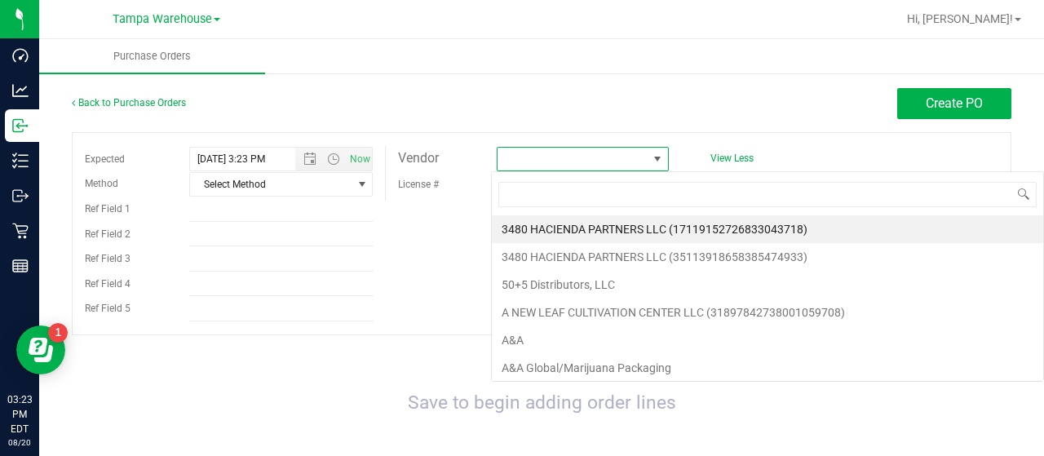
scroll to position [24, 170]
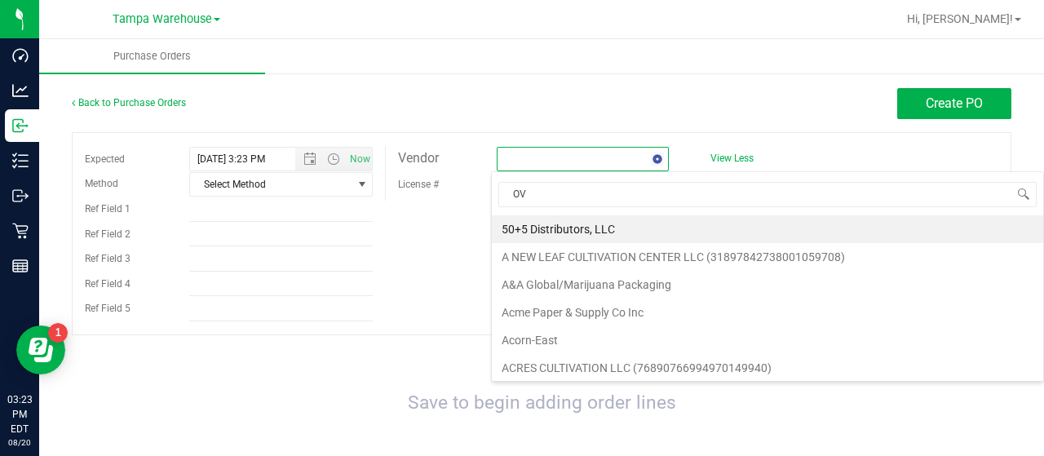
type input "OVI"
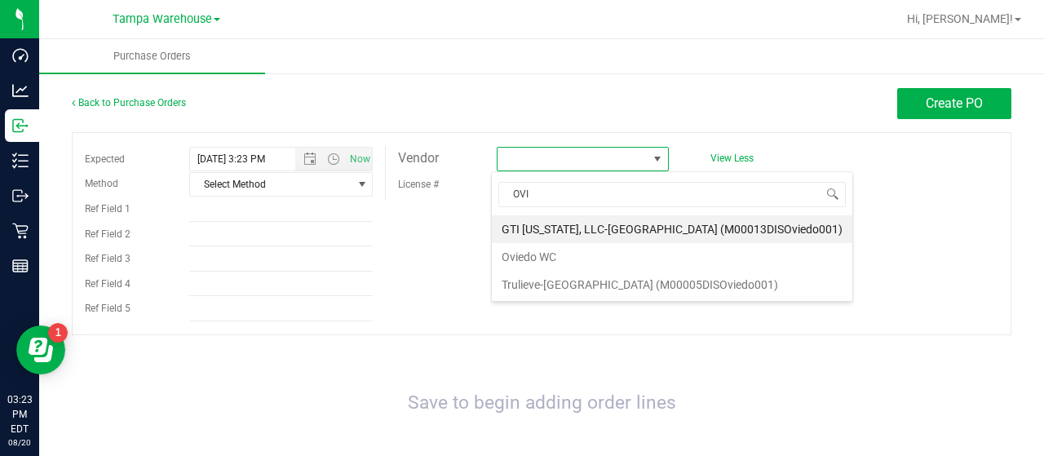
click at [546, 253] on li "Oviedo WC" at bounding box center [672, 257] width 361 height 28
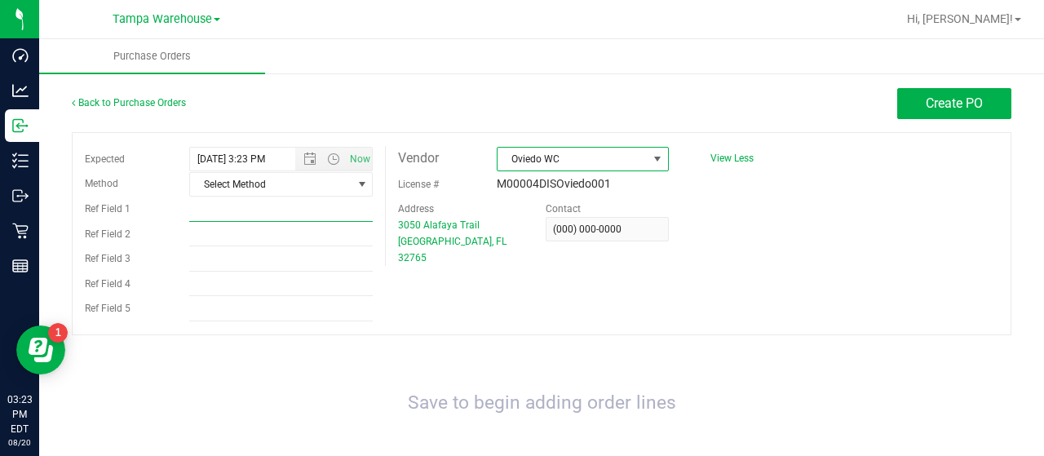
click at [242, 210] on input "Ref Field 1" at bounding box center [281, 209] width 184 height 24
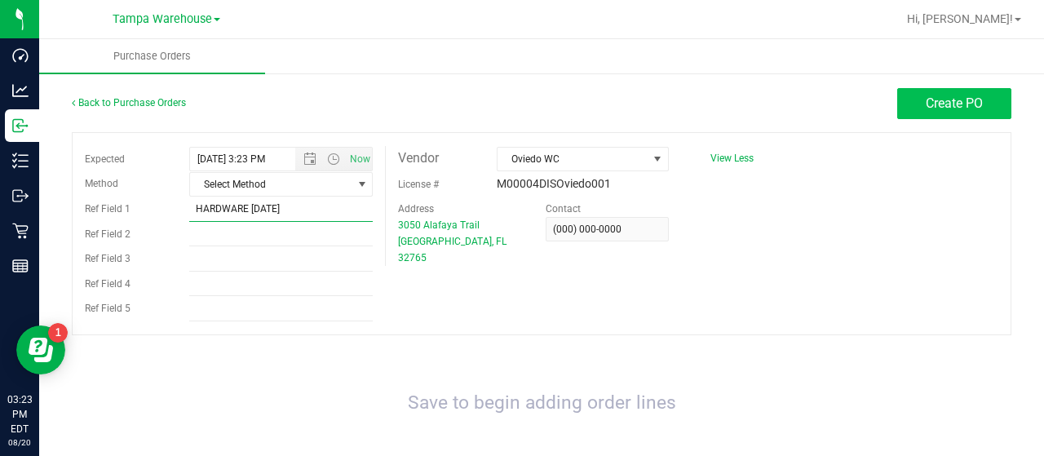
type input "HARDWARE 08/20/25"
click at [904, 107] on button "Create PO" at bounding box center [954, 103] width 114 height 31
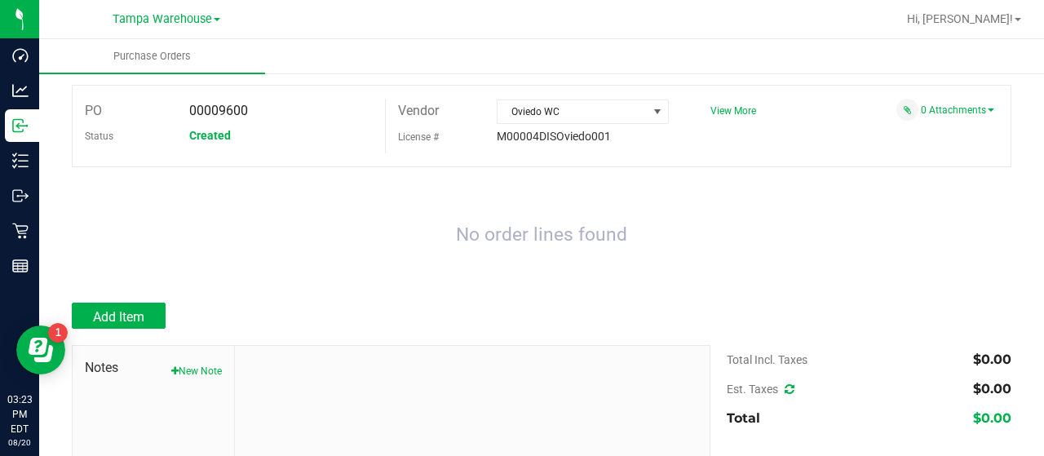
scroll to position [82, 0]
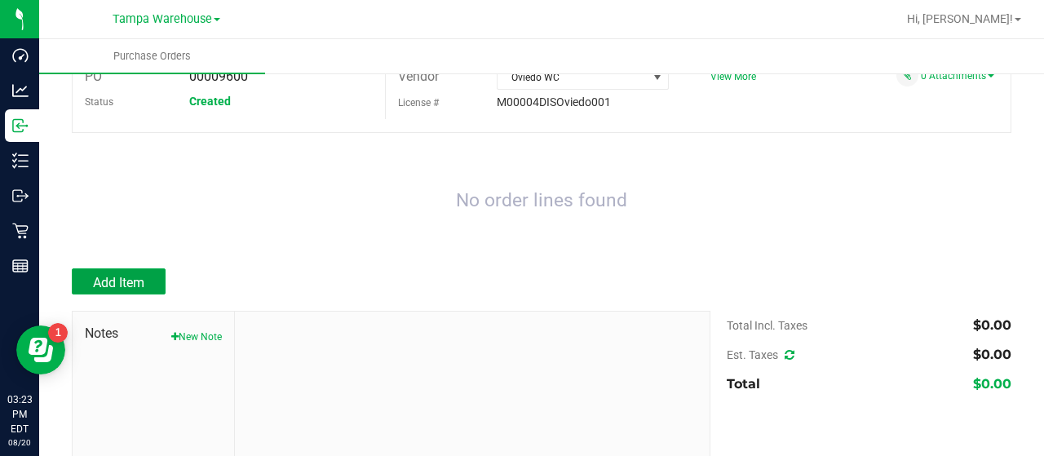
click at [137, 275] on span "Add Item" at bounding box center [118, 282] width 51 height 15
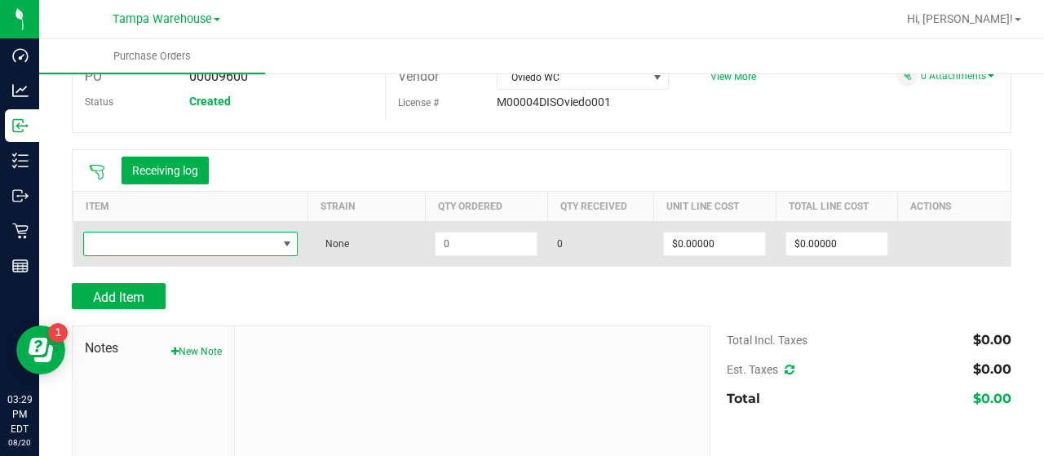
click at [189, 242] on span "NO DATA FOUND" at bounding box center [180, 243] width 193 height 23
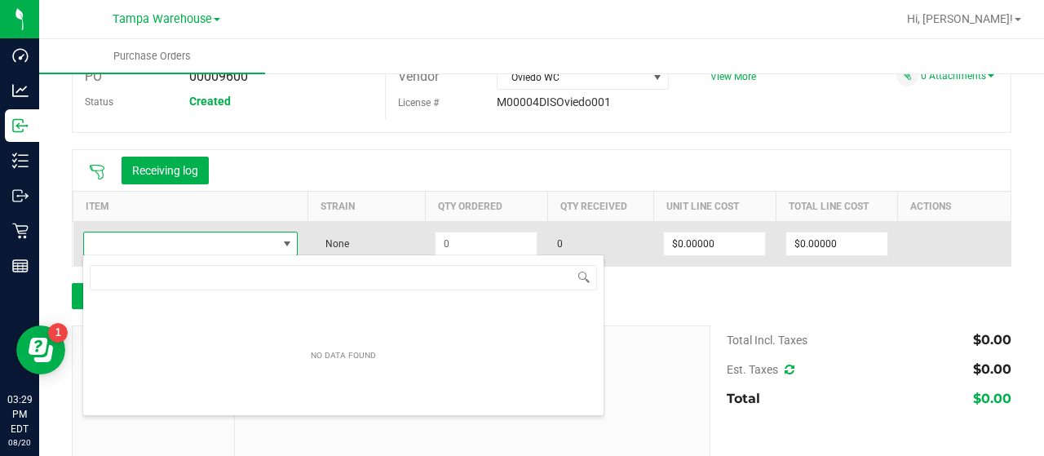
scroll to position [24, 210]
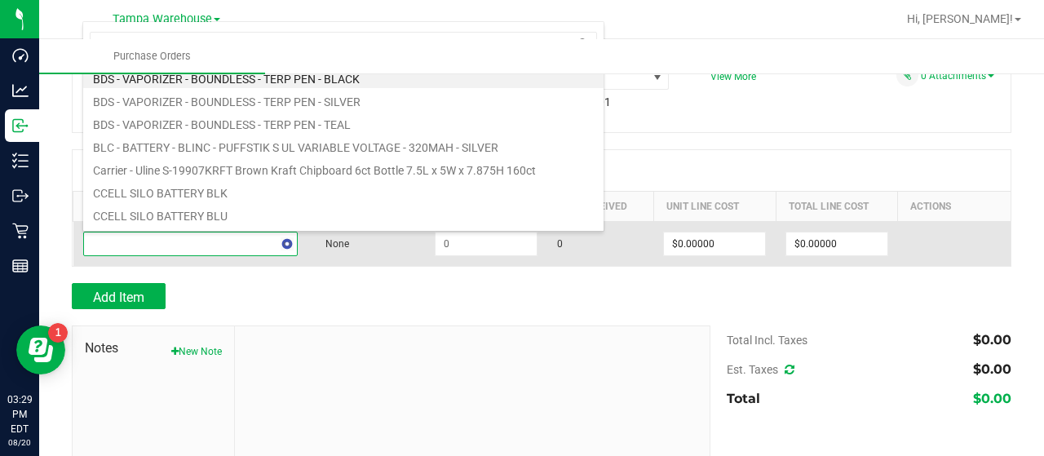
type input "1993200"
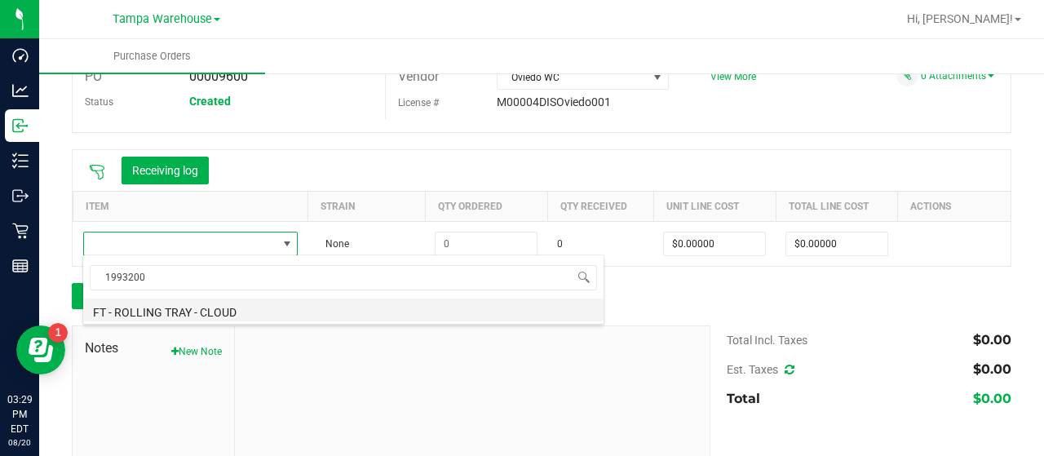
click at [203, 313] on li "FT - ROLLING TRAY - CLOUD" at bounding box center [343, 310] width 520 height 23
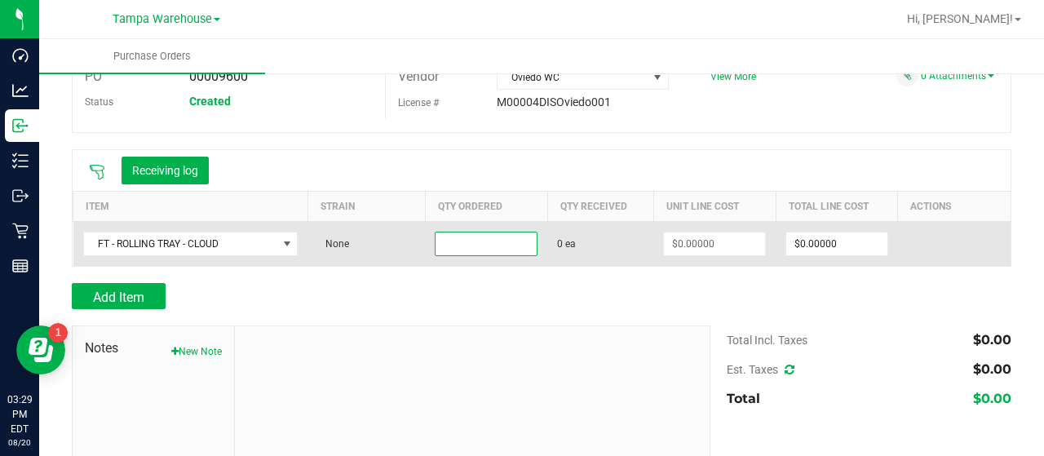
click at [488, 244] on input at bounding box center [486, 243] width 101 height 23
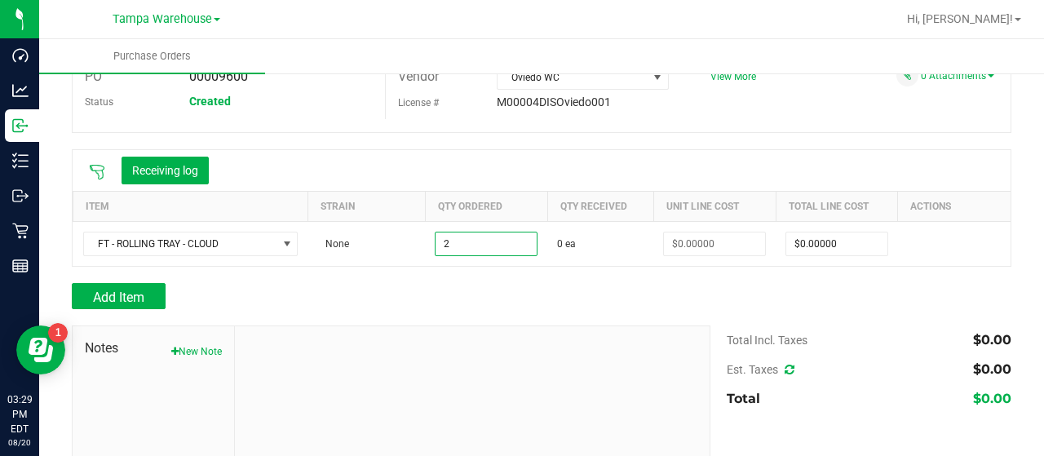
type input "2 ea"
click at [511, 293] on div "Add Item" at bounding box center [385, 296] width 626 height 26
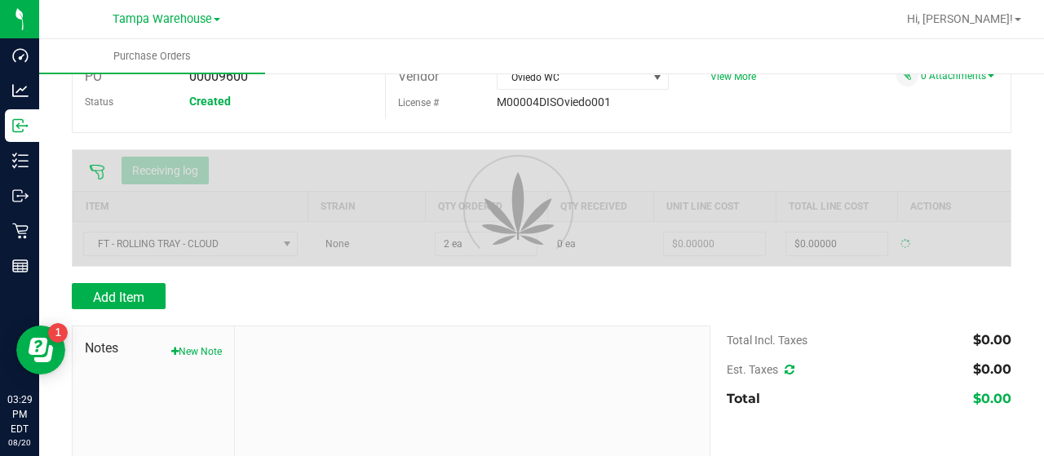
type input "$0.00000"
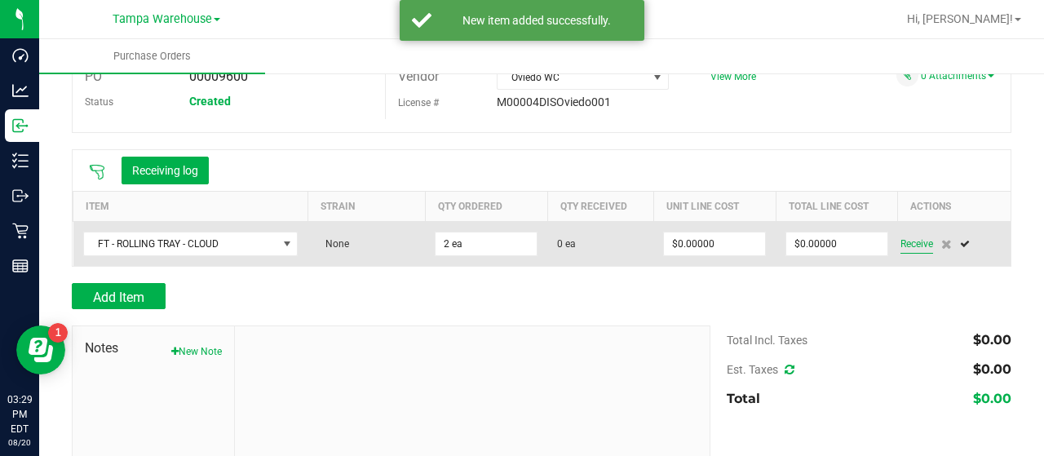
click at [902, 240] on span "Receive" at bounding box center [916, 244] width 33 height 20
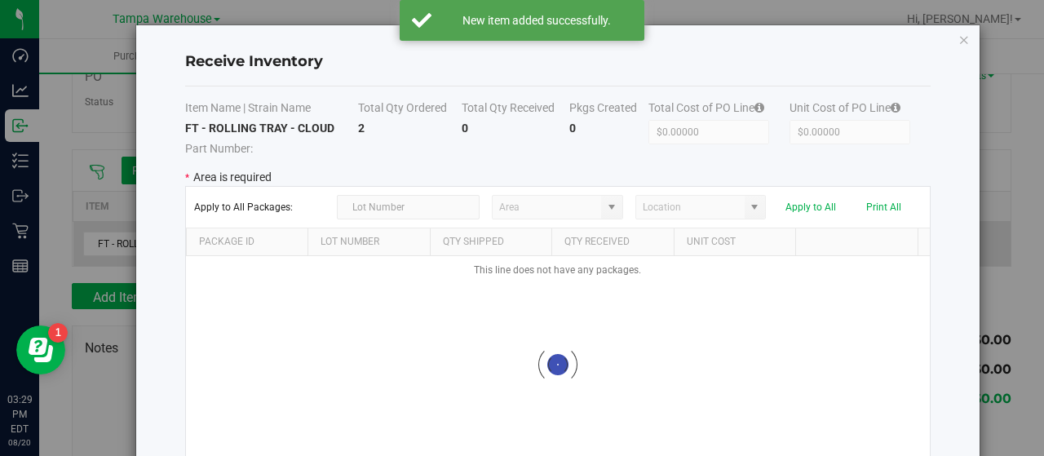
type input "State Pantry 1"
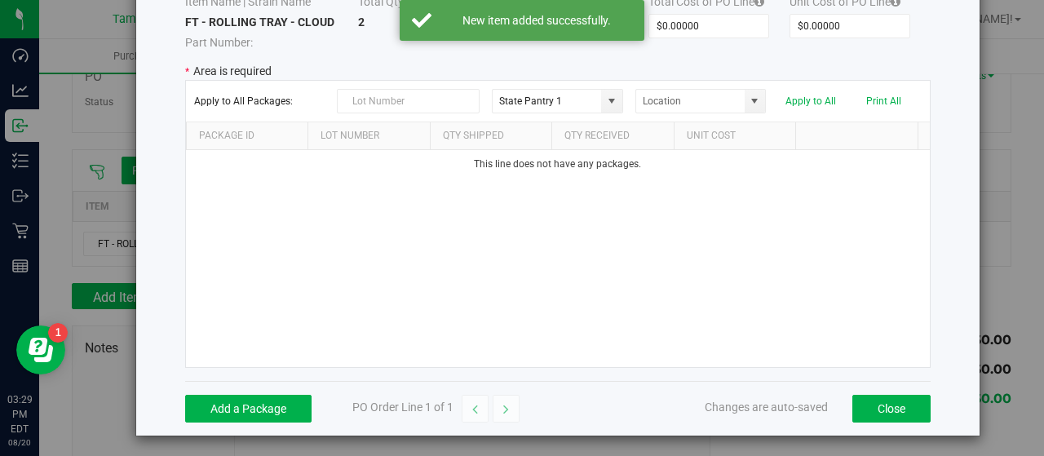
scroll to position [108, 0]
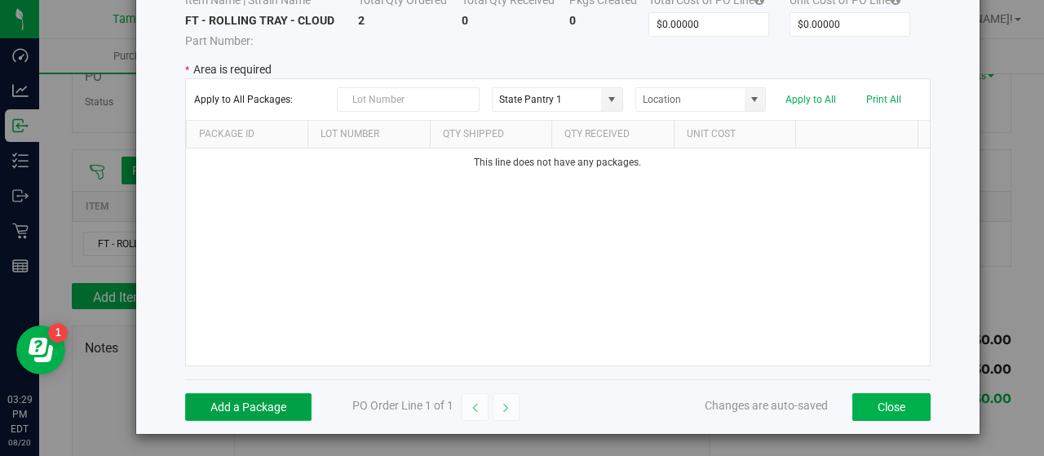
click at [255, 398] on button "Add a Package" at bounding box center [248, 407] width 126 height 28
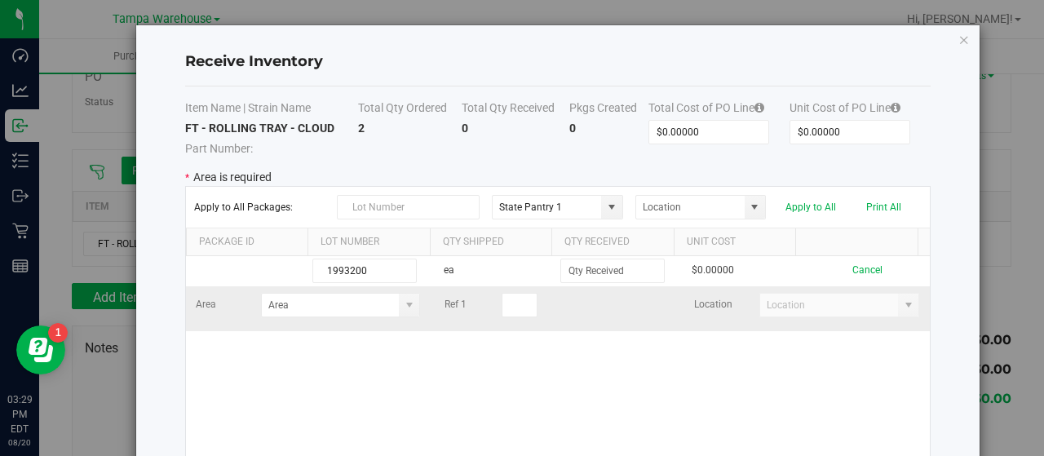
scroll to position [82, 0]
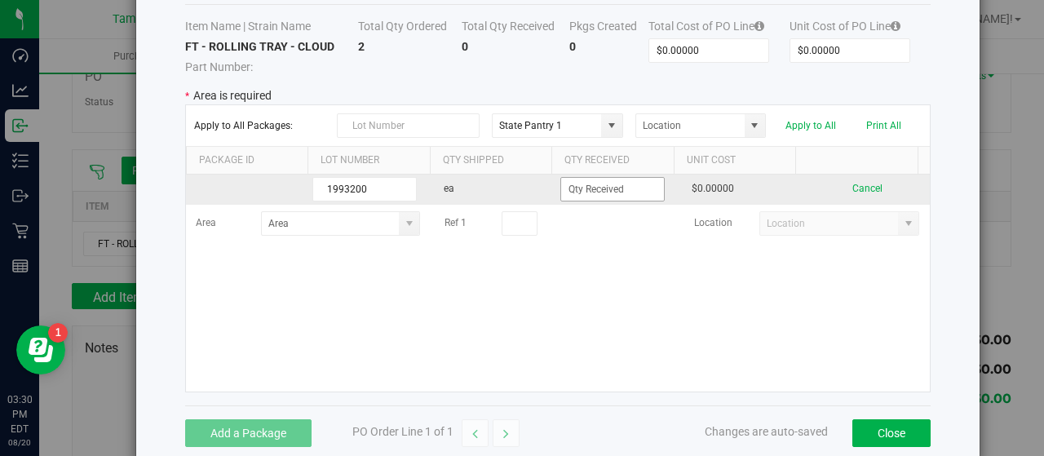
type input "1993200"
click at [582, 187] on input at bounding box center [612, 189] width 103 height 23
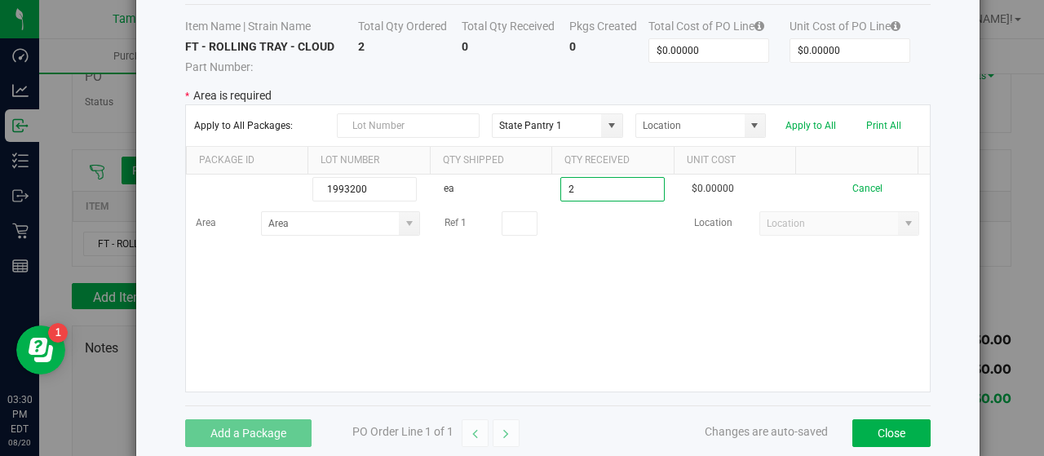
type input "2 ea"
click at [388, 293] on kendo-grid-list "1993200 ea 2 ea $0.00000 Cancel Area Ref 1 Location" at bounding box center [558, 283] width 744 height 217
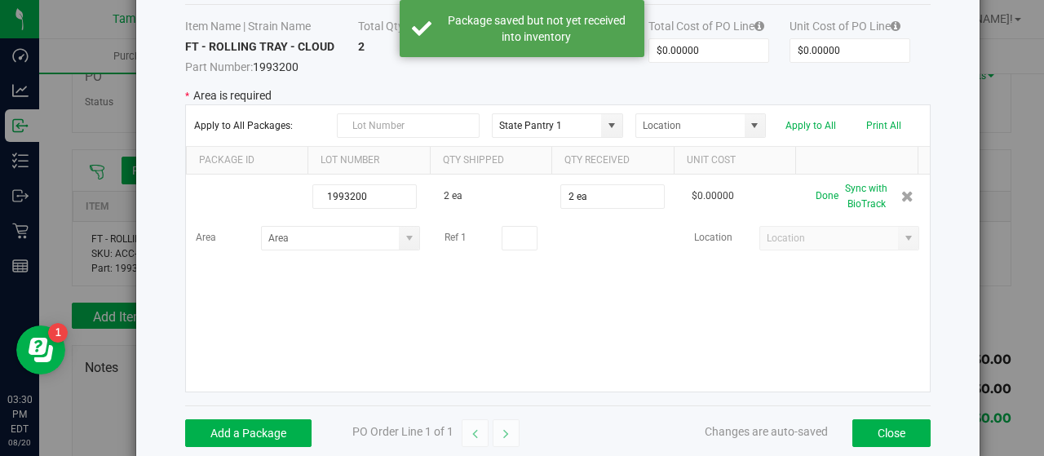
click at [403, 235] on span at bounding box center [409, 238] width 13 height 13
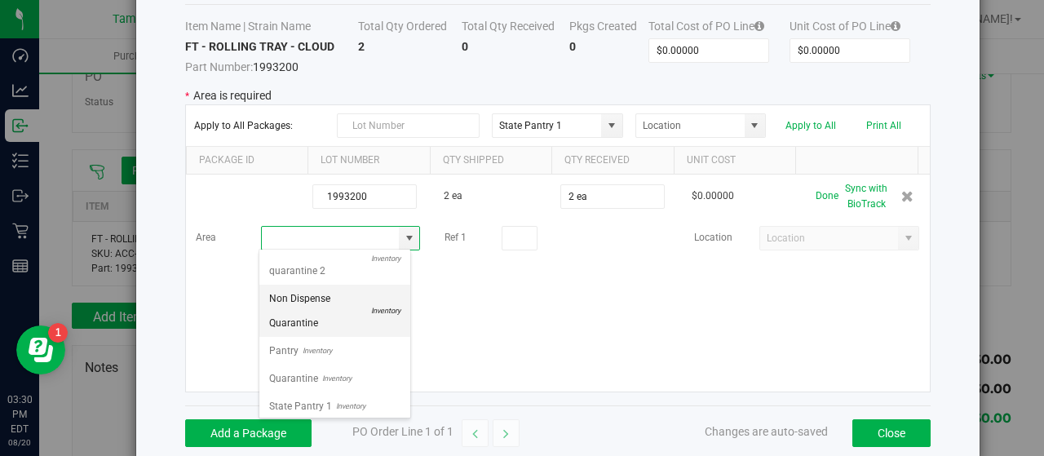
scroll to position [802, 0]
click at [303, 316] on span "Quarantine" at bounding box center [293, 318] width 49 height 24
type input "Quarantine"
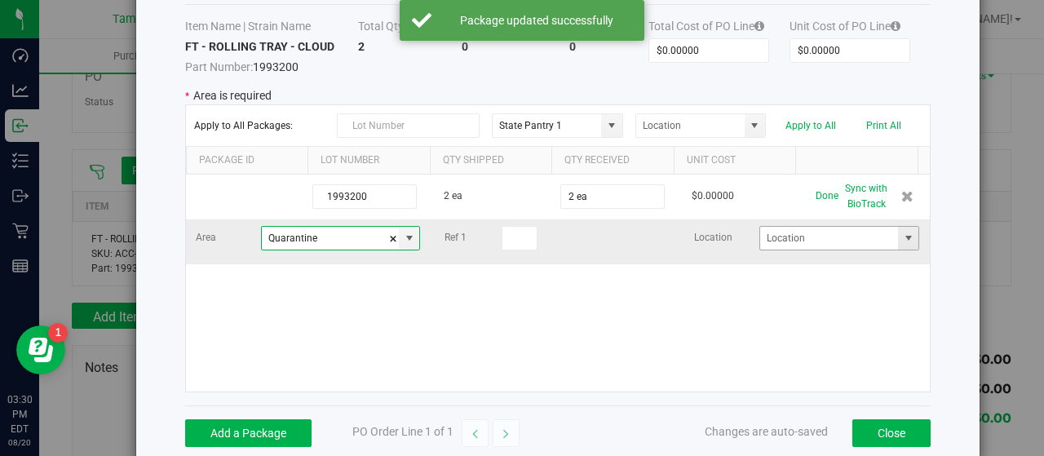
click at [902, 237] on span at bounding box center [908, 238] width 13 height 13
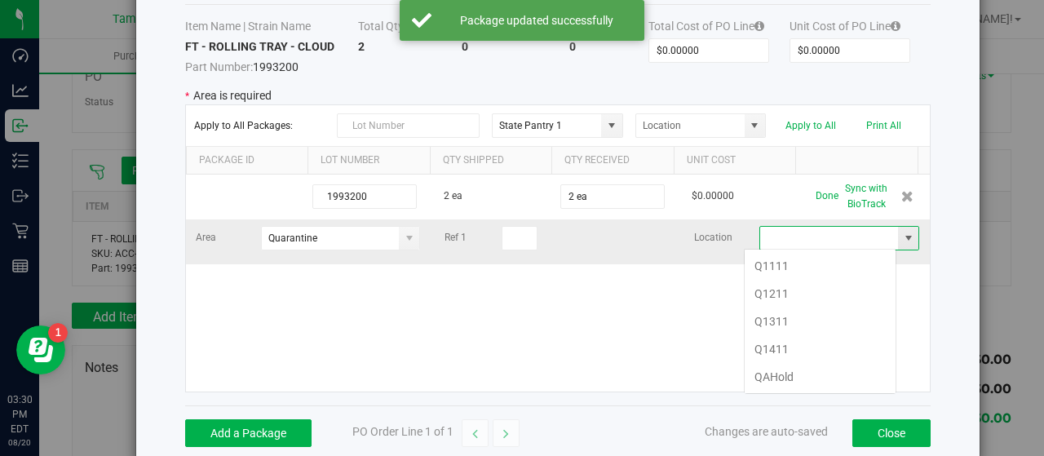
scroll to position [24, 153]
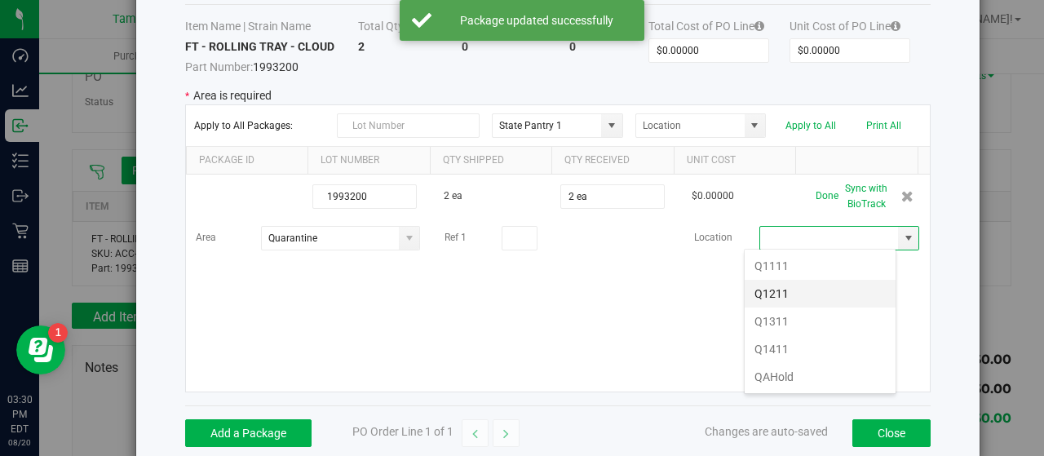
click at [827, 293] on li "Q1211" at bounding box center [820, 294] width 151 height 28
type input "Q1211"
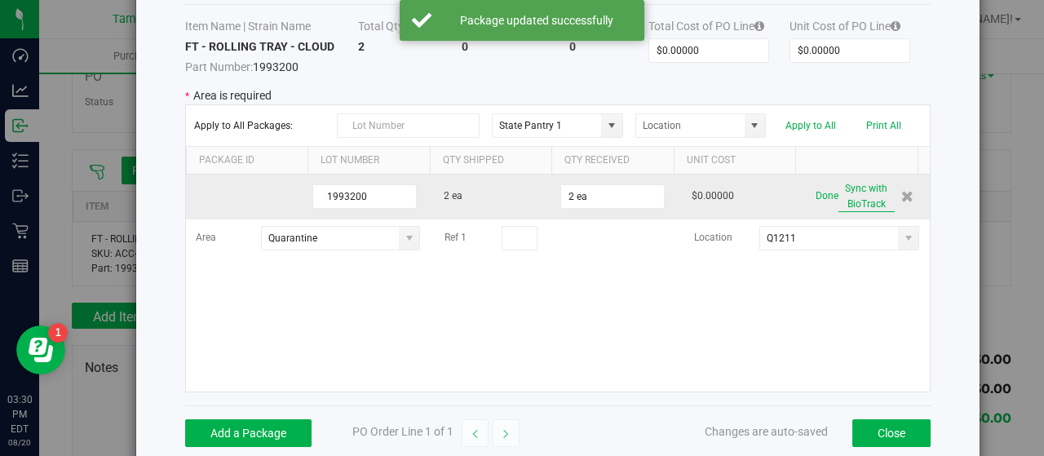
click at [856, 195] on button "Sync with BioTrack" at bounding box center [866, 196] width 56 height 31
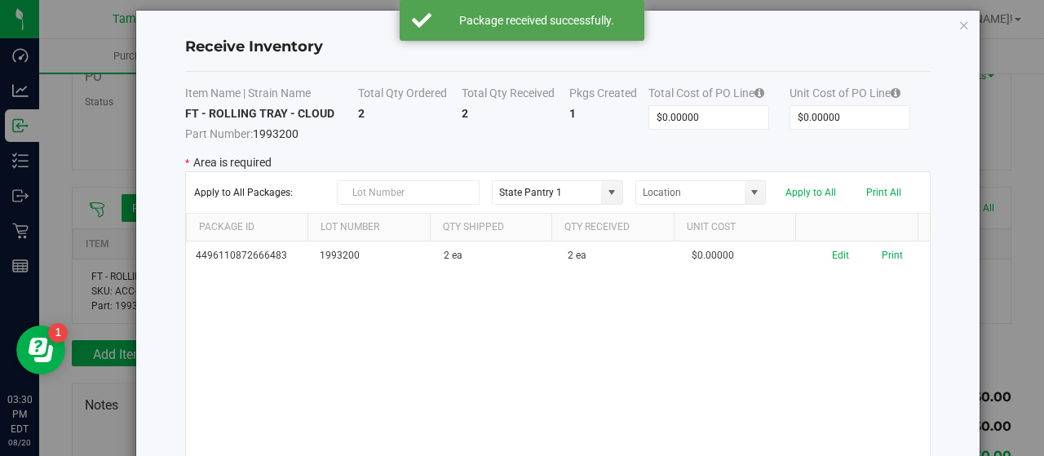
scroll to position [0, 0]
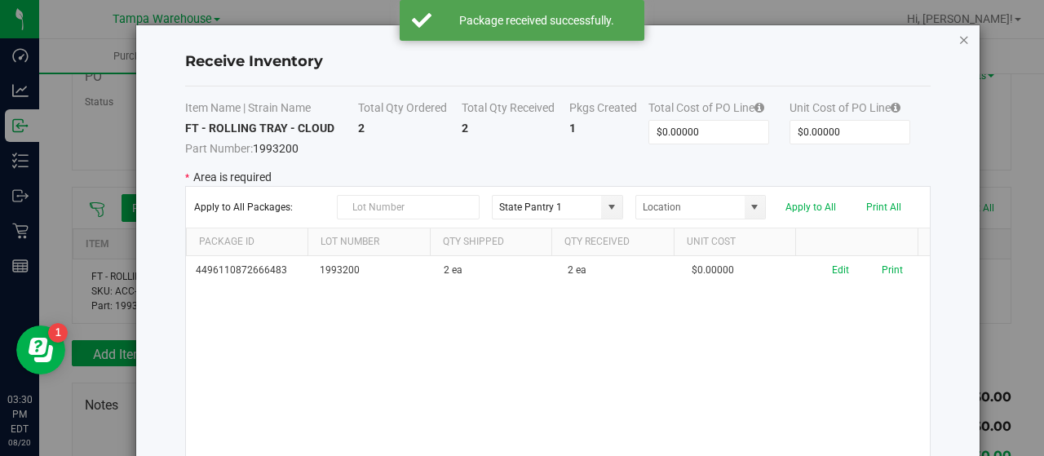
click at [958, 37] on icon "Close modal" at bounding box center [963, 39] width 11 height 20
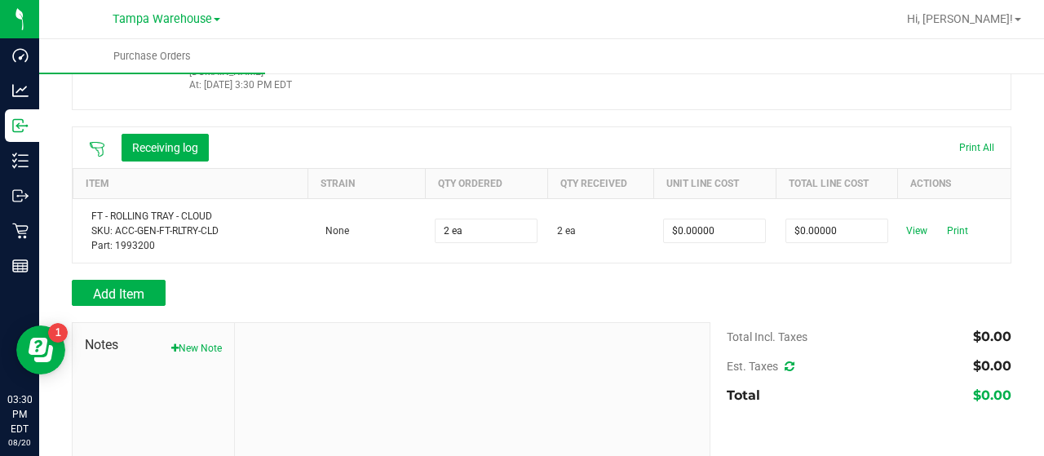
scroll to position [163, 0]
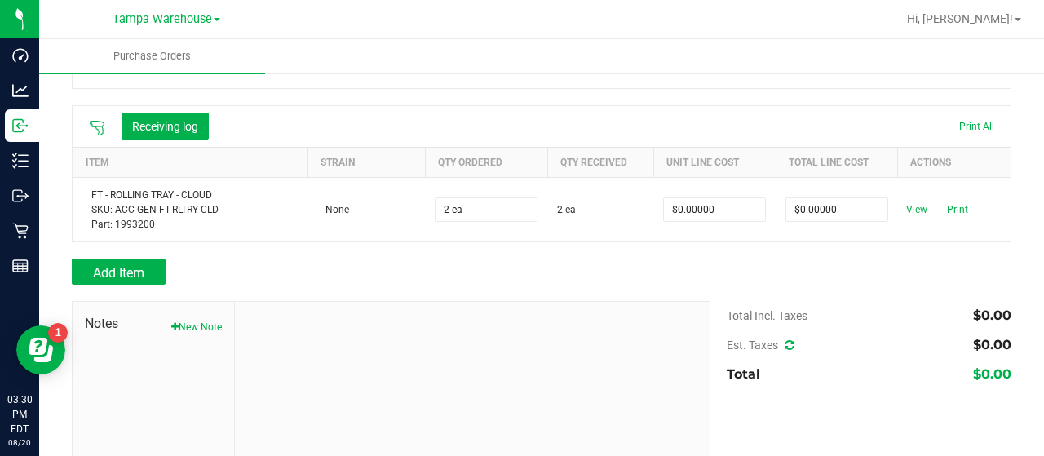
click at [202, 320] on button "New Note" at bounding box center [196, 327] width 51 height 15
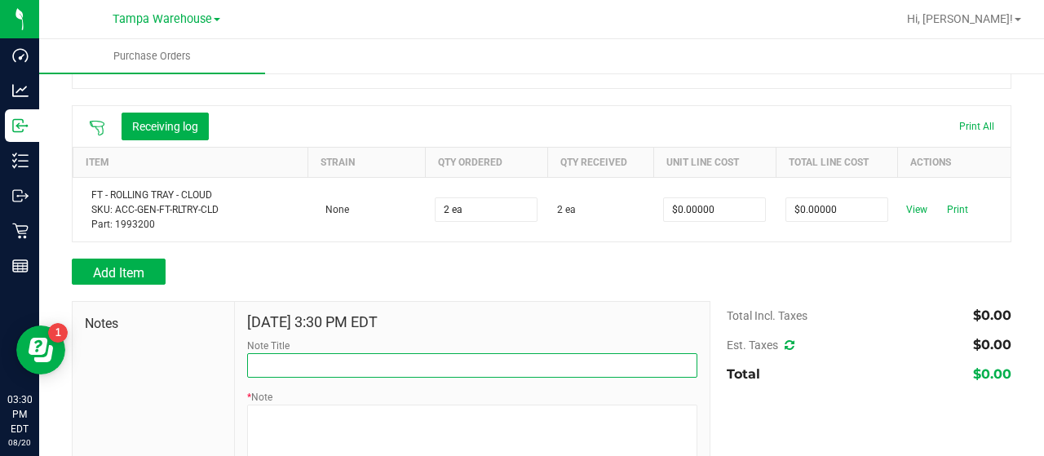
click at [351, 353] on input "Note Title" at bounding box center [472, 365] width 450 height 24
type input "RECEIVED #1993200"
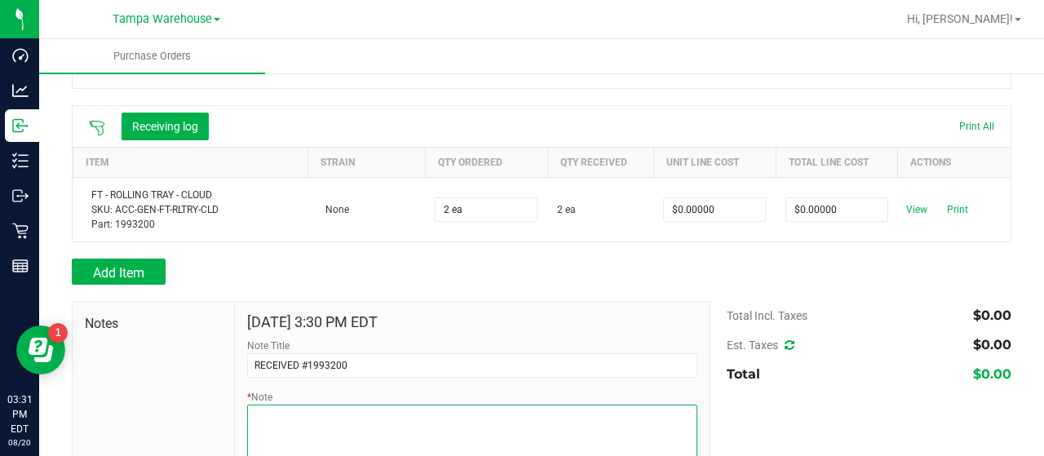
click at [435, 409] on textarea "* Note" at bounding box center [472, 437] width 450 height 65
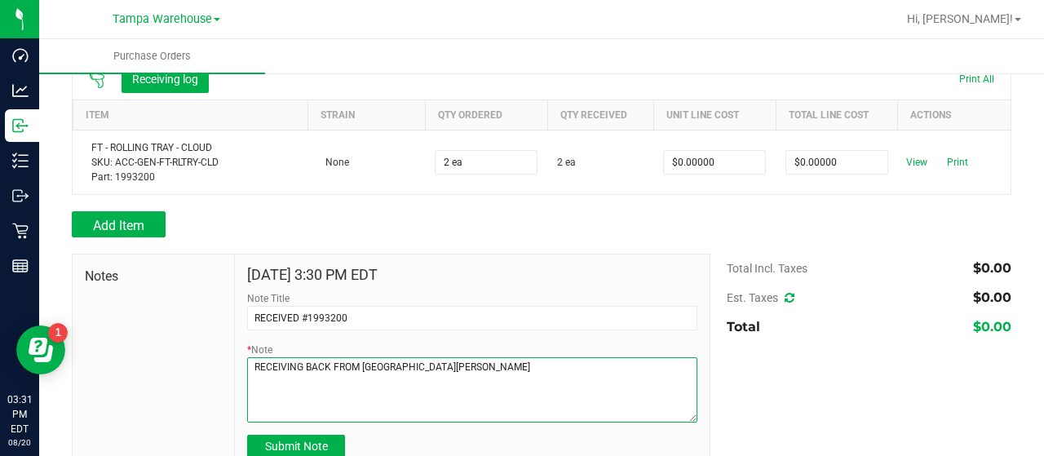
scroll to position [232, 0]
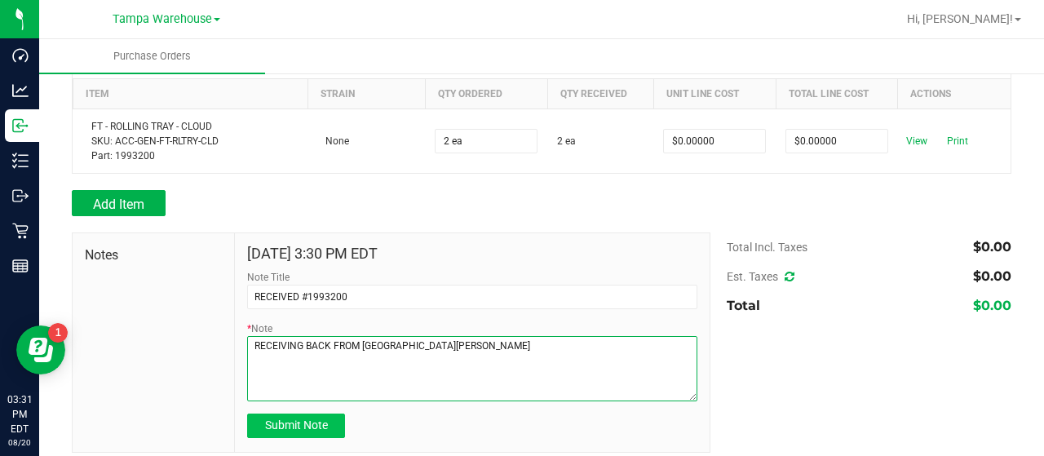
type textarea "RECEIVING BACK FROM OVIEDO WC"
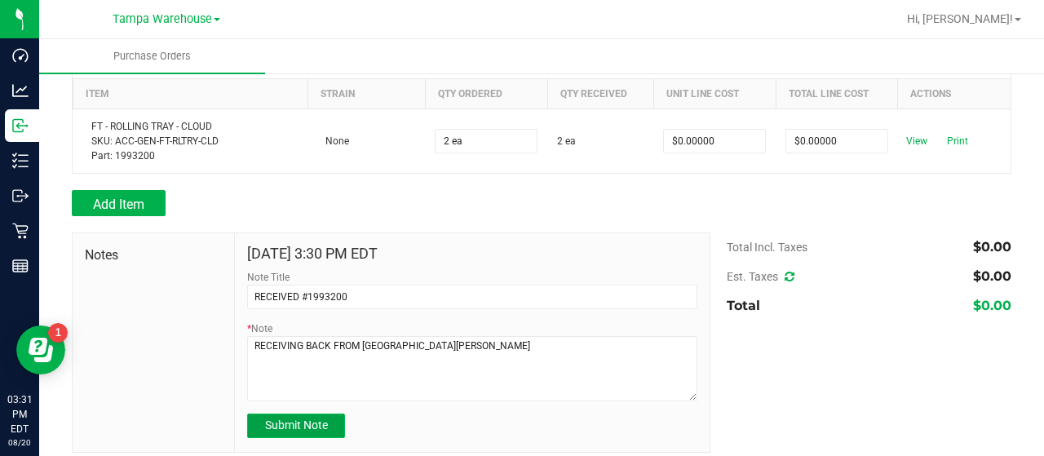
click at [305, 418] on span "Submit Note" at bounding box center [296, 424] width 63 height 13
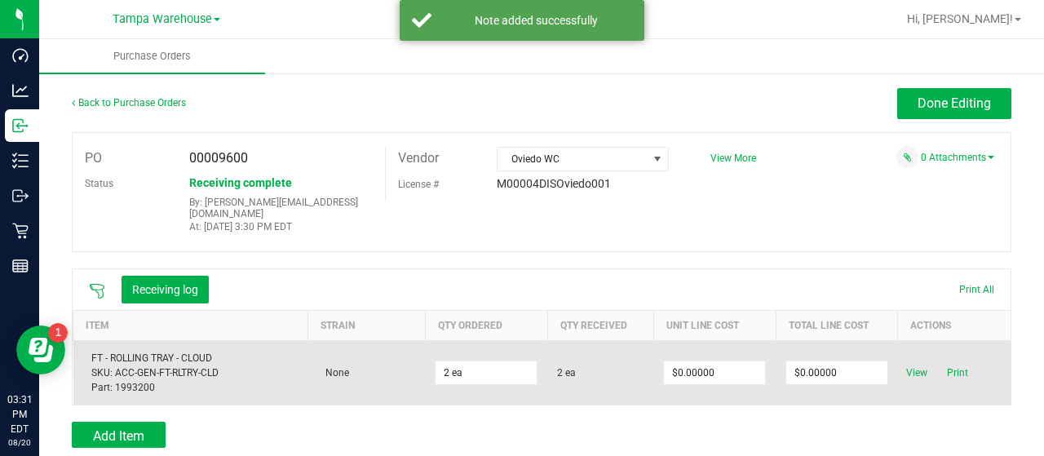
scroll to position [0, 0]
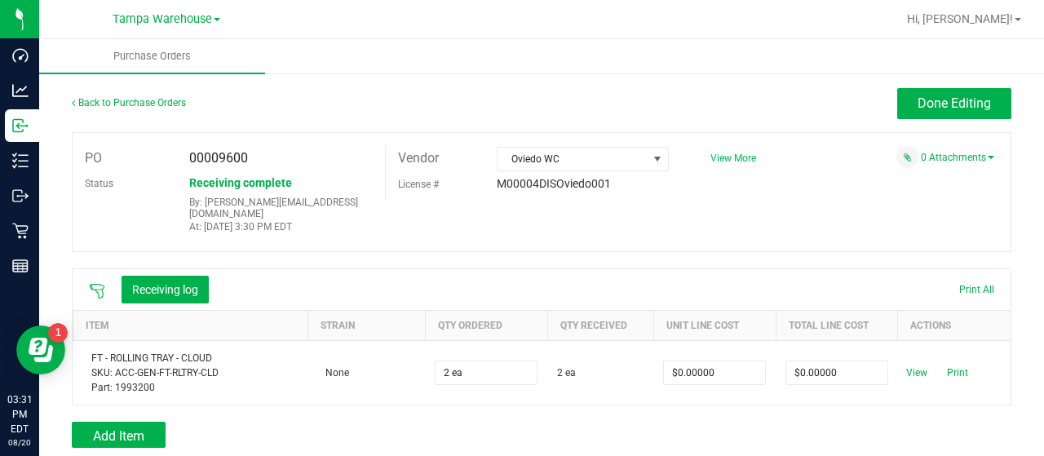
click at [730, 154] on span "View More" at bounding box center [733, 158] width 46 height 11
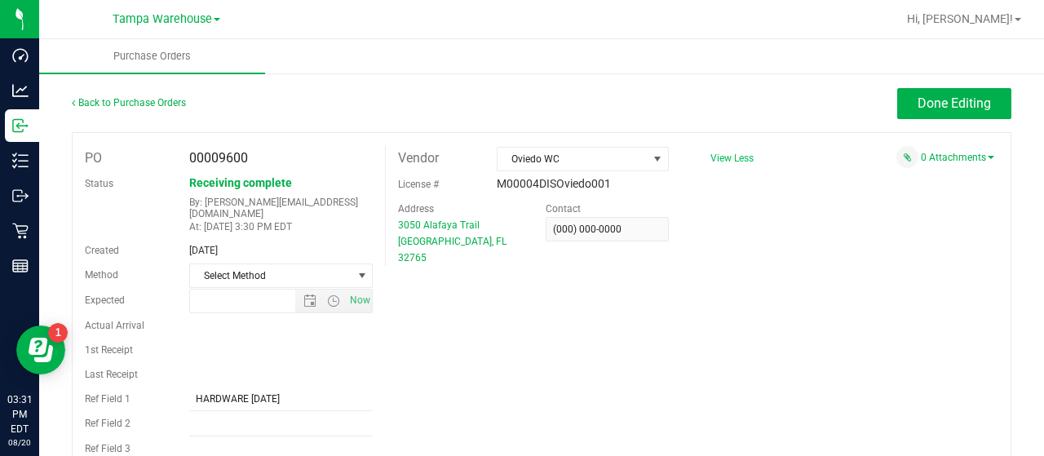
type input "8/20/2025 3:23 PM"
click at [921, 99] on span "Done Editing" at bounding box center [954, 102] width 73 height 15
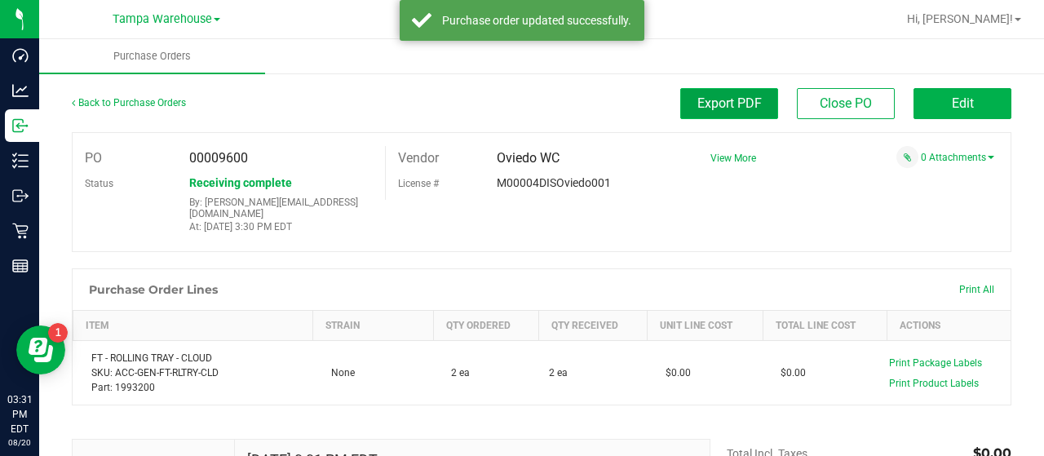
click at [715, 104] on span "Export PDF" at bounding box center [729, 102] width 64 height 15
